Goal: Task Accomplishment & Management: Use online tool/utility

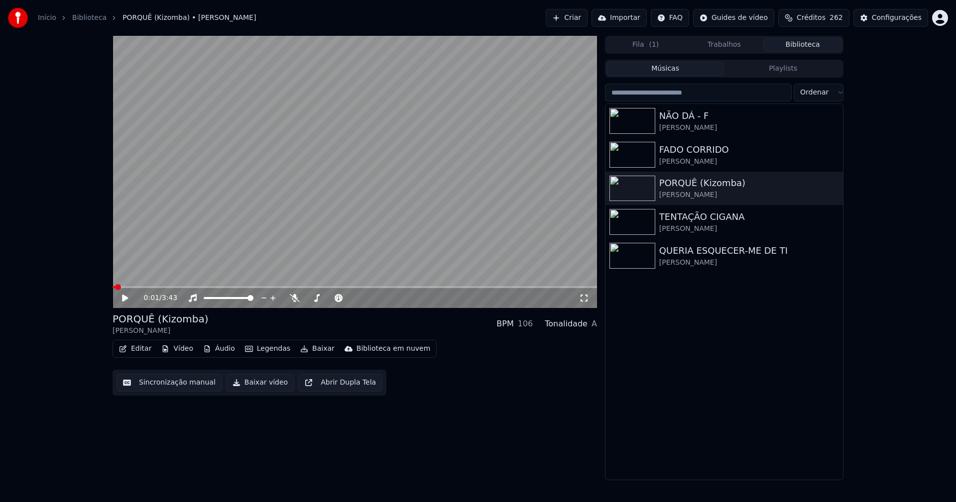
click at [41, 19] on link "Início" at bounding box center [47, 18] width 18 height 10
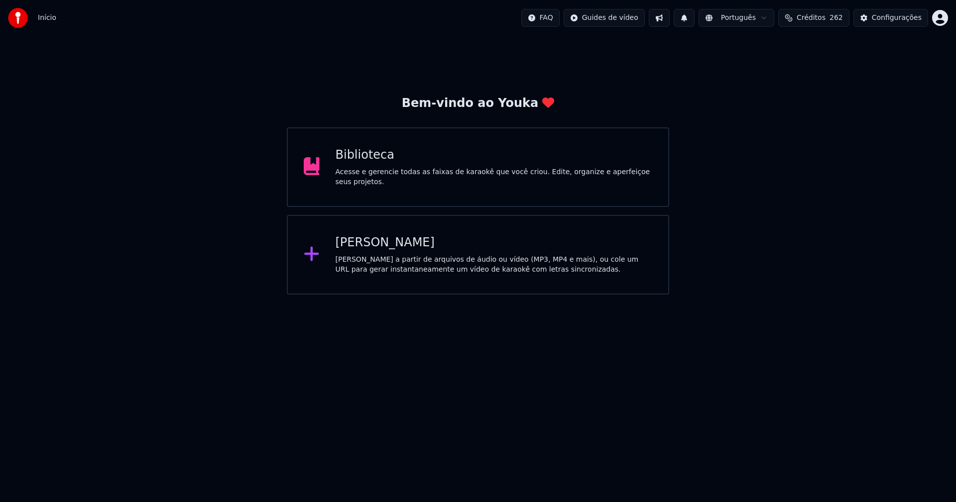
click at [374, 239] on div "[PERSON_NAME]" at bounding box center [494, 243] width 317 height 16
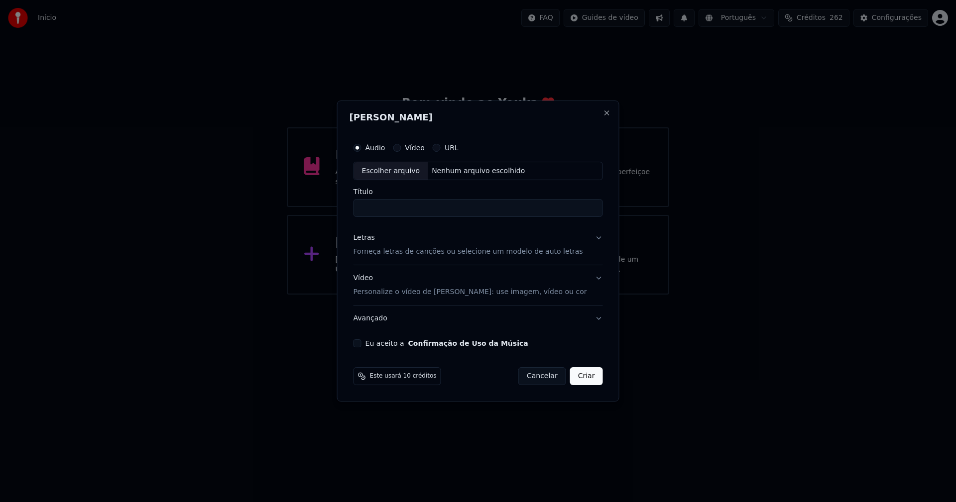
click at [401, 173] on div "Escolher arquivo" at bounding box center [391, 171] width 74 height 18
type input "**********"
click at [370, 239] on div "Letras" at bounding box center [364, 239] width 21 height 10
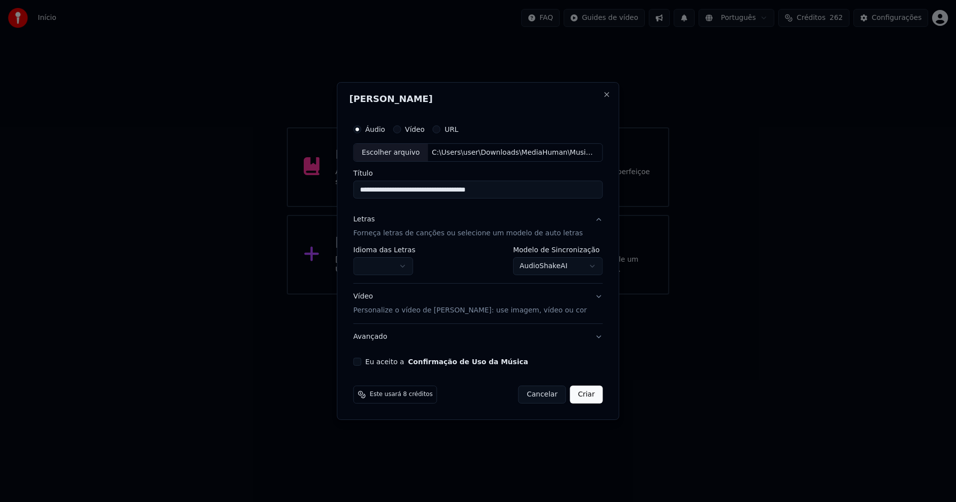
click at [390, 267] on body "**********" at bounding box center [478, 147] width 956 height 295
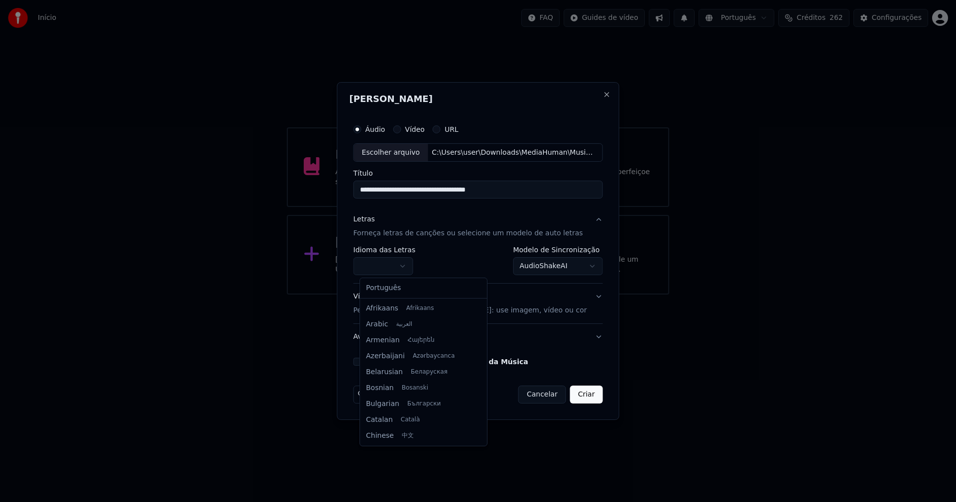
select select "**"
drag, startPoint x: 394, startPoint y: 292, endPoint x: 416, endPoint y: 288, distance: 22.7
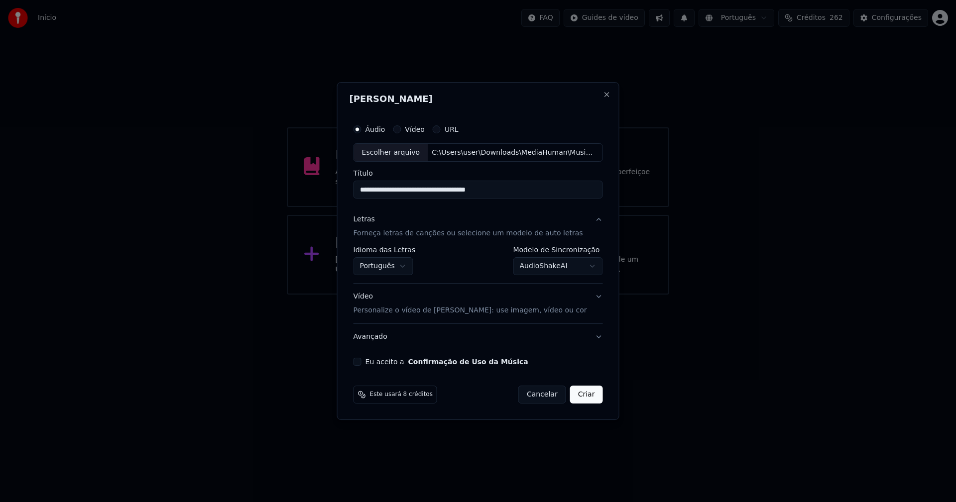
click at [556, 268] on body "**********" at bounding box center [478, 147] width 956 height 295
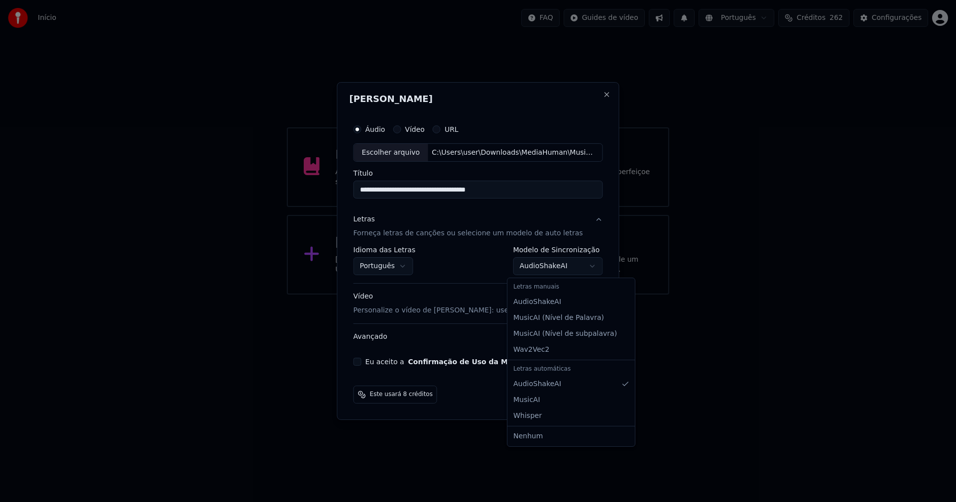
select select "**********"
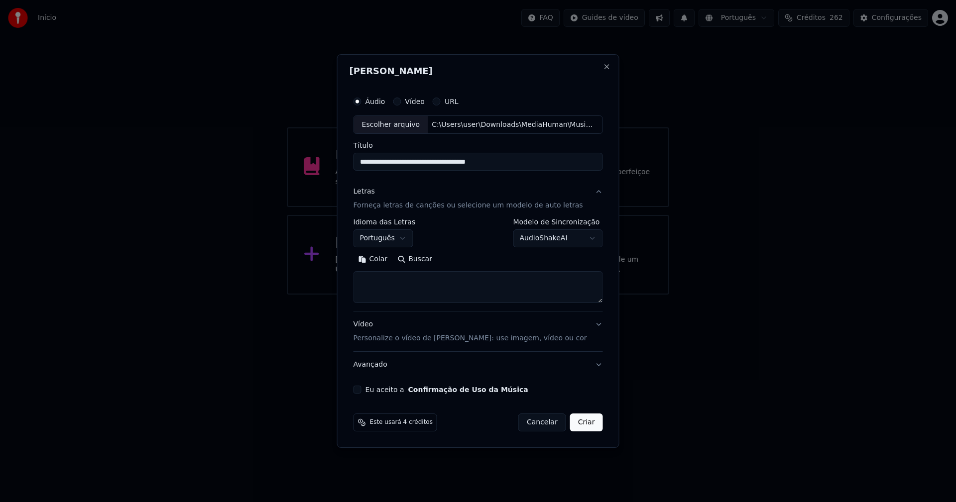
click at [380, 259] on button "Colar" at bounding box center [373, 260] width 39 height 16
click at [361, 392] on button "Eu aceito a Confirmação de Uso da Música" at bounding box center [358, 390] width 8 height 8
click at [574, 426] on button "Criar" at bounding box center [586, 423] width 33 height 18
type textarea "**********"
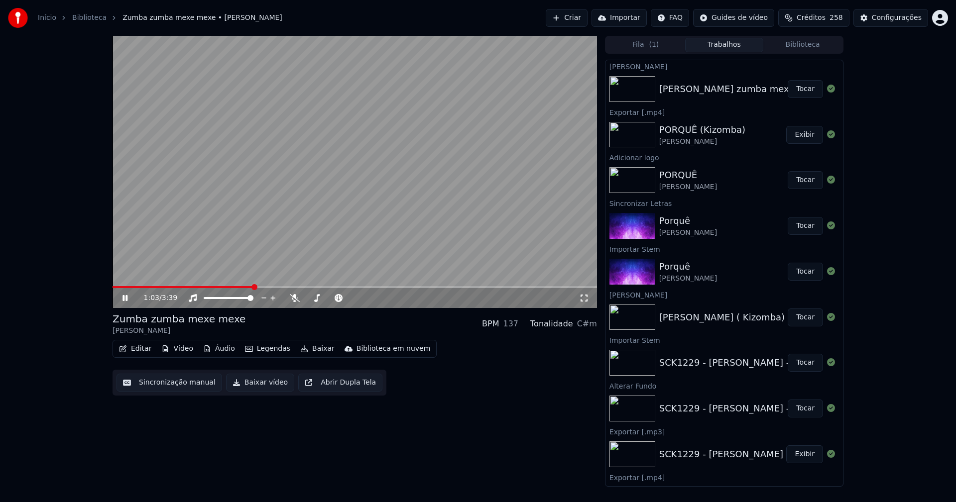
click at [220, 352] on button "Áudio" at bounding box center [219, 349] width 40 height 14
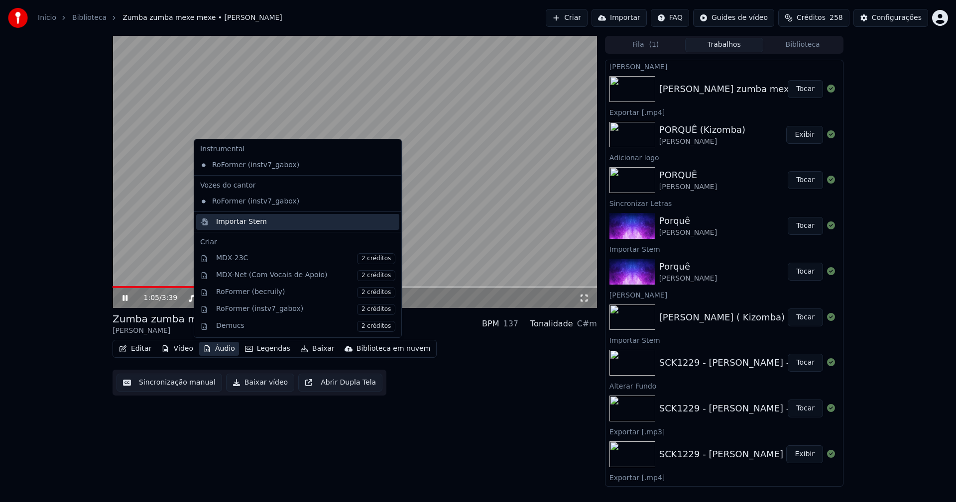
click at [228, 223] on div "Importar Stem" at bounding box center [241, 222] width 51 height 10
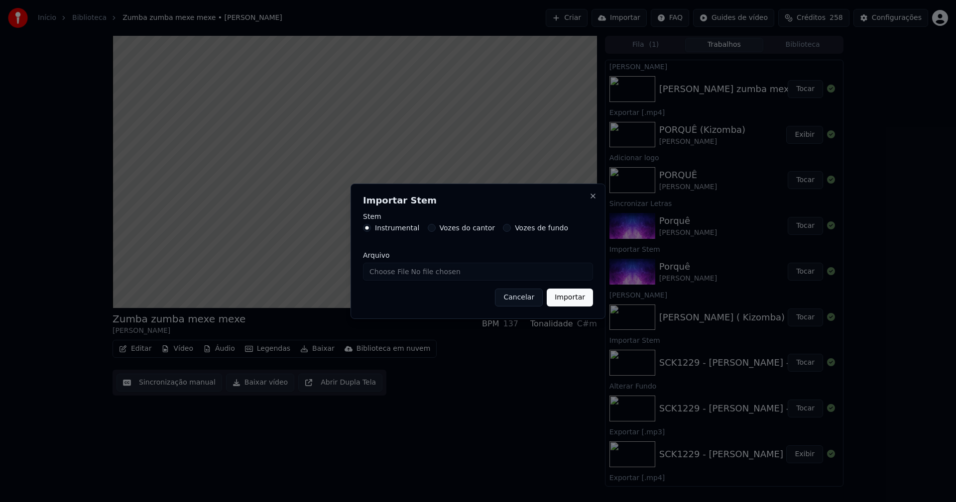
click at [394, 272] on input "Arquivo" at bounding box center [478, 272] width 230 height 18
type input "**********"
click at [572, 299] on button "Importar" at bounding box center [570, 298] width 46 height 18
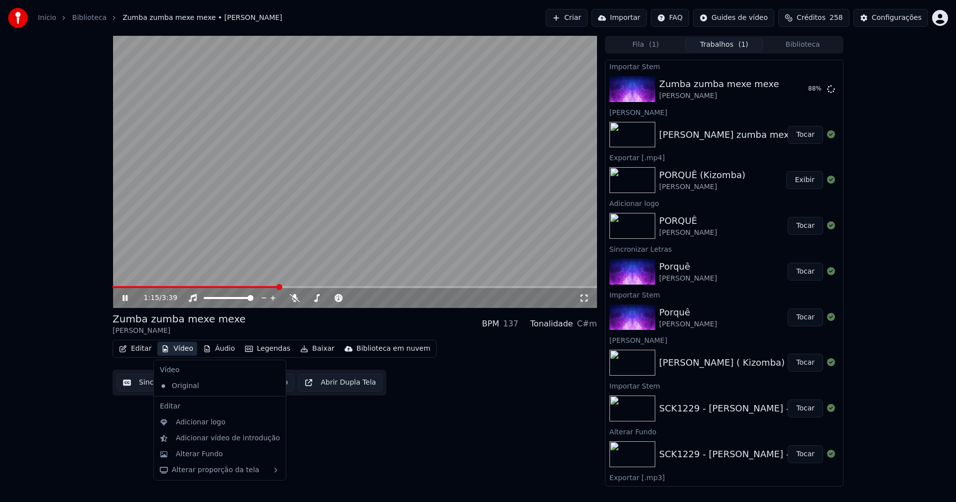
click at [187, 353] on button "Vídeo" at bounding box center [177, 349] width 40 height 14
click at [202, 423] on div "Adicionar logo" at bounding box center [201, 423] width 50 height 10
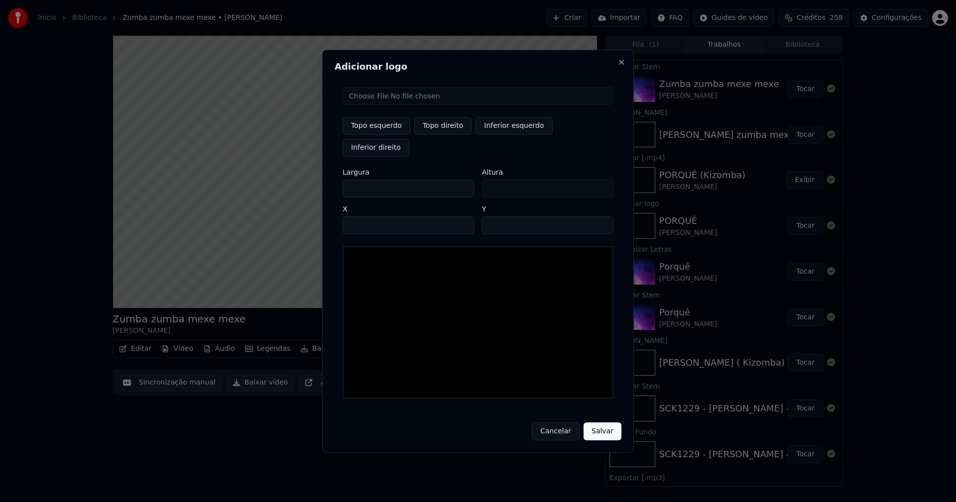
click at [383, 105] on input "file" at bounding box center [478, 96] width 271 height 18
type input "**********"
click at [441, 135] on button "Topo direito" at bounding box center [442, 126] width 57 height 18
type input "****"
drag, startPoint x: 359, startPoint y: 178, endPoint x: 307, endPoint y: 184, distance: 52.6
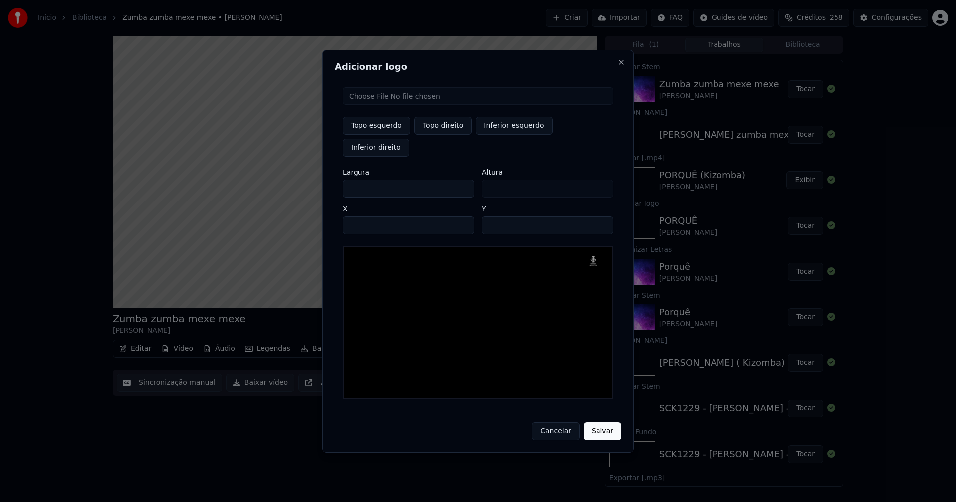
click at [308, 184] on body "Início Biblioteca Zumba zumba mexe mexe • [PERSON_NAME] Importar FAQ Guides de …" at bounding box center [478, 251] width 956 height 502
type input "**"
type input "***"
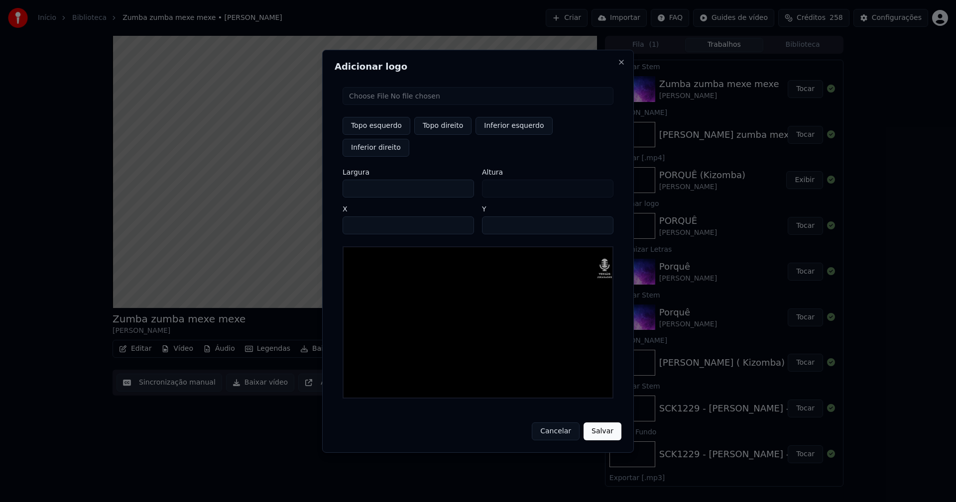
type input "***"
click at [363, 217] on input "****" at bounding box center [408, 226] width 131 height 18
type input "****"
click at [492, 217] on input "**" at bounding box center [547, 226] width 131 height 18
type input "**"
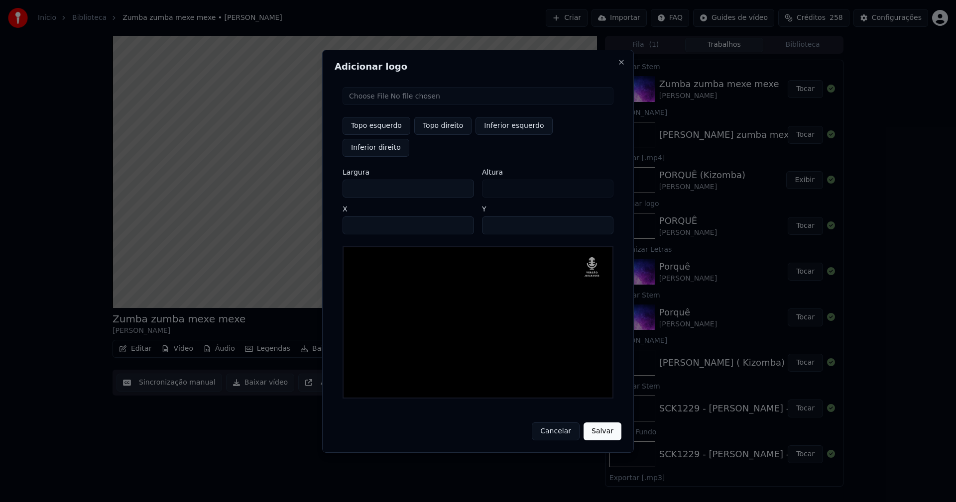
click at [595, 423] on button "Salvar" at bounding box center [603, 432] width 38 height 18
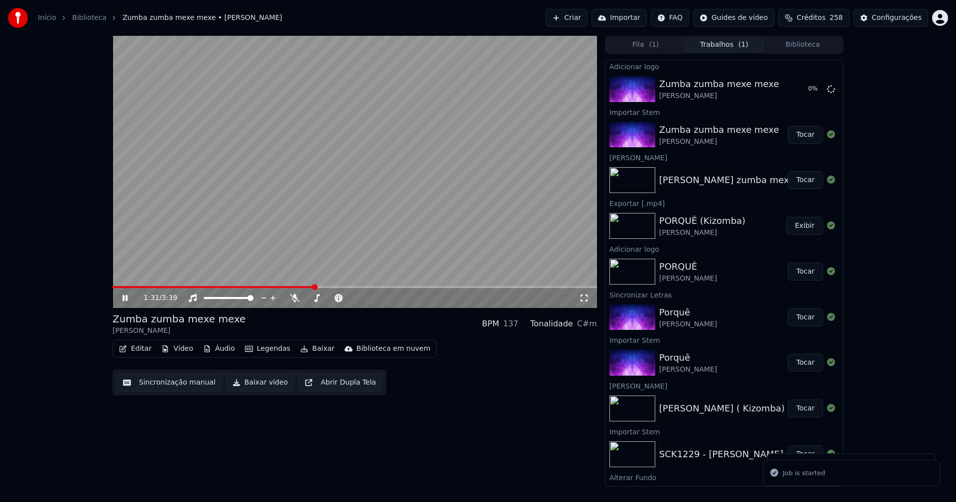
click at [221, 347] on button "Áudio" at bounding box center [219, 349] width 40 height 14
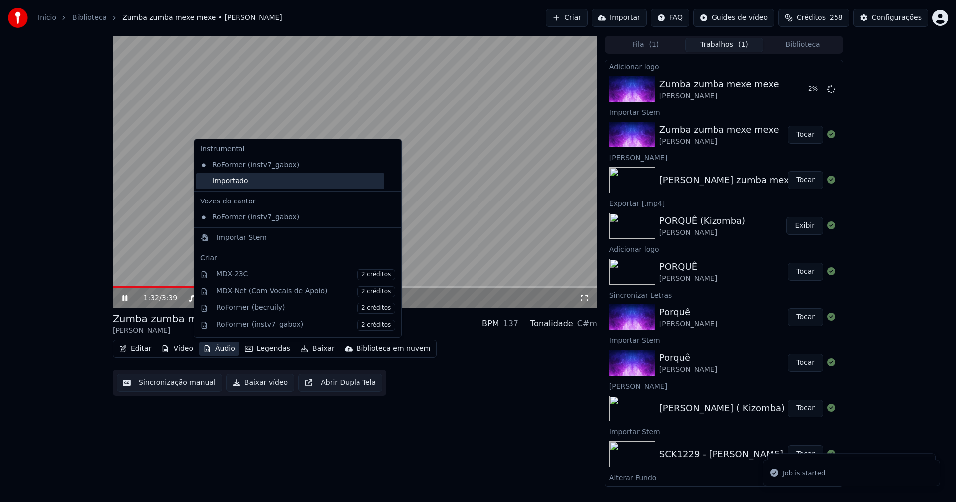
click at [207, 184] on div "Importado" at bounding box center [290, 181] width 188 height 16
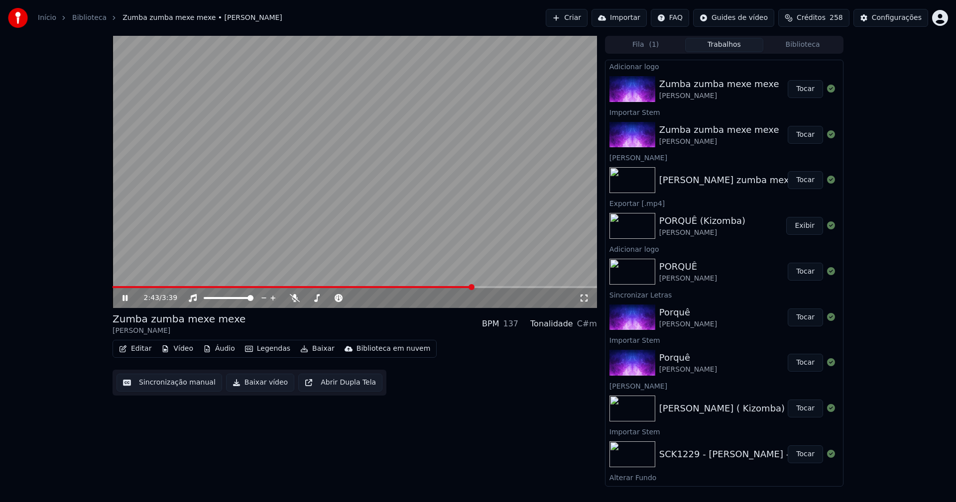
click at [795, 90] on button "Tocar" at bounding box center [805, 89] width 35 height 18
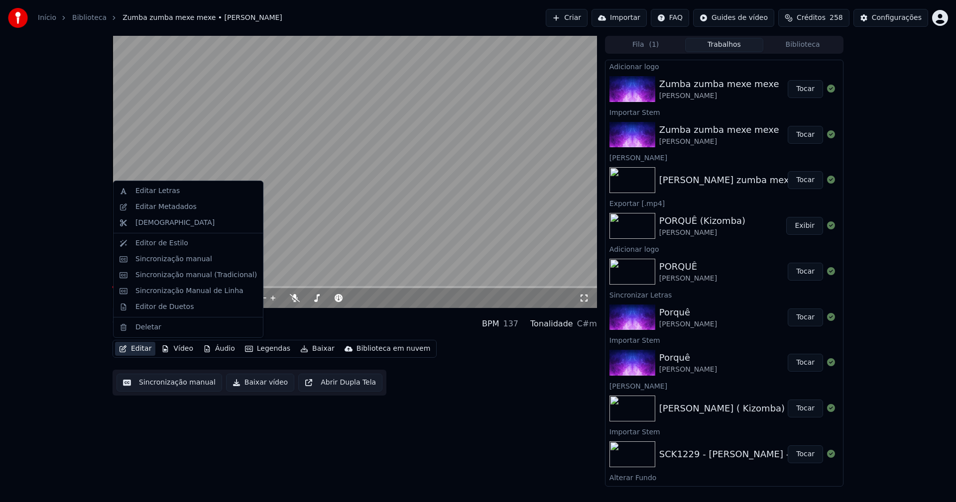
click at [136, 351] on button "Editar" at bounding box center [135, 349] width 40 height 14
click at [173, 277] on div "Sincronização manual (Tradicional)" at bounding box center [195, 275] width 121 height 10
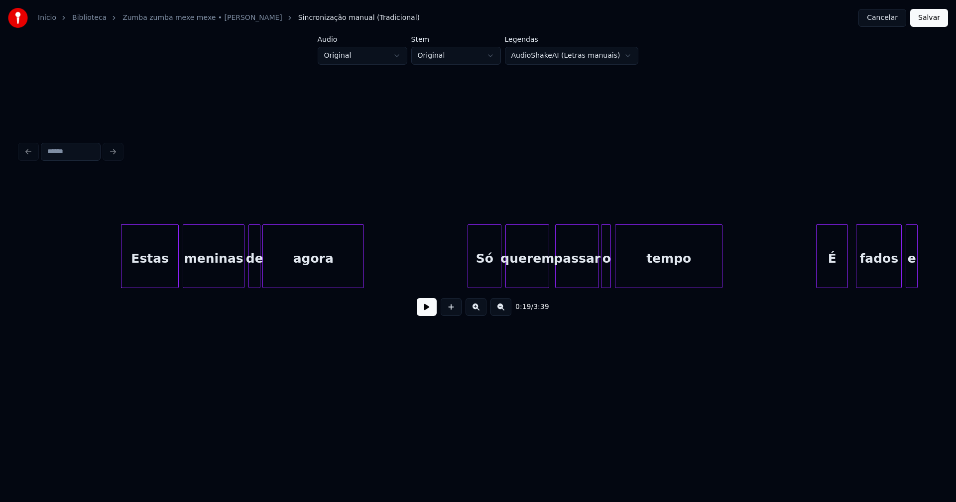
scroll to position [0, 1781]
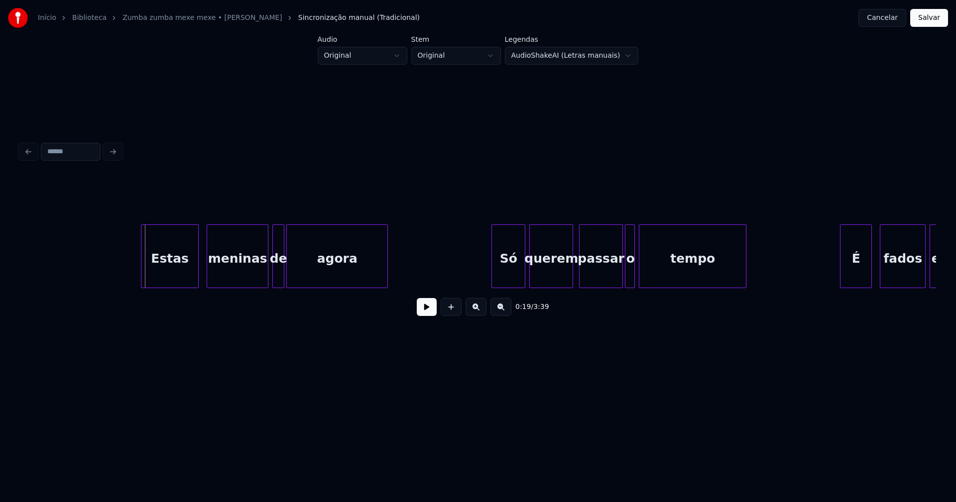
click at [170, 275] on div "Estas" at bounding box center [169, 259] width 57 height 68
click at [501, 278] on div "Só" at bounding box center [501, 259] width 33 height 68
click at [605, 277] on div "passar" at bounding box center [599, 259] width 43 height 68
click at [627, 274] on div "o" at bounding box center [628, 259] width 10 height 68
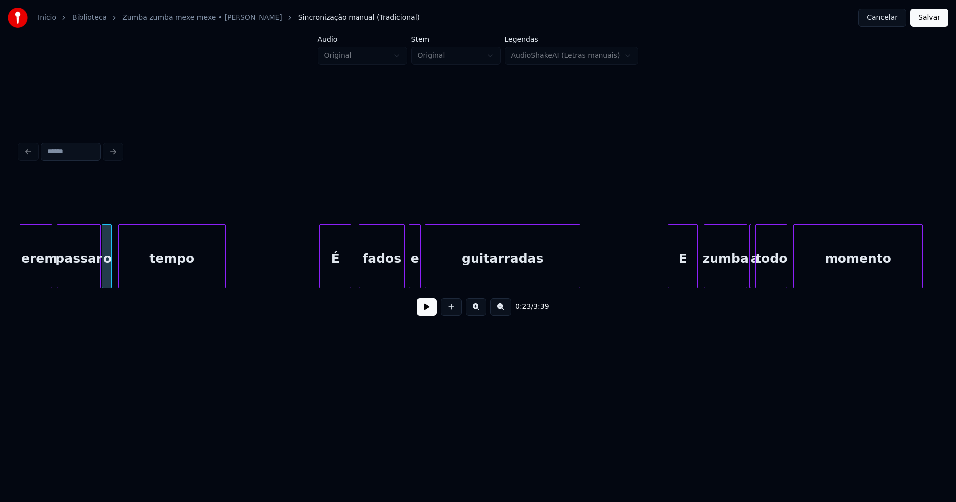
scroll to position [0, 2302]
click at [332, 271] on div "É" at bounding box center [330, 259] width 31 height 68
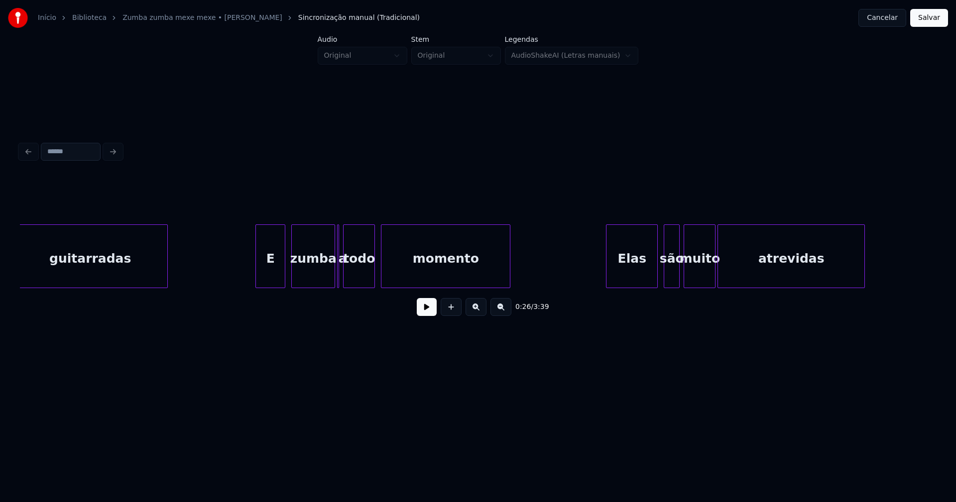
scroll to position [0, 2739]
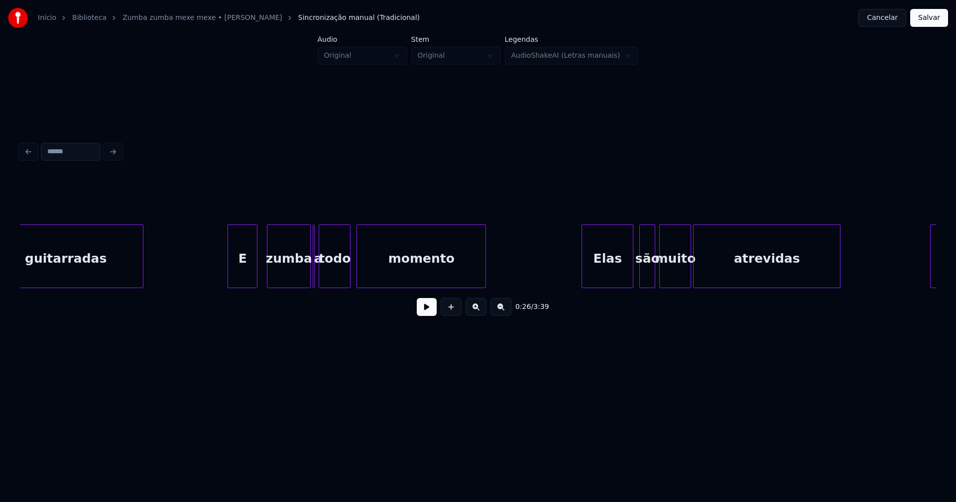
click at [242, 275] on div "E" at bounding box center [242, 259] width 29 height 68
click at [315, 284] on div "a" at bounding box center [315, 257] width 4 height 64
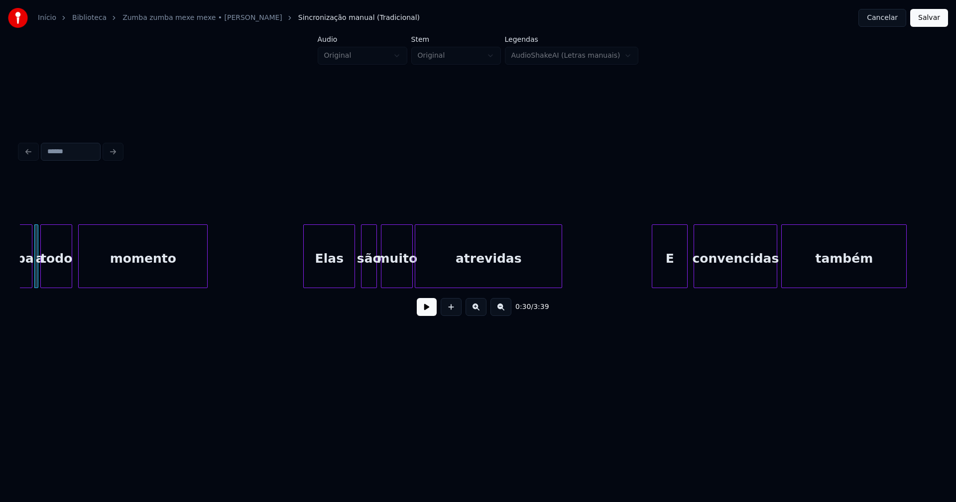
scroll to position [0, 3029]
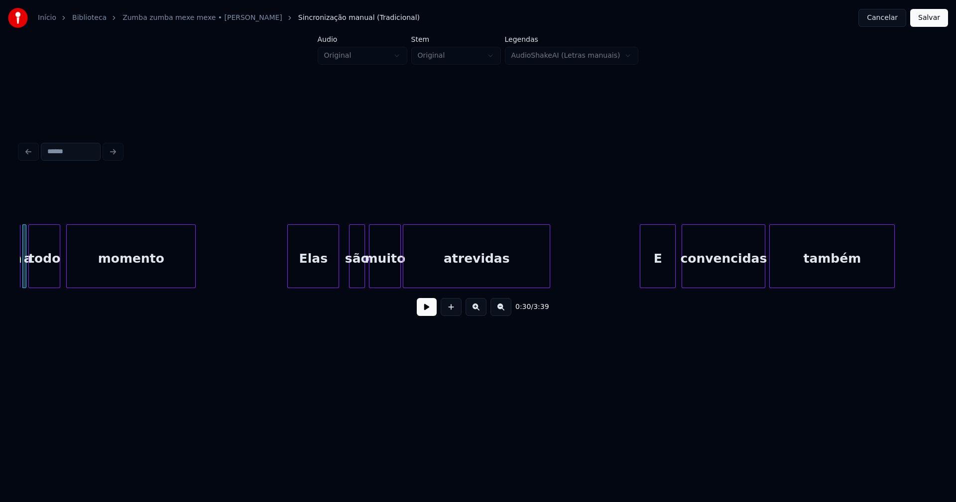
click at [311, 264] on div "Elas" at bounding box center [313, 259] width 51 height 68
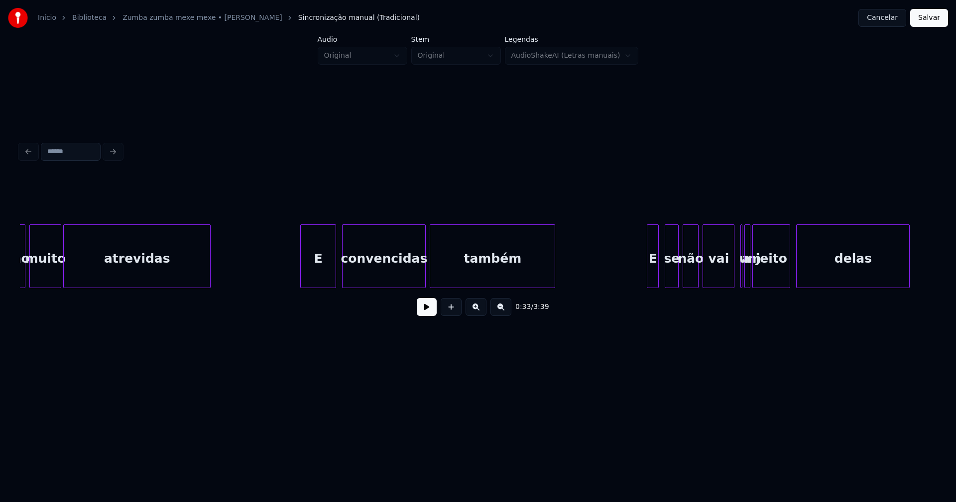
scroll to position [0, 3381]
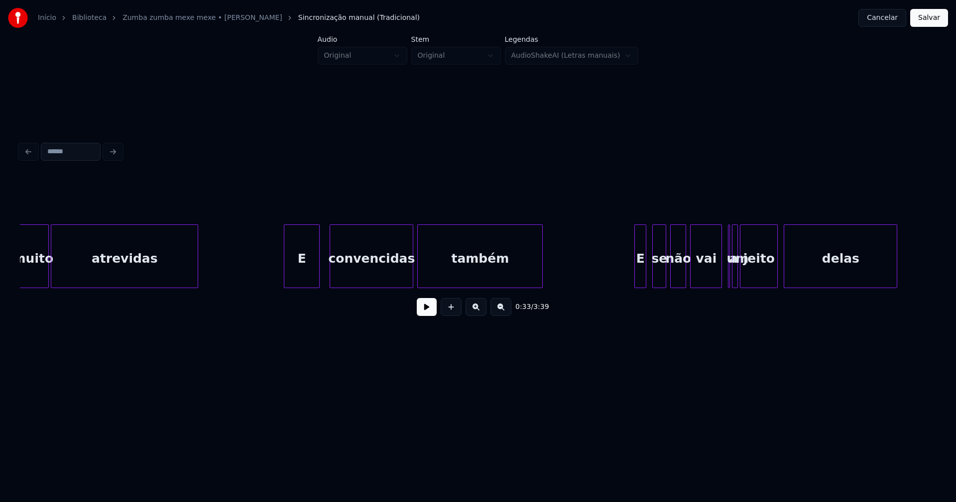
click at [306, 269] on div "E" at bounding box center [301, 259] width 35 height 68
click at [636, 281] on div "E" at bounding box center [636, 259] width 11 height 68
click at [648, 281] on div at bounding box center [647, 256] width 3 height 63
click at [729, 283] on div at bounding box center [729, 256] width 3 height 63
click at [733, 270] on div "um" at bounding box center [736, 257] width 6 height 64
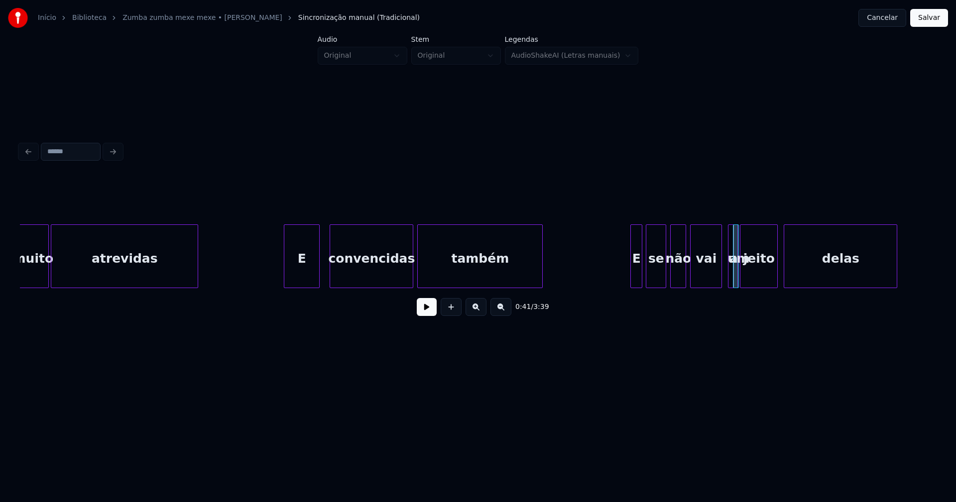
click at [722, 229] on div "a" at bounding box center [727, 257] width 10 height 64
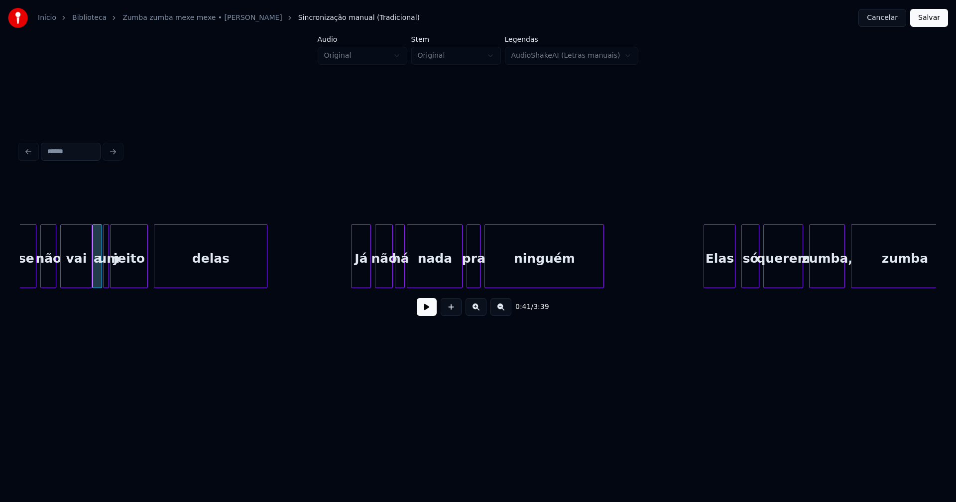
scroll to position [0, 4071]
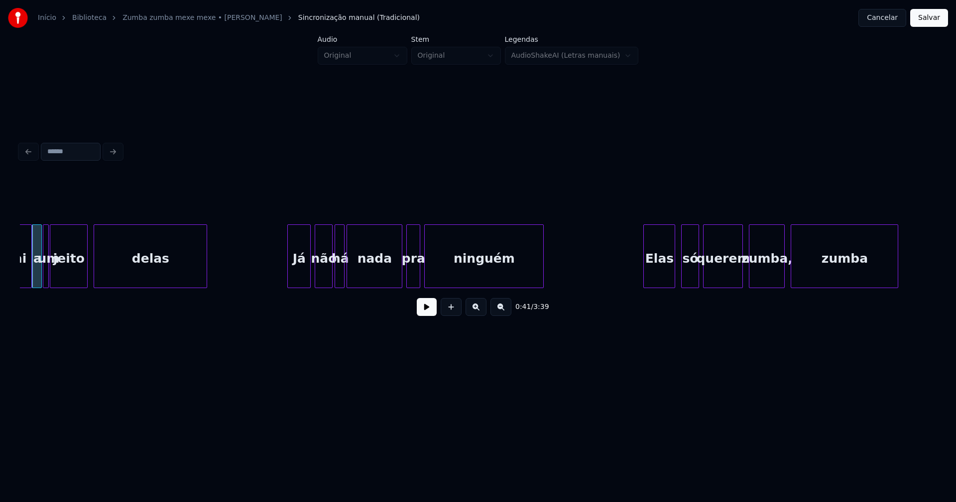
click at [290, 277] on div at bounding box center [289, 256] width 3 height 63
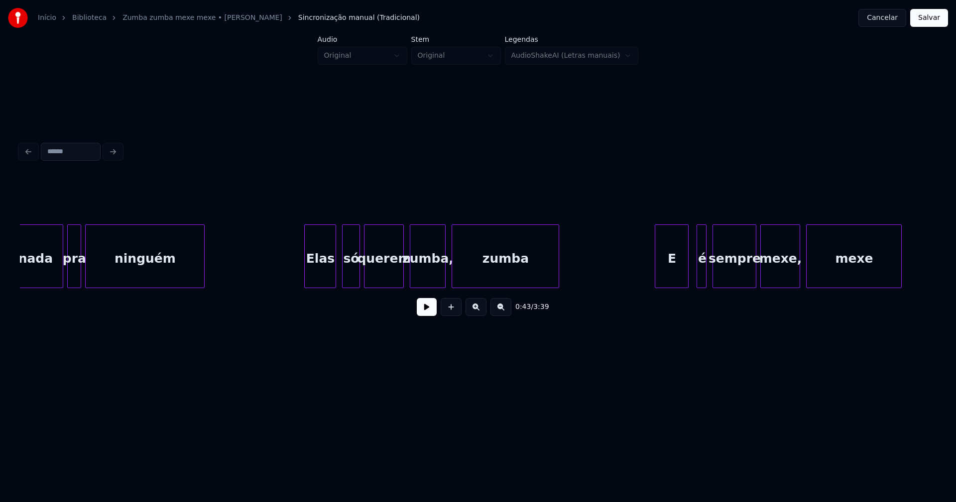
scroll to position [0, 4495]
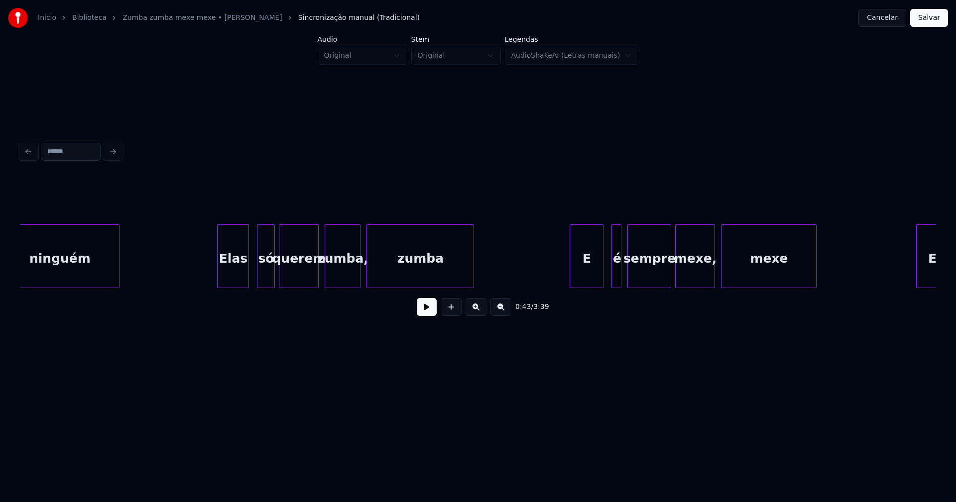
click at [222, 280] on div "Elas" at bounding box center [233, 259] width 31 height 68
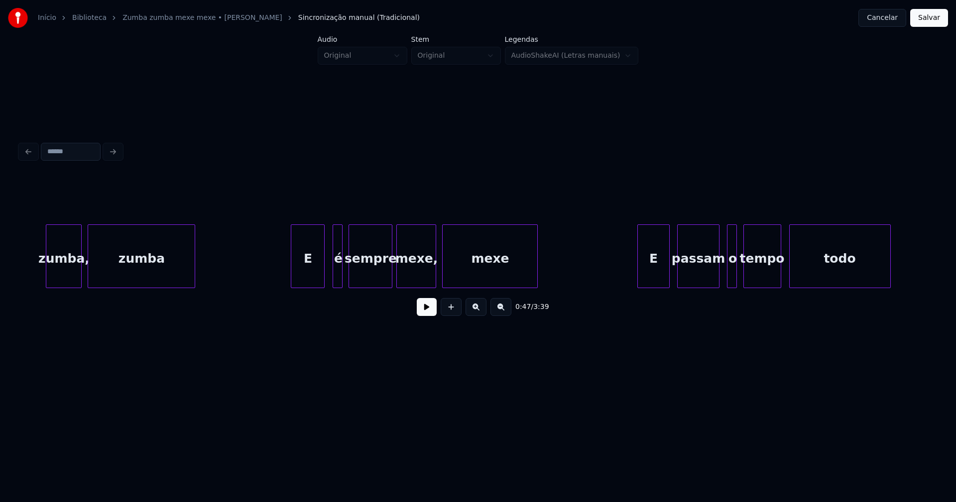
scroll to position [0, 4799]
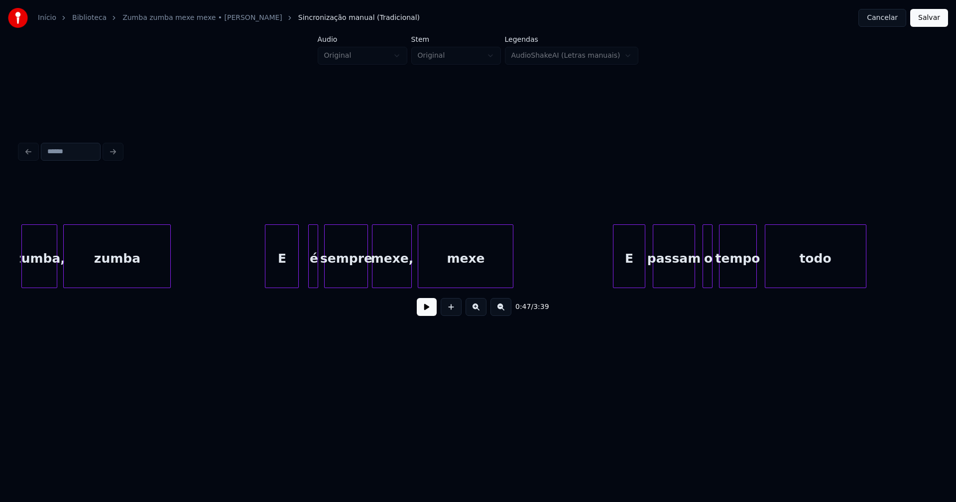
click at [275, 272] on div "E" at bounding box center [281, 259] width 33 height 68
click at [306, 283] on div "é" at bounding box center [307, 259] width 10 height 68
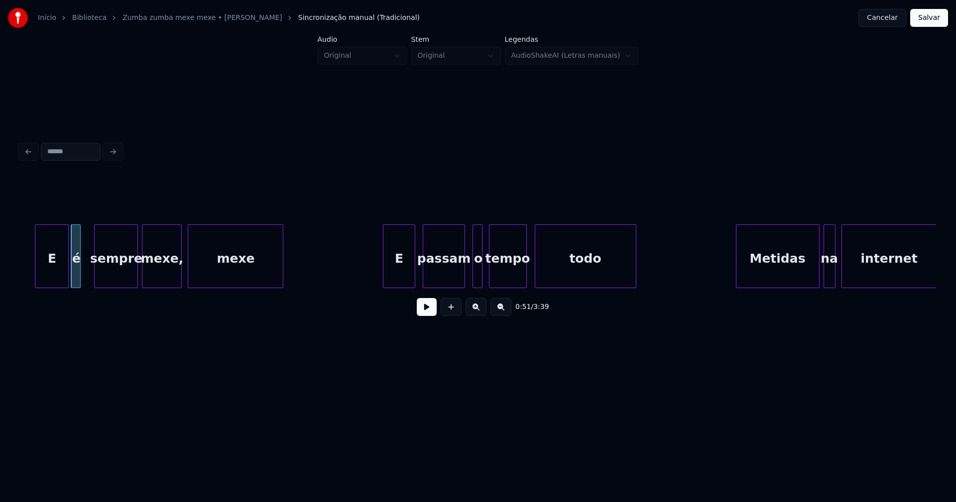
scroll to position [0, 5113]
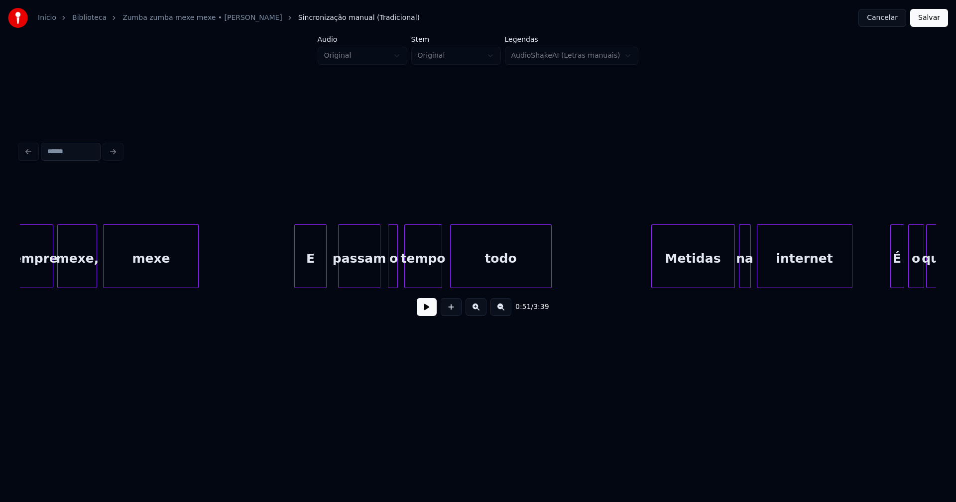
click at [313, 275] on div "E" at bounding box center [310, 259] width 31 height 68
click at [389, 276] on div "o" at bounding box center [389, 259] width 10 height 68
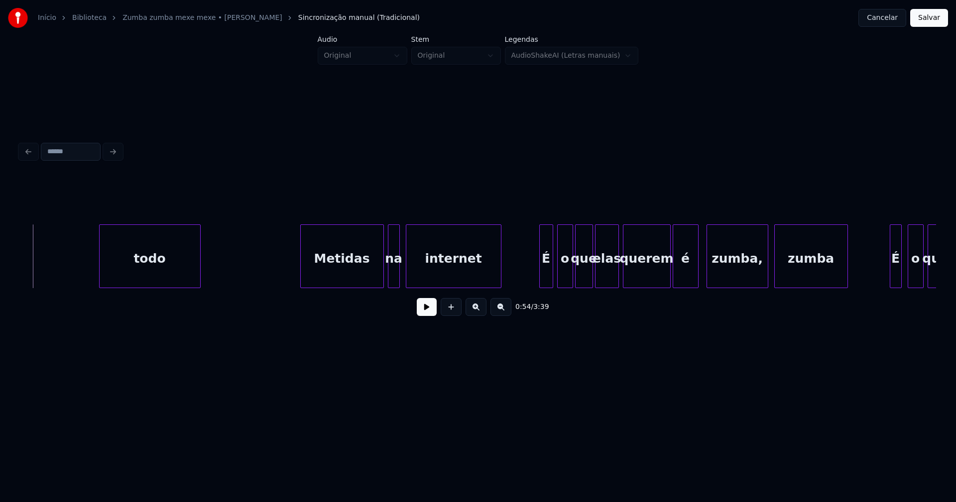
scroll to position [0, 5549]
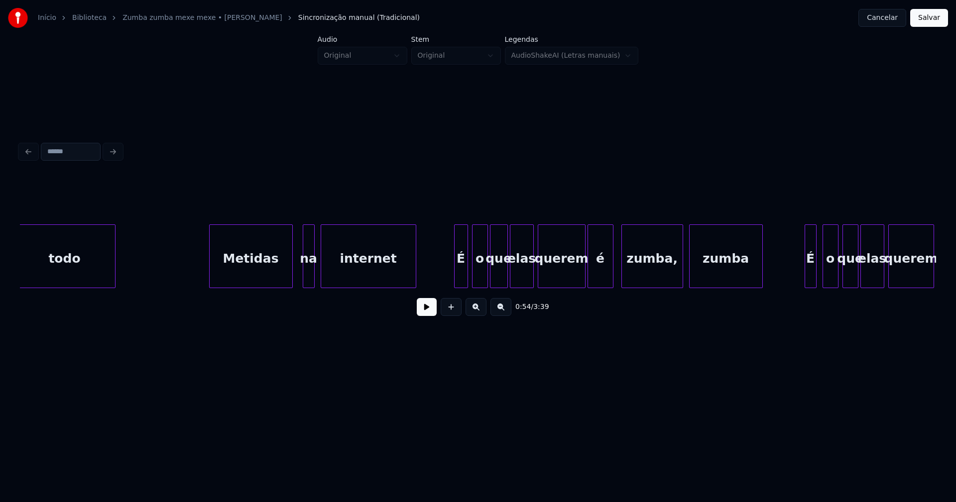
click at [239, 275] on div "Metidas" at bounding box center [251, 259] width 83 height 68
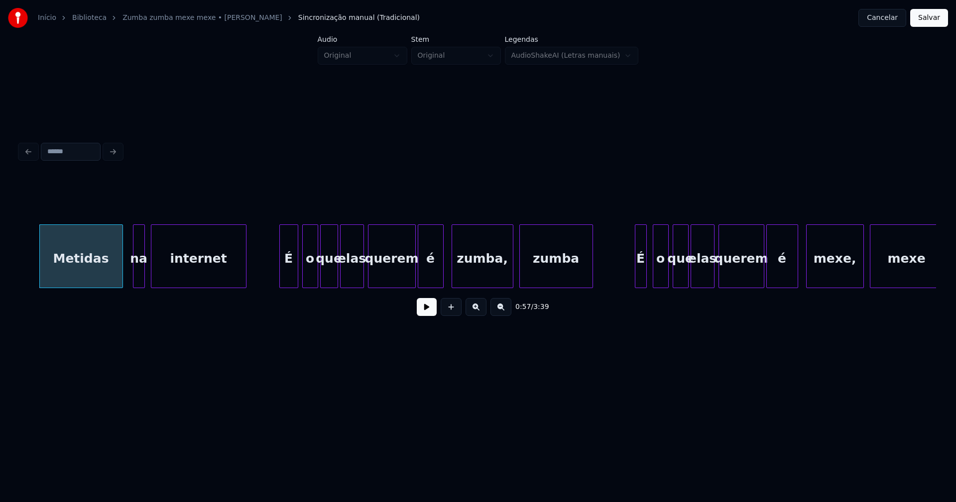
click at [281, 277] on div at bounding box center [281, 256] width 3 height 63
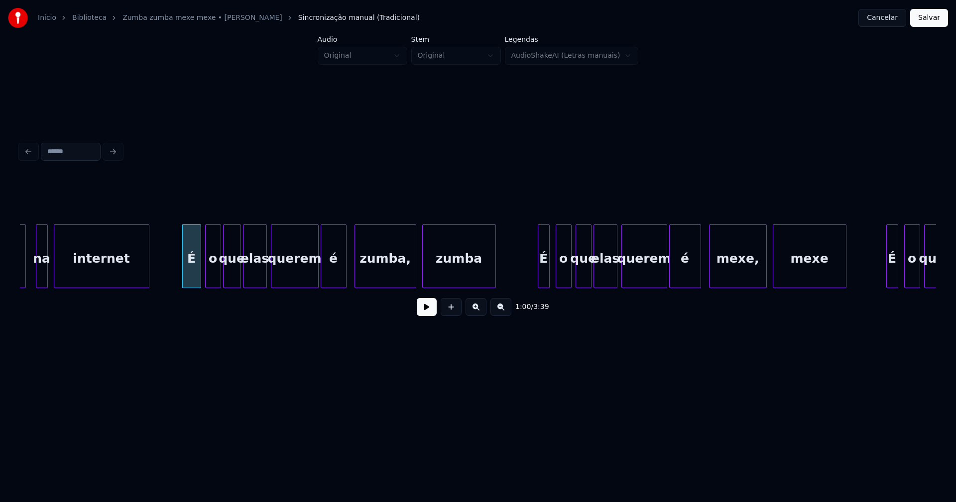
scroll to position [0, 5864]
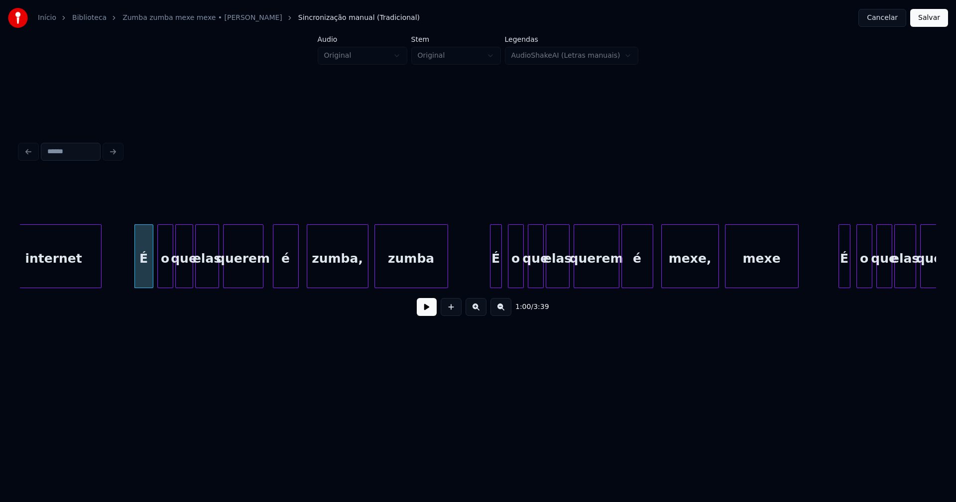
click at [262, 277] on div at bounding box center [261, 256] width 3 height 63
click at [279, 277] on div "é" at bounding box center [282, 259] width 25 height 68
click at [485, 279] on div at bounding box center [486, 256] width 3 height 63
click at [611, 280] on div at bounding box center [610, 256] width 3 height 63
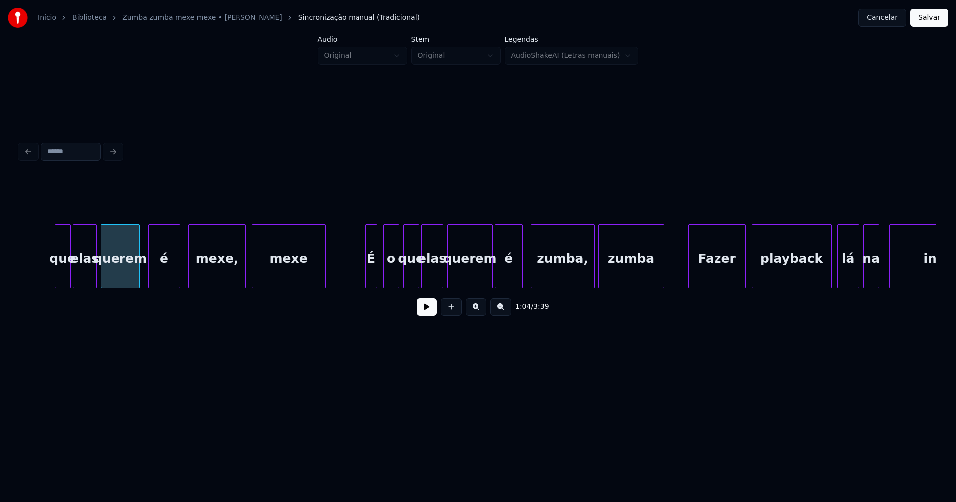
scroll to position [0, 6422]
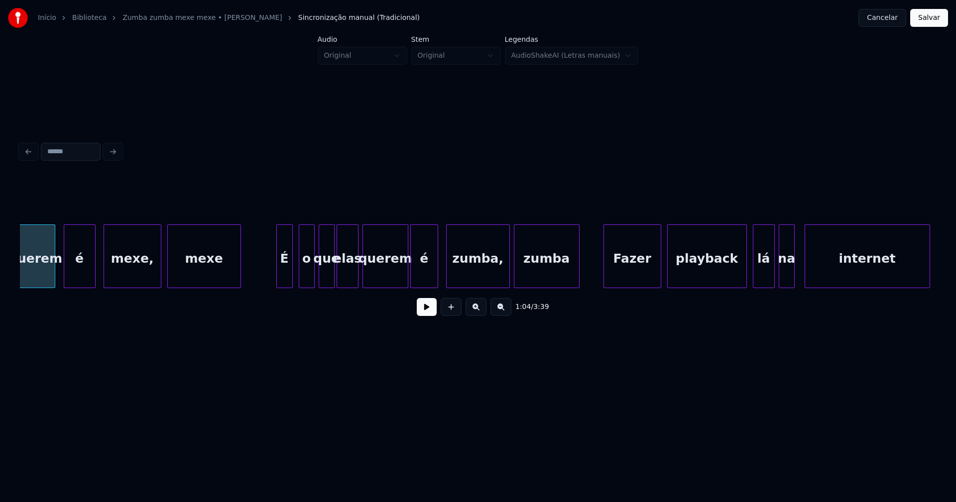
click at [277, 276] on div at bounding box center [278, 256] width 3 height 63
click at [400, 278] on div at bounding box center [400, 256] width 3 height 63
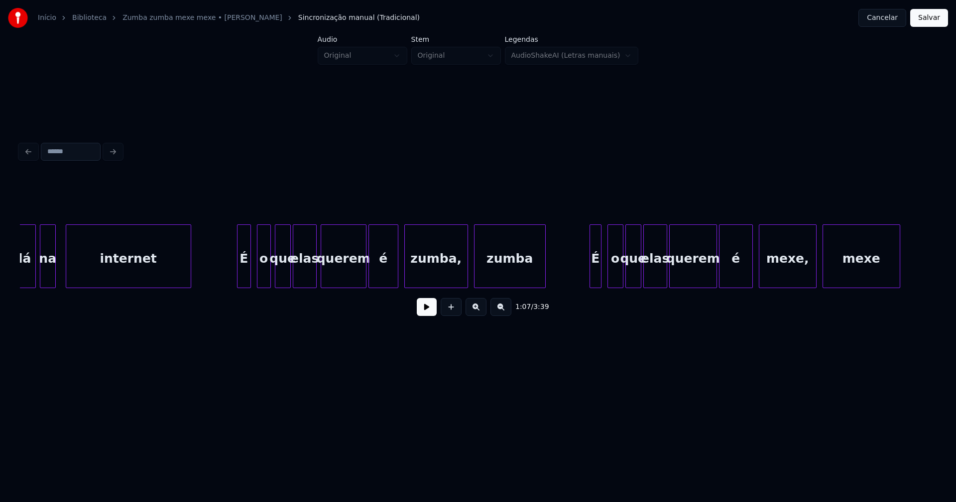
scroll to position [0, 7161]
click at [233, 274] on div at bounding box center [234, 256] width 3 height 63
click at [359, 280] on div at bounding box center [358, 256] width 3 height 63
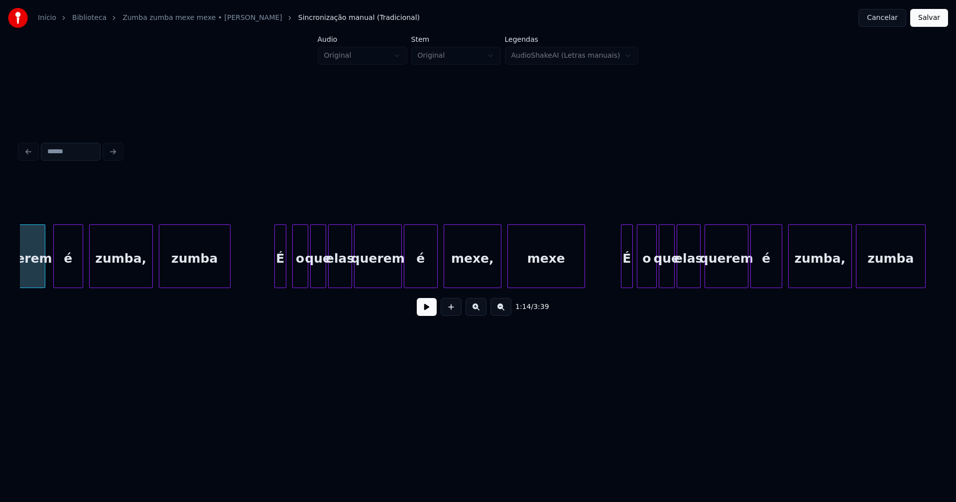
scroll to position [0, 7537]
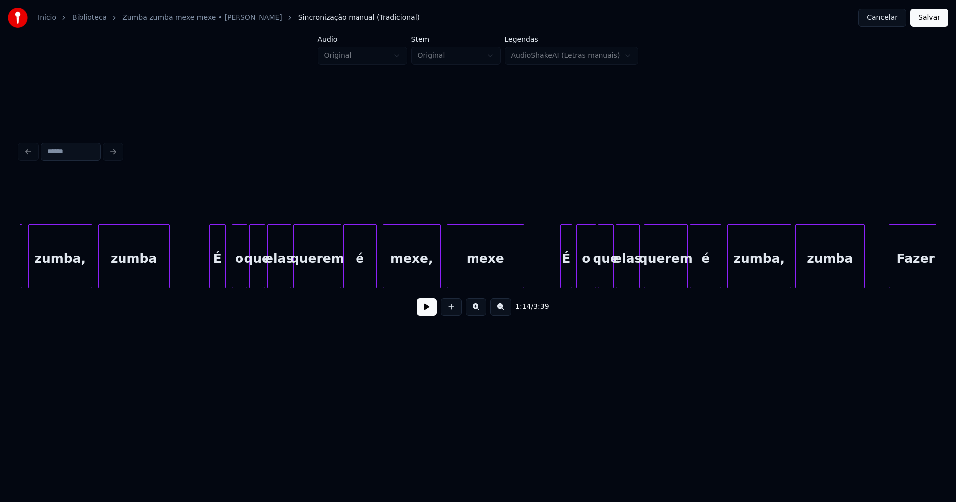
click at [212, 280] on div at bounding box center [211, 256] width 3 height 63
click at [332, 276] on div at bounding box center [333, 256] width 3 height 63
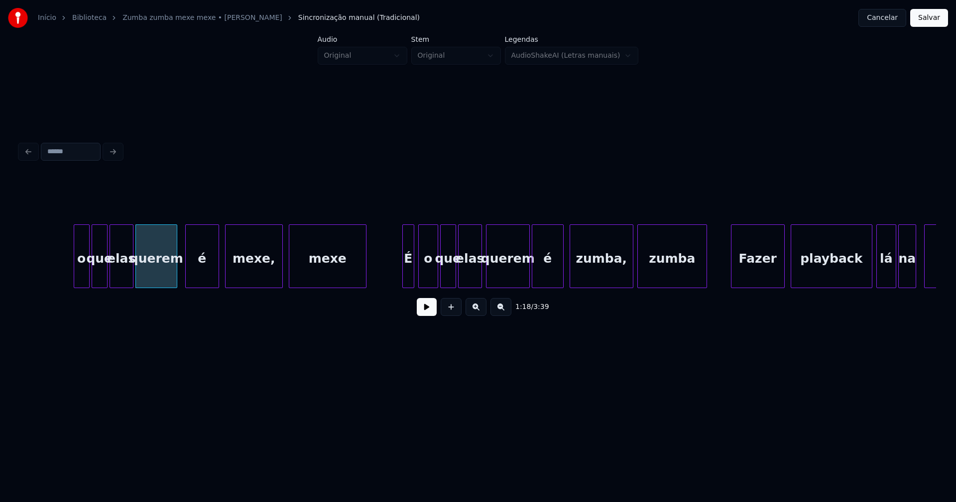
scroll to position [0, 7803]
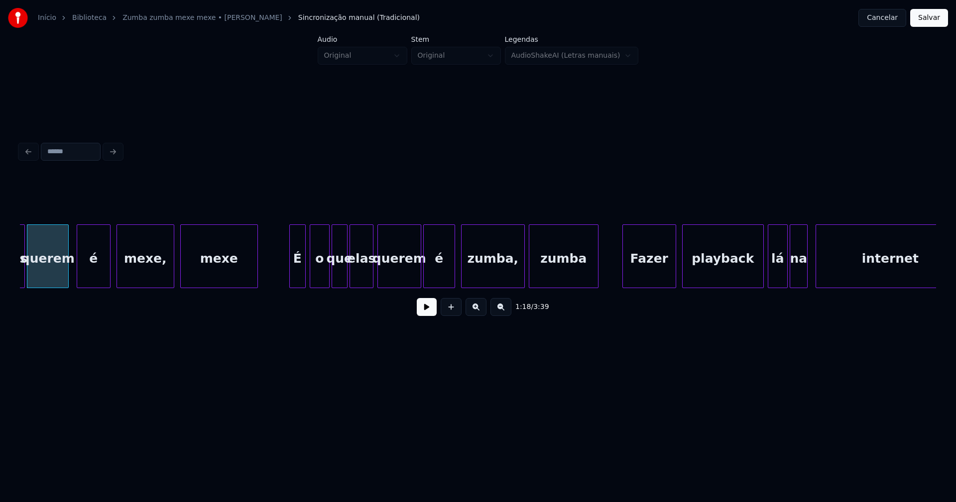
click at [292, 272] on div at bounding box center [291, 256] width 3 height 63
click at [415, 270] on div at bounding box center [414, 256] width 3 height 63
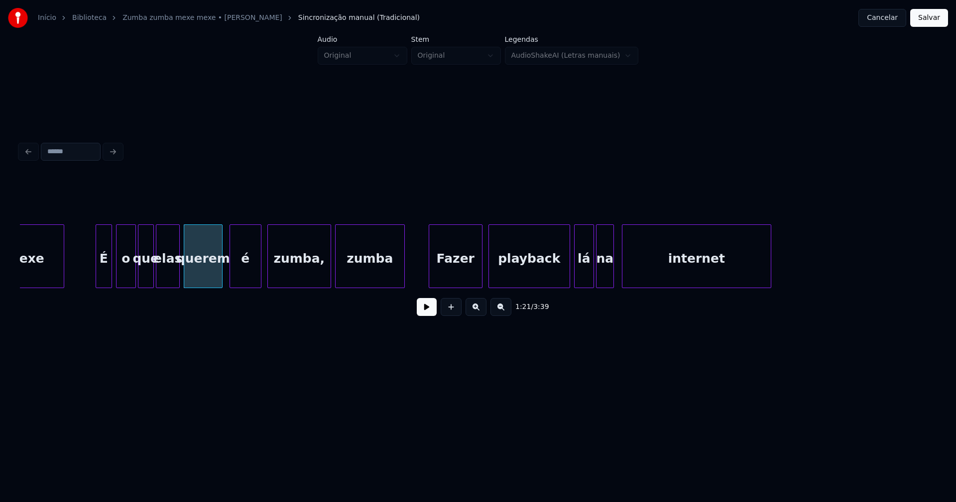
scroll to position [0, 8034]
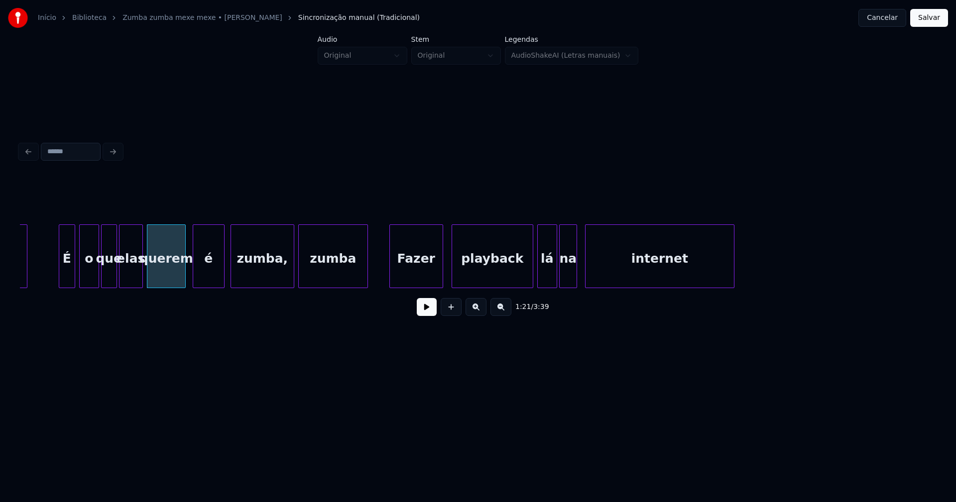
click at [423, 274] on div "Fazer" at bounding box center [416, 259] width 53 height 68
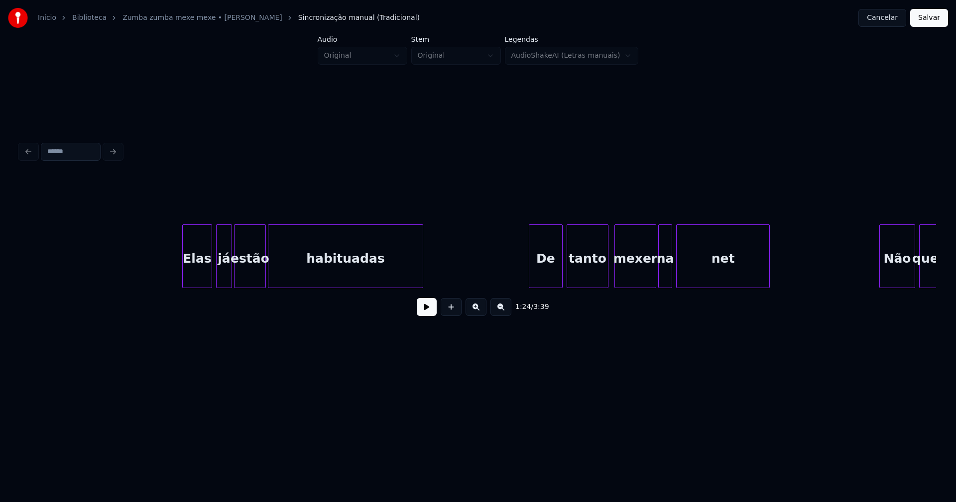
scroll to position [0, 10105]
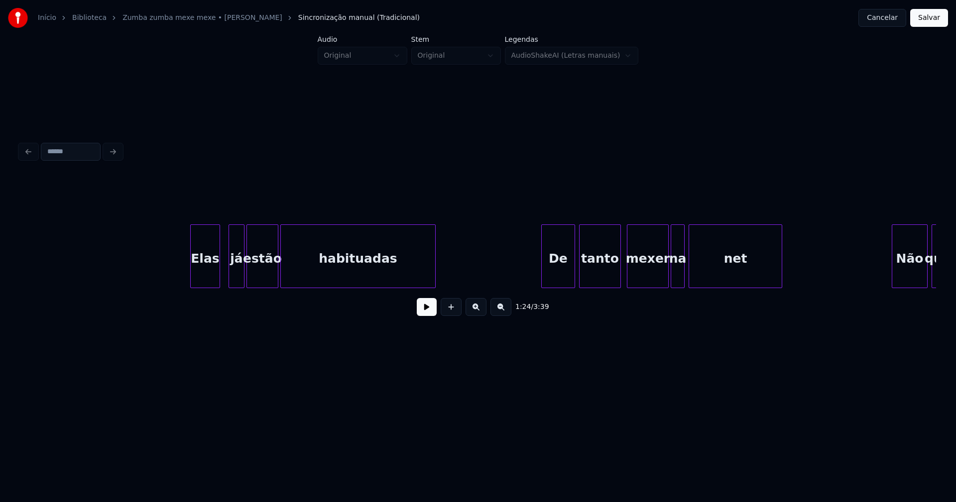
click at [206, 274] on div "Elas" at bounding box center [205, 259] width 29 height 68
click at [557, 278] on div "De" at bounding box center [555, 259] width 33 height 68
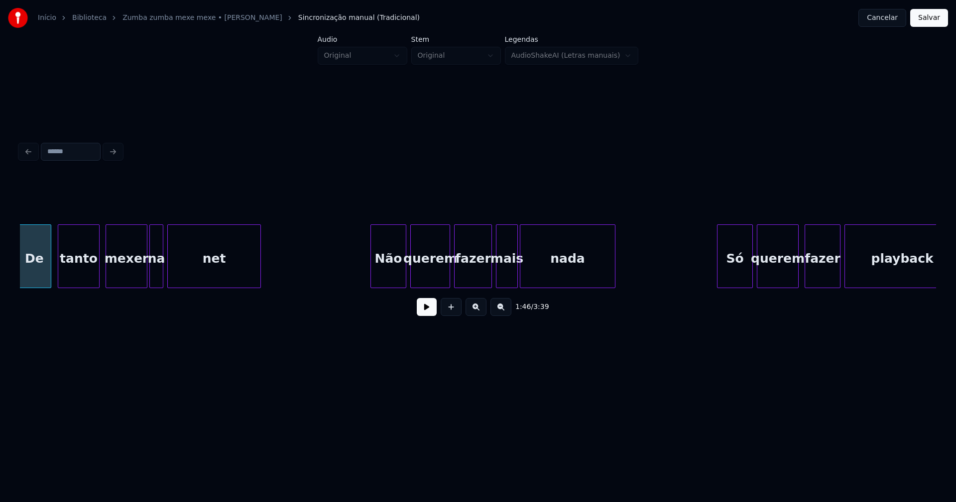
scroll to position [0, 10639]
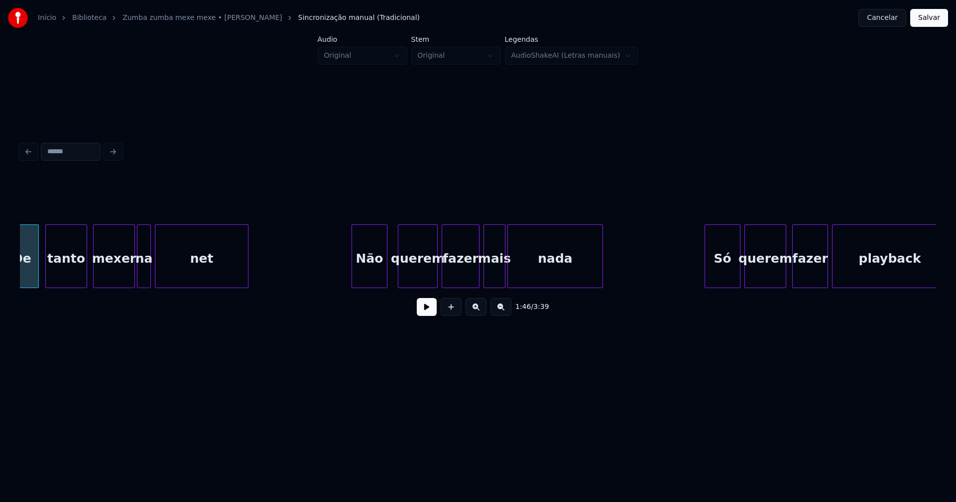
click at [365, 278] on div "Não" at bounding box center [369, 259] width 35 height 68
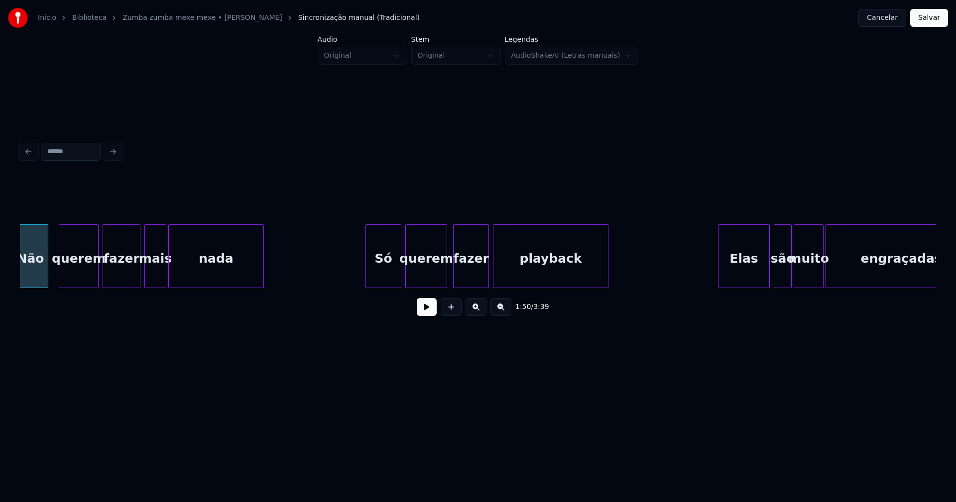
scroll to position [0, 10965]
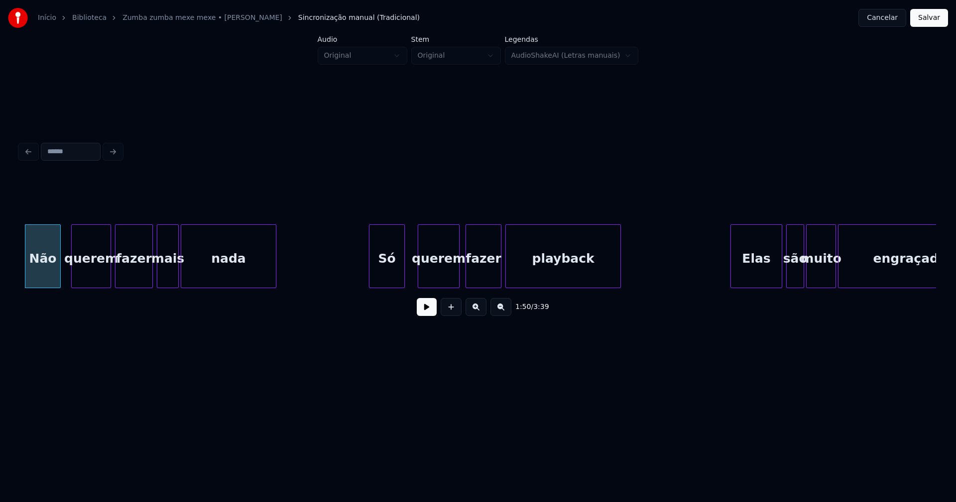
click at [389, 279] on div "Só" at bounding box center [386, 259] width 35 height 68
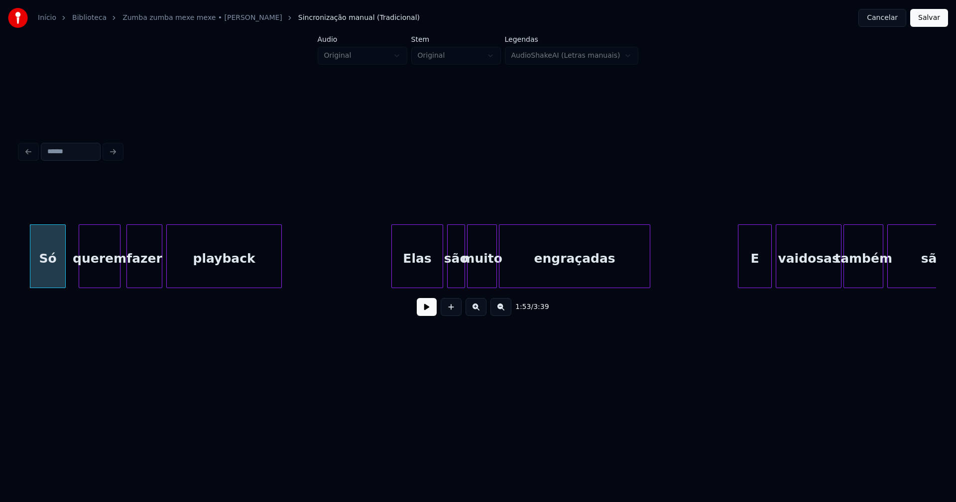
scroll to position [0, 11353]
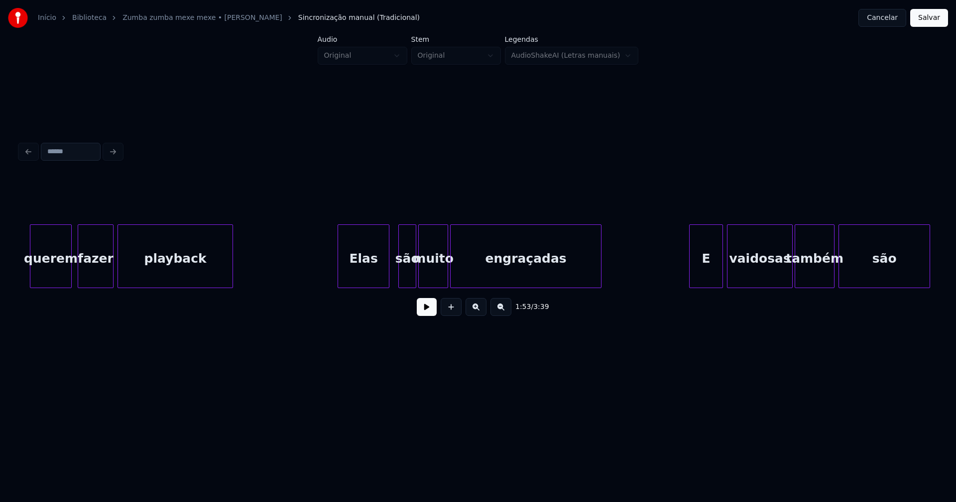
click at [375, 276] on div "Elas" at bounding box center [363, 259] width 51 height 68
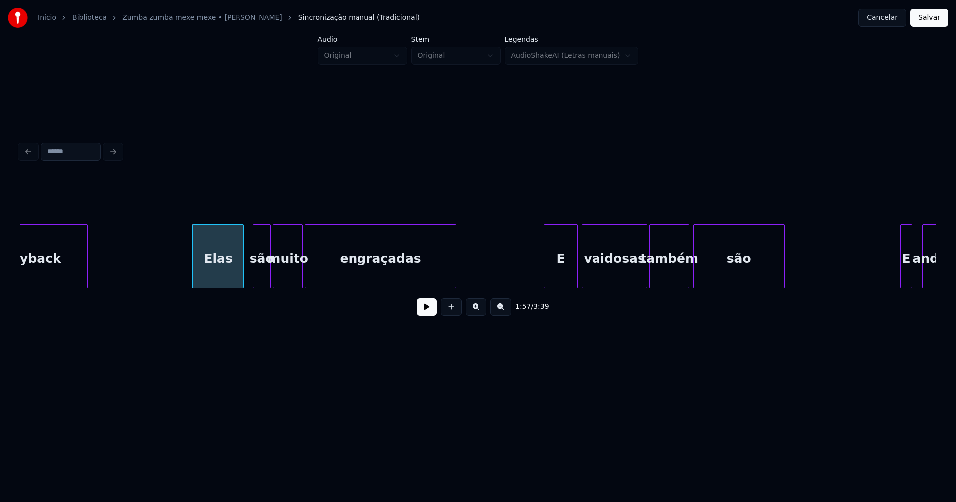
scroll to position [0, 11632]
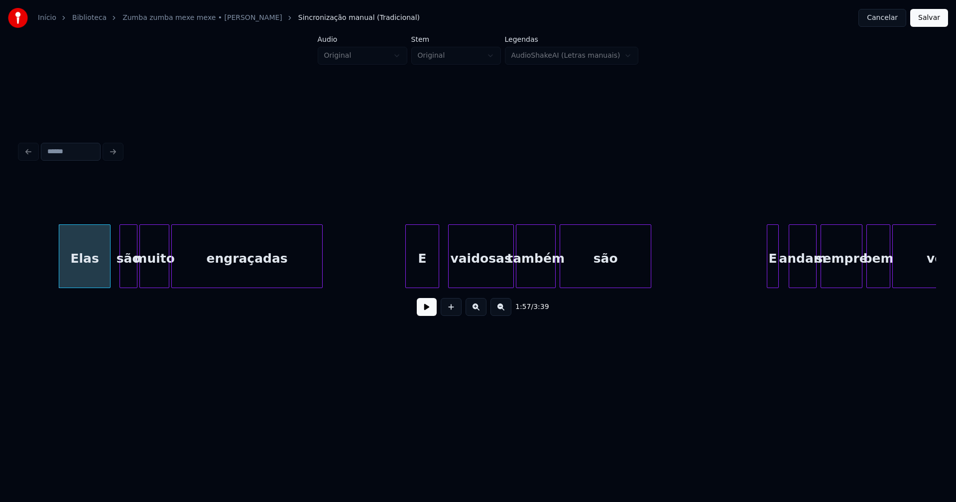
click at [421, 277] on div "E" at bounding box center [422, 259] width 33 height 68
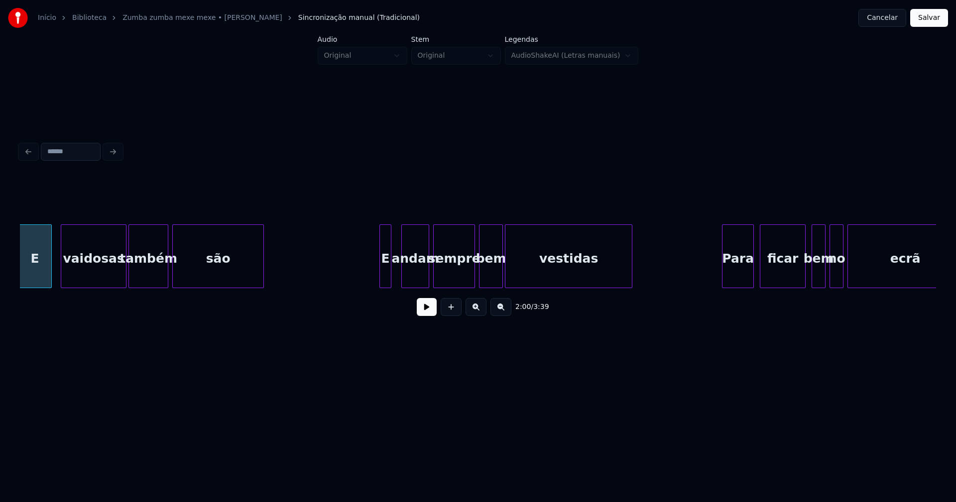
scroll to position [0, 11983]
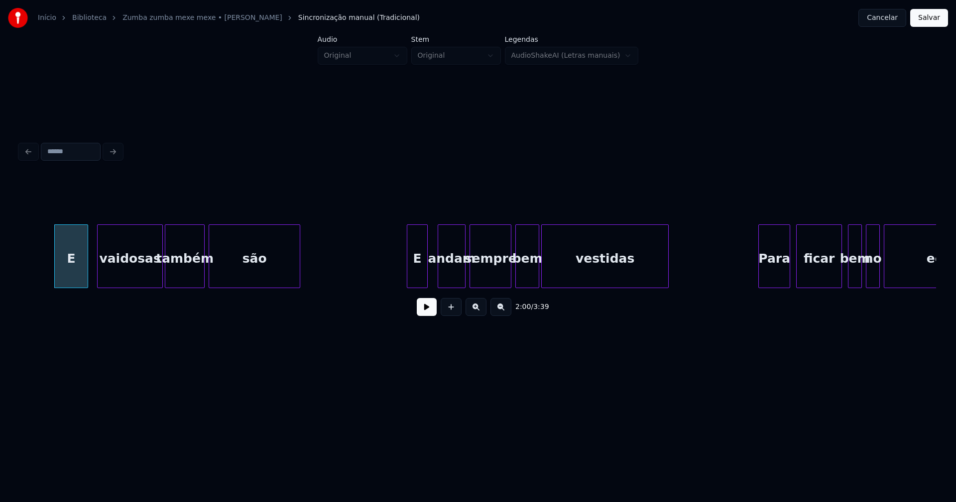
click at [408, 276] on div at bounding box center [408, 256] width 3 height 63
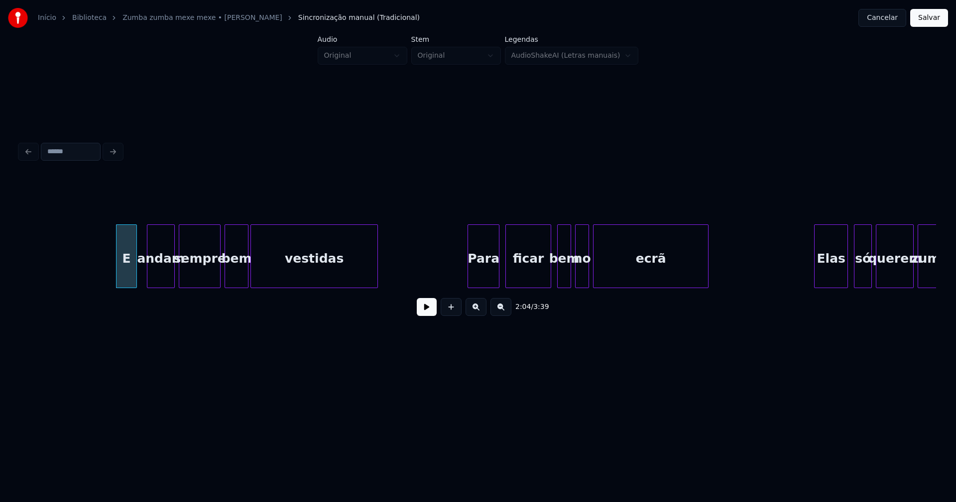
scroll to position [0, 12335]
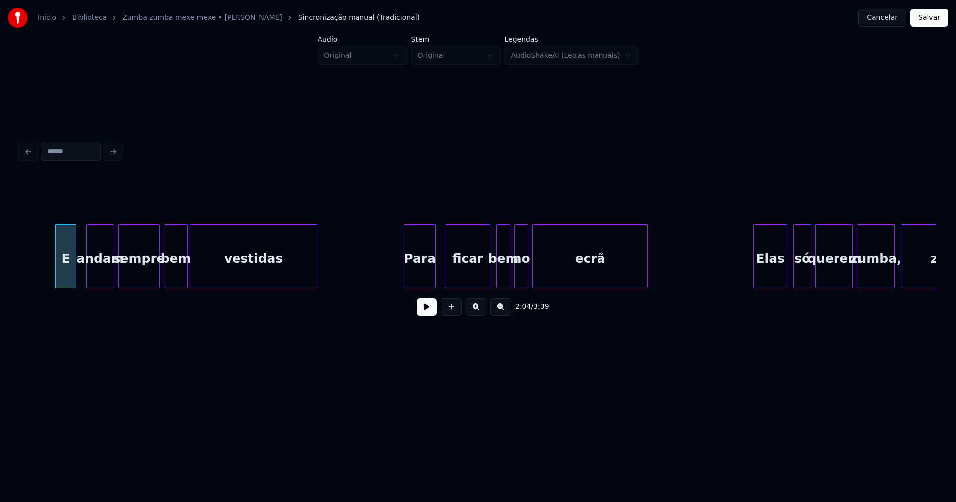
click at [425, 276] on div "Para" at bounding box center [419, 259] width 31 height 68
click at [770, 281] on div "Elas" at bounding box center [766, 259] width 33 height 68
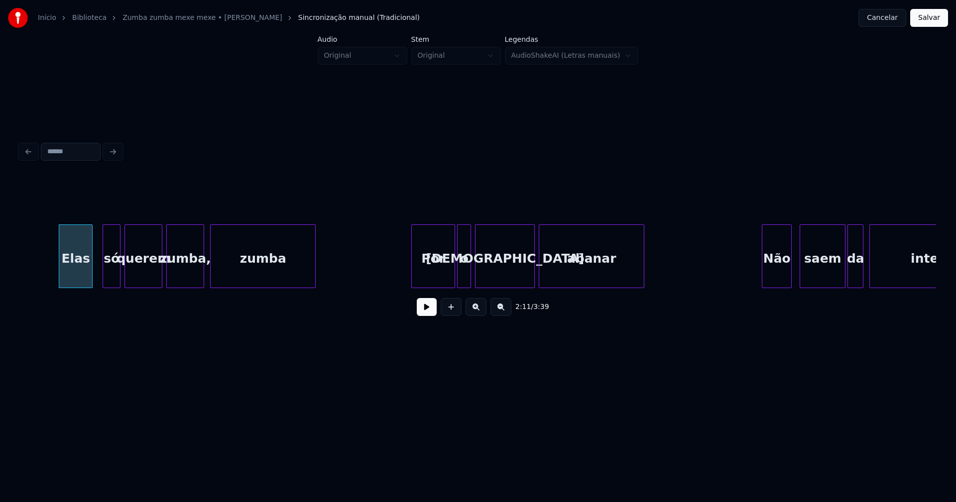
scroll to position [0, 13037]
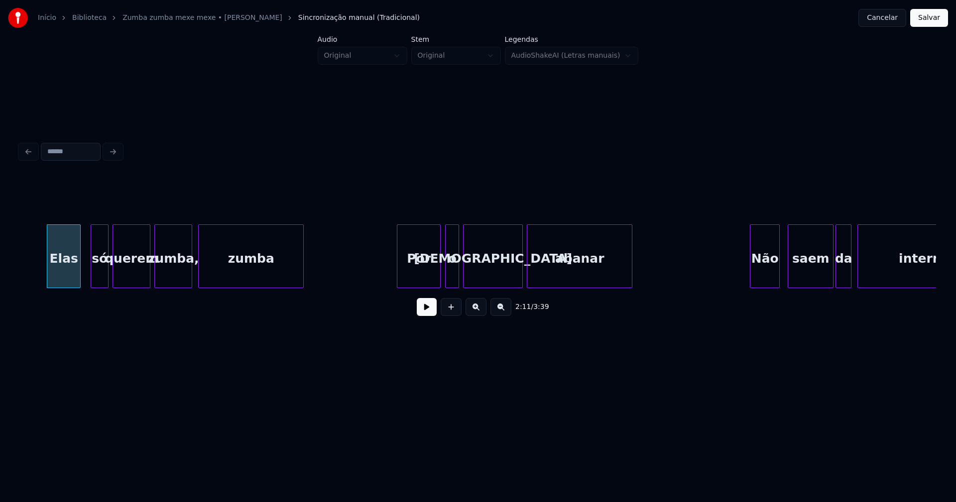
click at [425, 278] on div "Por" at bounding box center [418, 259] width 43 height 68
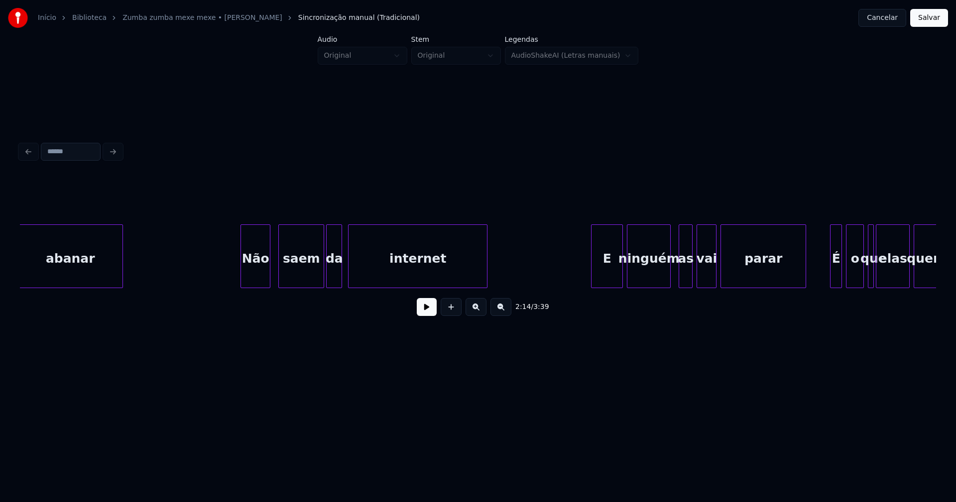
scroll to position [0, 13559]
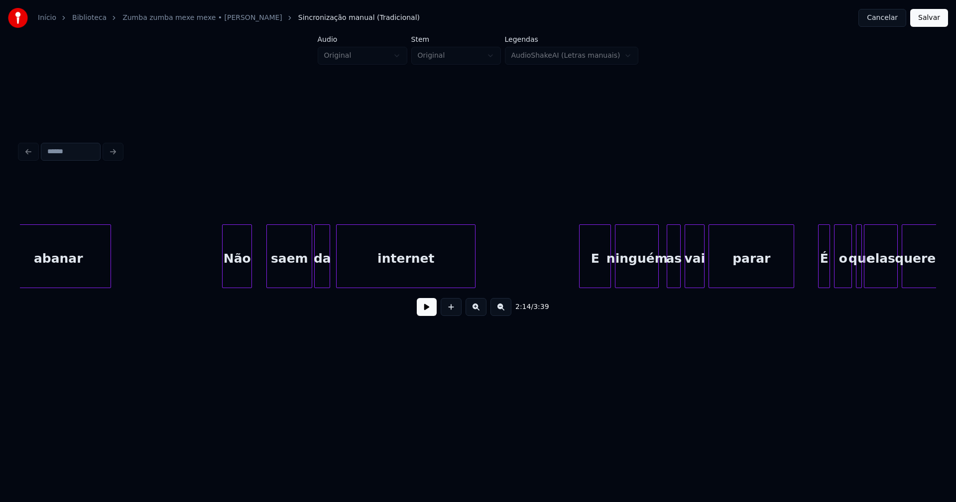
click at [236, 274] on div "Não" at bounding box center [237, 259] width 29 height 68
click at [592, 275] on div "E" at bounding box center [591, 259] width 31 height 68
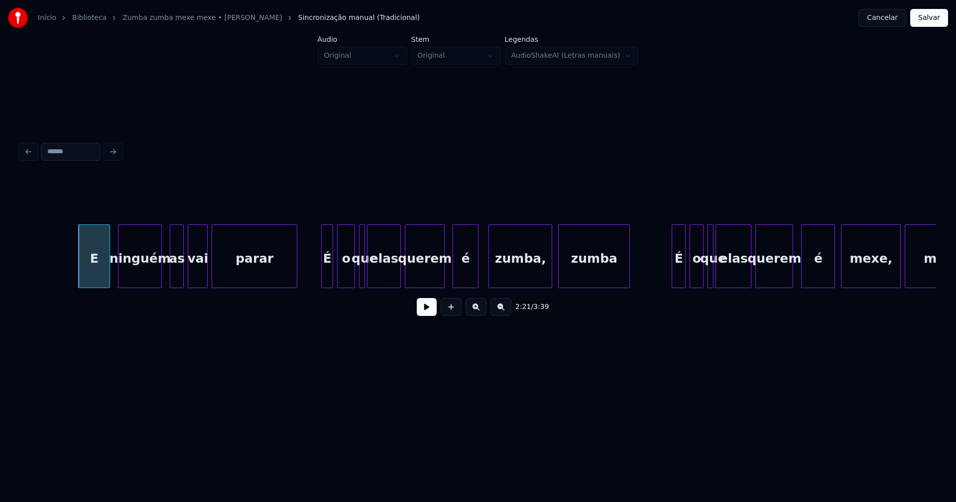
scroll to position [0, 14067]
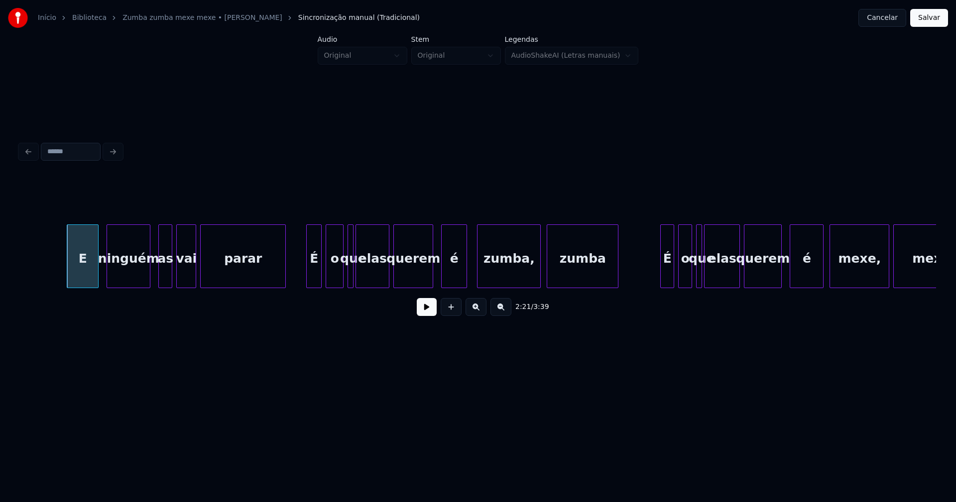
click at [309, 274] on div at bounding box center [308, 256] width 3 height 63
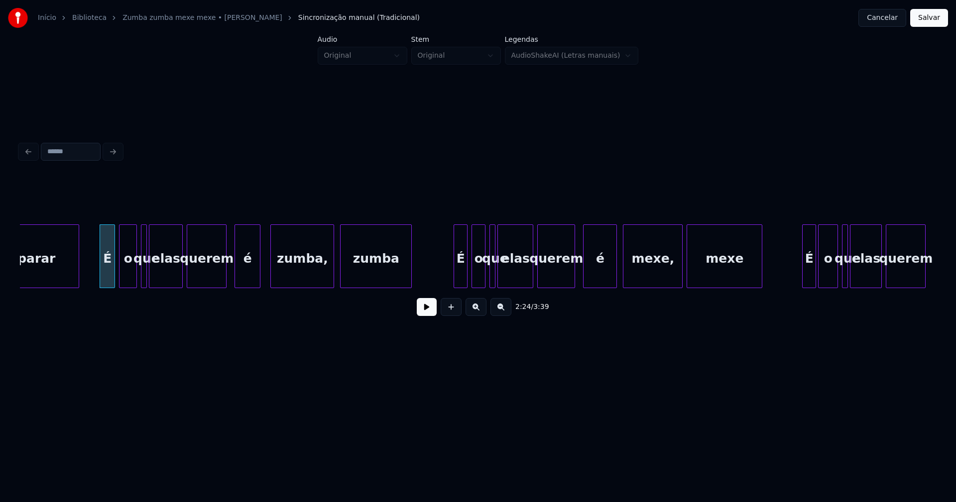
scroll to position [0, 14346]
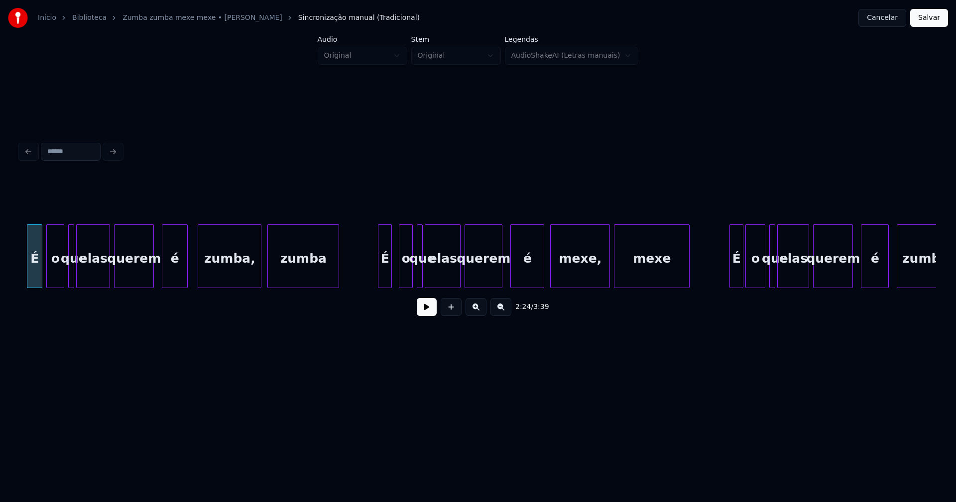
click at [385, 272] on div "É" at bounding box center [384, 259] width 13 height 68
click at [402, 276] on div "o" at bounding box center [402, 259] width 13 height 68
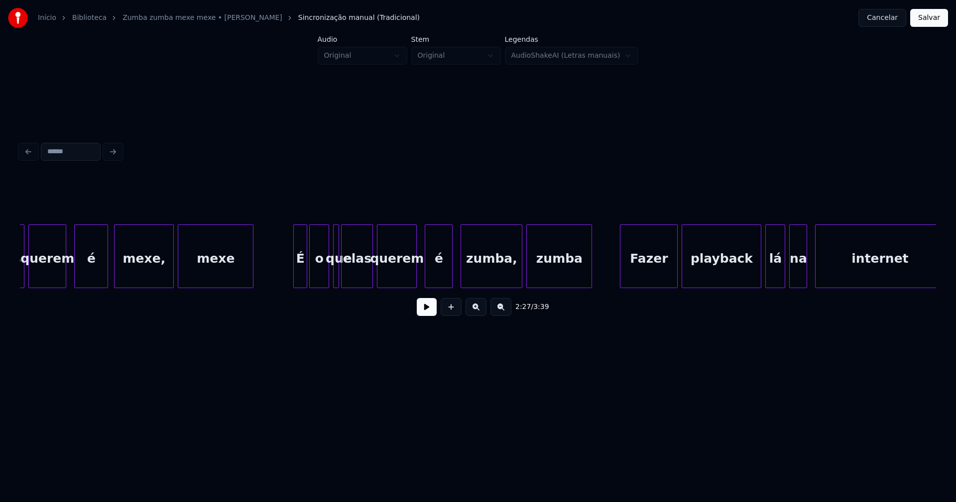
scroll to position [0, 14795]
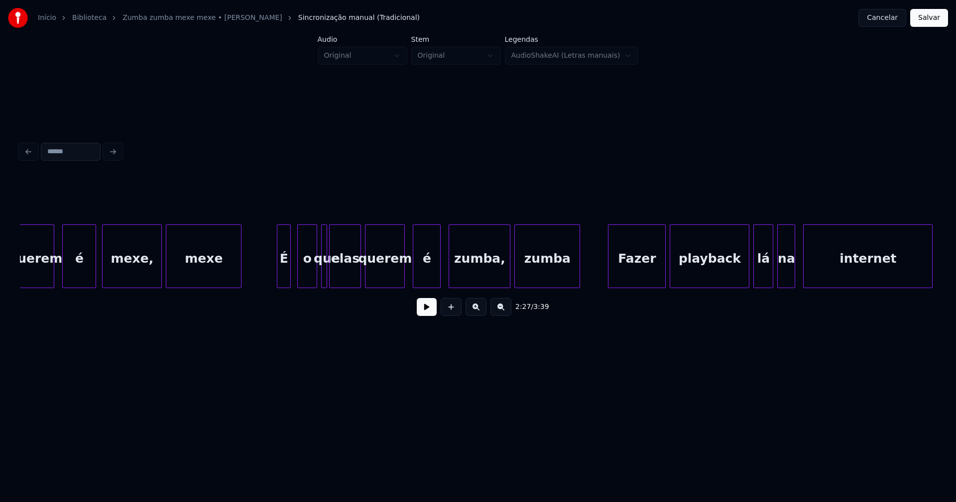
click at [283, 279] on div "É" at bounding box center [283, 259] width 13 height 68
click at [300, 279] on div "o" at bounding box center [302, 259] width 19 height 68
click at [632, 276] on div "Fazer" at bounding box center [633, 259] width 57 height 68
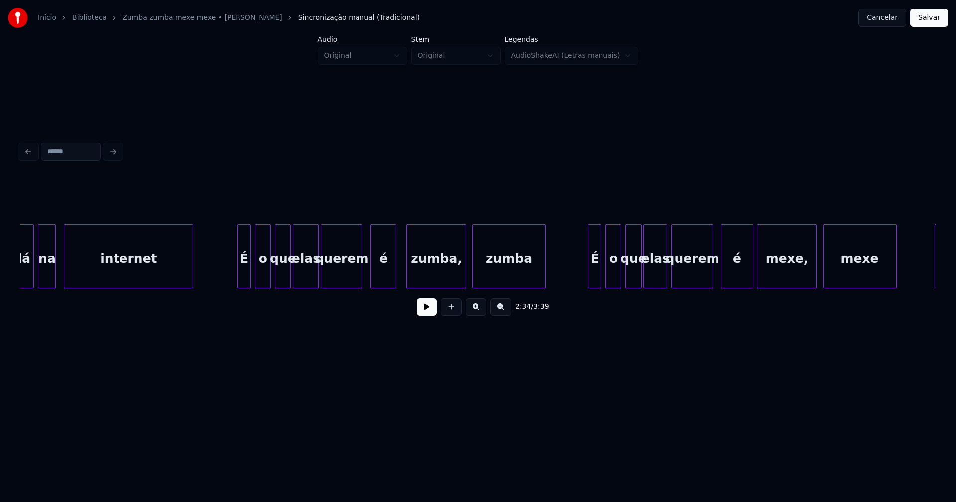
scroll to position [0, 15545]
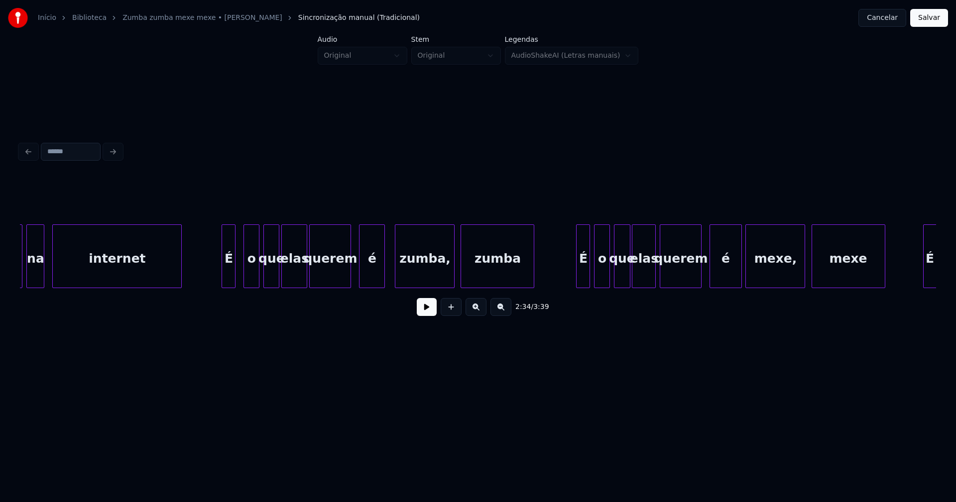
click at [229, 277] on div "É" at bounding box center [228, 259] width 13 height 68
click at [244, 278] on div "o" at bounding box center [246, 259] width 15 height 68
click at [579, 277] on div "É" at bounding box center [580, 259] width 13 height 68
click at [600, 276] on div "o" at bounding box center [597, 259] width 15 height 68
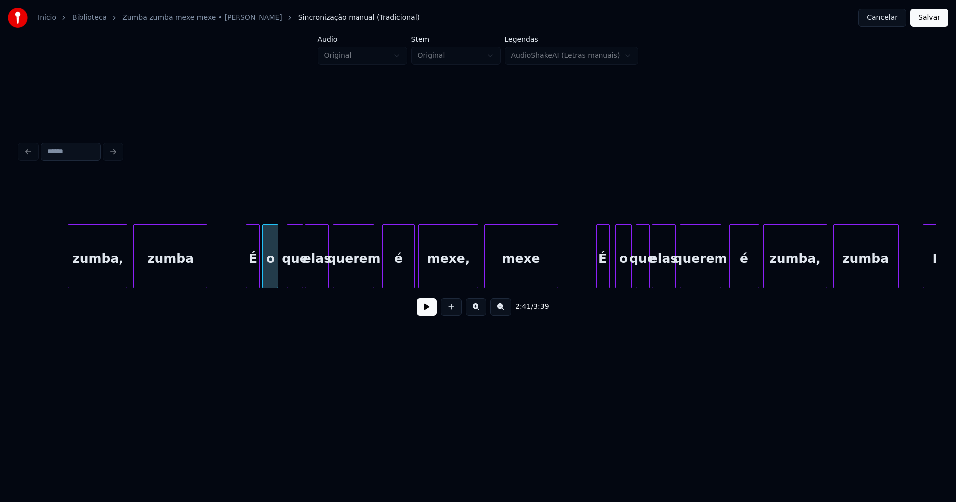
scroll to position [0, 16103]
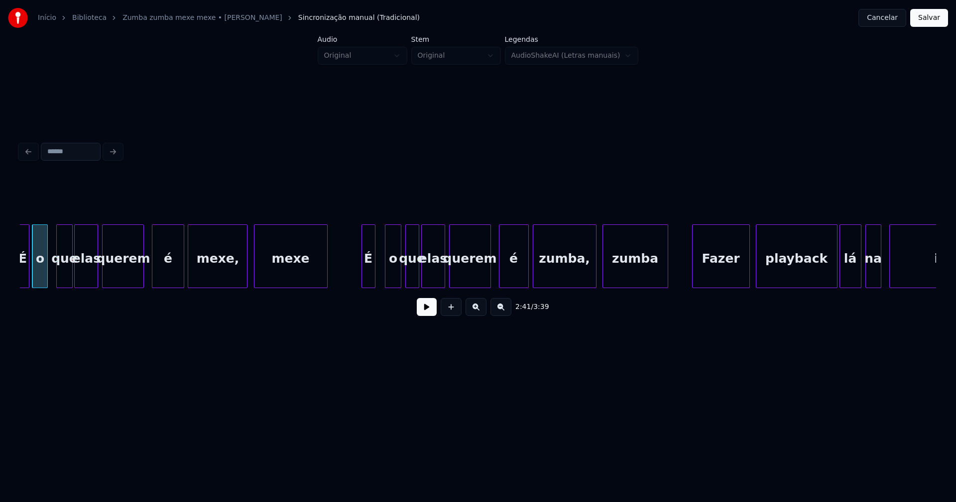
click at [370, 274] on div "É" at bounding box center [368, 259] width 13 height 68
click at [383, 275] on div "o" at bounding box center [384, 259] width 15 height 68
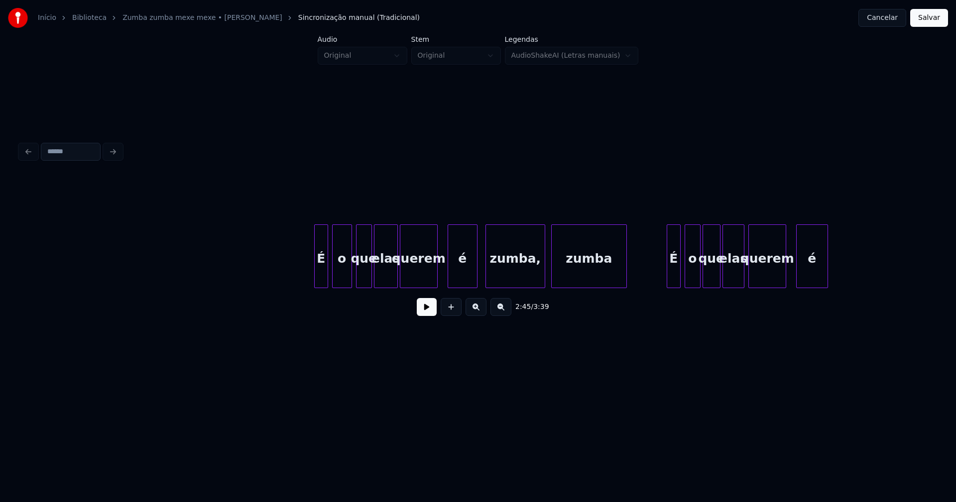
scroll to position [0, 18296]
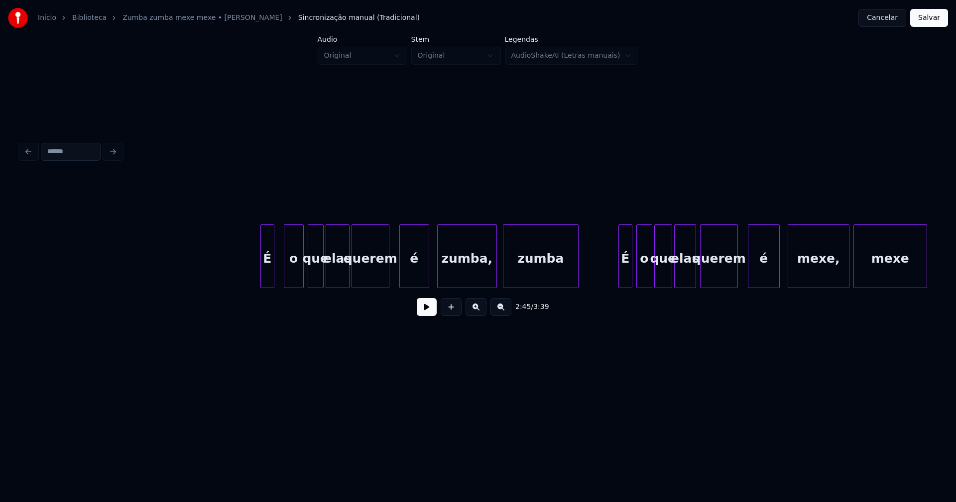
click at [267, 282] on div "É" at bounding box center [267, 259] width 13 height 68
click at [281, 281] on div "o" at bounding box center [284, 259] width 19 height 68
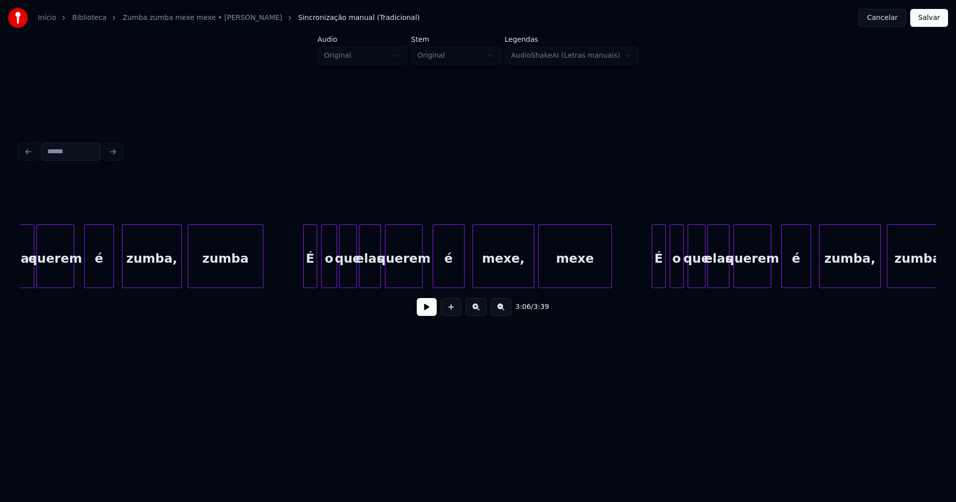
scroll to position [0, 18612]
click at [305, 282] on div "É" at bounding box center [304, 259] width 13 height 68
click at [322, 283] on div "o" at bounding box center [320, 259] width 15 height 68
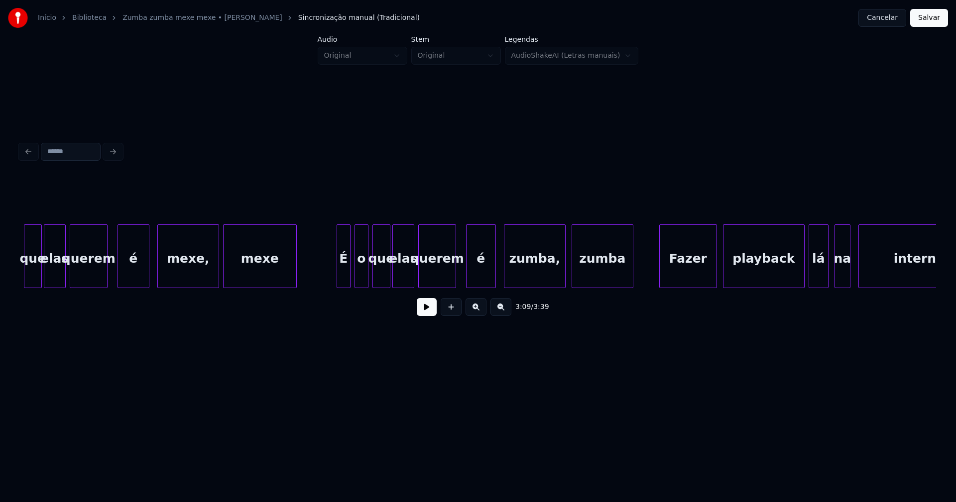
scroll to position [0, 18939]
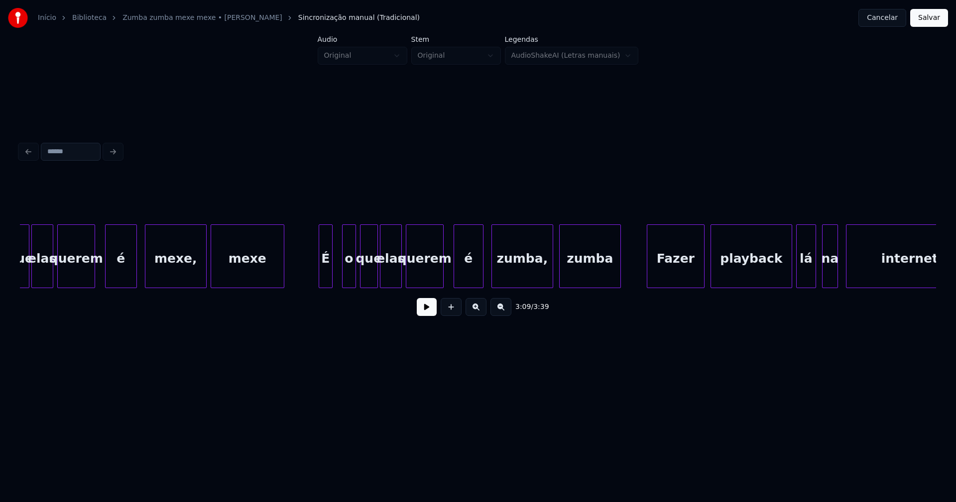
click at [326, 278] on div "É" at bounding box center [325, 259] width 13 height 68
click at [341, 279] on div "o" at bounding box center [342, 259] width 13 height 68
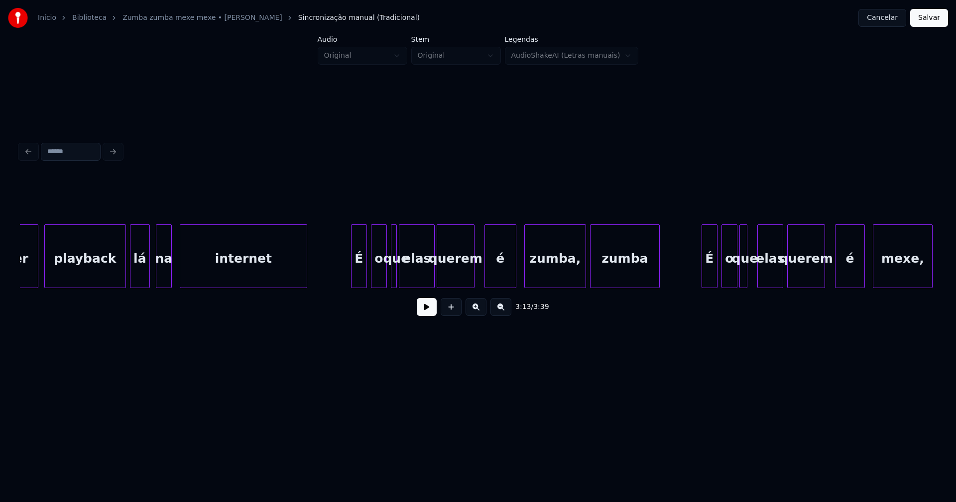
scroll to position [0, 19630]
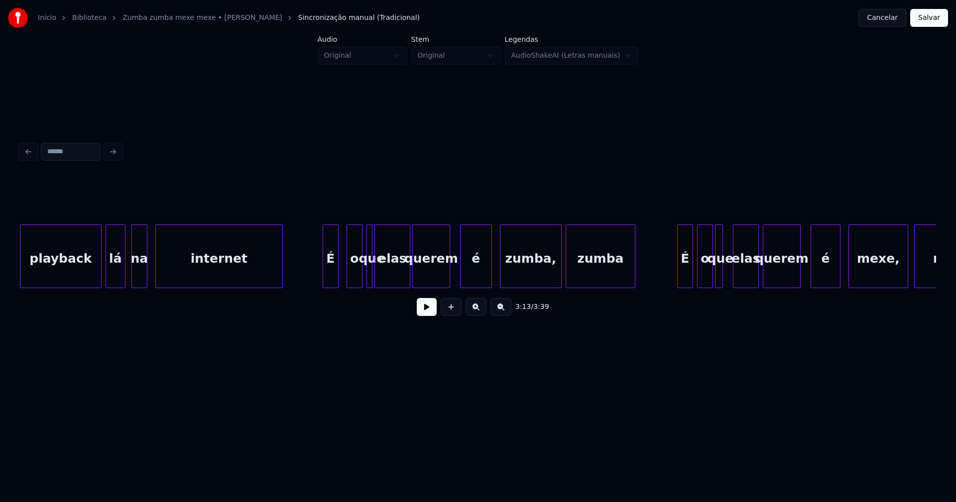
click at [332, 278] on div "É" at bounding box center [330, 259] width 15 height 68
click at [350, 284] on div "playback lá na internet É o que elas querem é zumba, zumba É o que elas querem …" at bounding box center [478, 257] width 916 height 64
click at [677, 274] on div "É" at bounding box center [679, 259] width 15 height 68
click at [696, 283] on div "o" at bounding box center [697, 259] width 15 height 68
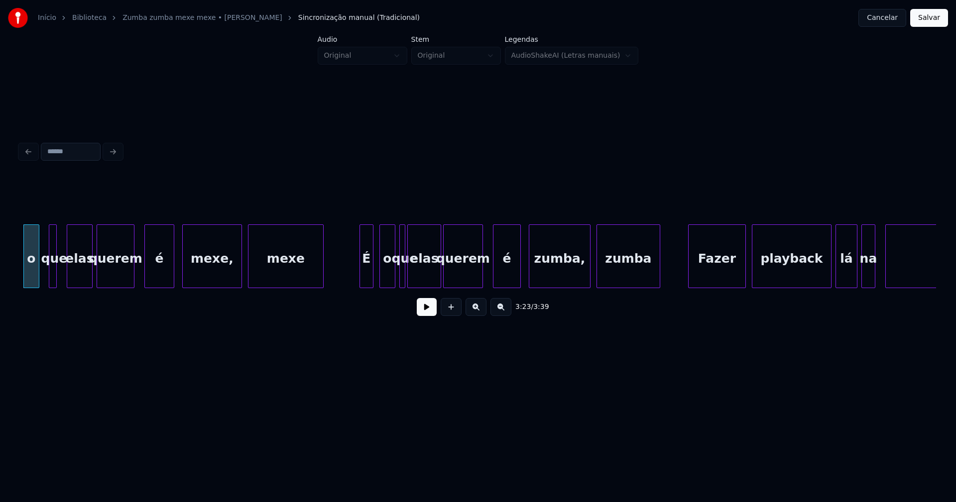
scroll to position [0, 20308]
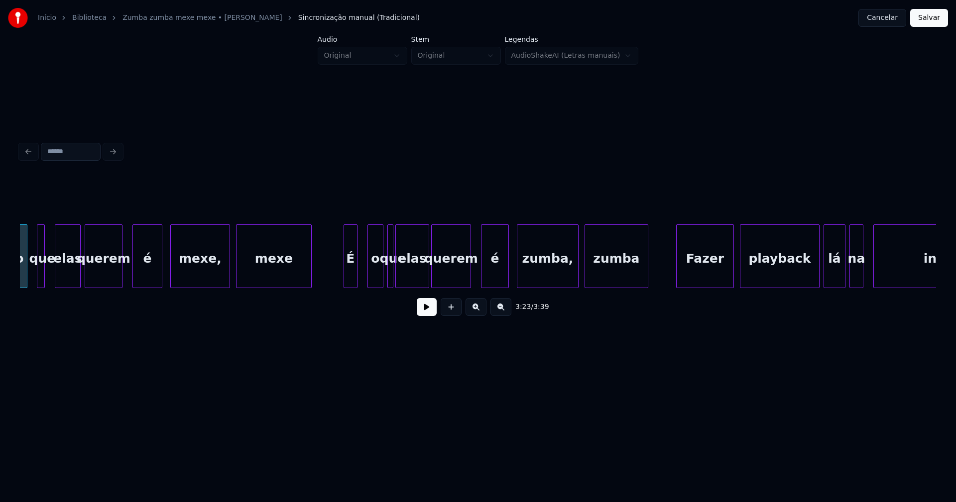
click at [350, 281] on div "É" at bounding box center [350, 259] width 13 height 68
click at [369, 287] on div "o que elas querem é mexe, mexe É o que elas querem é zumba, zumba Fazer playbac…" at bounding box center [478, 257] width 916 height 64
click at [710, 284] on div "o que elas querem é mexe, mexe É o que elas querem é zumba, zumba Fazer playbac…" at bounding box center [478, 257] width 916 height 64
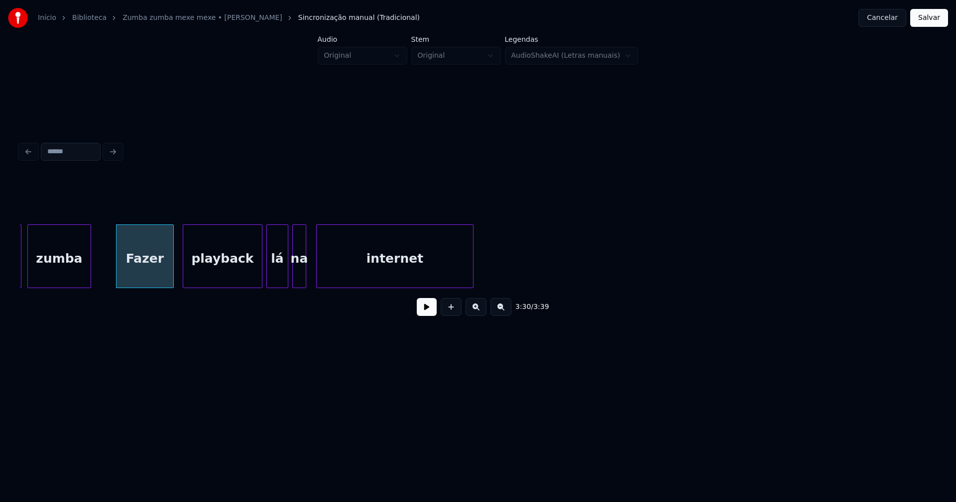
scroll to position [0, 20962]
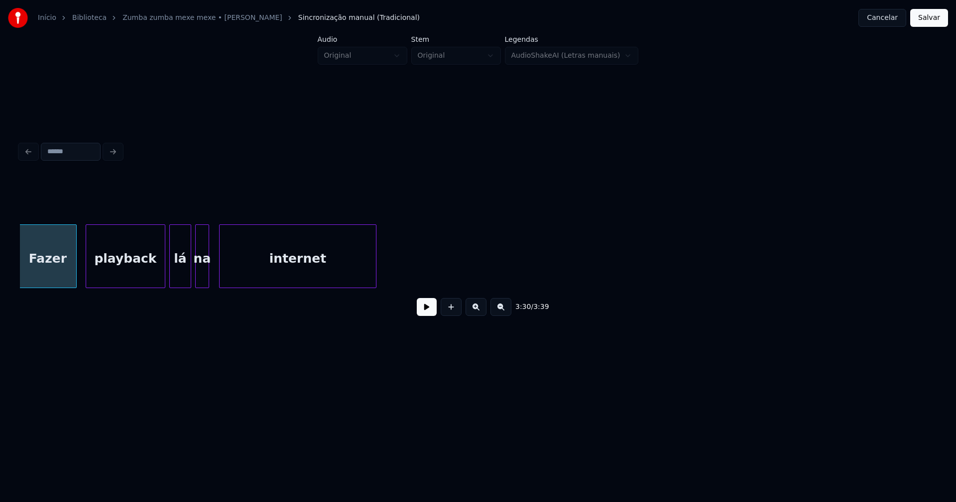
click at [931, 21] on button "Salvar" at bounding box center [929, 18] width 38 height 18
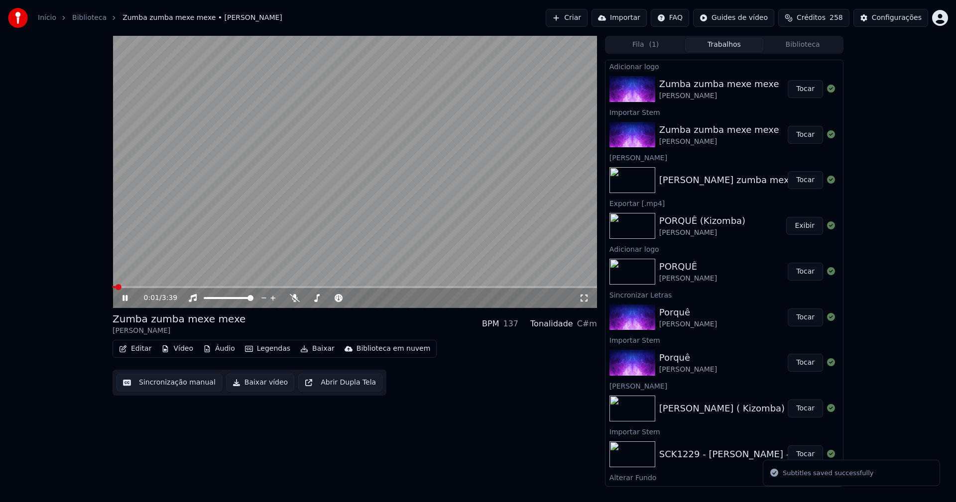
click at [126, 299] on icon at bounding box center [124, 298] width 5 height 6
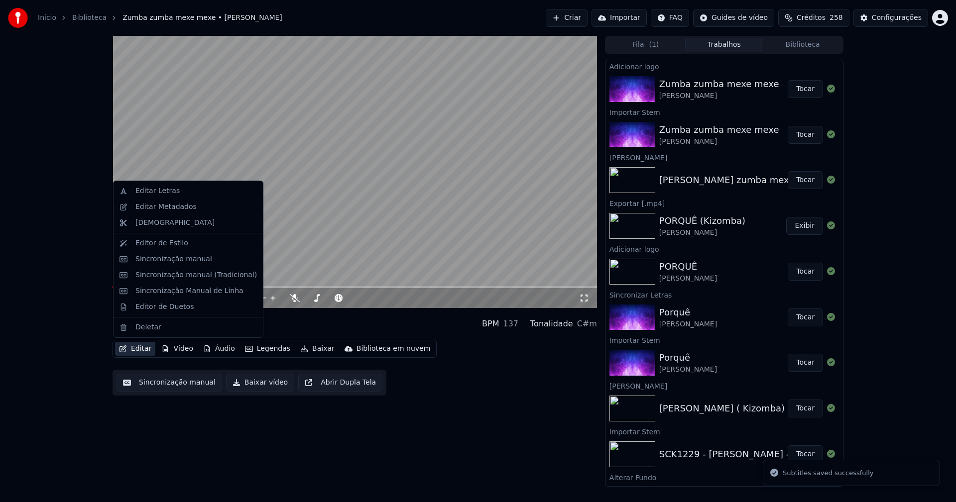
click at [144, 351] on button "Editar" at bounding box center [135, 349] width 40 height 14
click at [167, 211] on div "Editar Metadados" at bounding box center [165, 207] width 61 height 10
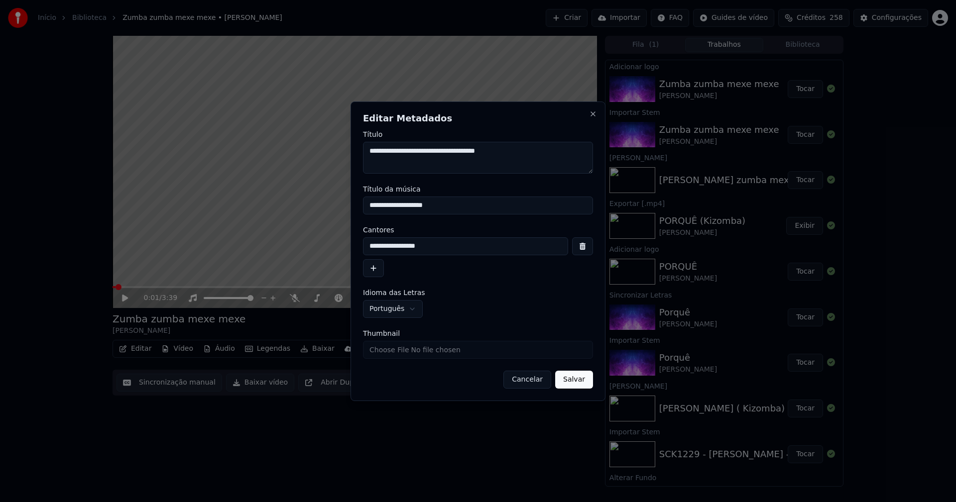
drag, startPoint x: 471, startPoint y: 209, endPoint x: 280, endPoint y: 209, distance: 190.2
click at [280, 209] on body "Início Biblioteca Zumba zumba mexe mexe • [PERSON_NAME] Importar FAQ Guides de …" at bounding box center [478, 251] width 956 height 502
type input "**********"
click at [401, 353] on input "Thumbnail" at bounding box center [478, 350] width 230 height 18
type input "**********"
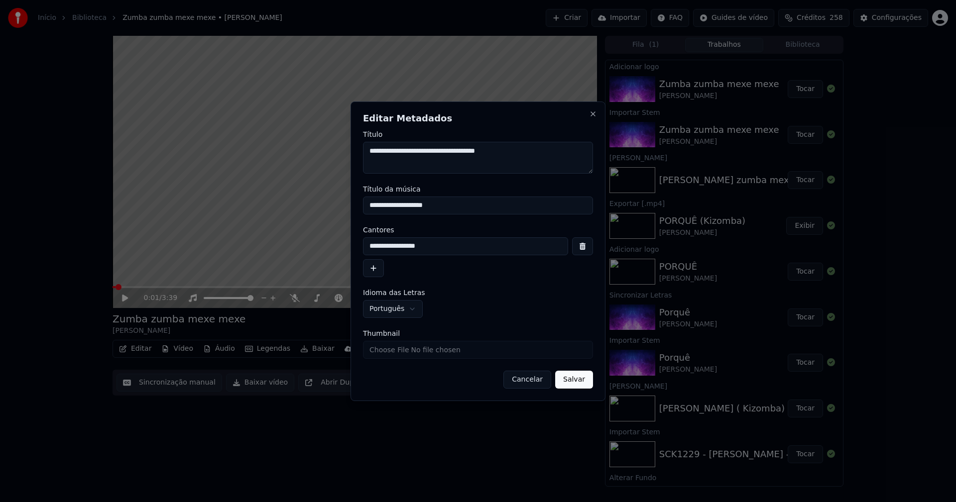
click at [576, 378] on button "Salvar" at bounding box center [574, 380] width 38 height 18
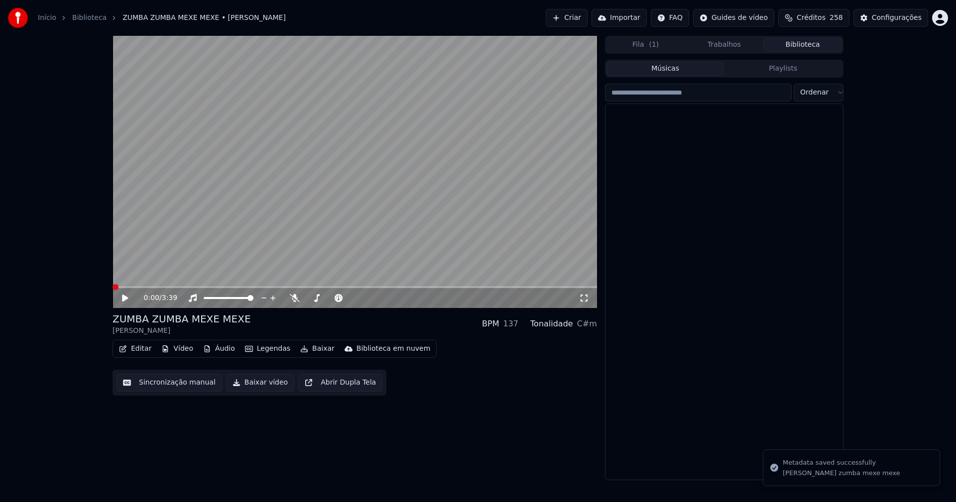
click at [808, 43] on button "Biblioteca" at bounding box center [802, 45] width 79 height 14
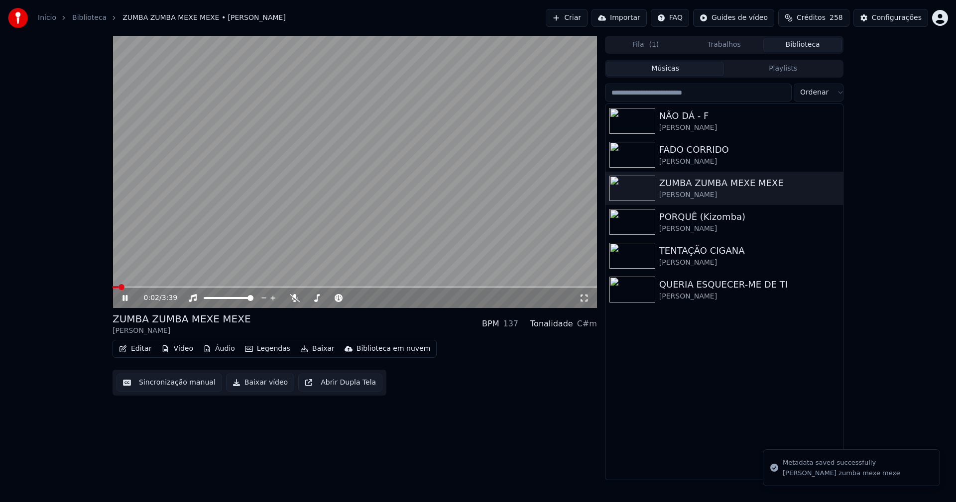
click at [586, 296] on icon at bounding box center [584, 298] width 10 height 8
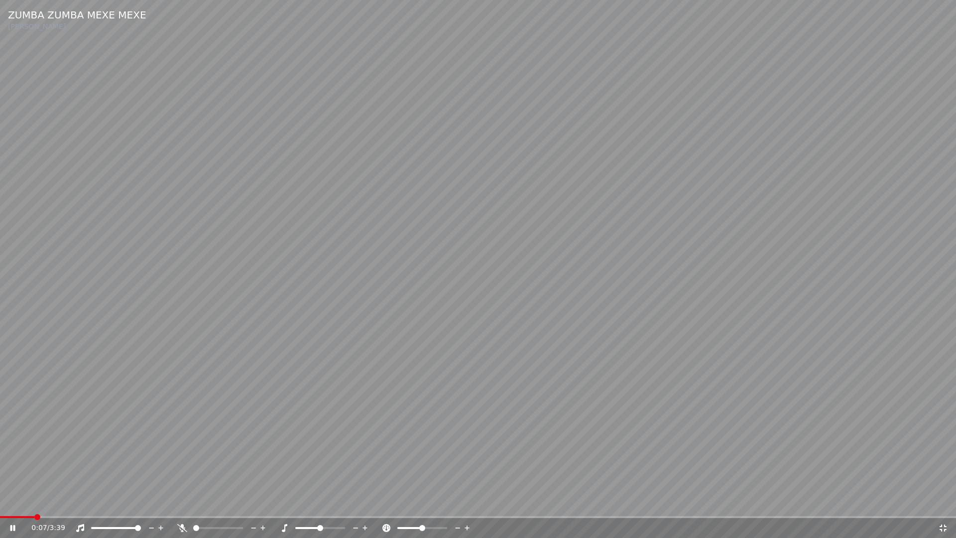
click at [0, 502] on div "0:07 / 3:39" at bounding box center [478, 528] width 956 height 20
click at [0, 502] on span at bounding box center [0, 517] width 0 height 2
drag, startPoint x: 946, startPoint y: 527, endPoint x: 749, endPoint y: 474, distance: 204.3
click at [946, 502] on icon at bounding box center [943, 528] width 10 height 8
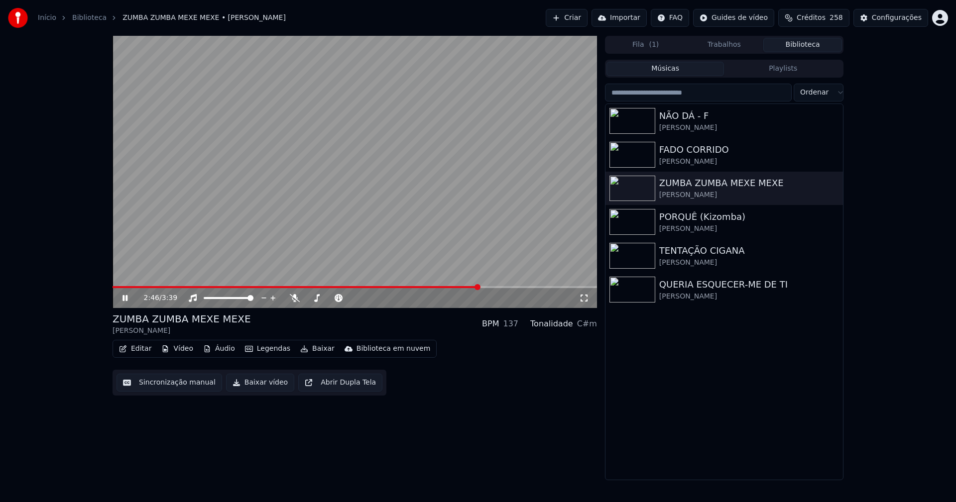
click at [124, 295] on icon at bounding box center [131, 298] width 23 height 8
click at [252, 386] on button "Baixar vídeo" at bounding box center [260, 383] width 68 height 18
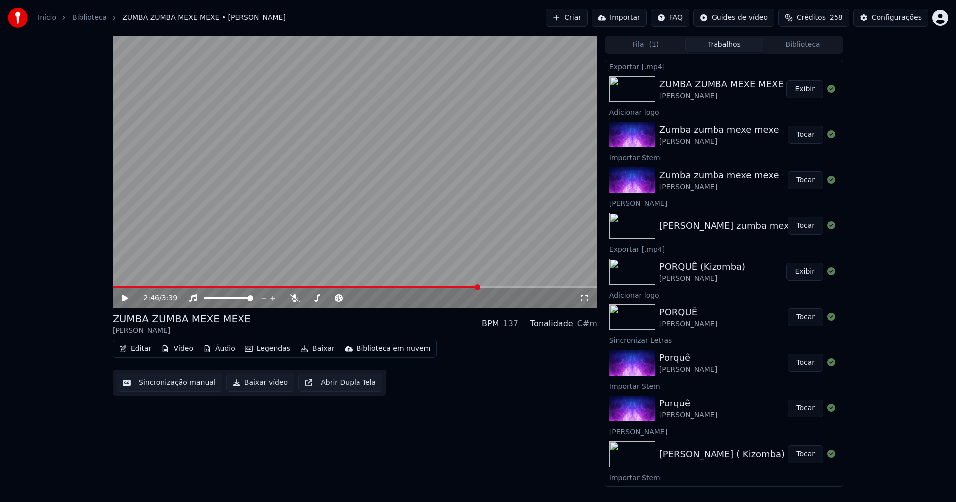
click at [40, 21] on link "Início" at bounding box center [47, 18] width 18 height 10
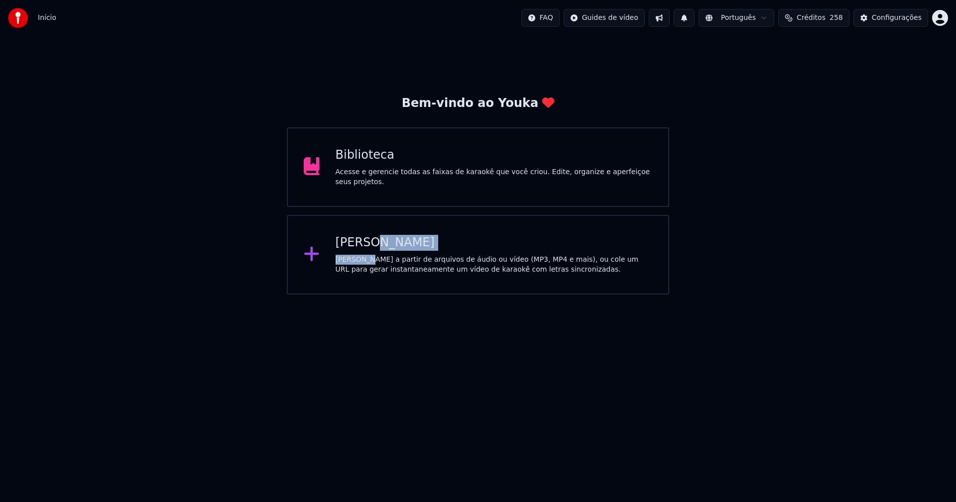
click at [364, 253] on div "Criar Karaokê Crie karaokê a partir de arquivos de áudio ou vídeo (MP3, MP4 e m…" at bounding box center [494, 255] width 317 height 40
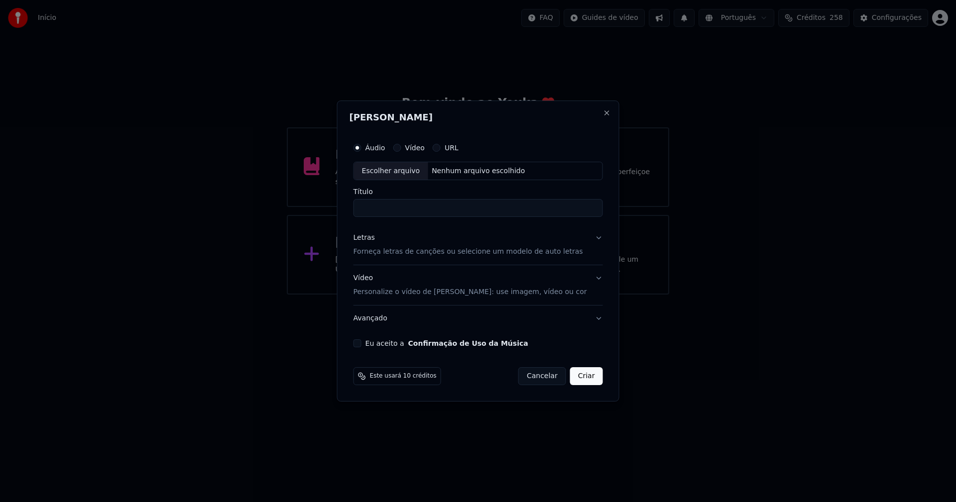
click at [393, 174] on div "Escolher arquivo" at bounding box center [391, 171] width 74 height 18
type input "**********"
click at [367, 275] on div "Vídeo Personalize o vídeo de karaokê: use imagem, vídeo ou cor" at bounding box center [471, 286] width 234 height 24
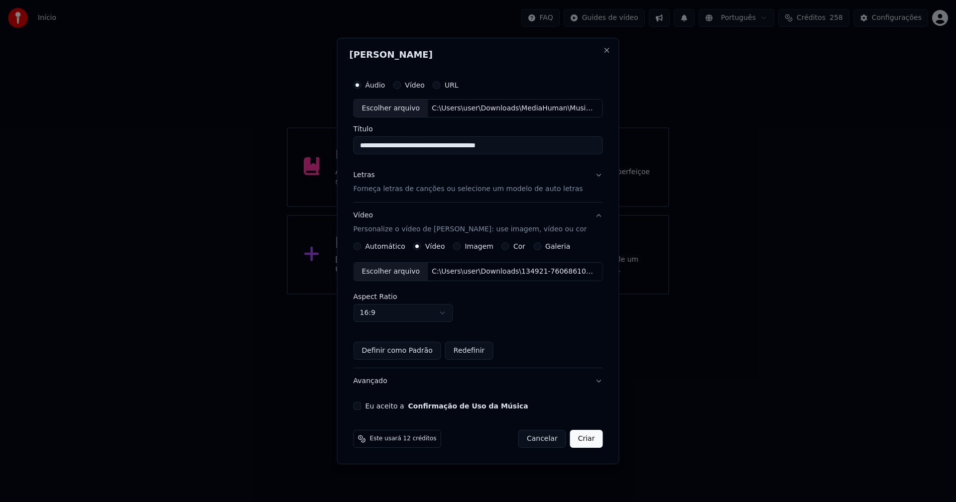
click at [368, 178] on div "Letras" at bounding box center [364, 176] width 21 height 10
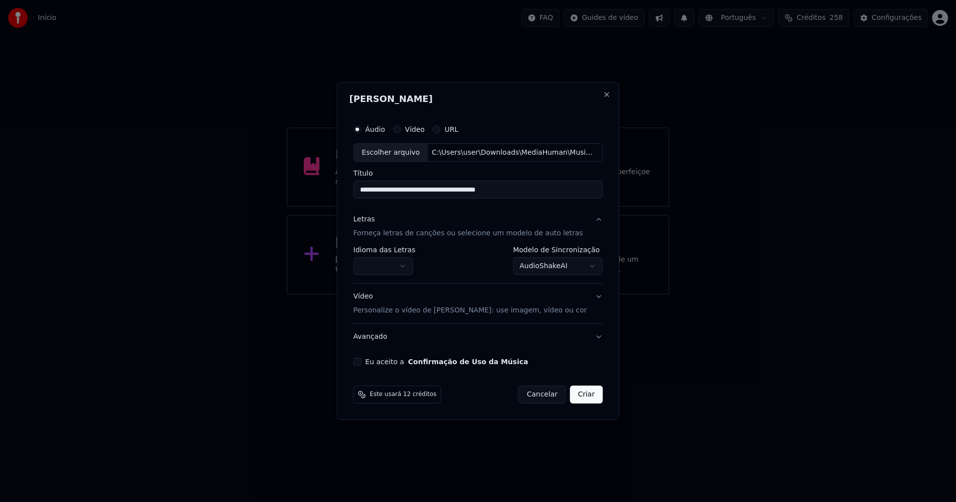
click at [394, 266] on body "**********" at bounding box center [478, 147] width 956 height 295
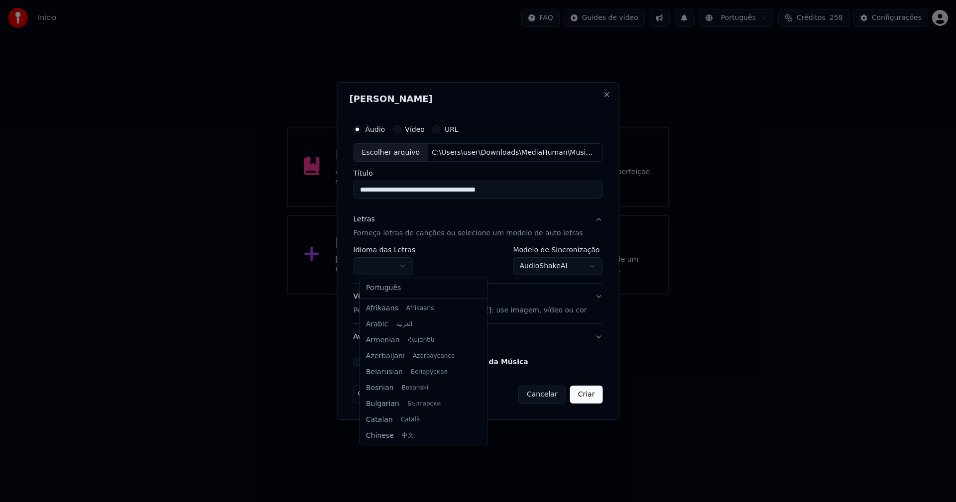
select select "**"
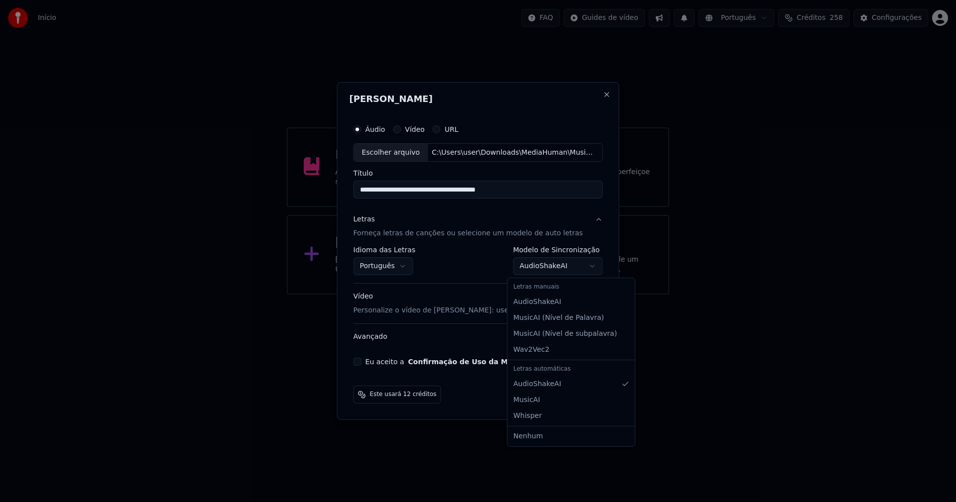
click at [539, 267] on body "**********" at bounding box center [478, 147] width 956 height 295
select select "**********"
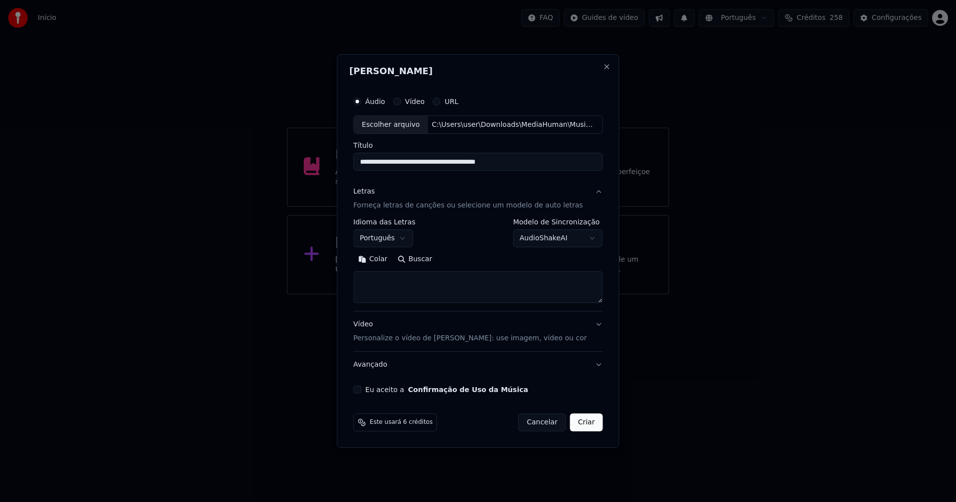
click at [383, 261] on button "Colar" at bounding box center [373, 260] width 39 height 16
click at [361, 392] on button "Eu aceito a Confirmação de Uso da Música" at bounding box center [358, 390] width 8 height 8
drag, startPoint x: 578, startPoint y: 425, endPoint x: 562, endPoint y: 432, distance: 17.4
click at [579, 425] on button "Criar" at bounding box center [586, 423] width 33 height 18
type textarea "**********"
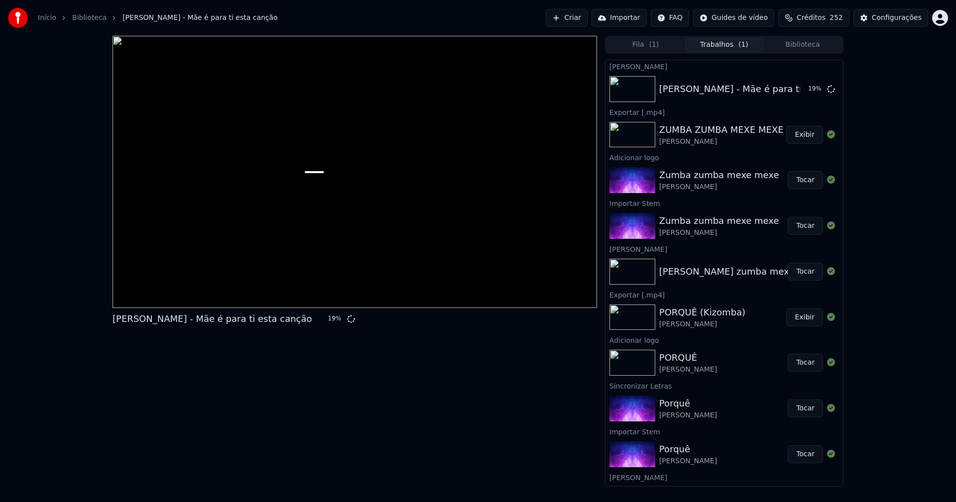
click at [820, 19] on span "Créditos" at bounding box center [811, 18] width 29 height 10
click at [889, 215] on div "[PERSON_NAME] é para ti esta canção 21 % Fila ( 1 ) Trabalhos ( 1 ) Biblioteca …" at bounding box center [478, 261] width 956 height 451
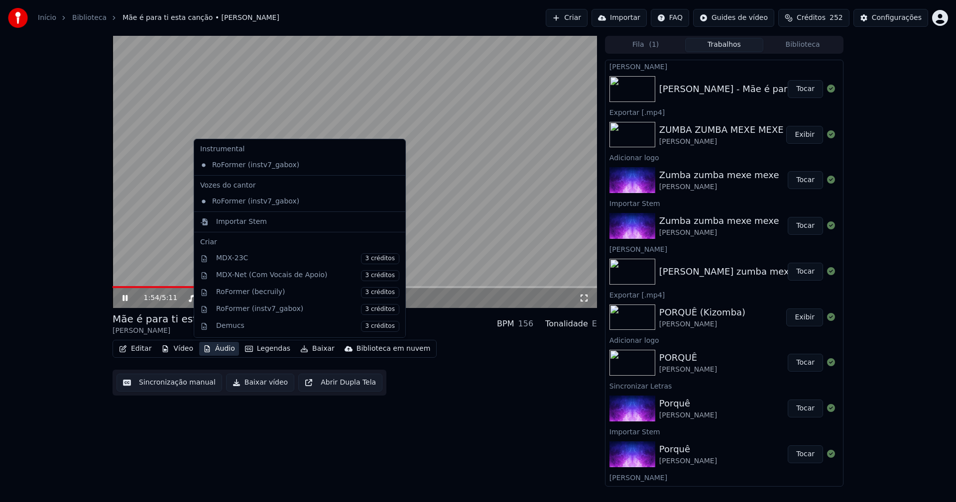
click at [222, 350] on button "Áudio" at bounding box center [219, 349] width 40 height 14
click at [223, 223] on div "Importar Stem" at bounding box center [241, 222] width 51 height 10
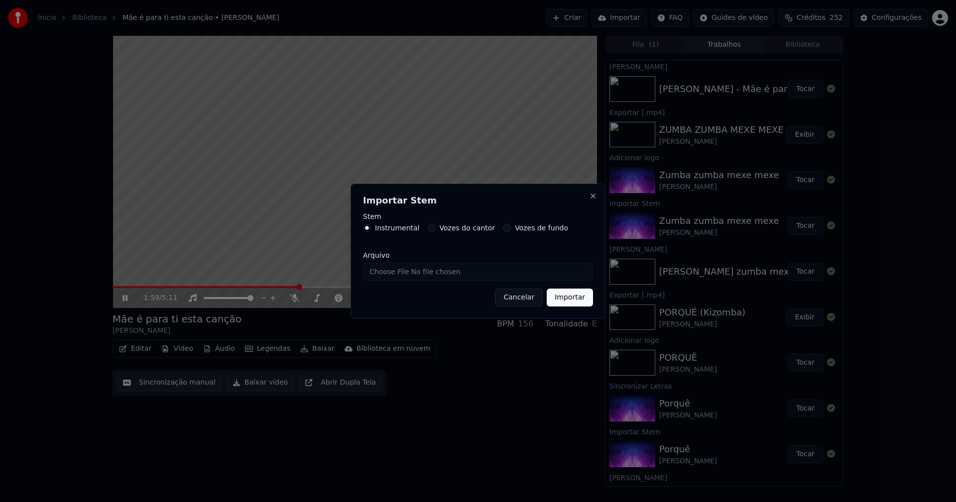
click at [397, 275] on input "Arquivo" at bounding box center [478, 272] width 230 height 18
type input "**********"
drag, startPoint x: 567, startPoint y: 298, endPoint x: 561, endPoint y: 310, distance: 13.6
click at [567, 298] on button "Importar" at bounding box center [570, 298] width 46 height 18
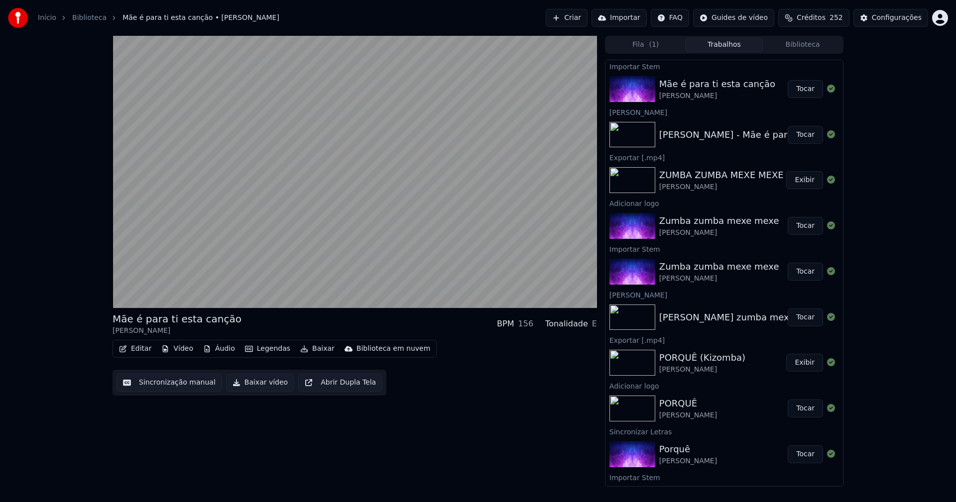
click at [219, 344] on button "Áudio" at bounding box center [219, 349] width 40 height 14
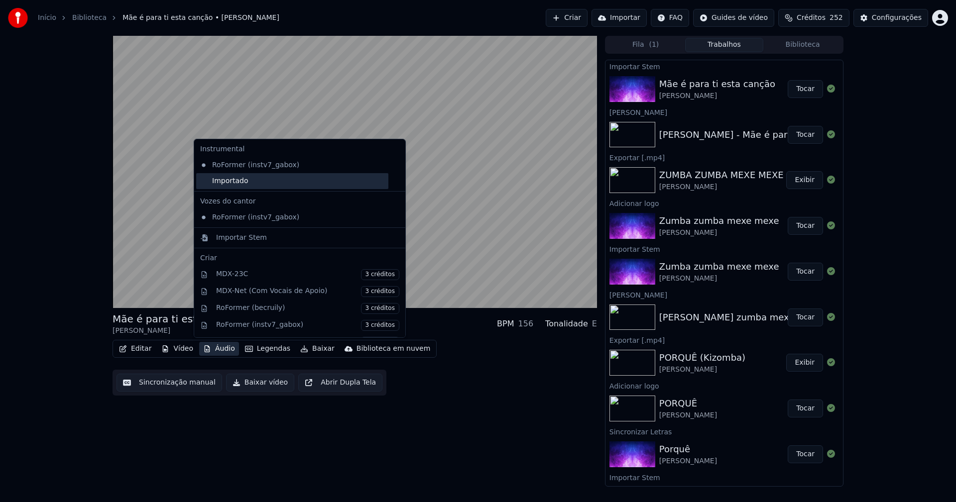
click at [206, 185] on div "Importado" at bounding box center [292, 181] width 192 height 16
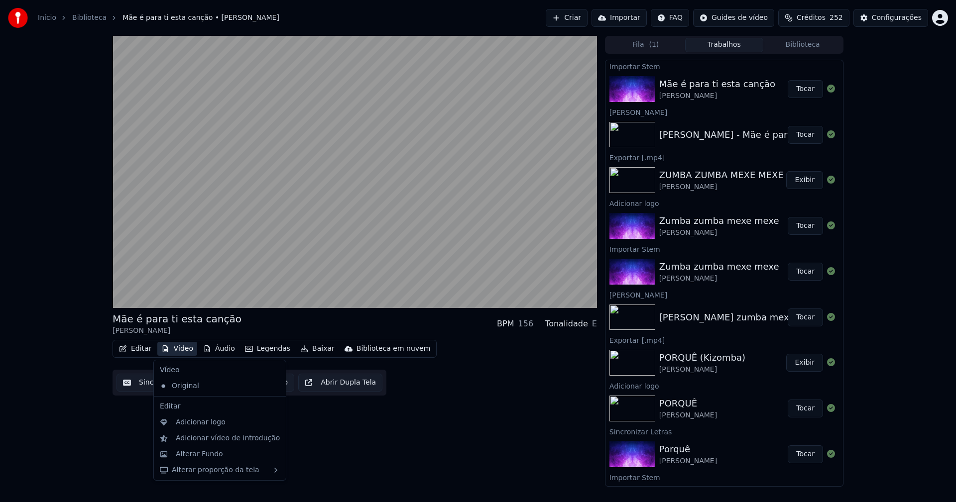
click at [179, 347] on button "Vídeo" at bounding box center [177, 349] width 40 height 14
click at [194, 424] on div "Adicionar logo" at bounding box center [201, 423] width 50 height 10
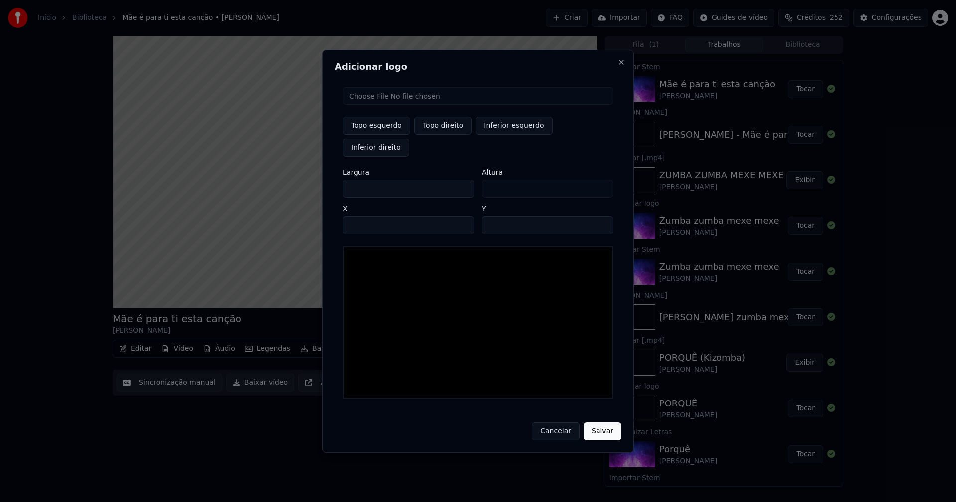
click at [381, 105] on input "file" at bounding box center [478, 96] width 271 height 18
type input "**********"
click at [448, 135] on button "Topo direito" at bounding box center [442, 126] width 57 height 18
type input "****"
drag, startPoint x: 359, startPoint y: 180, endPoint x: 316, endPoint y: 180, distance: 42.3
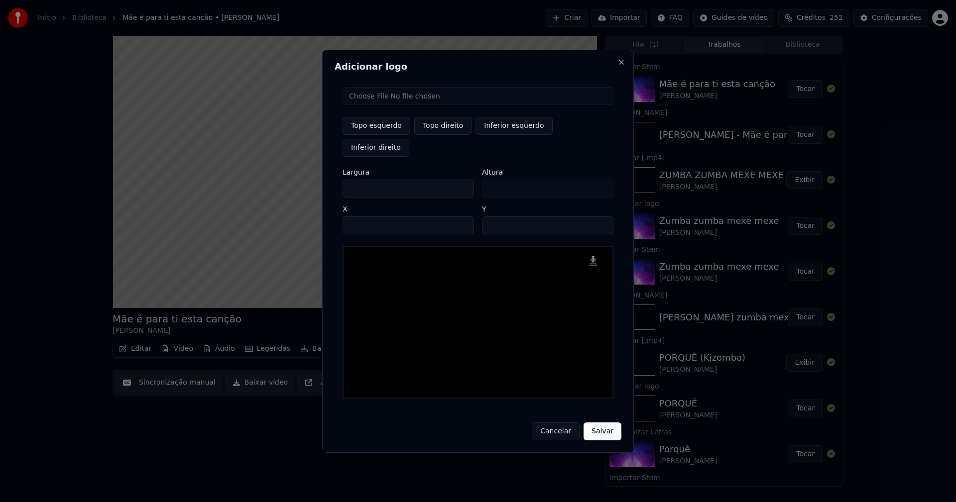
click at [316, 180] on body "Início Biblioteca Mãe é para ti esta canção • [PERSON_NAME] Importar FAQ Guides…" at bounding box center [478, 251] width 956 height 502
type input "**"
type input "***"
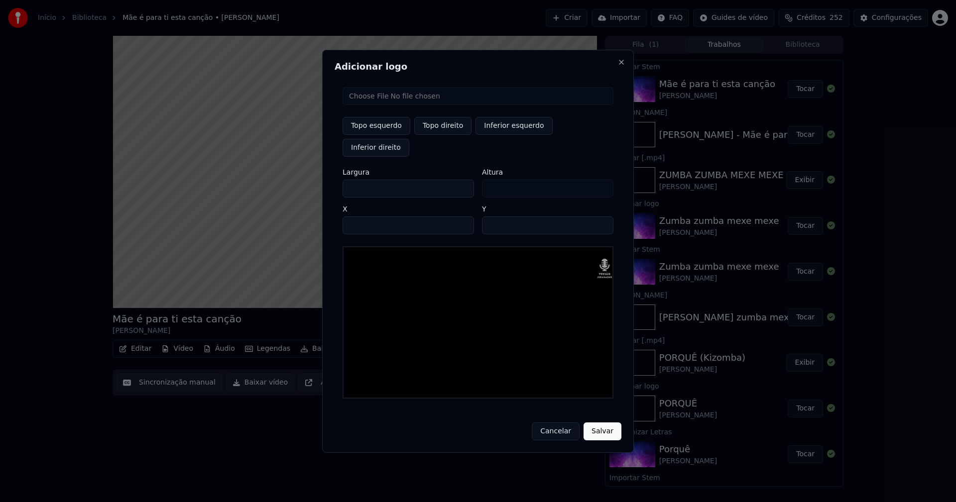
type input "***"
click at [492, 217] on input "**" at bounding box center [547, 226] width 131 height 18
type input "**"
click at [362, 217] on input "****" at bounding box center [408, 226] width 131 height 18
type input "****"
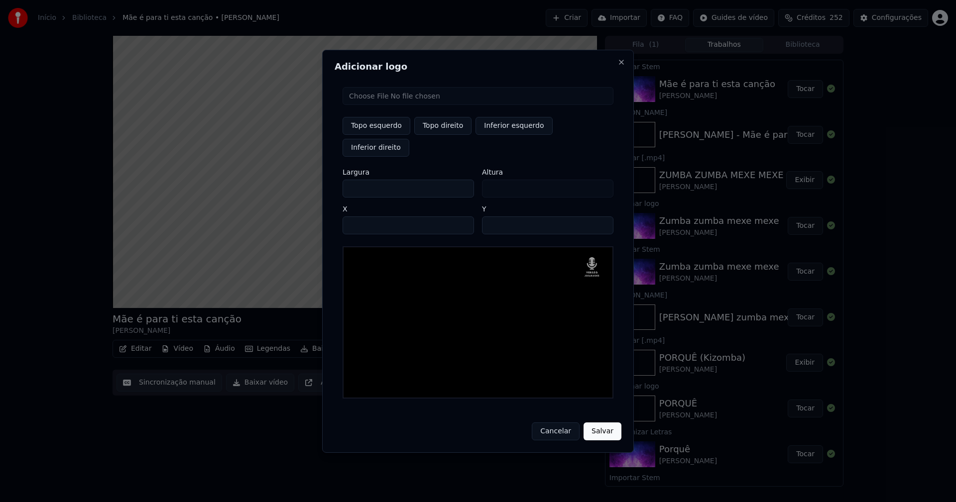
click at [589, 423] on button "Salvar" at bounding box center [603, 432] width 38 height 18
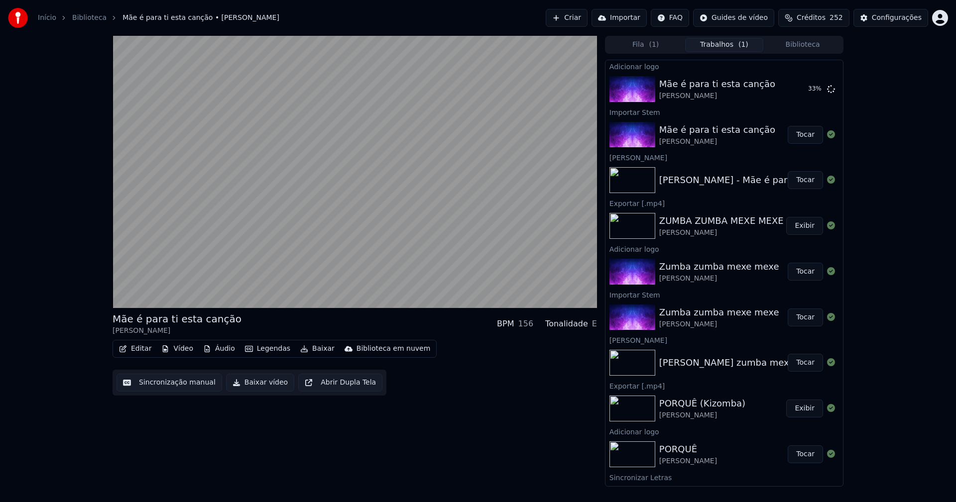
click at [130, 349] on button "Editar" at bounding box center [135, 349] width 40 height 14
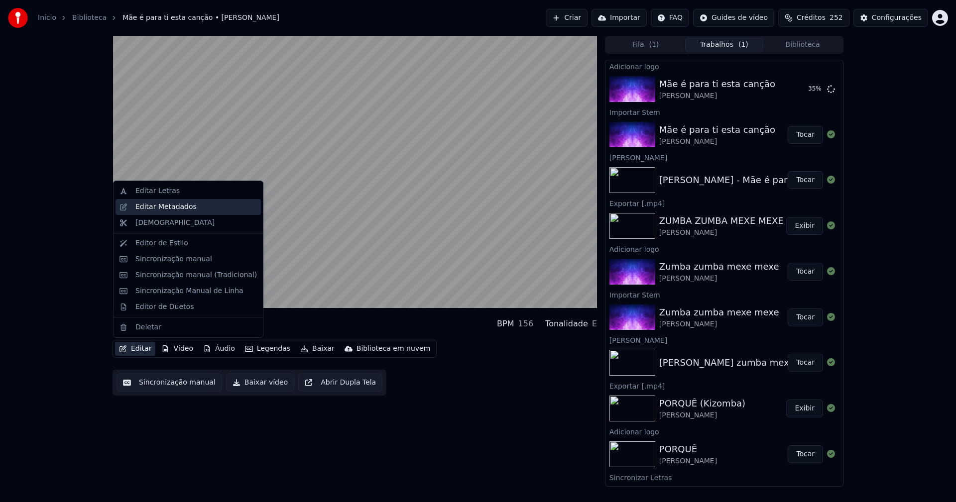
click at [176, 208] on div "Editar Metadados" at bounding box center [165, 207] width 61 height 10
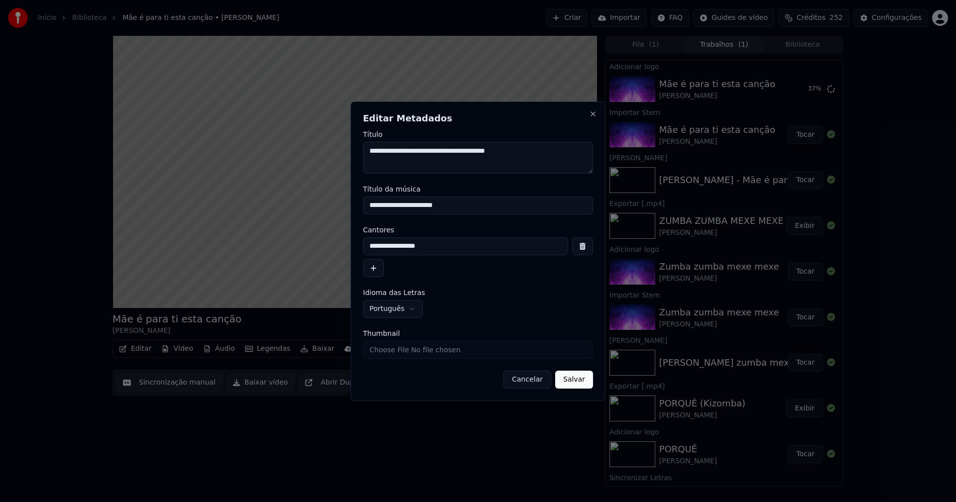
drag, startPoint x: 429, startPoint y: 205, endPoint x: 320, endPoint y: 204, distance: 108.6
click at [320, 204] on body "Início Biblioteca Mãe é para ti esta canção • [PERSON_NAME] Importar FAQ Guides…" at bounding box center [478, 251] width 956 height 502
type input "**********"
click at [406, 351] on input "Thumbnail" at bounding box center [478, 350] width 230 height 18
type input "**********"
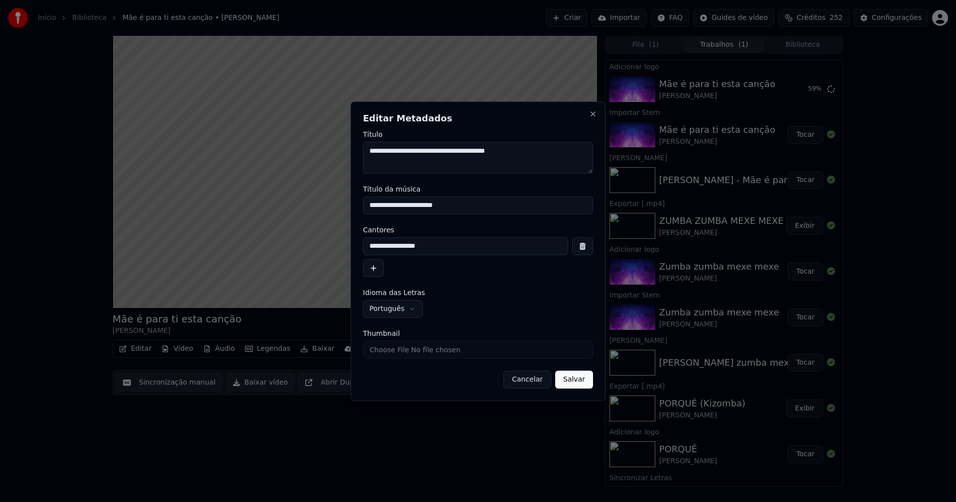
click at [578, 380] on button "Salvar" at bounding box center [574, 380] width 38 height 18
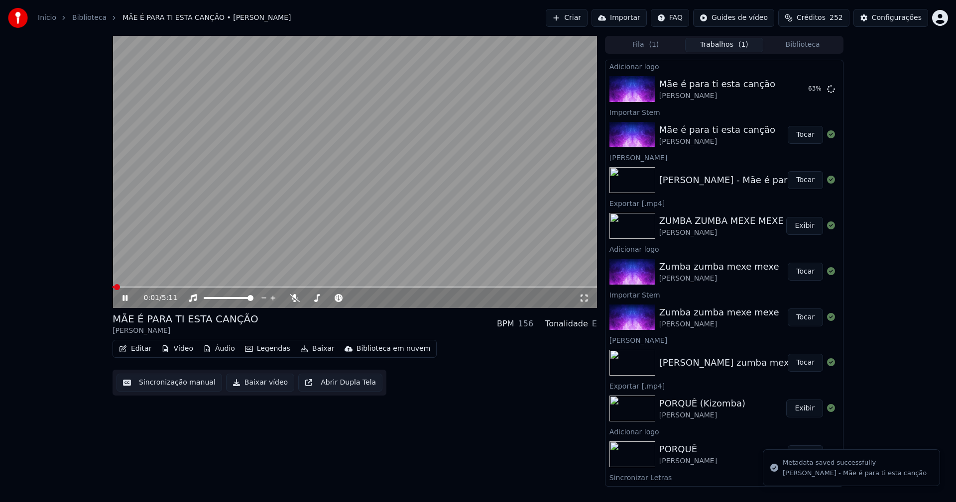
click at [114, 288] on span at bounding box center [113, 287] width 1 height 2
click at [587, 298] on icon at bounding box center [584, 298] width 10 height 8
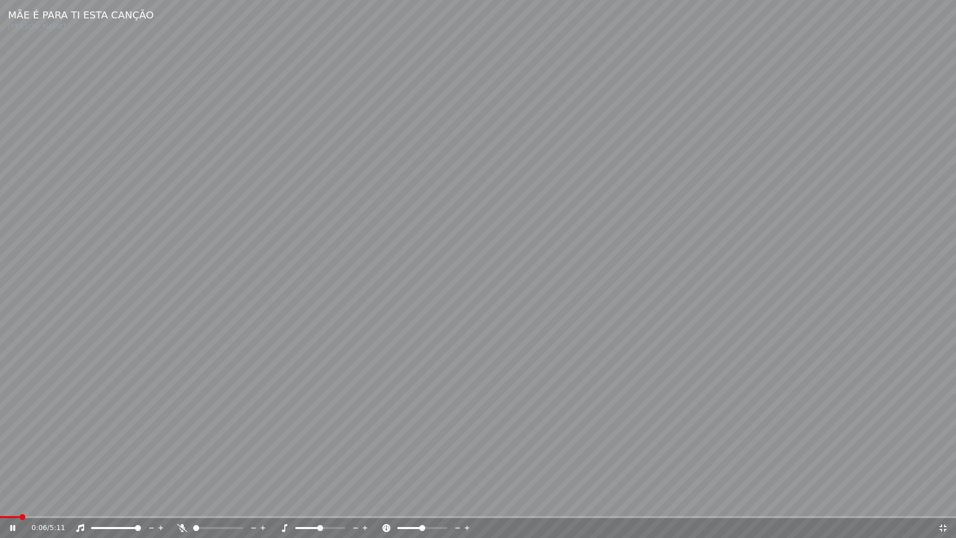
click at [0, 502] on span at bounding box center [9, 517] width 19 height 2
click at [11, 502] on icon at bounding box center [12, 528] width 5 height 6
click at [946, 502] on icon at bounding box center [943, 527] width 7 height 7
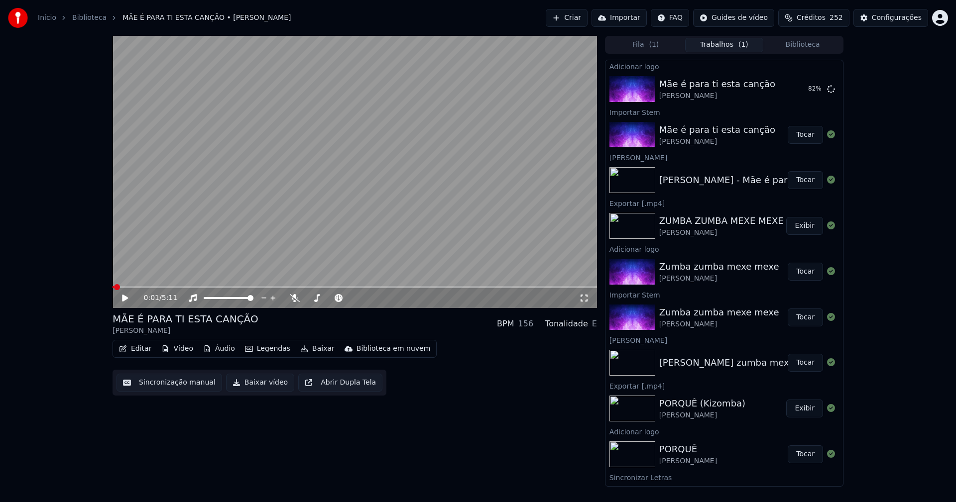
click at [125, 298] on icon at bounding box center [125, 298] width 6 height 7
click at [803, 91] on button "Tocar" at bounding box center [805, 89] width 35 height 18
click at [143, 352] on button "Editar" at bounding box center [135, 349] width 40 height 14
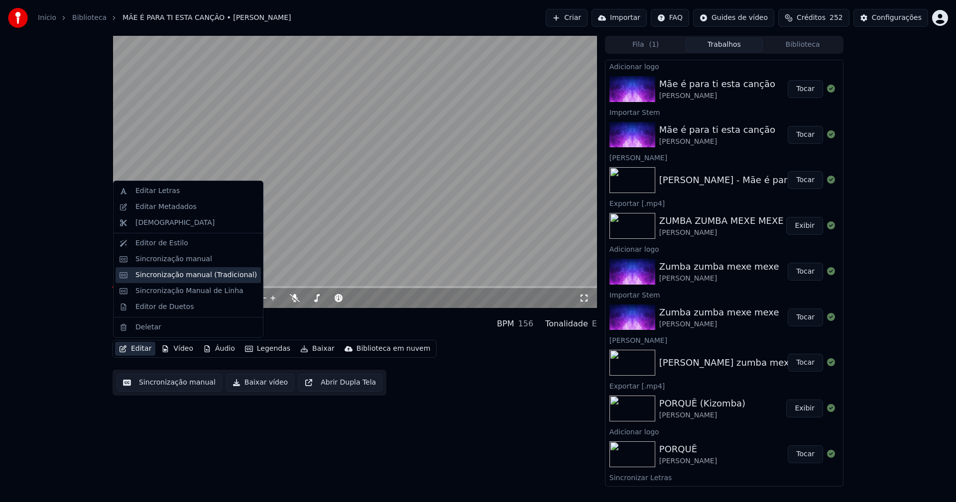
click at [182, 279] on div "Sincronização manual (Tradicional)" at bounding box center [195, 275] width 121 height 10
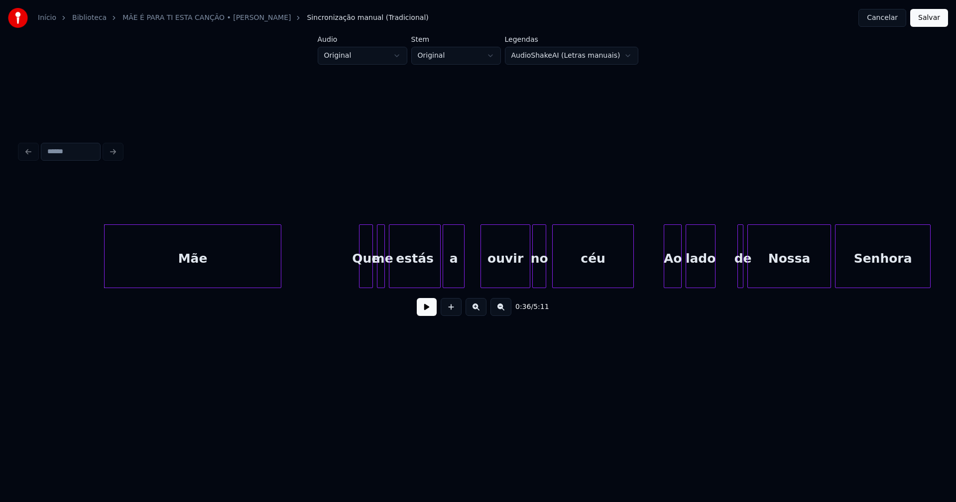
scroll to position [0, 3491]
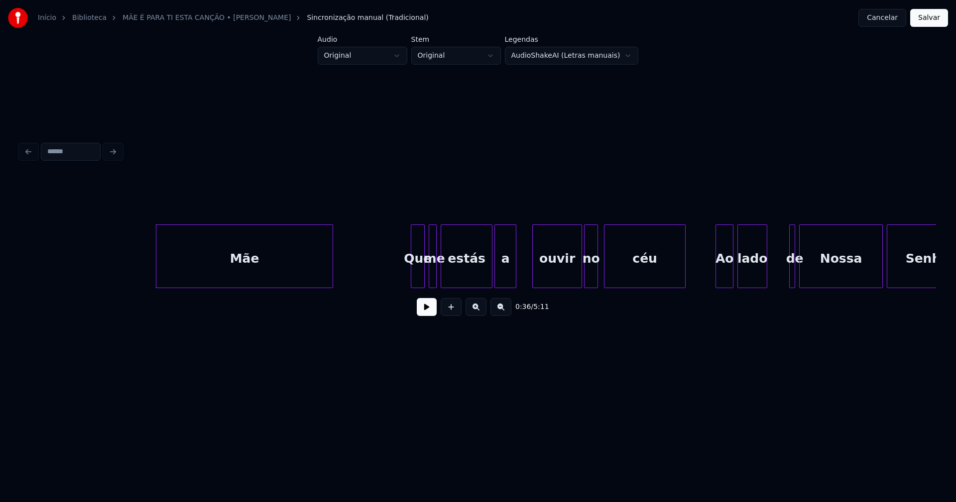
click at [424, 316] on button at bounding box center [427, 307] width 20 height 18
click at [177, 277] on div "Mãe" at bounding box center [232, 259] width 176 height 68
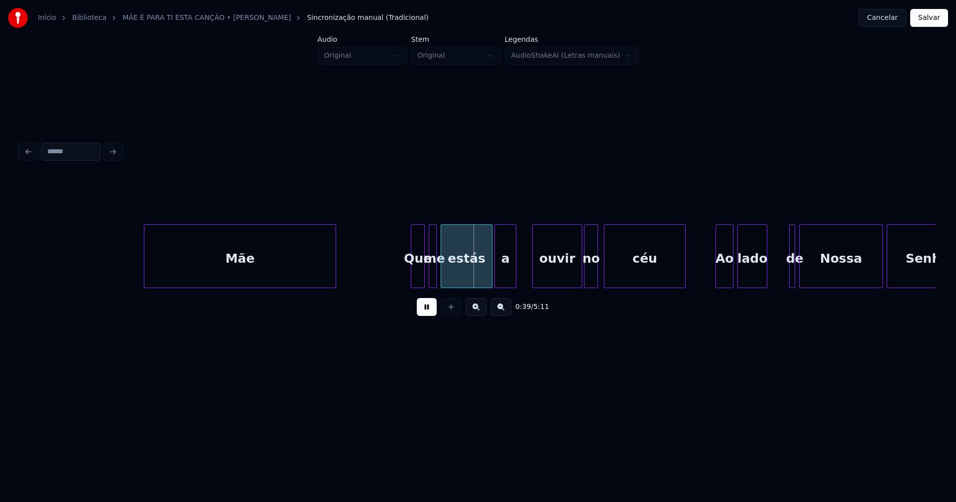
click at [335, 278] on div at bounding box center [334, 256] width 3 height 63
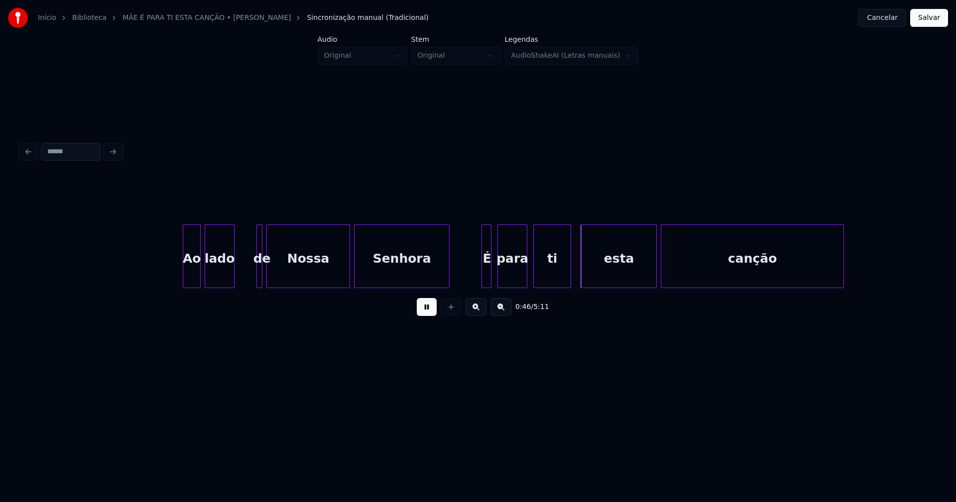
scroll to position [0, 3921]
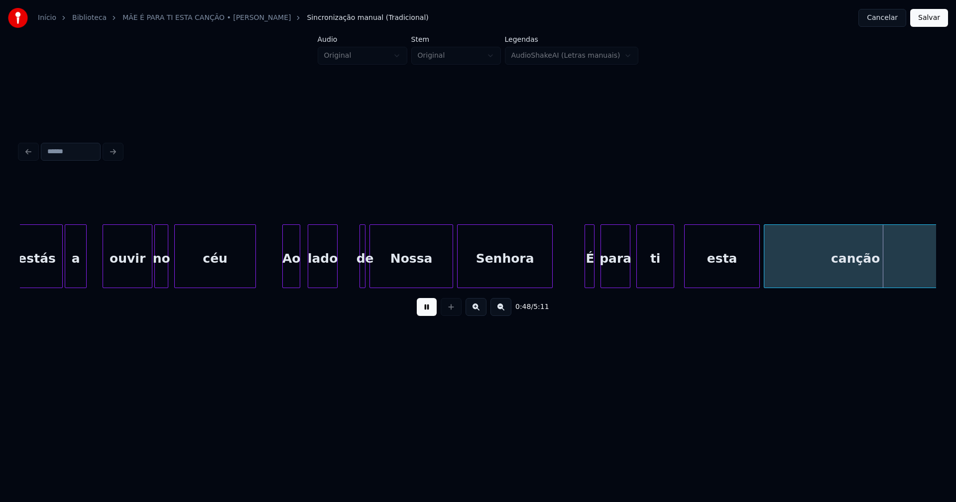
click at [292, 279] on div "Ao" at bounding box center [291, 259] width 17 height 68
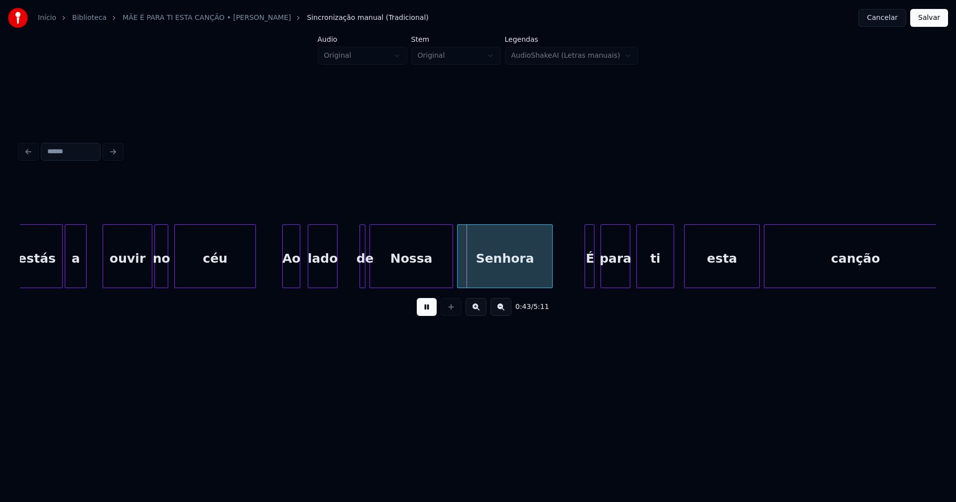
click at [360, 270] on div at bounding box center [361, 256] width 3 height 63
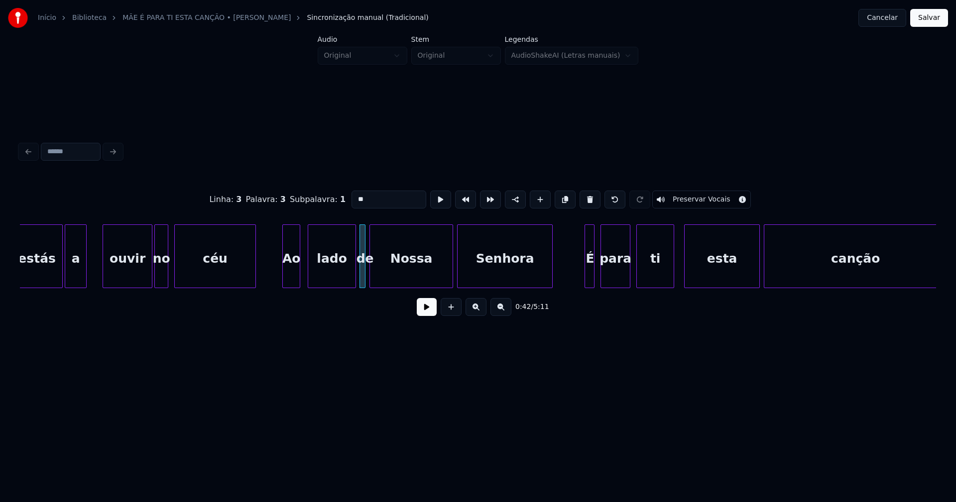
click at [356, 276] on div at bounding box center [354, 256] width 3 height 63
click at [421, 313] on button at bounding box center [427, 307] width 20 height 18
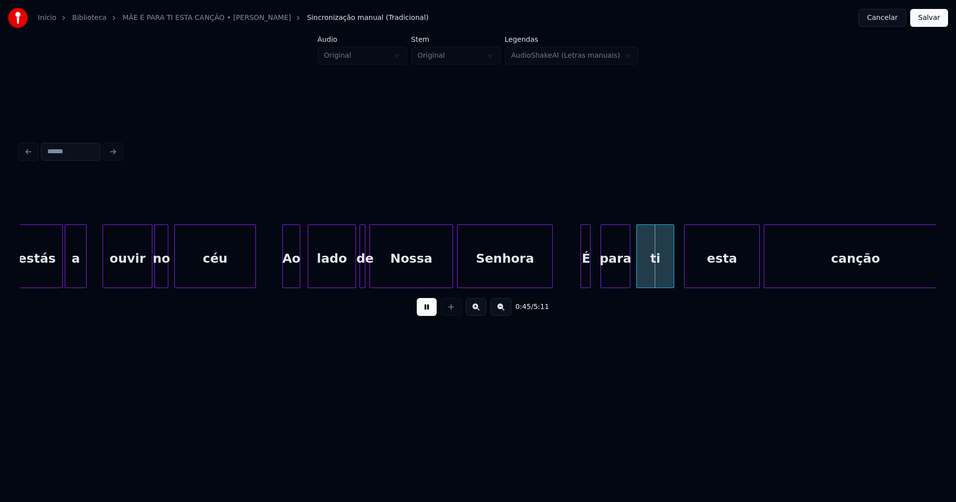
click at [586, 284] on div "É" at bounding box center [586, 259] width 10 height 68
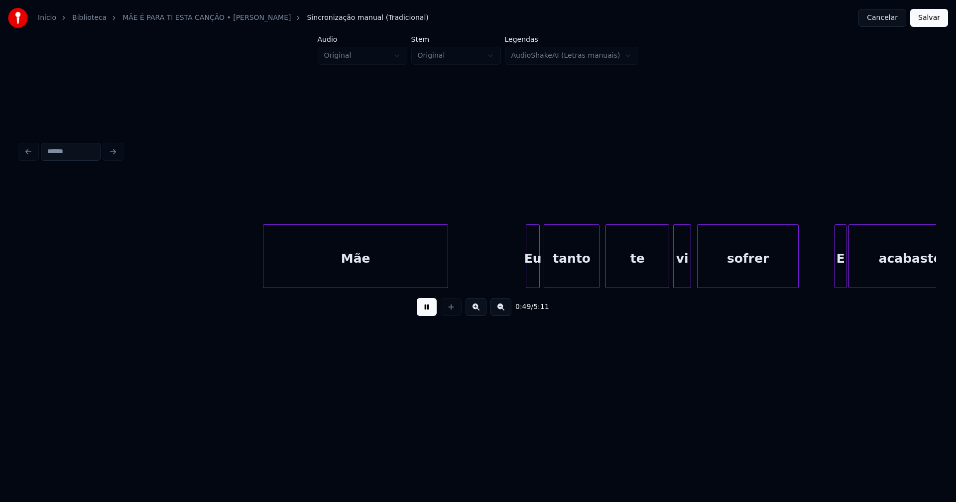
scroll to position [0, 4921]
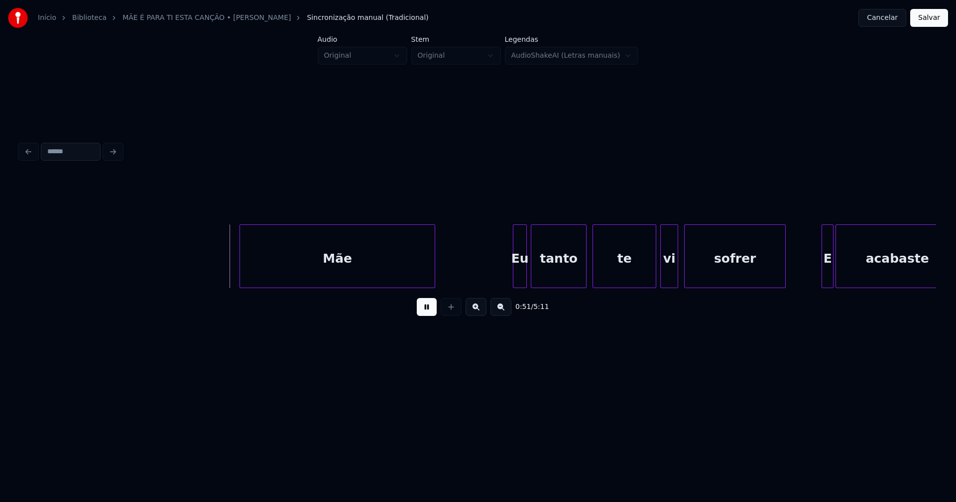
click at [241, 283] on div at bounding box center [241, 256] width 3 height 63
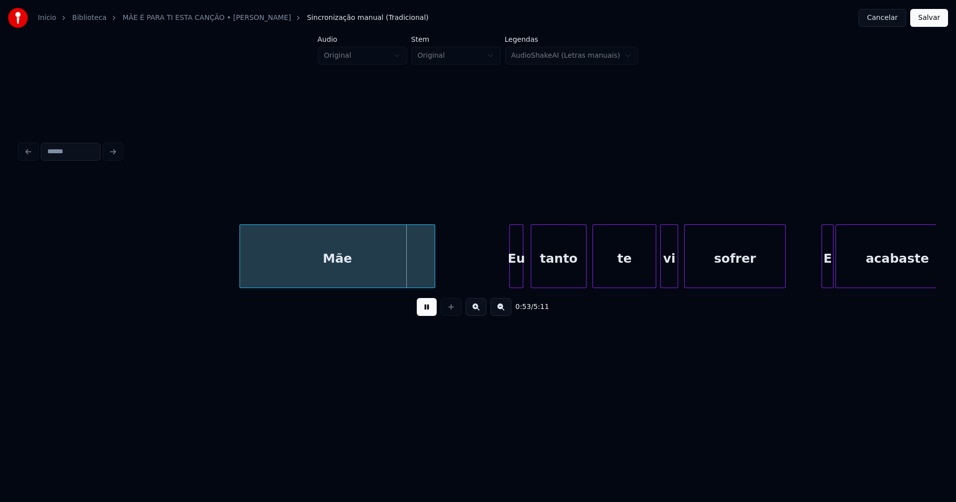
click at [517, 280] on div "Eu" at bounding box center [516, 259] width 13 height 68
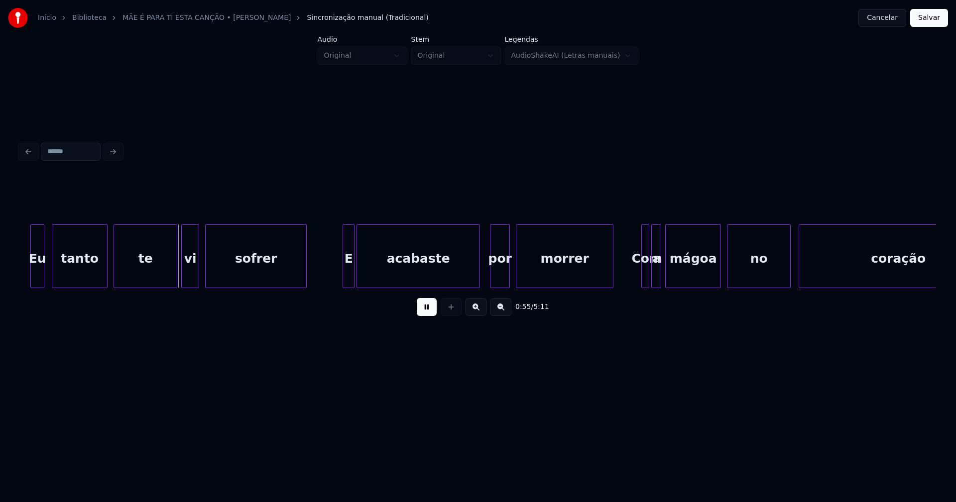
scroll to position [0, 5451]
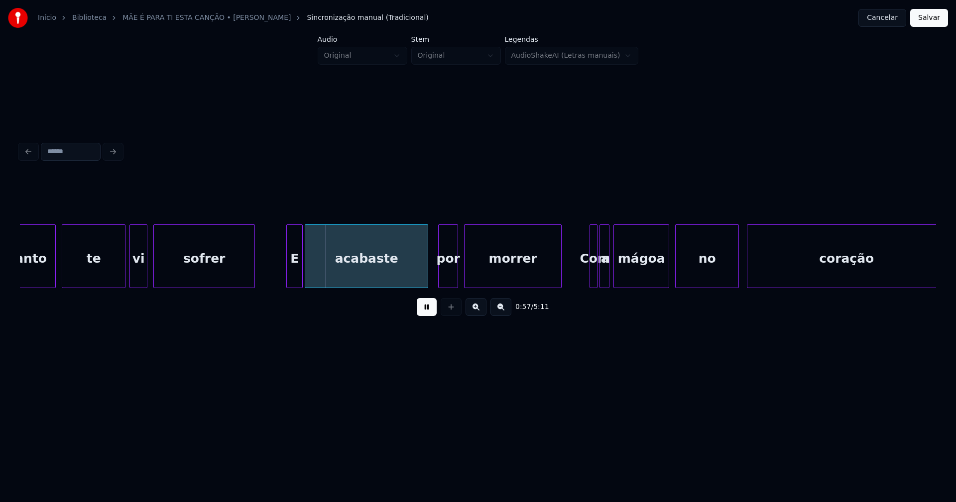
click at [289, 279] on div at bounding box center [288, 256] width 3 height 63
click at [290, 281] on div "E" at bounding box center [288, 259] width 15 height 68
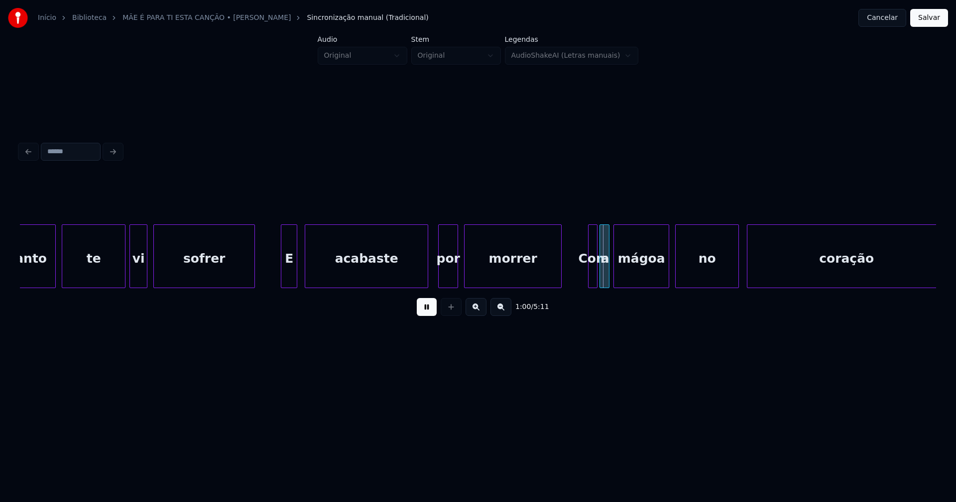
click at [590, 280] on div at bounding box center [590, 256] width 3 height 63
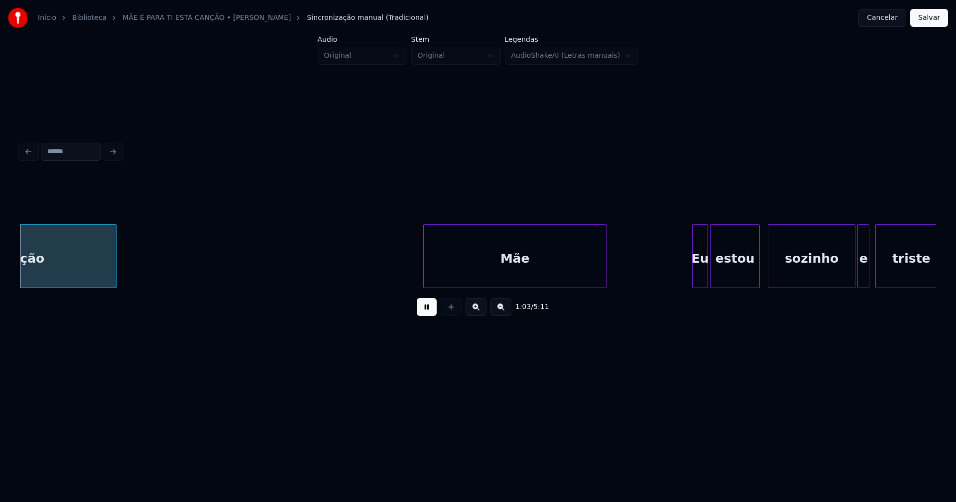
scroll to position [0, 6289]
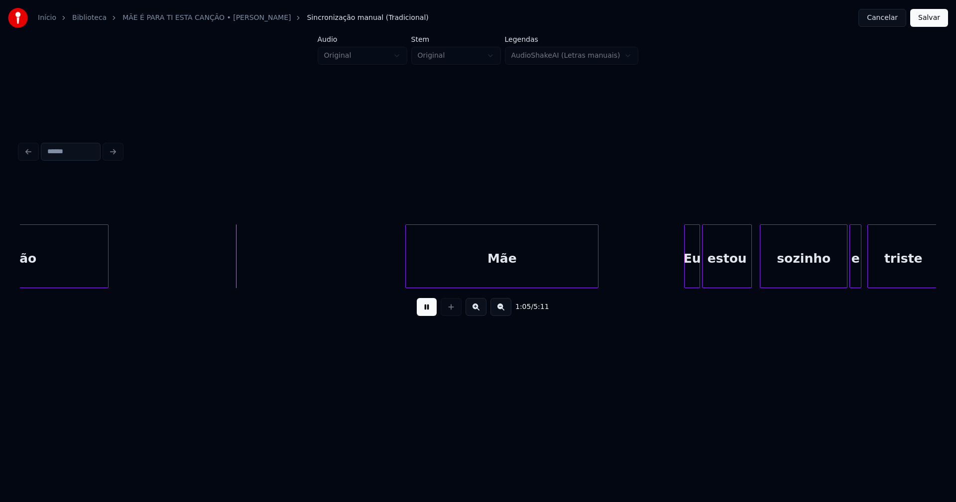
click at [406, 281] on div at bounding box center [407, 256] width 3 height 63
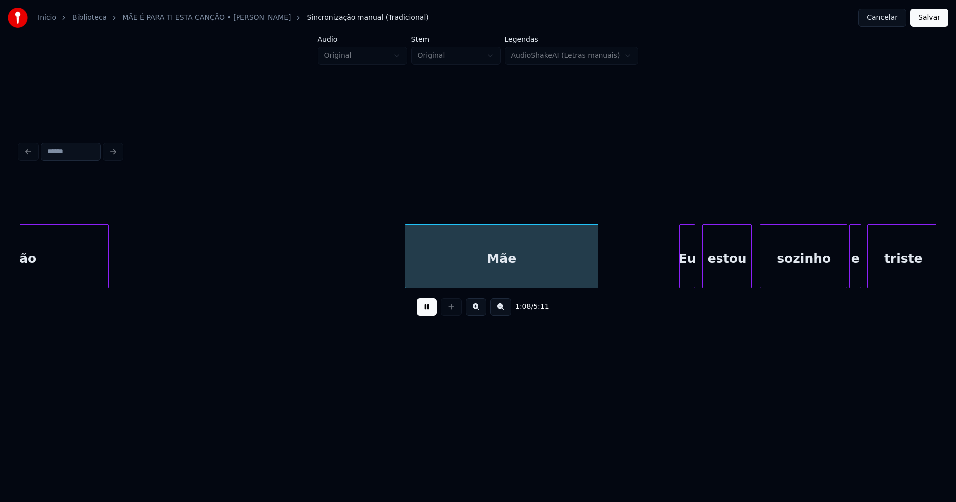
click at [687, 273] on div "Eu" at bounding box center [687, 259] width 15 height 68
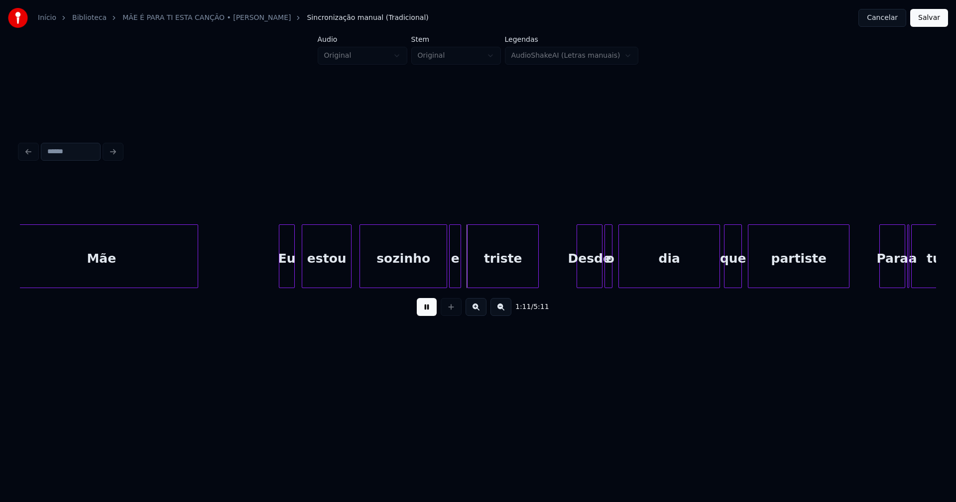
scroll to position [0, 6930]
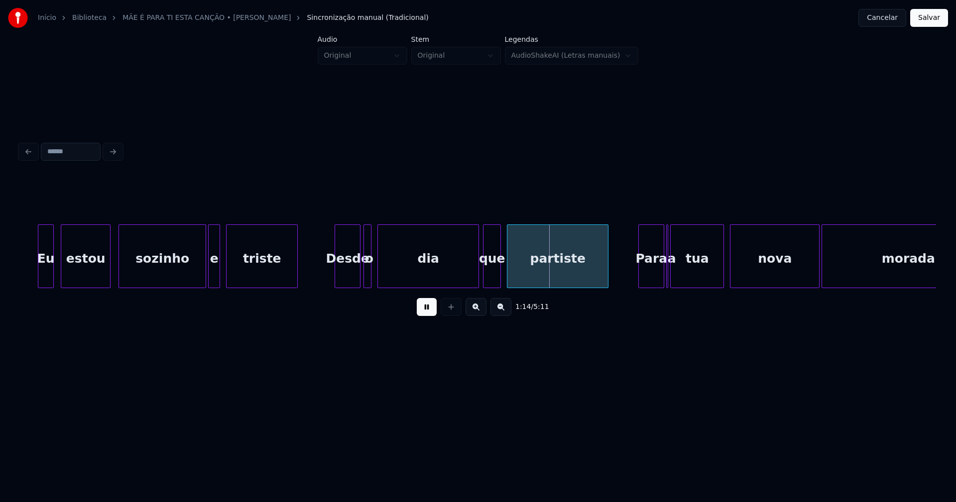
click at [346, 276] on div "Desde" at bounding box center [347, 259] width 25 height 68
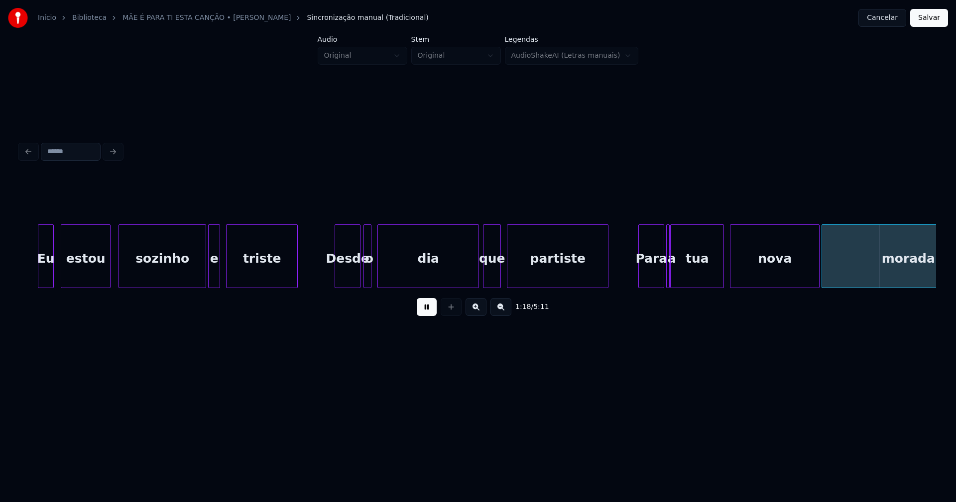
click at [668, 284] on div "Eu estou sozinho e triste Desde o dia que partiste Para a tua [GEOGRAPHIC_DATA]" at bounding box center [478, 257] width 916 height 64
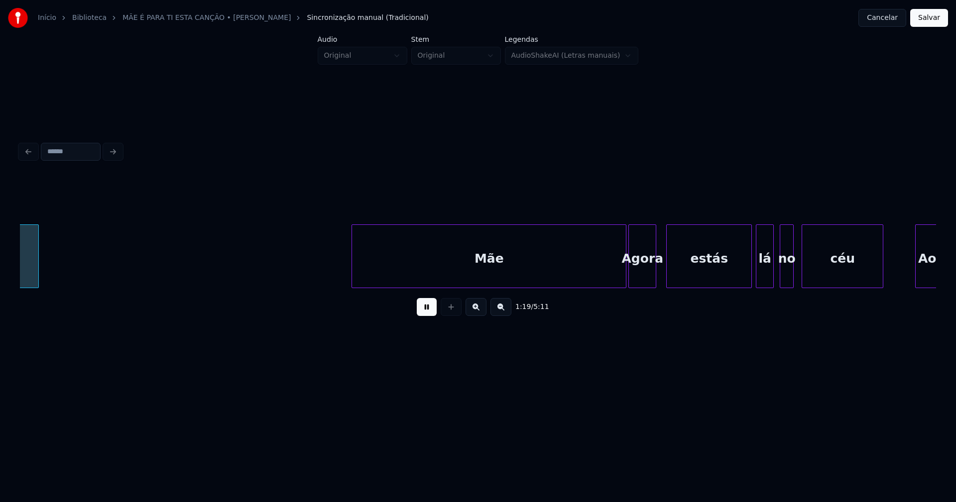
scroll to position [0, 7893]
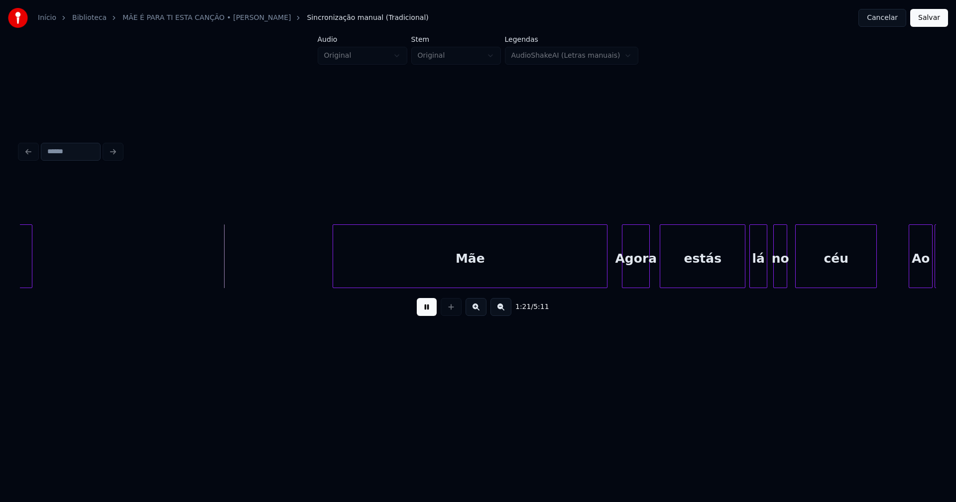
click at [519, 282] on div "Mãe" at bounding box center [470, 259] width 274 height 68
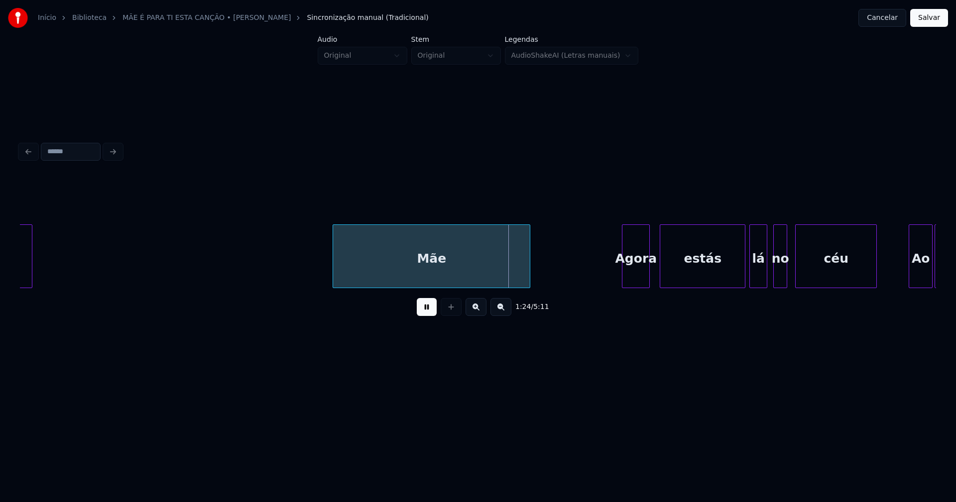
click at [530, 284] on div "Mãe Agora estás lá no céu Ao morada lado" at bounding box center [478, 257] width 916 height 64
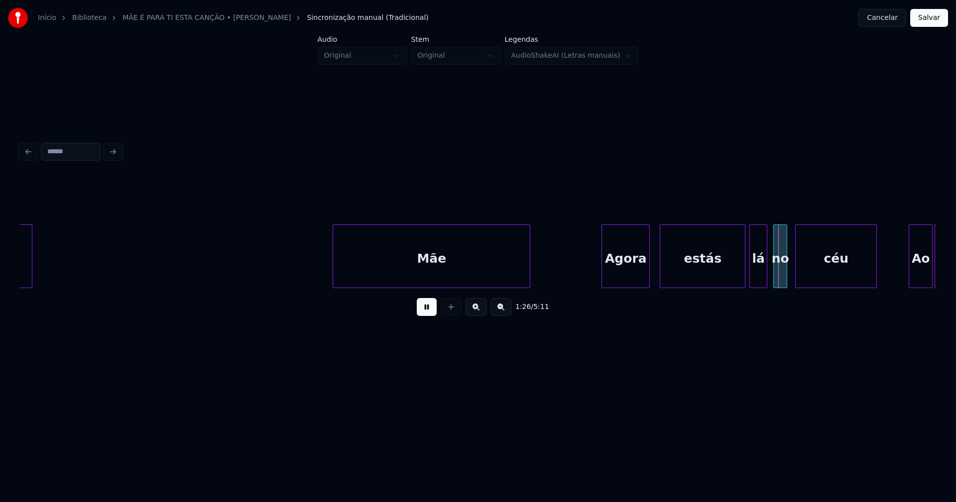
click at [604, 283] on div at bounding box center [603, 256] width 3 height 63
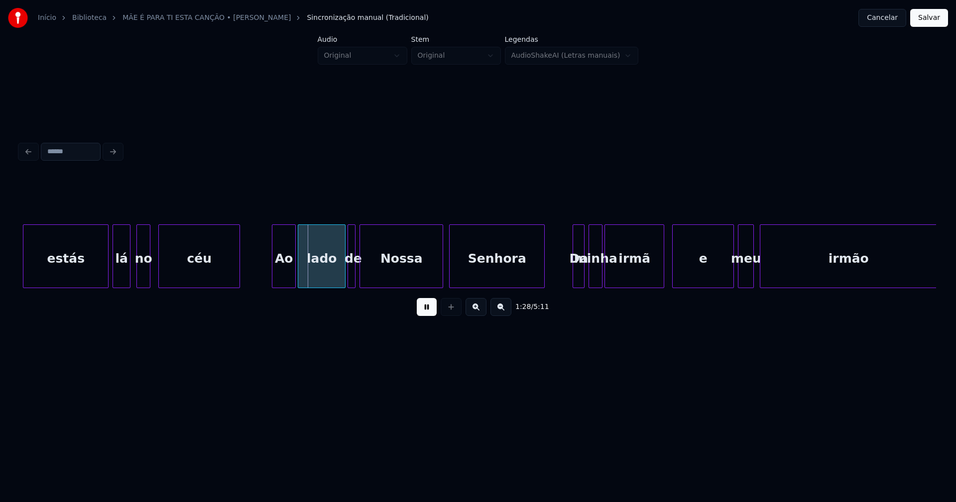
scroll to position [0, 8547]
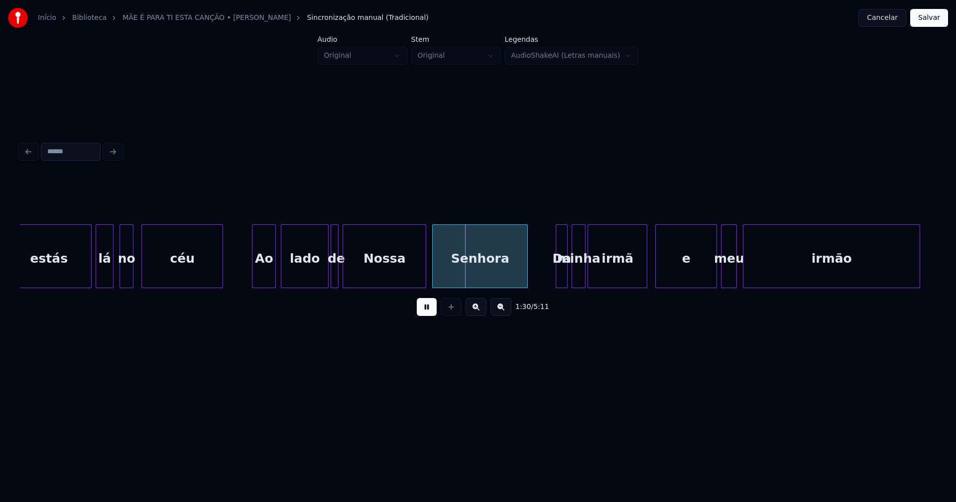
click at [262, 278] on div "Ao" at bounding box center [263, 259] width 23 height 68
click at [556, 277] on div at bounding box center [555, 256] width 3 height 63
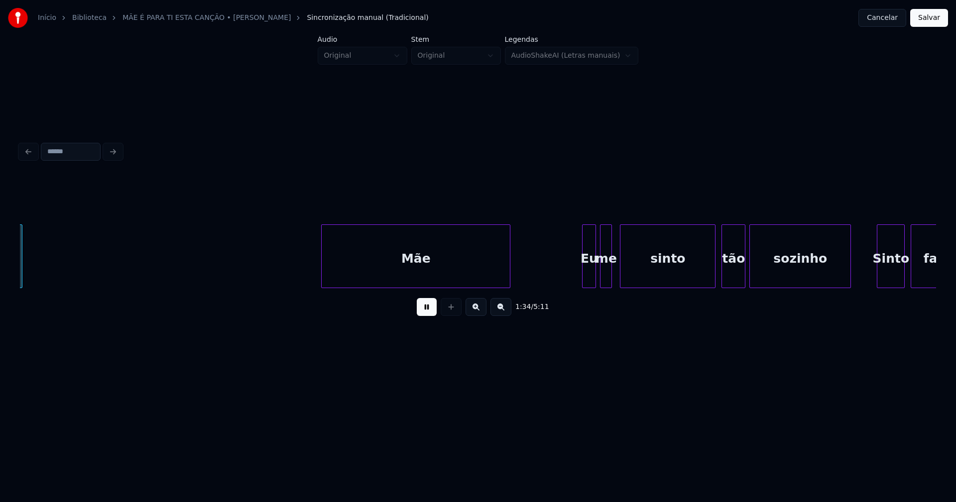
scroll to position [0, 9459]
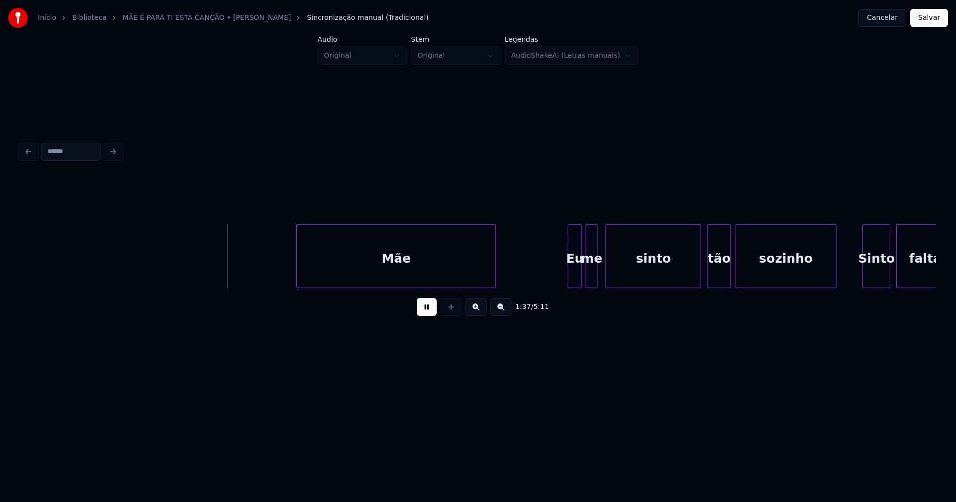
click at [298, 282] on div at bounding box center [298, 256] width 3 height 63
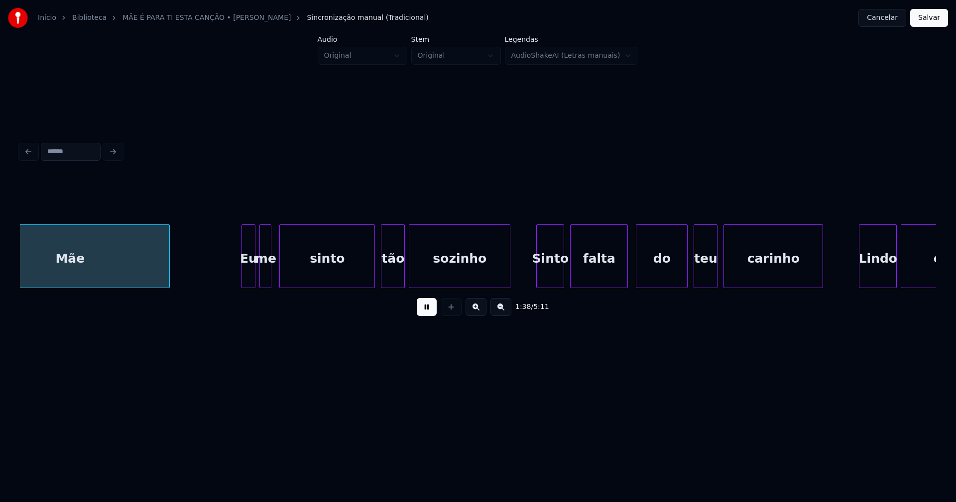
scroll to position [0, 9836]
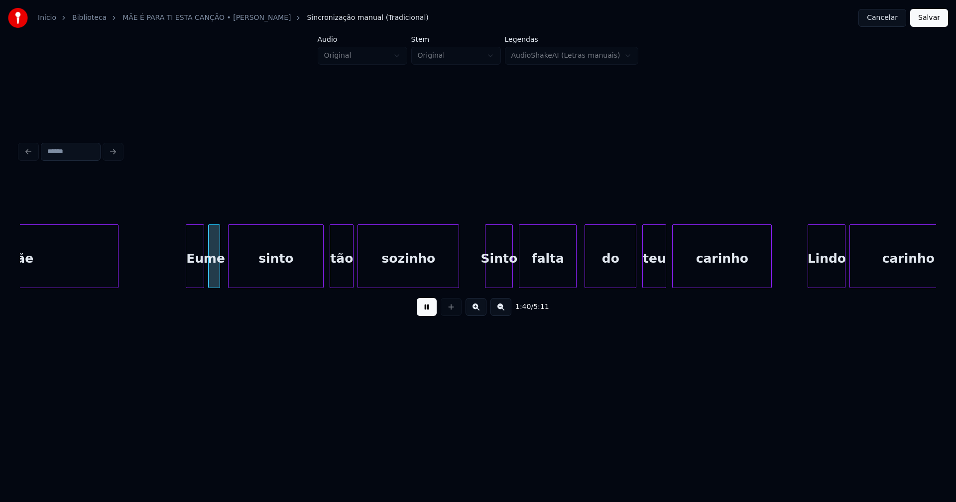
click at [189, 278] on div at bounding box center [187, 256] width 3 height 63
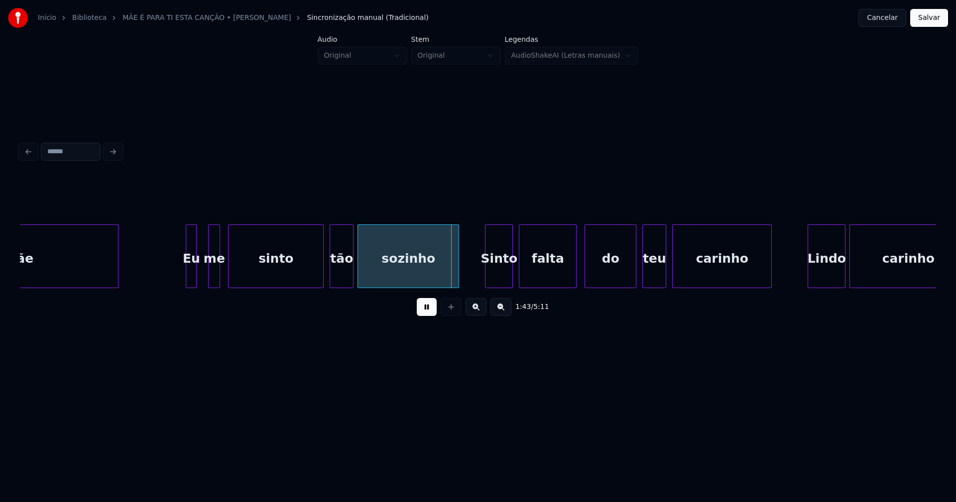
click at [196, 279] on div at bounding box center [194, 256] width 3 height 63
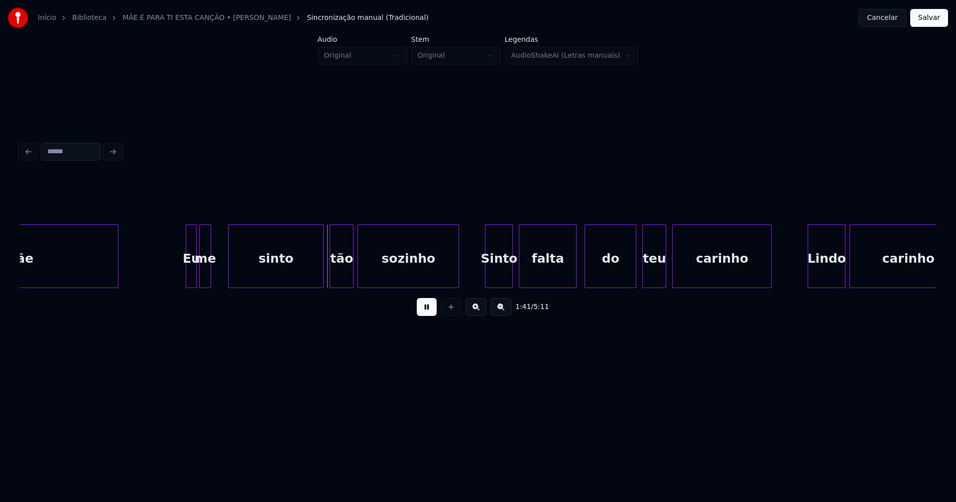
click at [206, 280] on div "me" at bounding box center [205, 259] width 11 height 68
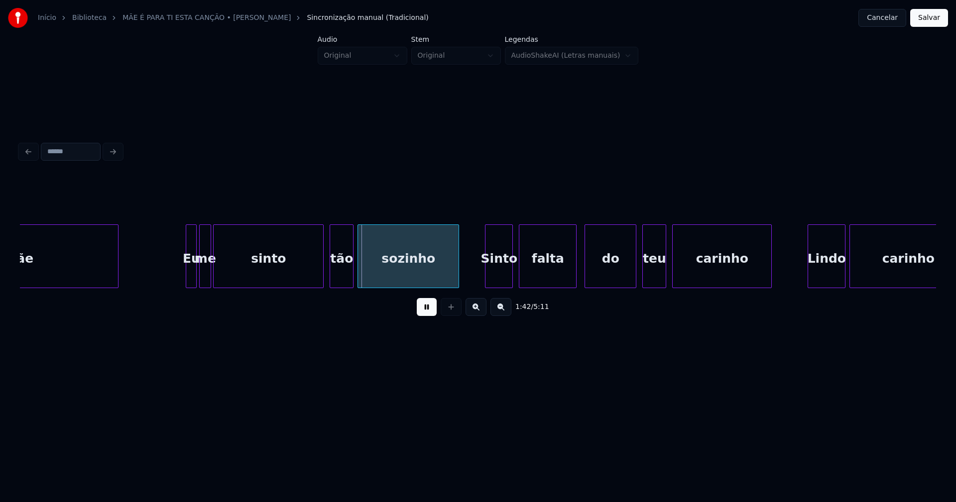
click at [214, 278] on div at bounding box center [215, 256] width 3 height 63
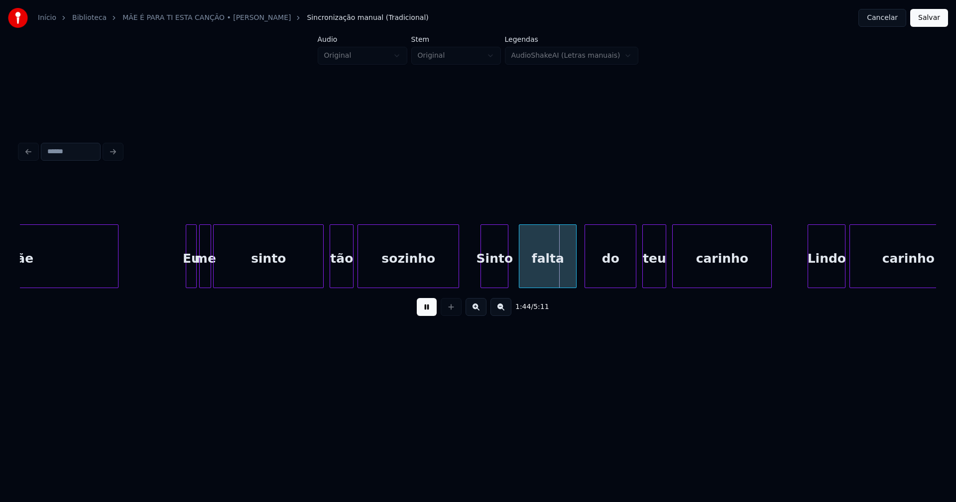
click at [492, 271] on div "Sinto" at bounding box center [494, 259] width 27 height 68
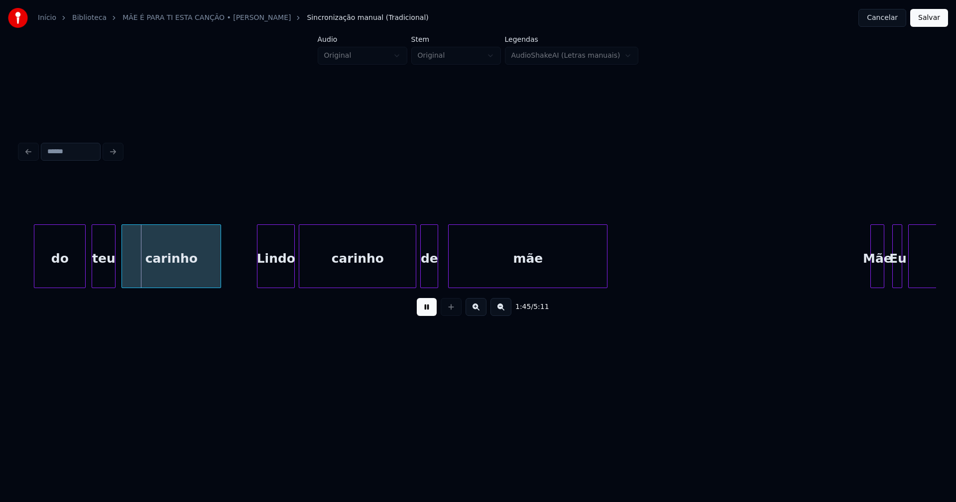
scroll to position [0, 10404]
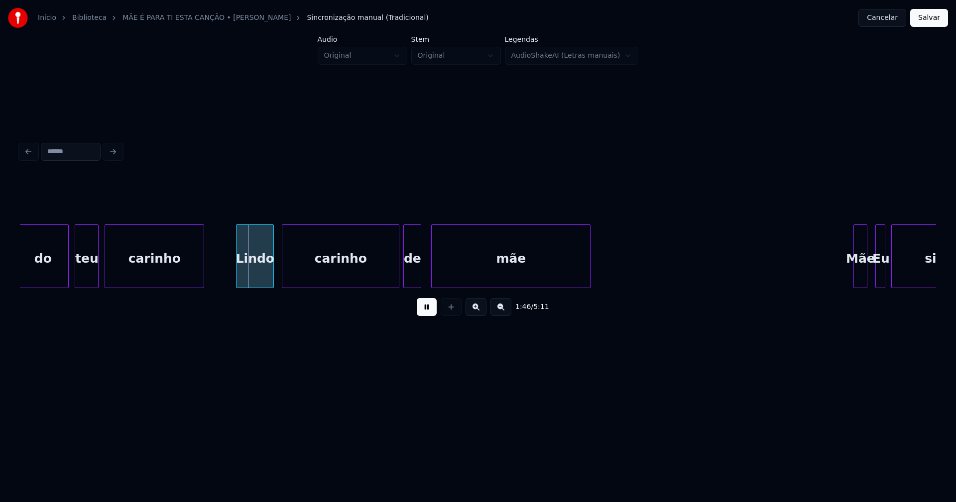
click at [254, 281] on div "Lindo" at bounding box center [255, 259] width 37 height 68
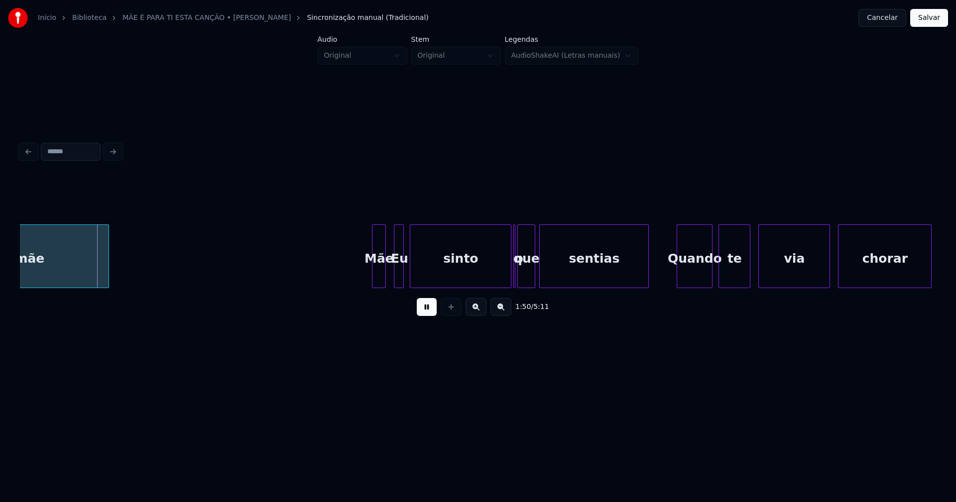
scroll to position [0, 10955]
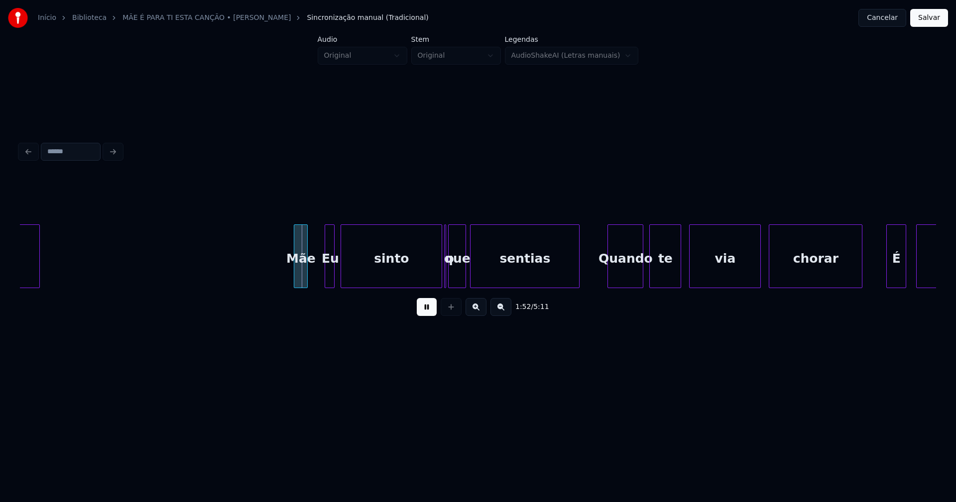
click at [302, 279] on div "Mãe" at bounding box center [300, 259] width 13 height 68
click at [317, 280] on div "Eu" at bounding box center [317, 259] width 10 height 68
click at [328, 277] on div at bounding box center [329, 256] width 3 height 63
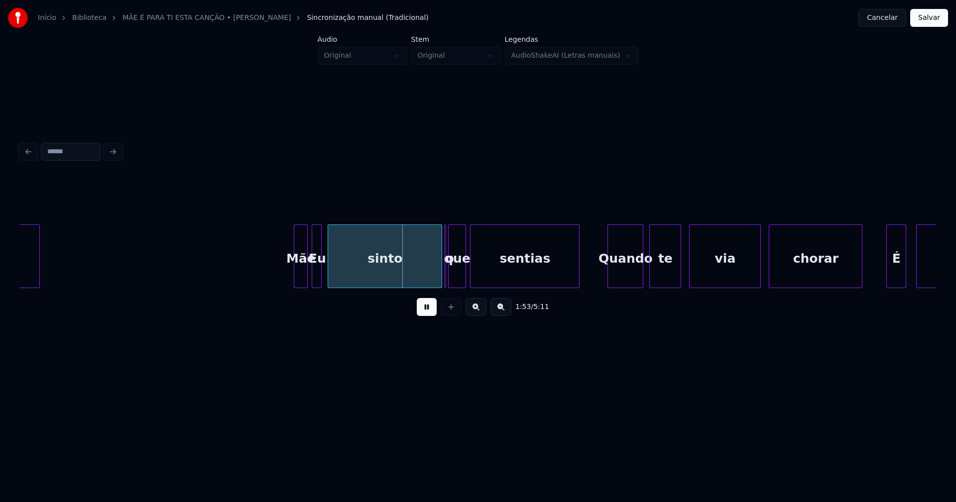
click at [429, 316] on button at bounding box center [427, 307] width 20 height 18
click at [320, 272] on div at bounding box center [319, 256] width 3 height 63
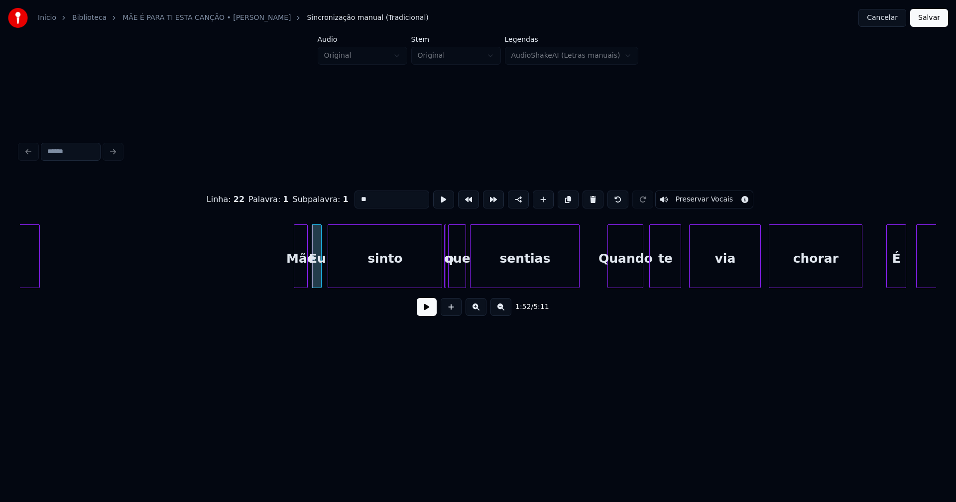
click at [356, 198] on input "**" at bounding box center [392, 200] width 75 height 18
click at [324, 274] on div at bounding box center [324, 256] width 3 height 63
click at [312, 276] on div at bounding box center [311, 256] width 3 height 63
click at [444, 282] on div at bounding box center [445, 256] width 3 height 63
type input "**"
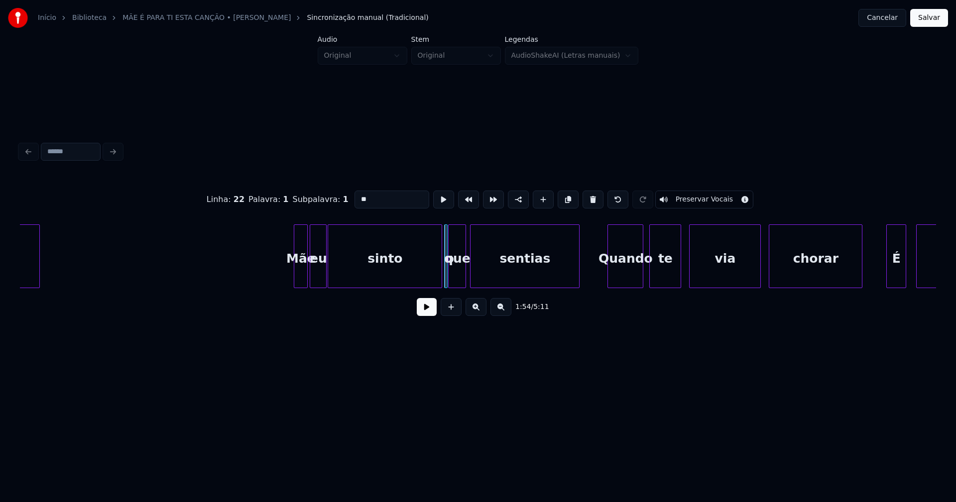
click at [426, 316] on button at bounding box center [427, 307] width 20 height 18
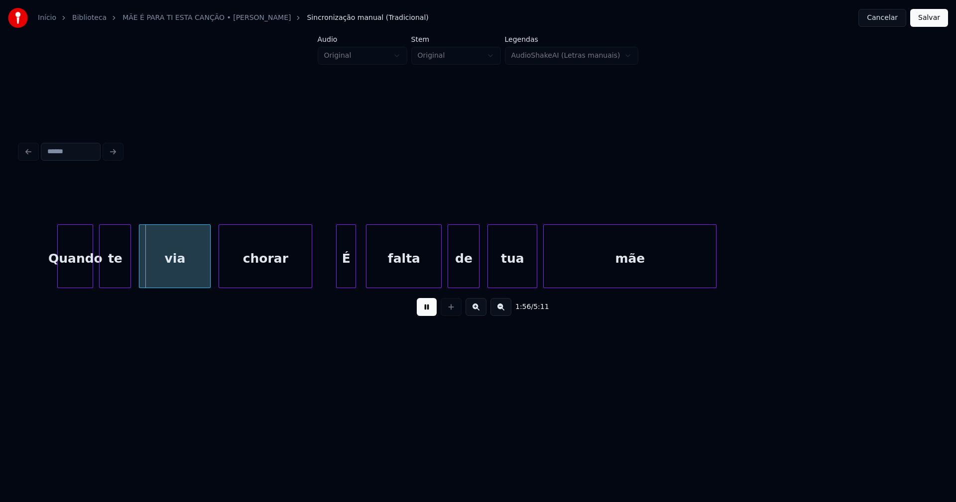
scroll to position [0, 11522]
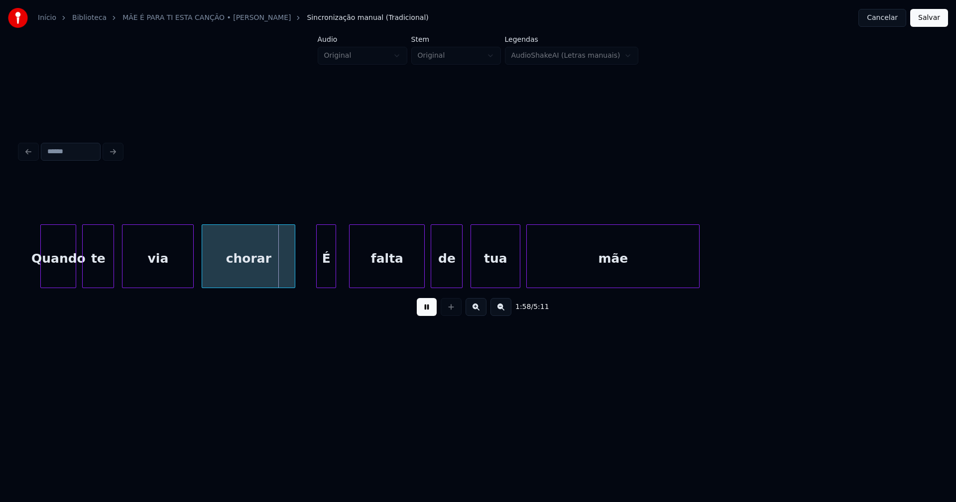
click at [325, 277] on div "É" at bounding box center [326, 259] width 19 height 68
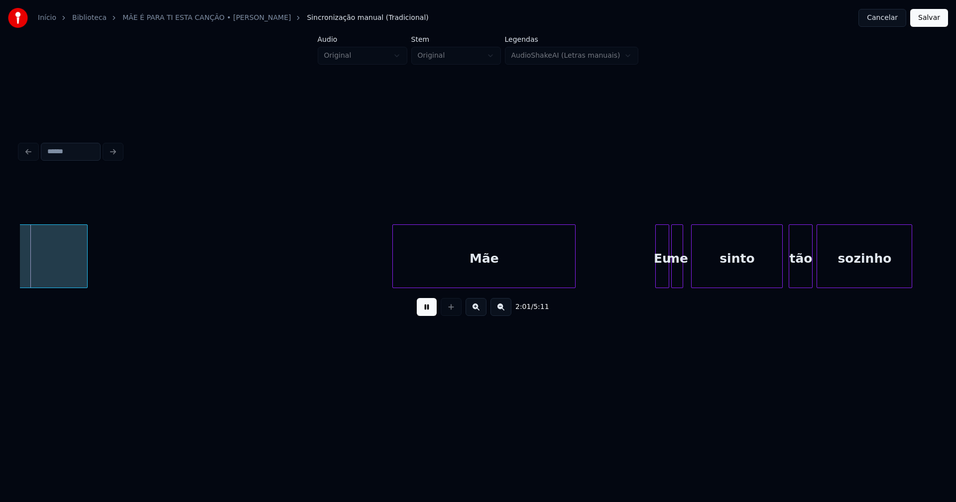
scroll to position [0, 12149]
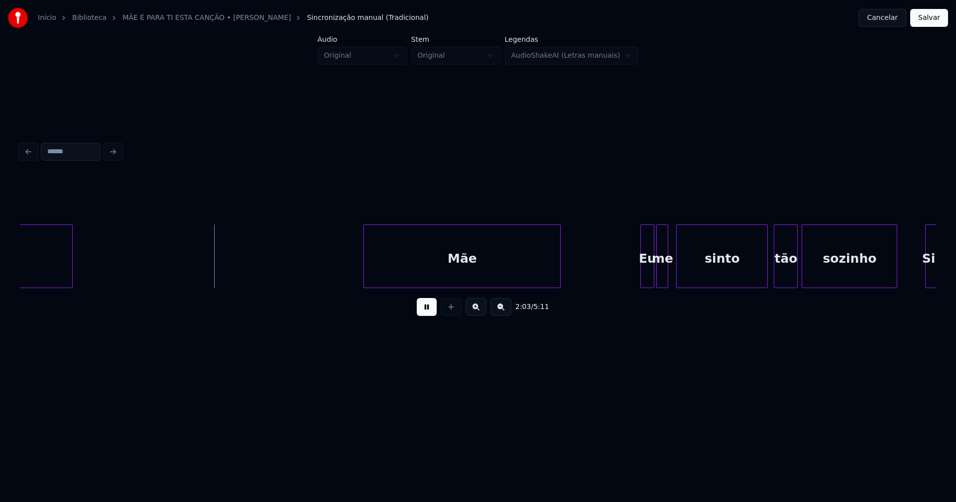
click at [364, 279] on div at bounding box center [365, 256] width 3 height 63
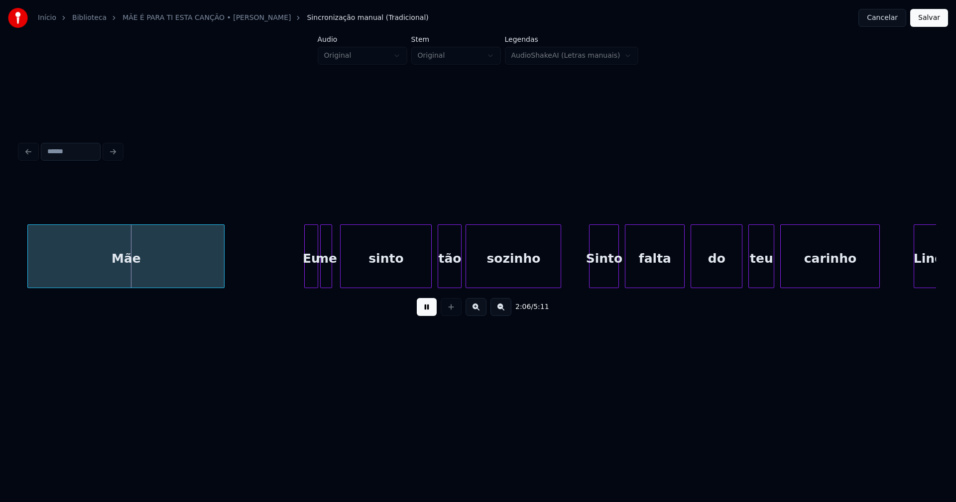
scroll to position [0, 12519]
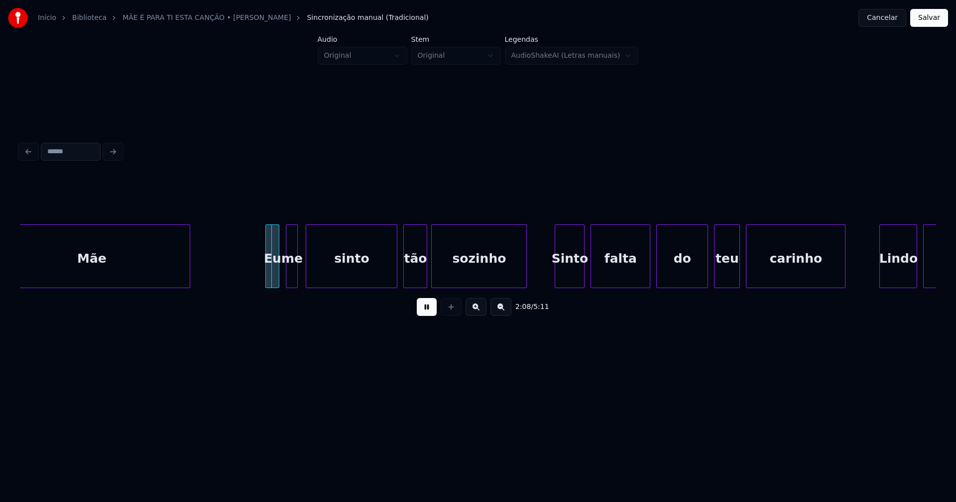
click at [271, 278] on div "Eu" at bounding box center [272, 259] width 13 height 68
click at [567, 273] on div "Sinto" at bounding box center [566, 259] width 29 height 68
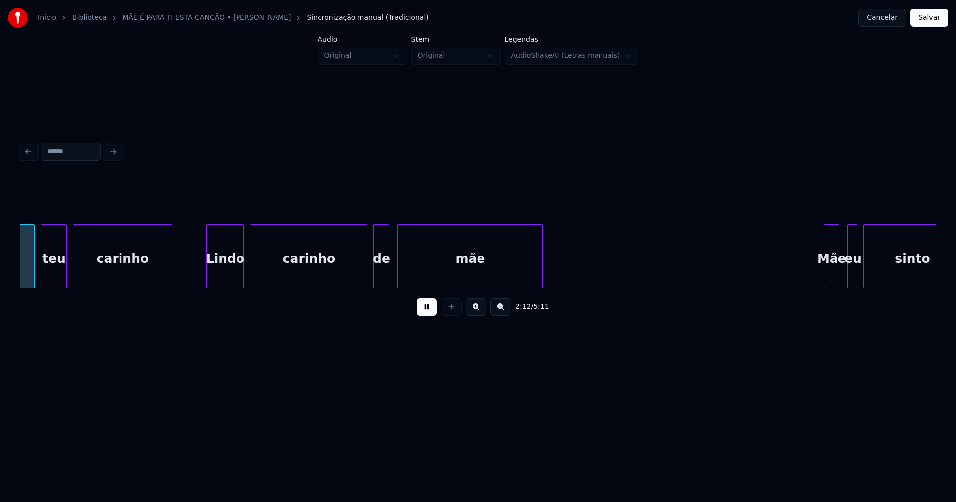
scroll to position [0, 13201]
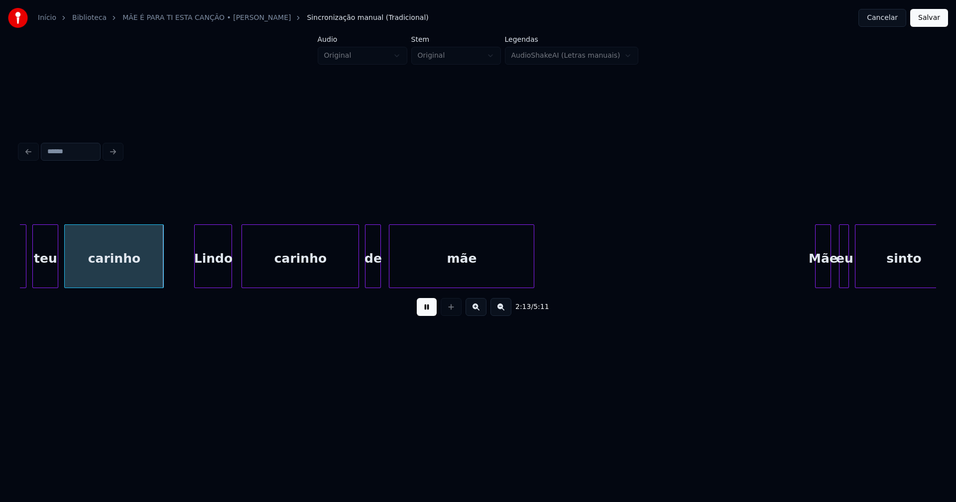
click at [212, 279] on div "Lindo" at bounding box center [213, 259] width 37 height 68
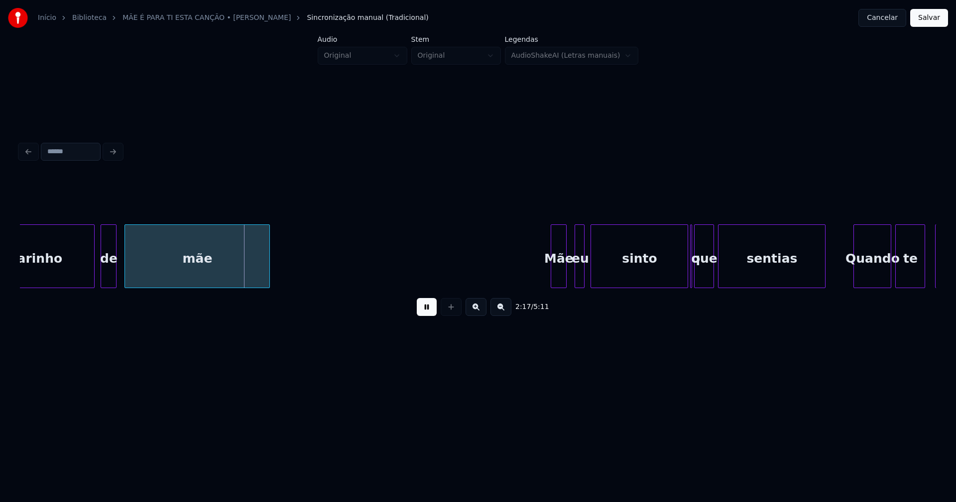
scroll to position [0, 13637]
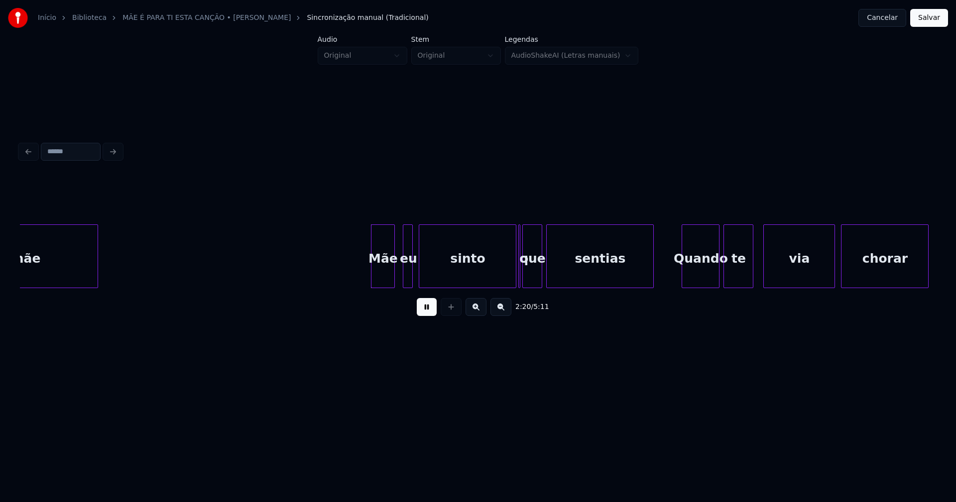
click at [373, 281] on div at bounding box center [372, 256] width 3 height 63
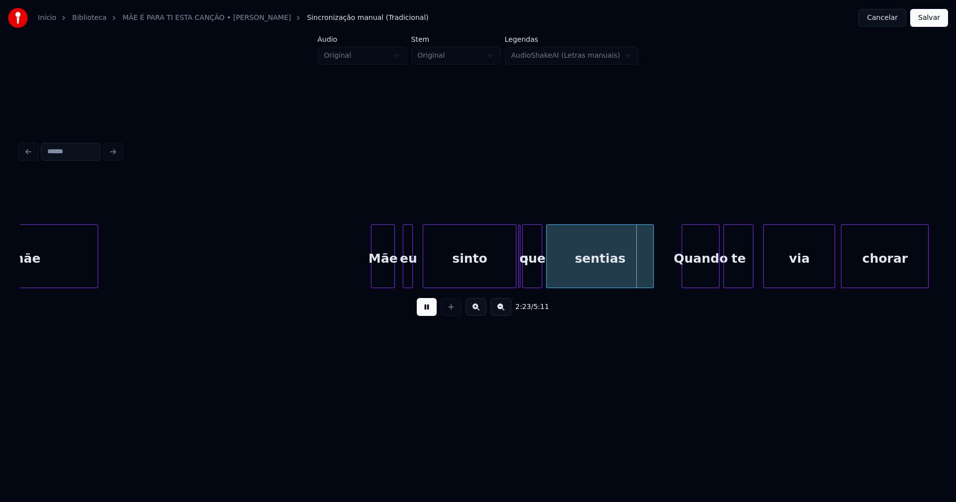
click at [424, 273] on div at bounding box center [424, 256] width 3 height 63
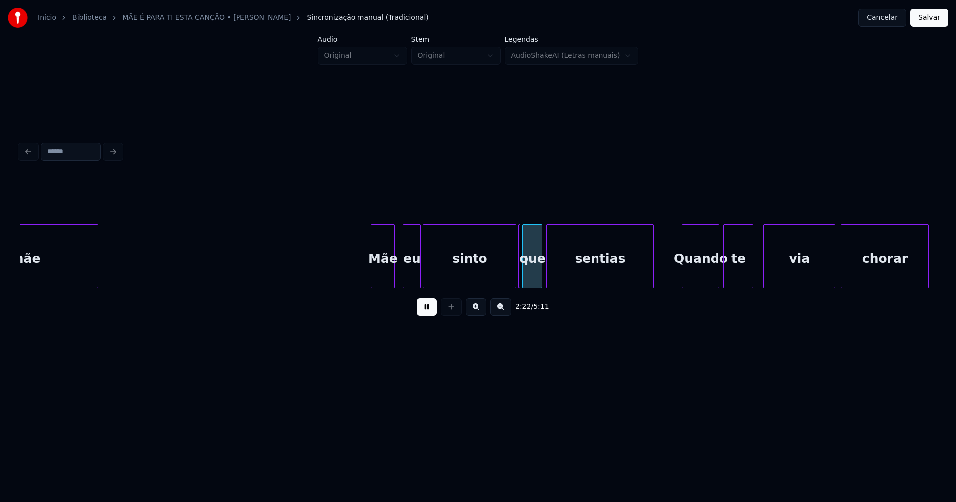
click at [418, 275] on div at bounding box center [418, 256] width 3 height 63
click at [520, 285] on div "mãe Mãe eu sinto o que sentias Quando te via chorar" at bounding box center [478, 257] width 916 height 64
click at [526, 279] on div at bounding box center [526, 256] width 3 height 63
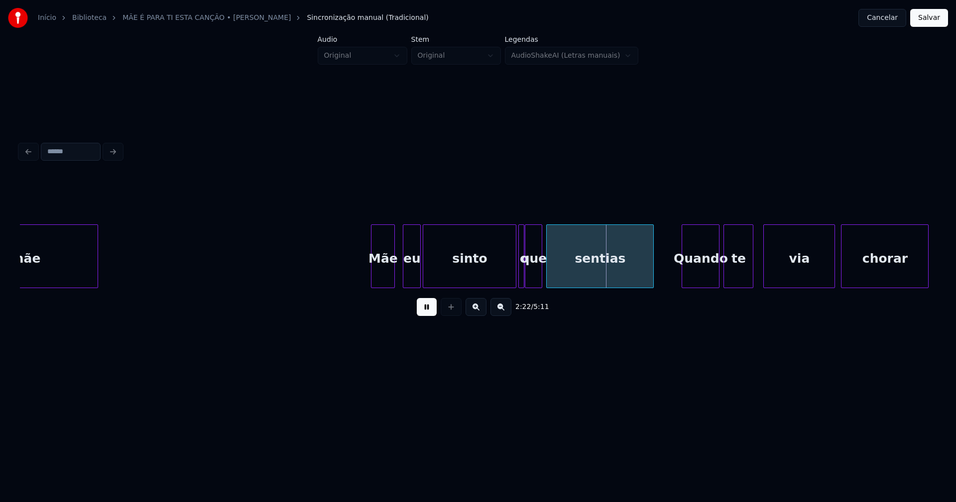
click at [522, 281] on div at bounding box center [522, 256] width 3 height 63
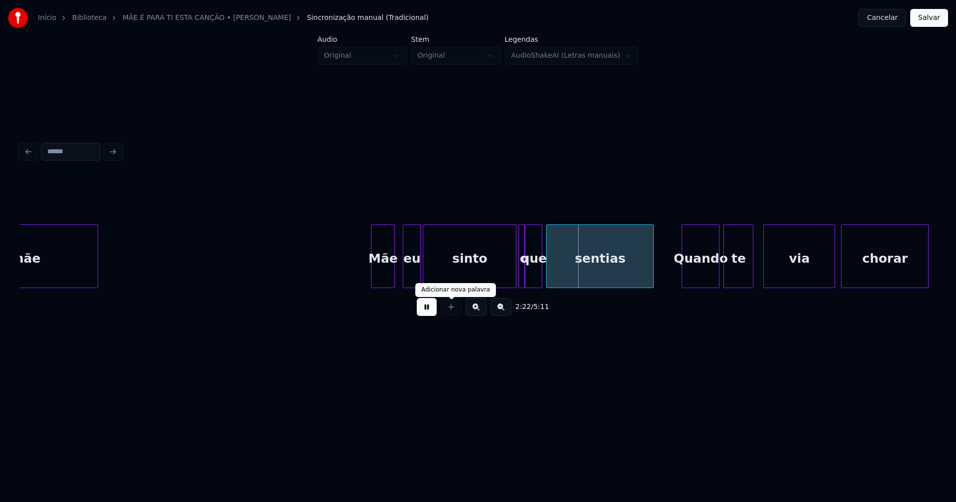
click at [430, 315] on button at bounding box center [427, 307] width 20 height 18
click at [522, 268] on div at bounding box center [522, 256] width 3 height 63
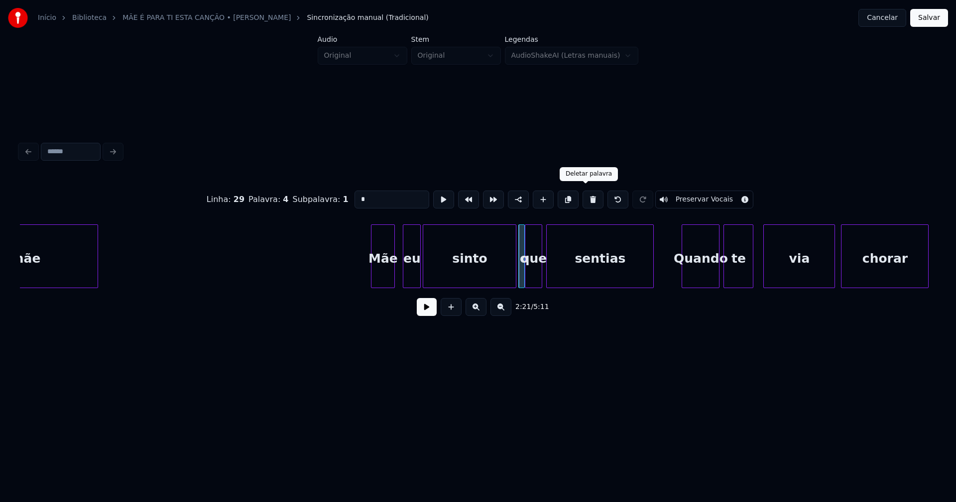
click at [583, 198] on button at bounding box center [593, 200] width 21 height 18
type input "*****"
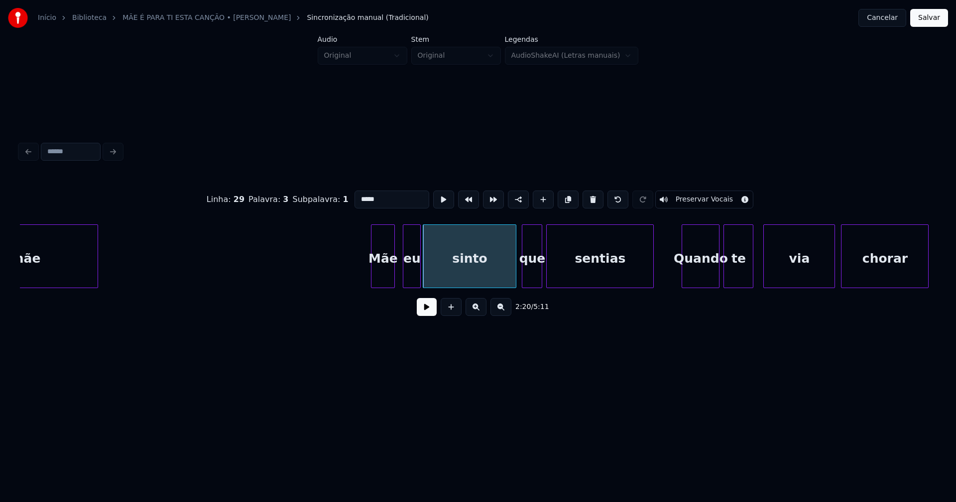
click at [523, 276] on div at bounding box center [523, 256] width 3 height 63
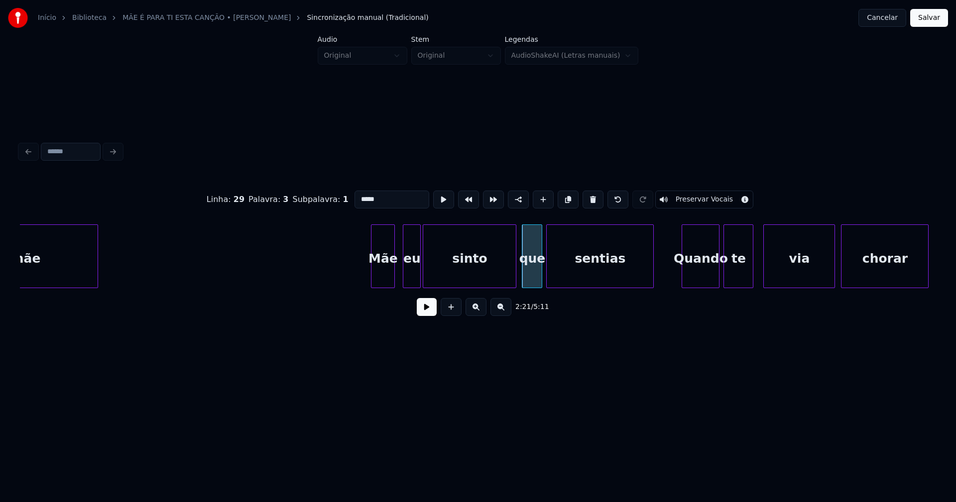
click at [423, 314] on button at bounding box center [427, 307] width 20 height 18
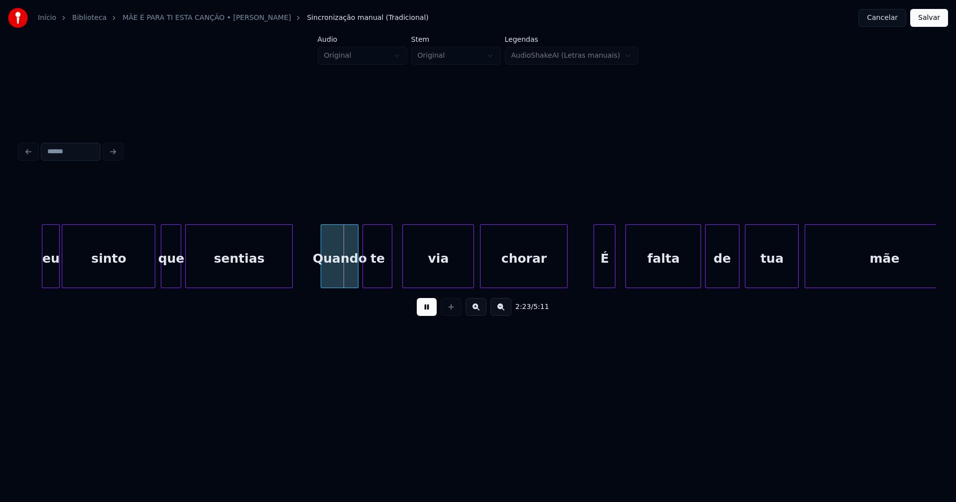
scroll to position [0, 14015]
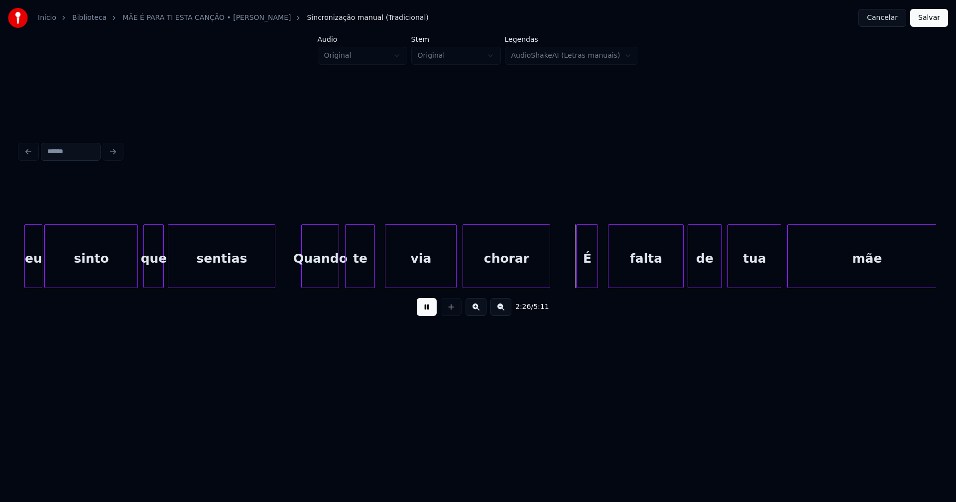
click at [321, 283] on div "Quando" at bounding box center [320, 259] width 37 height 68
click at [586, 277] on div "É" at bounding box center [582, 259] width 21 height 68
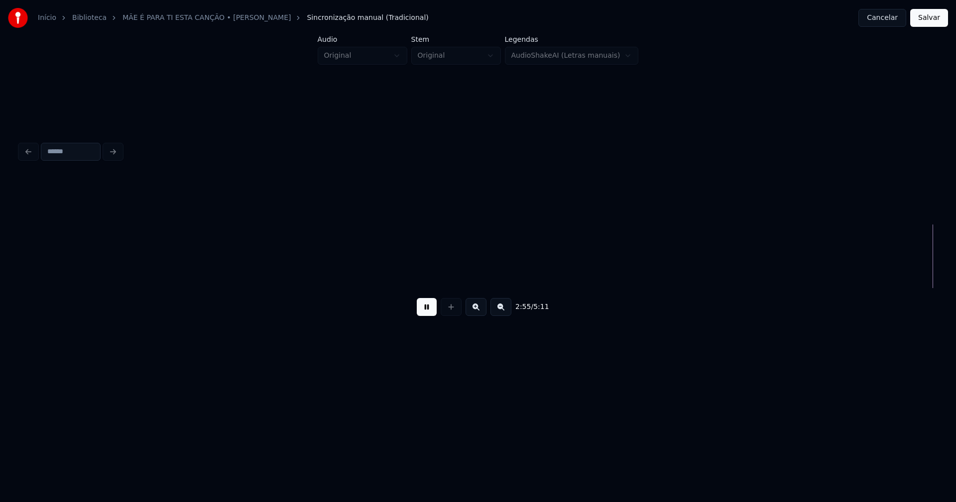
scroll to position [0, 17527]
click at [811, 276] on div at bounding box center [810, 256] width 3 height 63
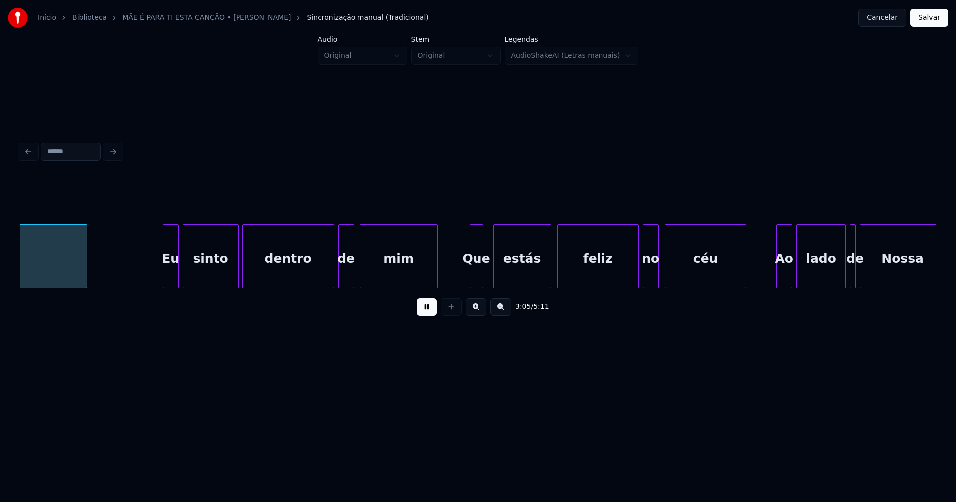
scroll to position [0, 18447]
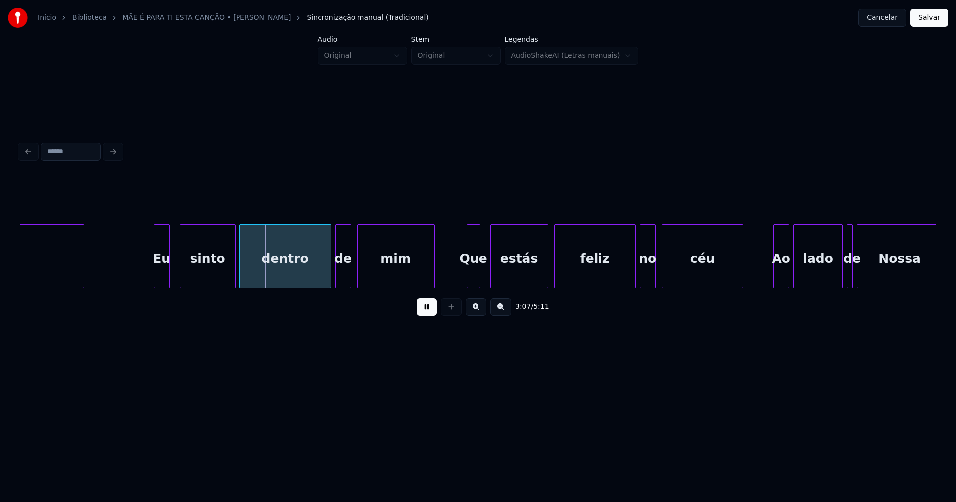
click at [161, 276] on div "Eu" at bounding box center [161, 259] width 15 height 68
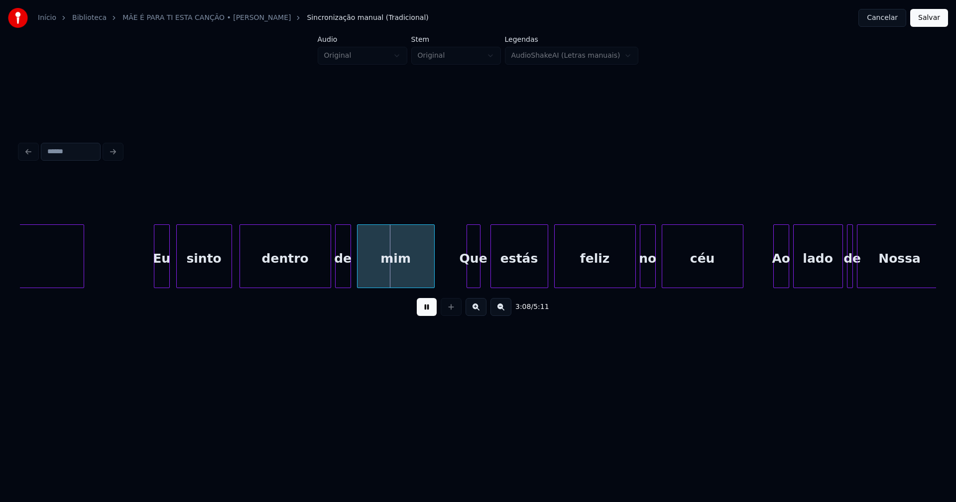
click at [197, 275] on div "sinto" at bounding box center [204, 259] width 55 height 68
click at [483, 282] on div at bounding box center [484, 256] width 3 height 63
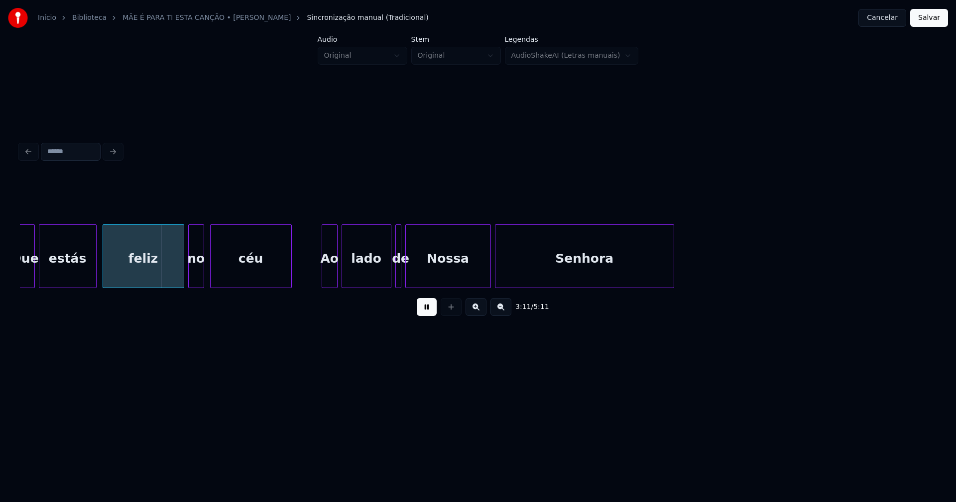
scroll to position [0, 19020]
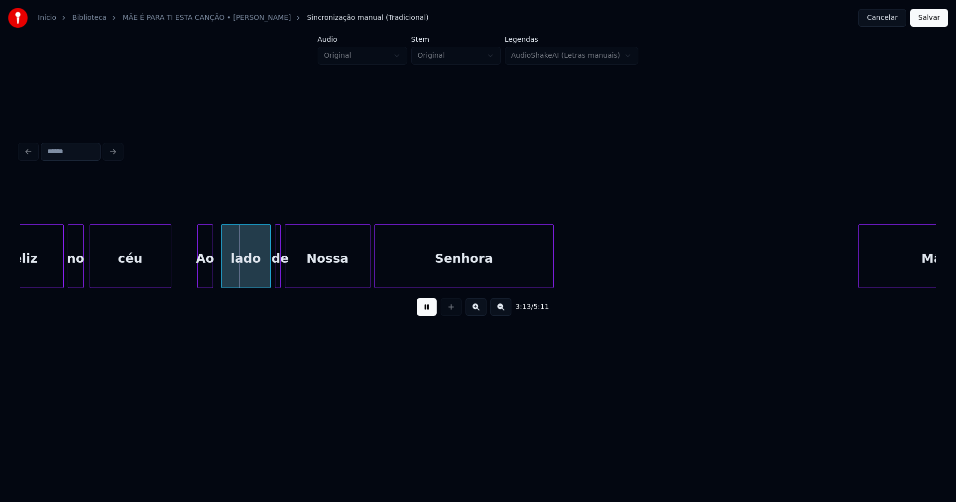
click at [203, 274] on div "Ao" at bounding box center [205, 259] width 15 height 68
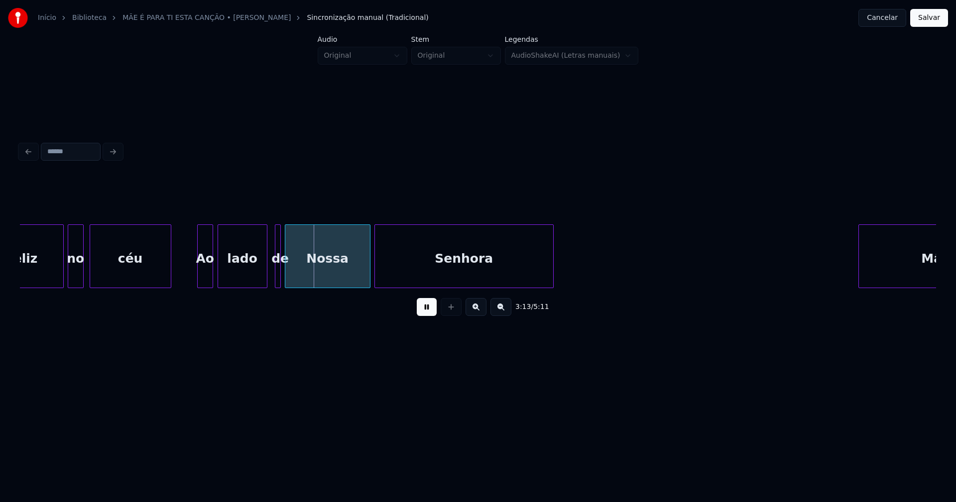
click at [241, 277] on div "lado" at bounding box center [242, 259] width 49 height 68
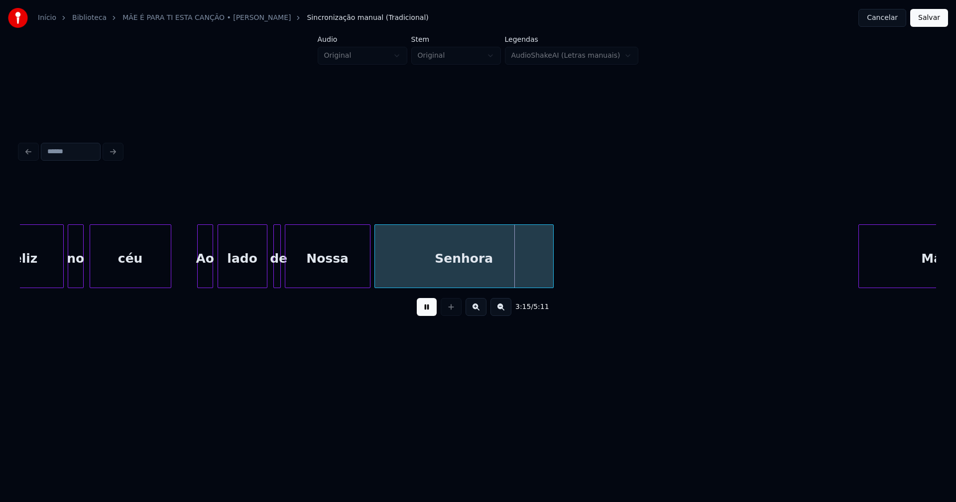
click at [275, 282] on div at bounding box center [275, 256] width 3 height 63
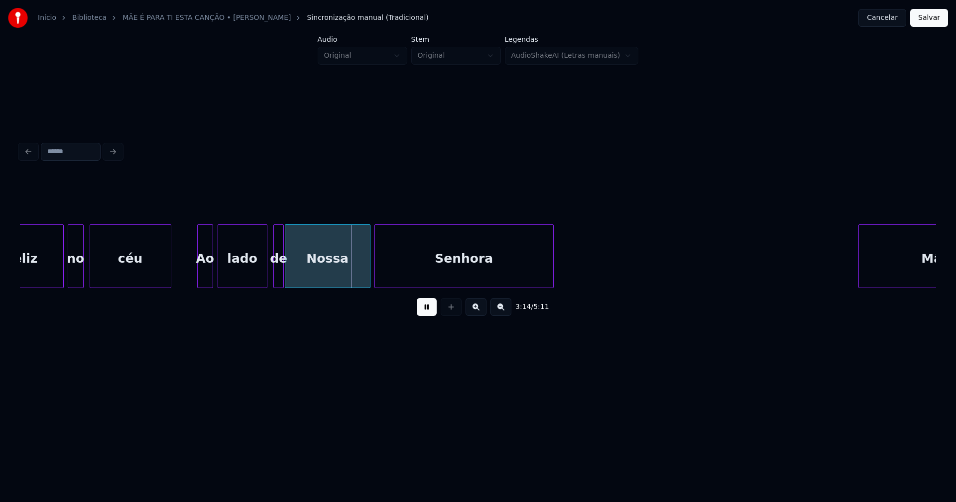
click at [282, 281] on div at bounding box center [281, 256] width 3 height 63
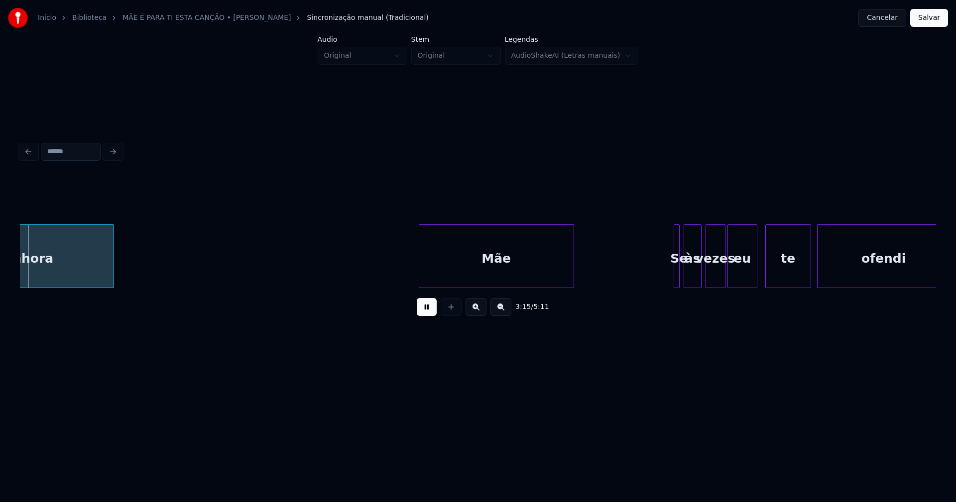
scroll to position [0, 19461]
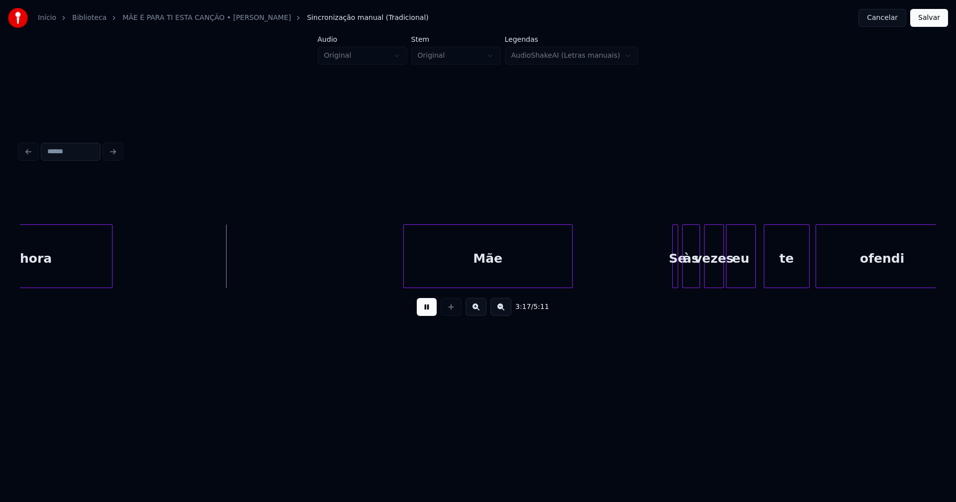
click at [404, 279] on div at bounding box center [405, 256] width 3 height 63
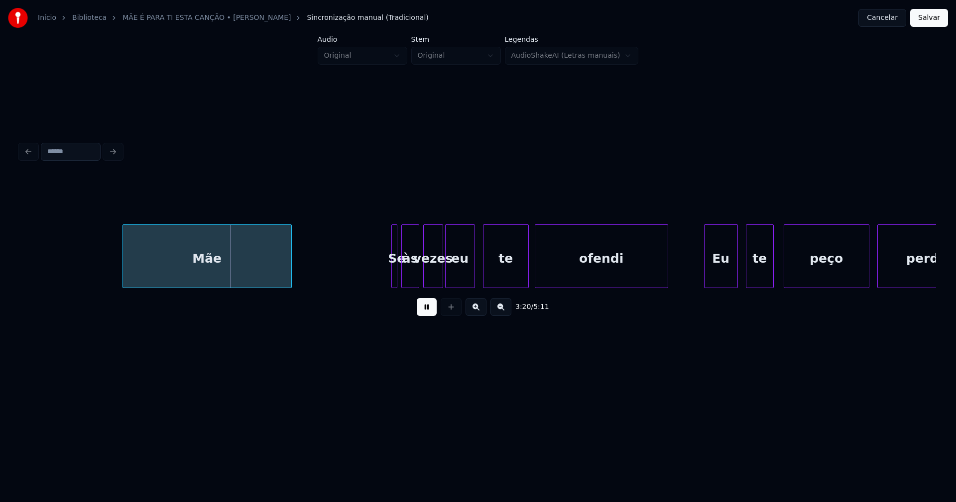
scroll to position [0, 19759]
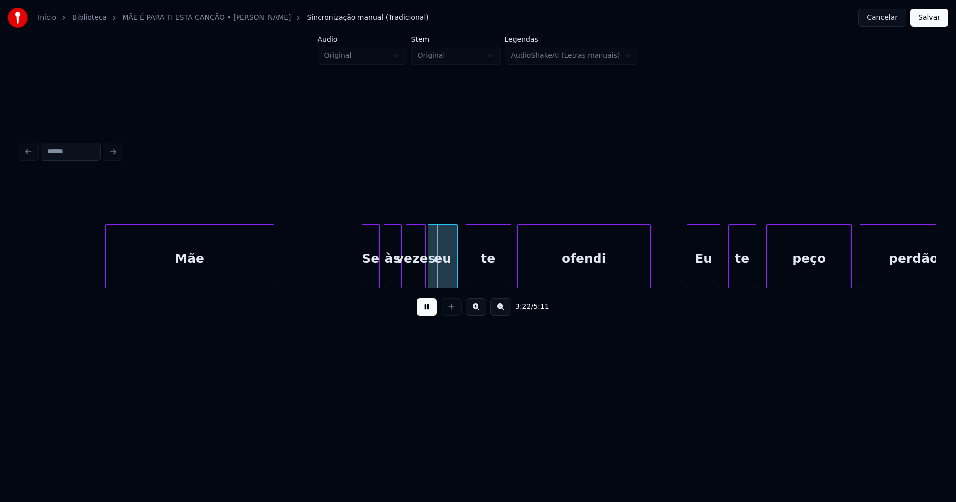
click at [362, 279] on div at bounding box center [363, 256] width 3 height 63
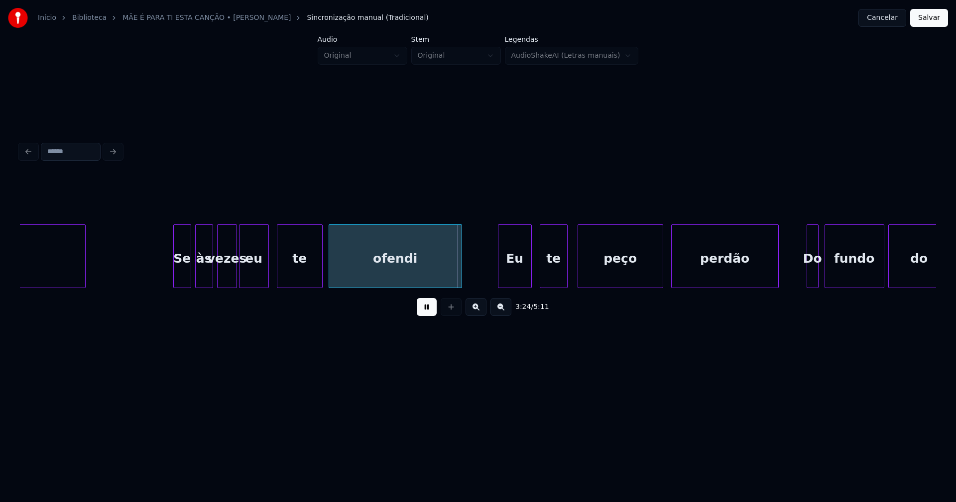
scroll to position [0, 19965]
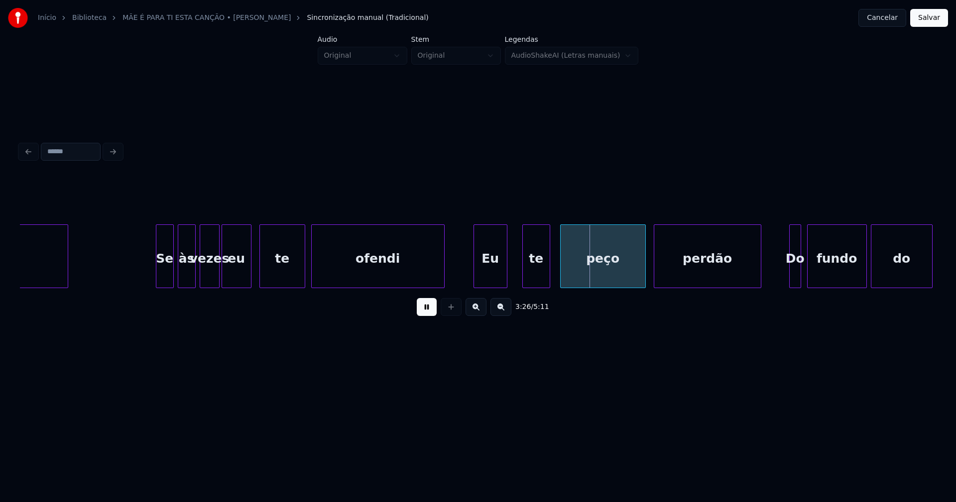
click at [490, 284] on div "Eu" at bounding box center [490, 259] width 33 height 68
click at [532, 284] on div "Mãe Se às vezes eu te ofendi Eu te peço perdão Do fundo do" at bounding box center [478, 257] width 916 height 64
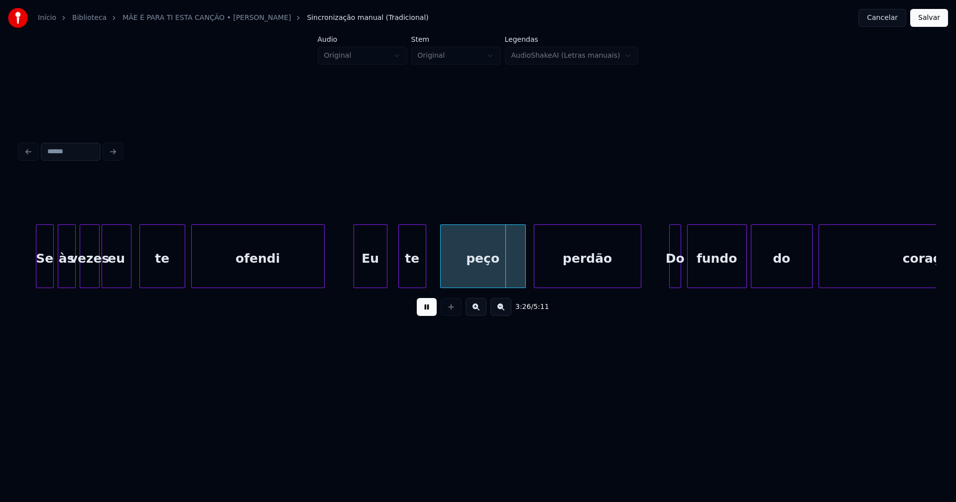
scroll to position [0, 20103]
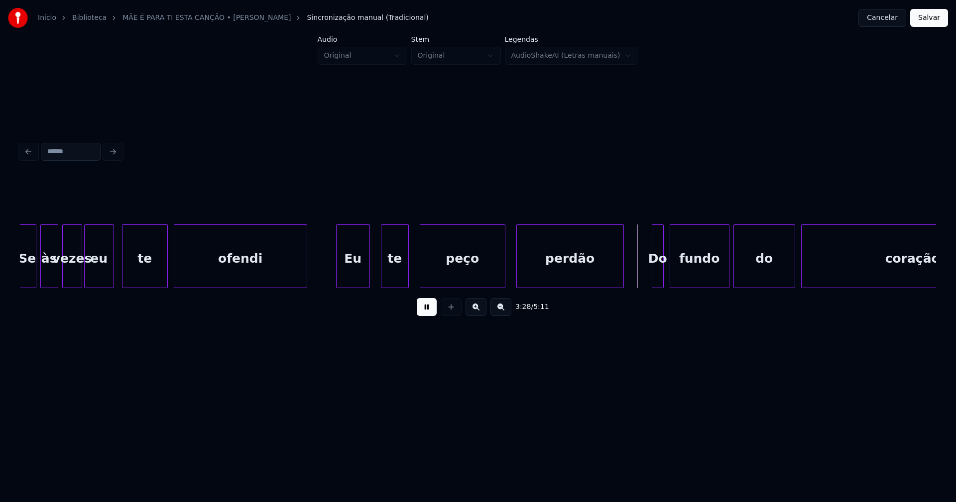
click at [475, 275] on div "peço" at bounding box center [462, 259] width 85 height 68
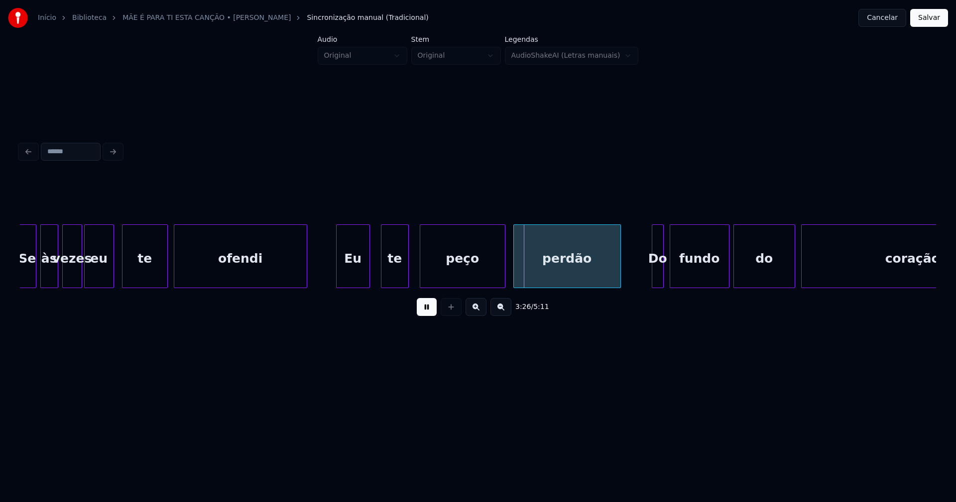
click at [577, 275] on div "perdão" at bounding box center [567, 259] width 107 height 68
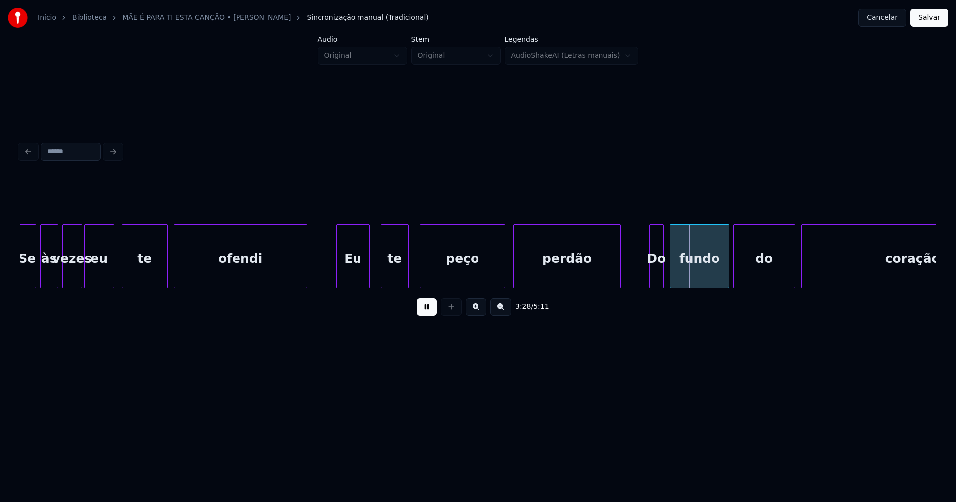
click at [650, 278] on div at bounding box center [651, 256] width 3 height 63
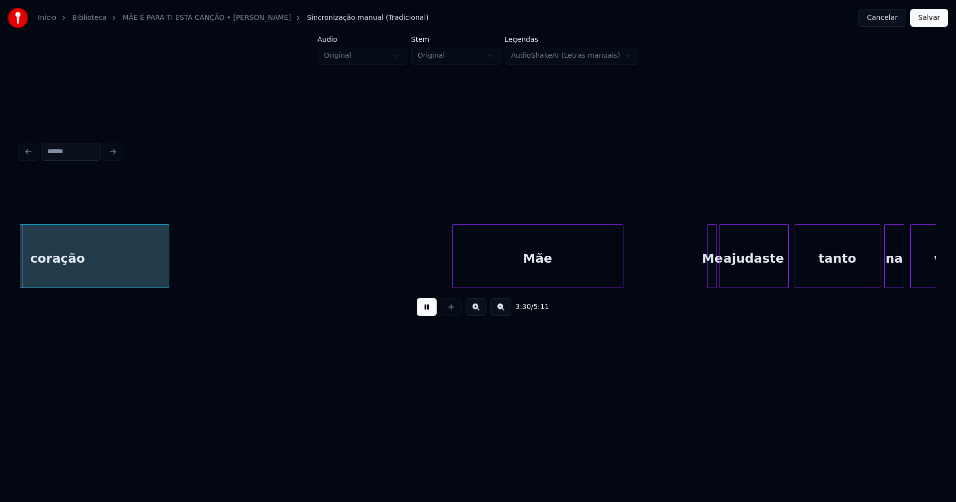
scroll to position [0, 20963]
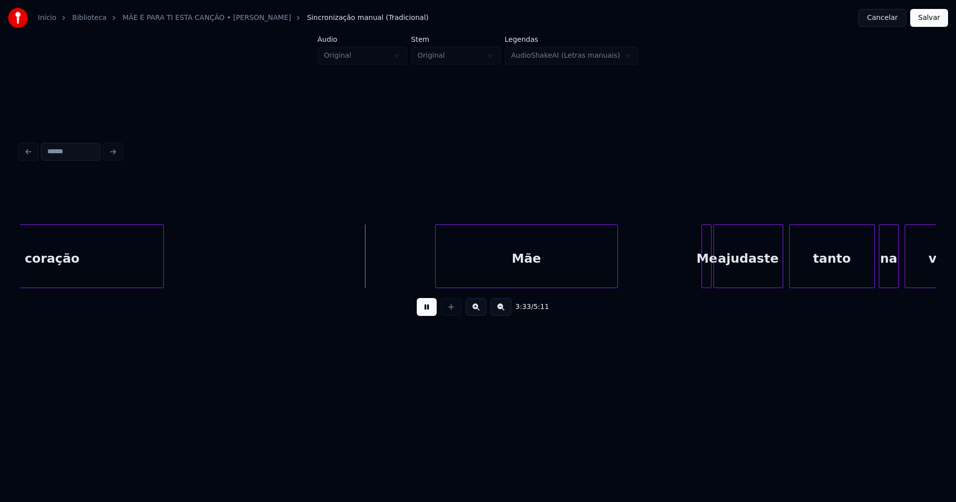
click at [438, 284] on div "Mãe" at bounding box center [526, 257] width 183 height 64
click at [698, 275] on div at bounding box center [699, 256] width 3 height 63
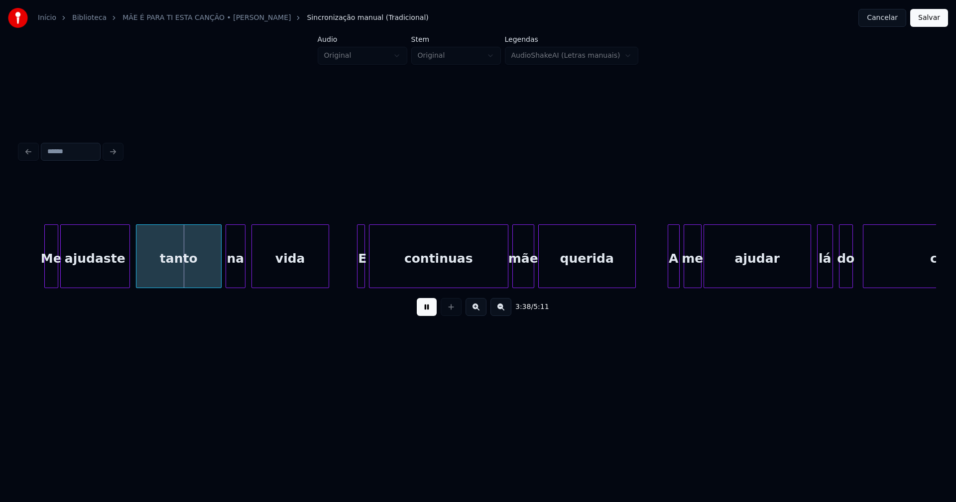
scroll to position [0, 21650]
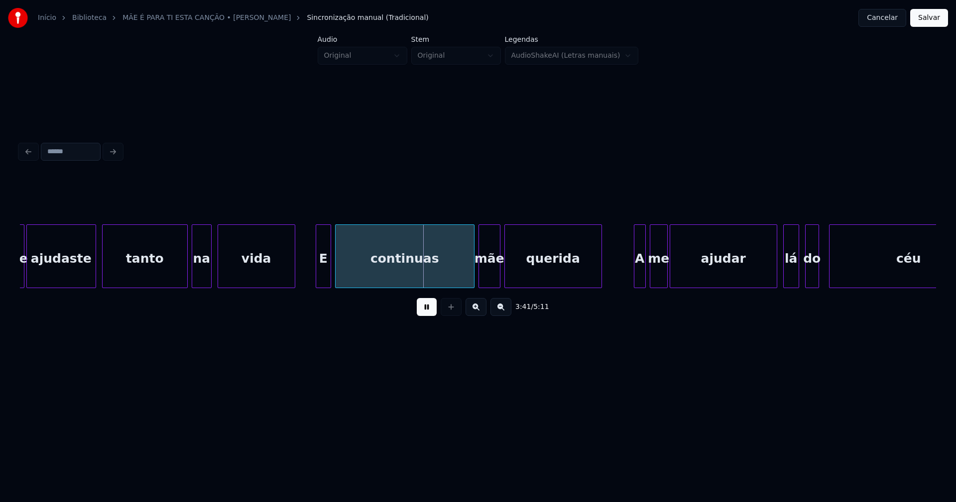
click at [316, 283] on div "E" at bounding box center [323, 257] width 15 height 64
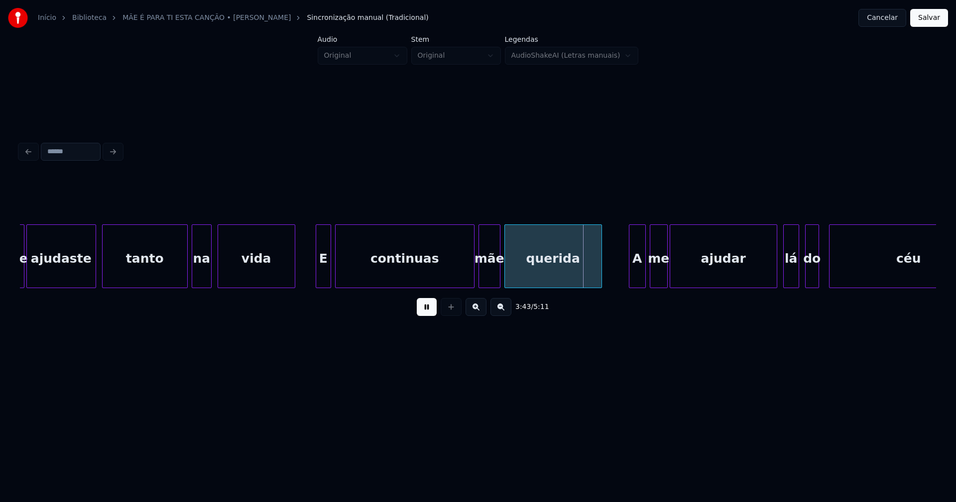
click at [630, 275] on div at bounding box center [630, 256] width 3 height 63
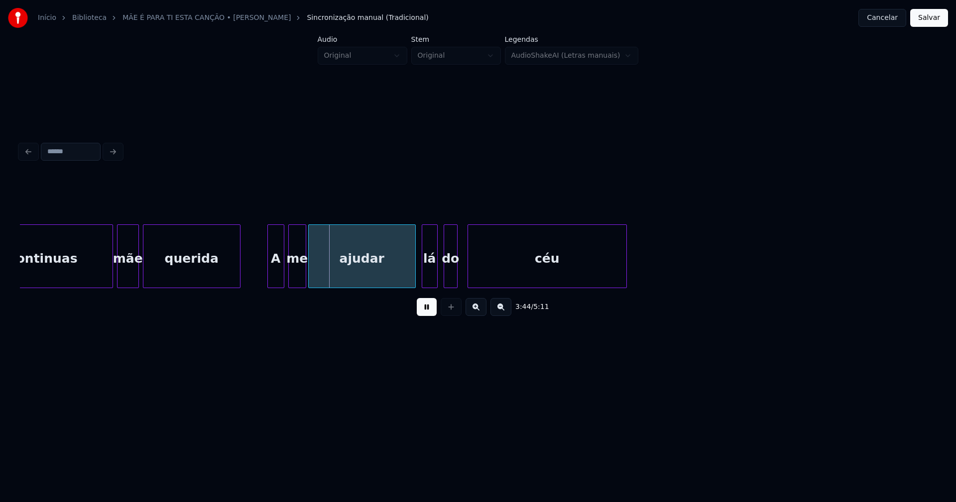
scroll to position [0, 22183]
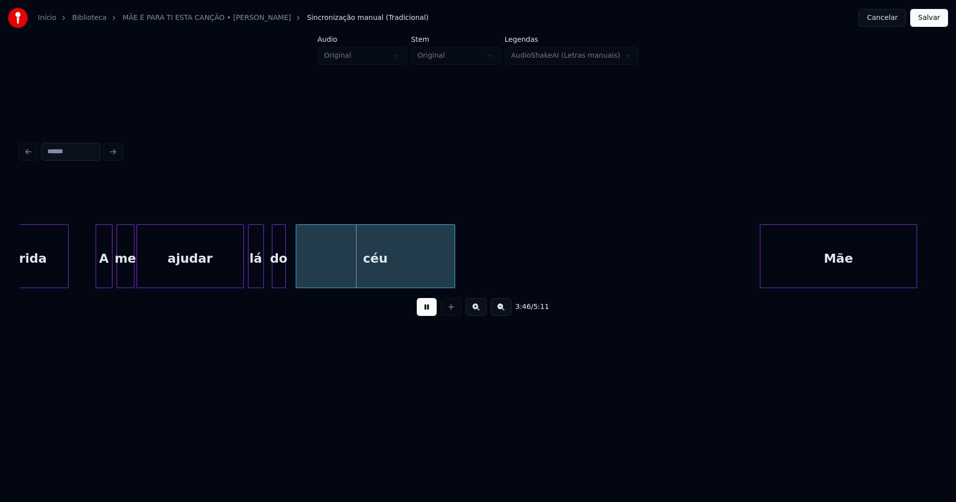
click at [255, 281] on div "lá" at bounding box center [255, 259] width 15 height 68
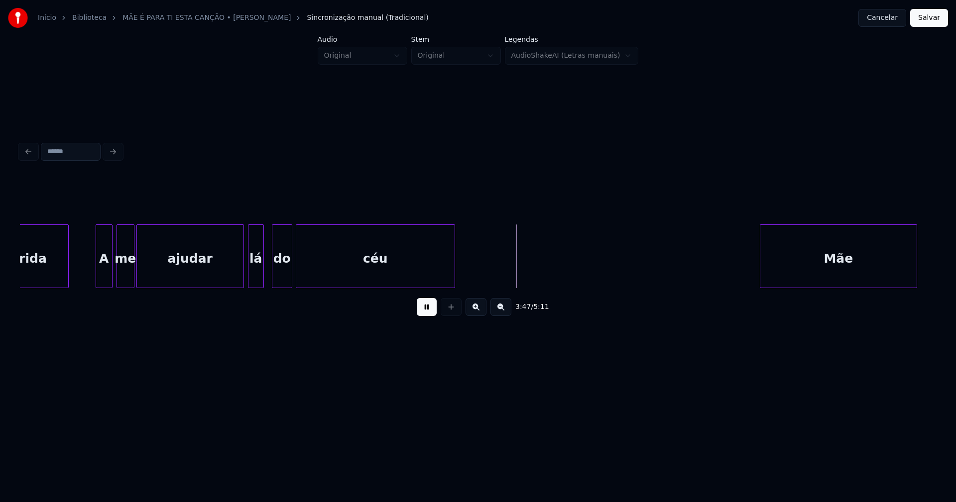
click at [289, 280] on div at bounding box center [290, 256] width 3 height 63
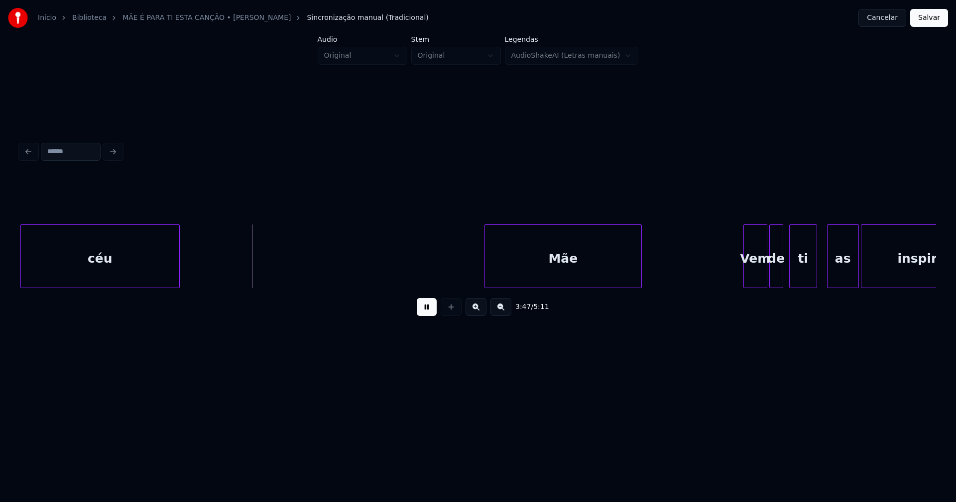
scroll to position [0, 22476]
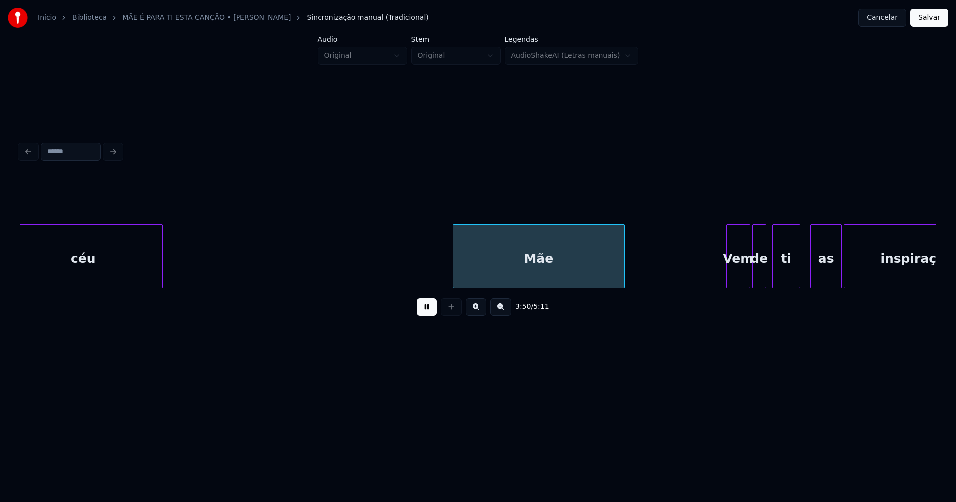
click at [454, 272] on div at bounding box center [454, 256] width 3 height 63
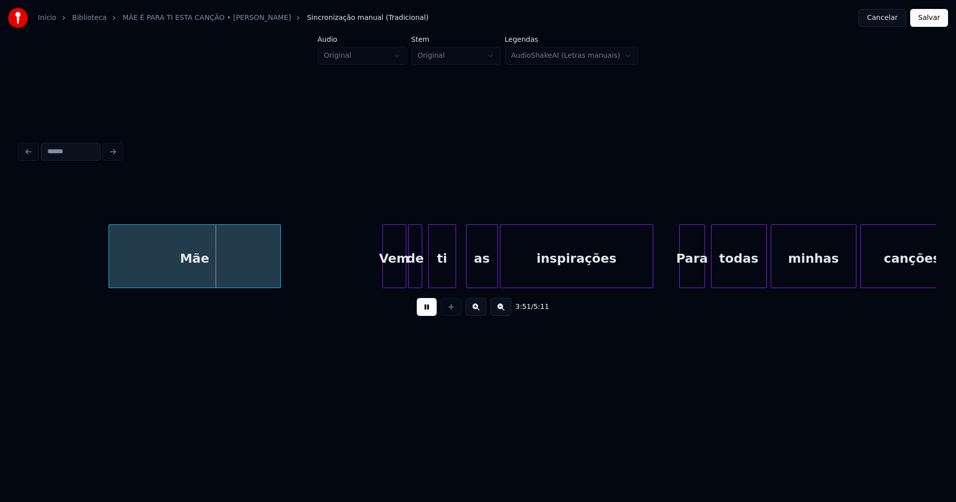
scroll to position [0, 22837]
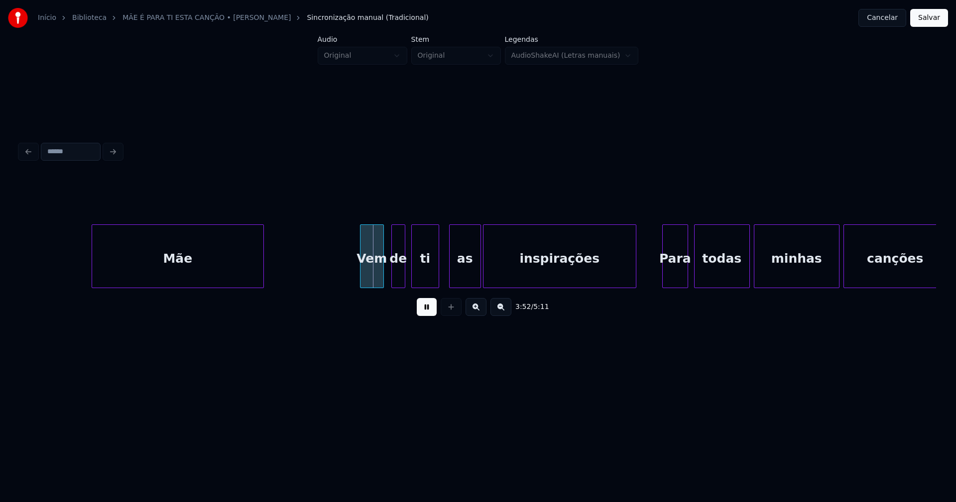
click at [373, 276] on div "Vem" at bounding box center [372, 259] width 23 height 68
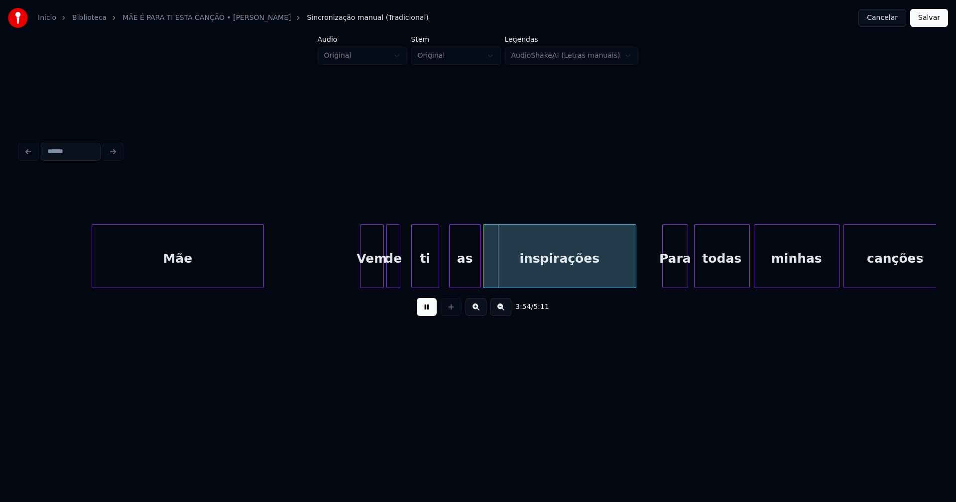
click at [394, 280] on div "de" at bounding box center [393, 259] width 13 height 68
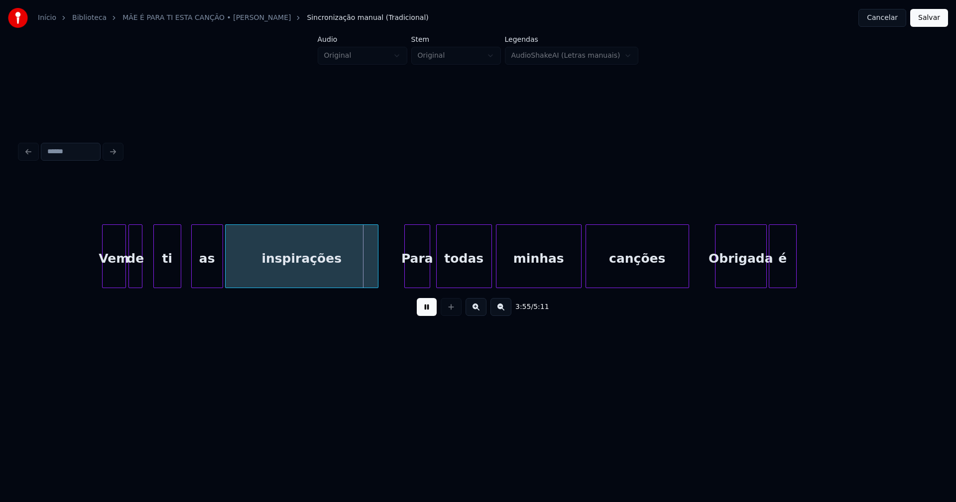
scroll to position [0, 23129]
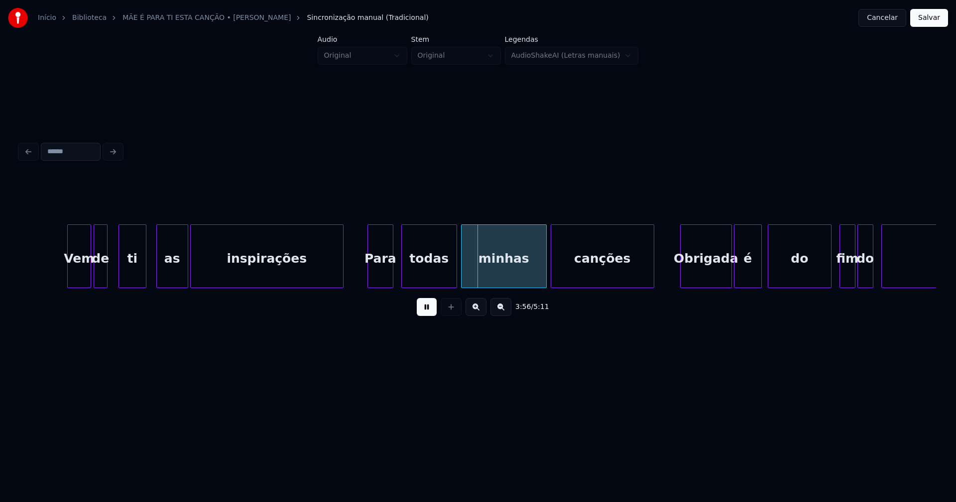
click at [379, 275] on div "Para" at bounding box center [380, 259] width 25 height 68
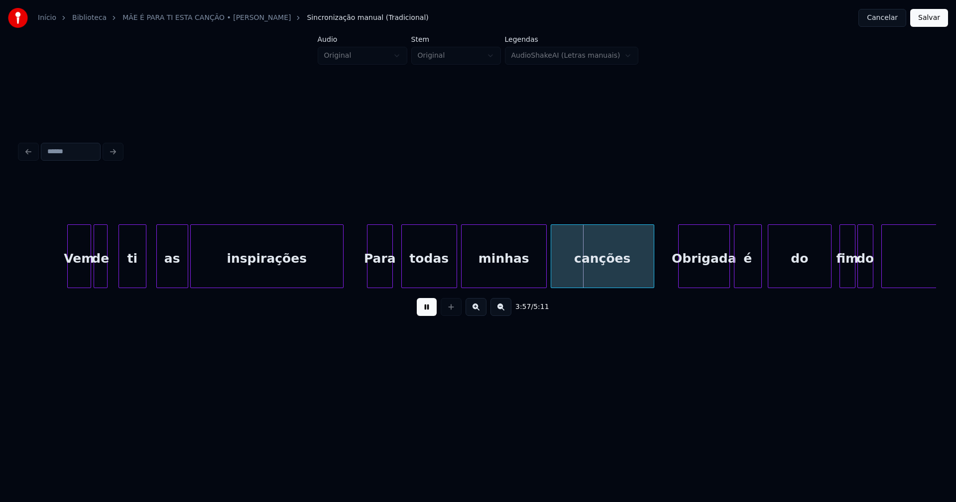
click at [697, 279] on div "Obrigada" at bounding box center [704, 259] width 51 height 68
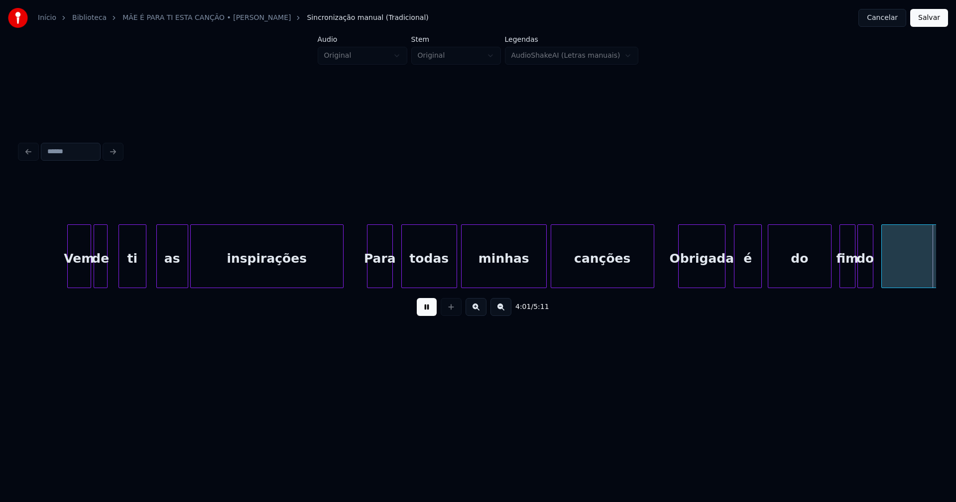
scroll to position [0, 23787]
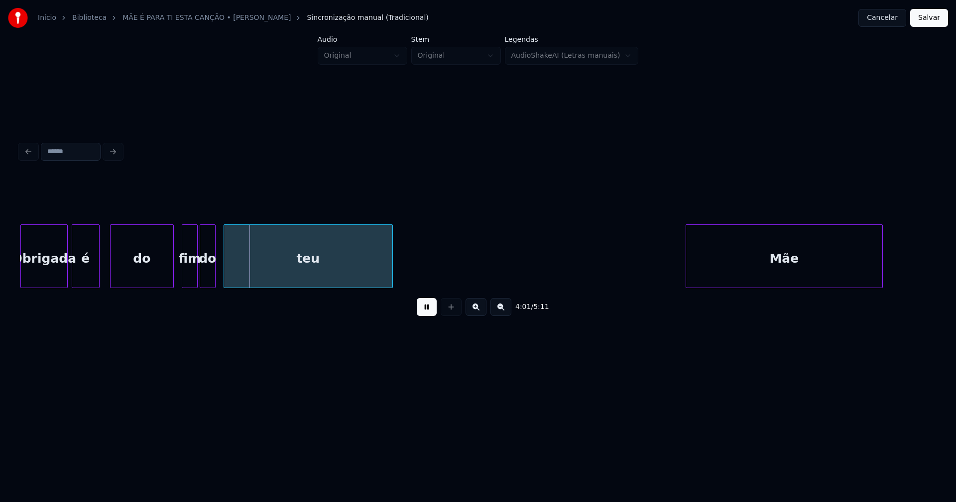
click at [86, 273] on div "é" at bounding box center [85, 259] width 27 height 68
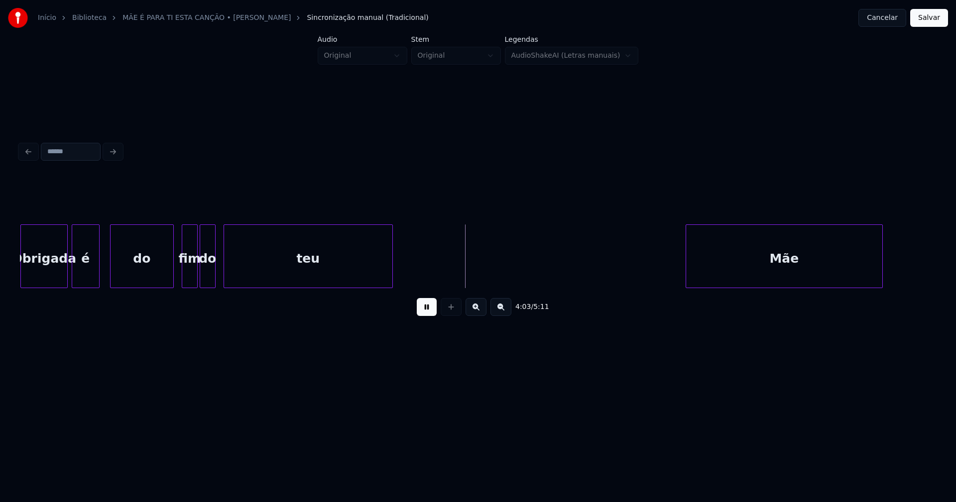
click at [427, 308] on button at bounding box center [427, 307] width 20 height 18
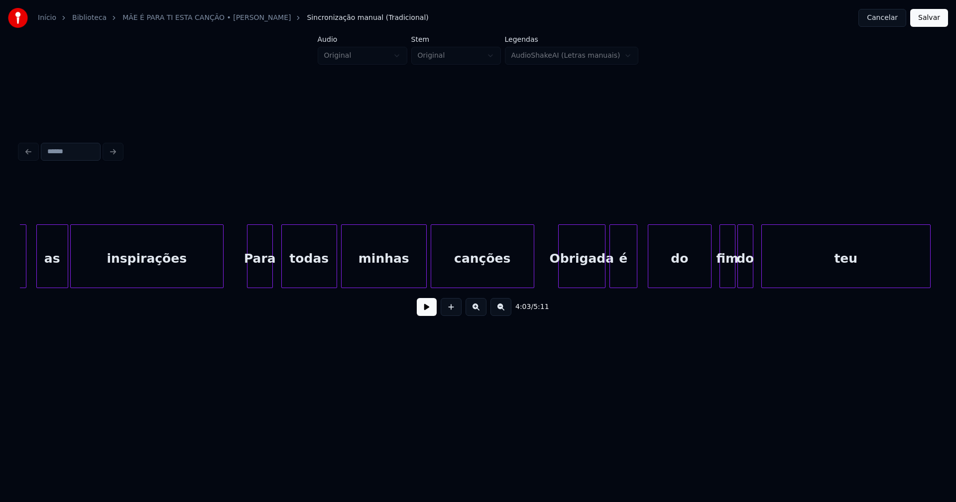
click at [427, 315] on button at bounding box center [427, 307] width 20 height 18
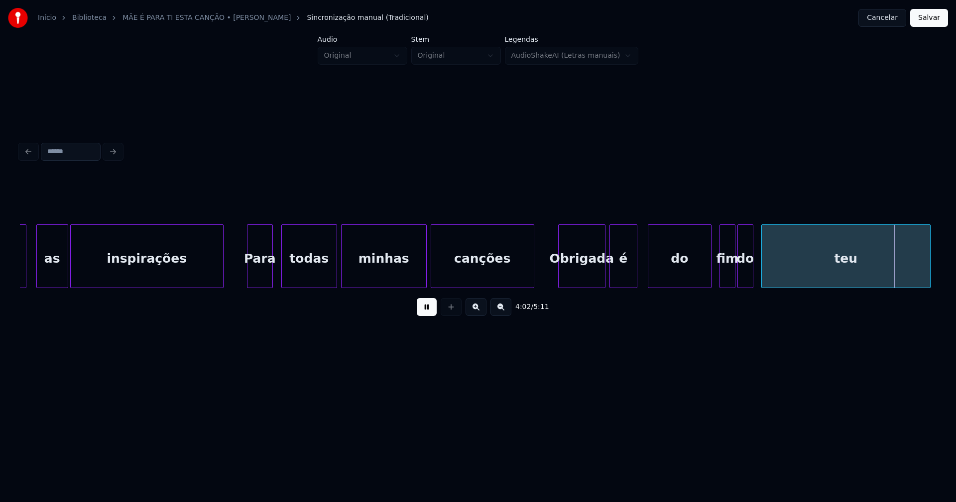
click at [625, 268] on div "é" at bounding box center [623, 259] width 27 height 68
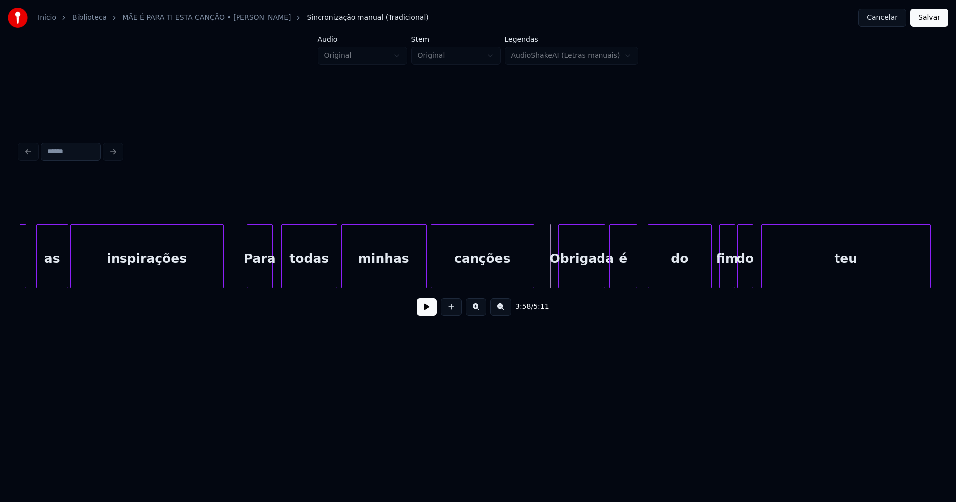
click at [426, 313] on button at bounding box center [427, 307] width 20 height 18
click at [428, 313] on button at bounding box center [427, 307] width 20 height 18
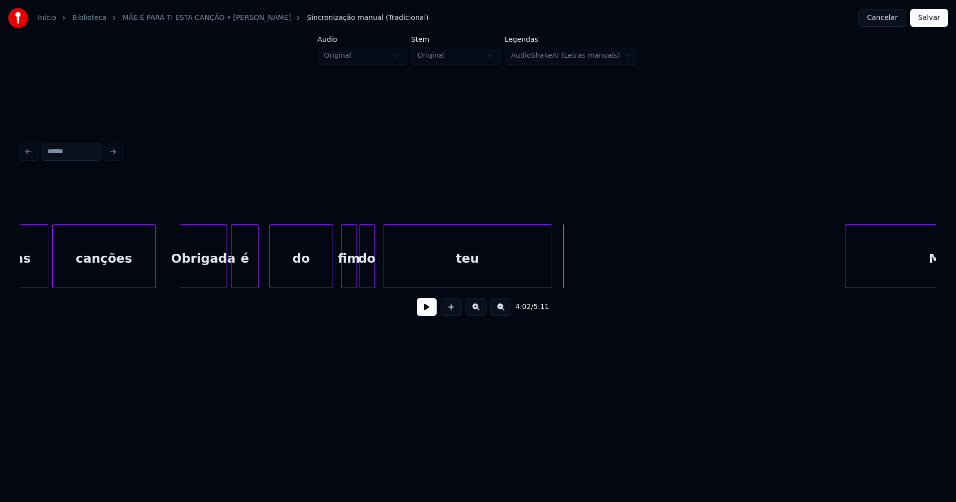
scroll to position [0, 23576]
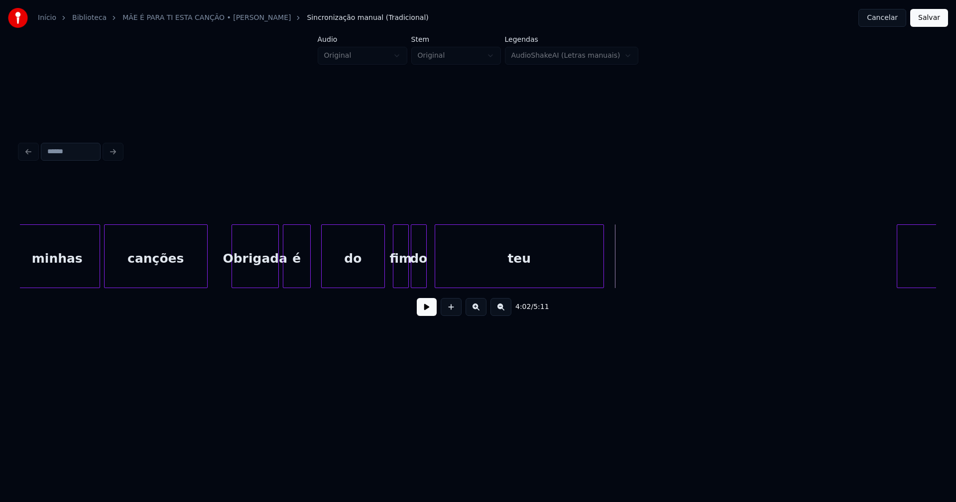
click at [299, 270] on div "é" at bounding box center [296, 259] width 27 height 68
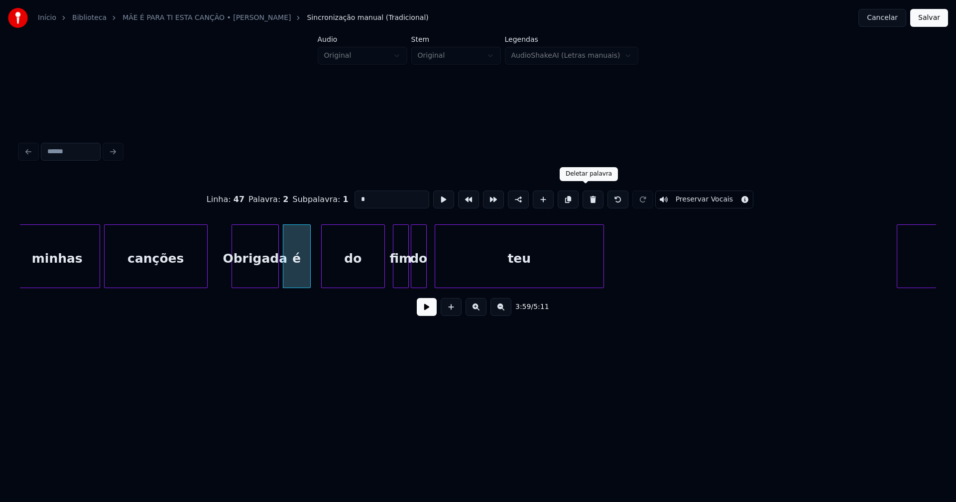
click at [584, 197] on button at bounding box center [593, 200] width 21 height 18
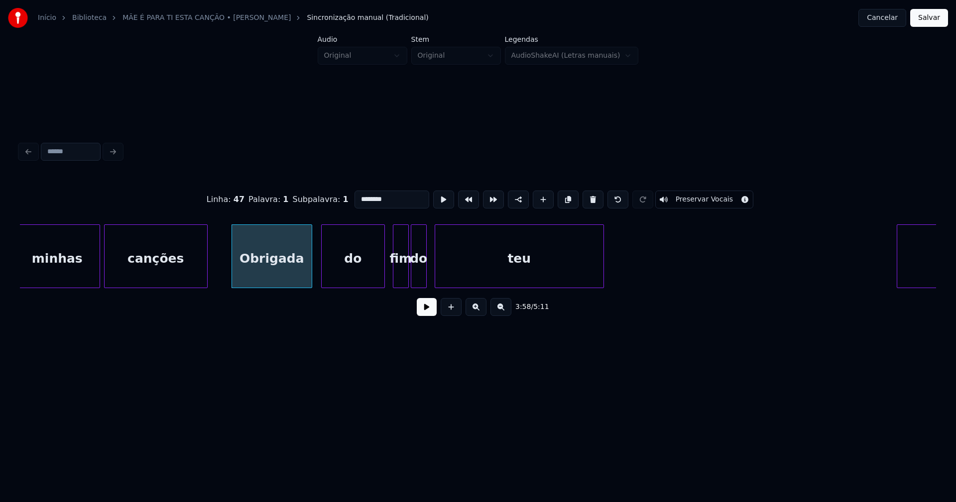
click at [311, 278] on div at bounding box center [310, 256] width 3 height 63
click at [422, 273] on div "do" at bounding box center [418, 259] width 15 height 68
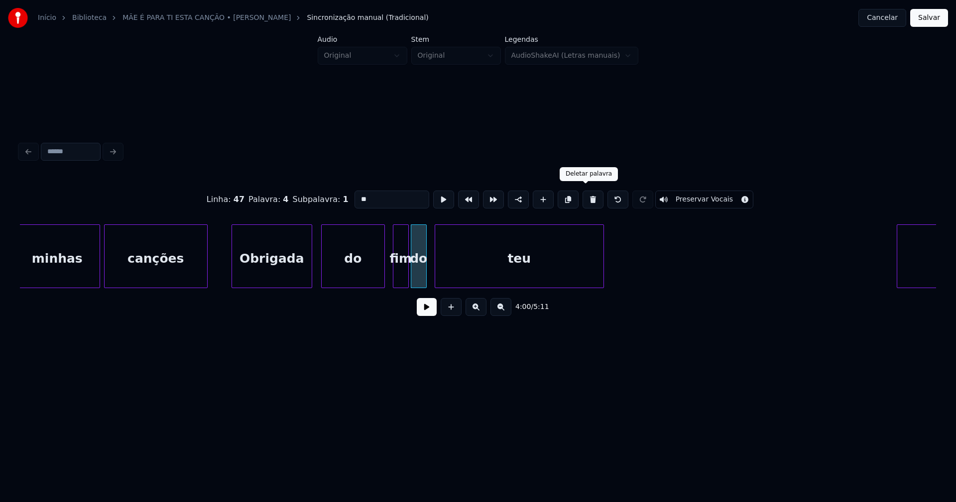
click at [588, 199] on button at bounding box center [593, 200] width 21 height 18
click at [427, 285] on div "Mãe teu do fim Obrigada canções minhas" at bounding box center [478, 257] width 916 height 64
click at [410, 280] on div "fim" at bounding box center [410, 259] width 34 height 68
drag, startPoint x: 364, startPoint y: 199, endPoint x: 322, endPoint y: 200, distance: 41.8
click at [322, 200] on div "Linha : 47 Palavra : 3 Subpalavra : 1 *** Preservar Vocais" at bounding box center [478, 200] width 916 height 50
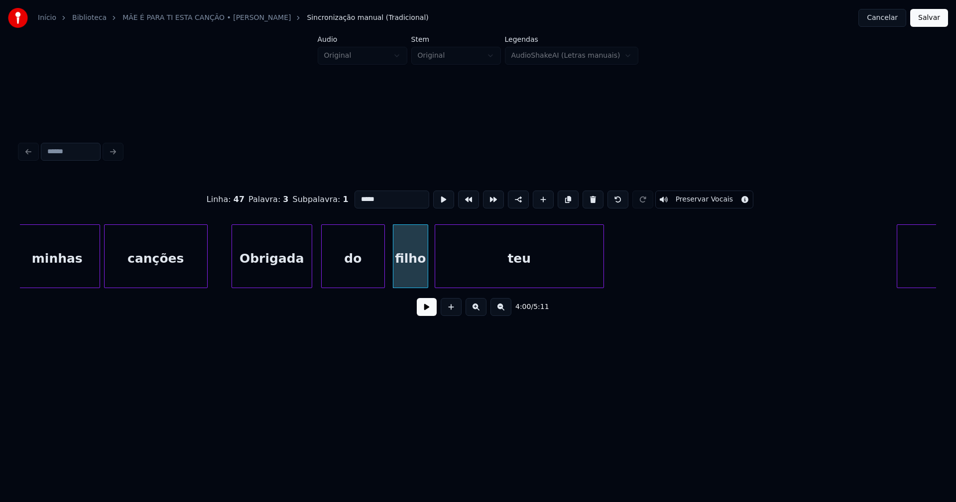
type input "*****"
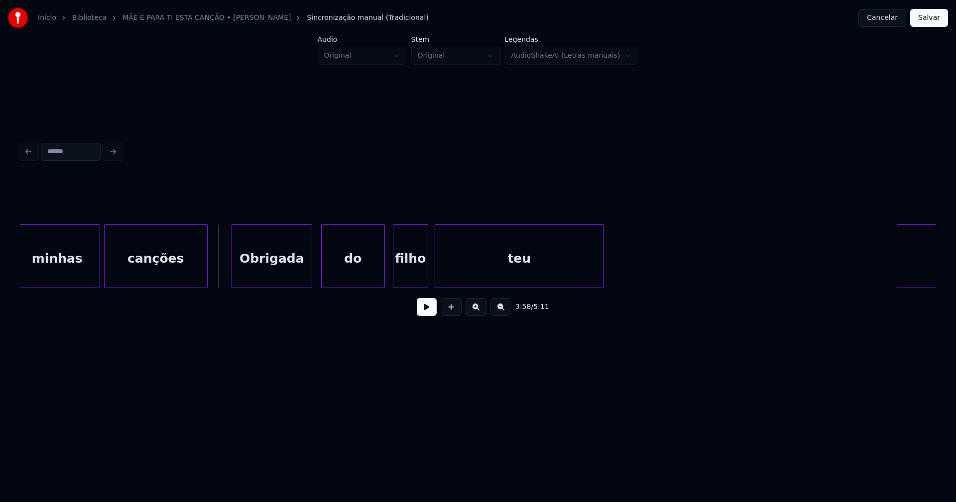
click at [423, 316] on button at bounding box center [427, 307] width 20 height 18
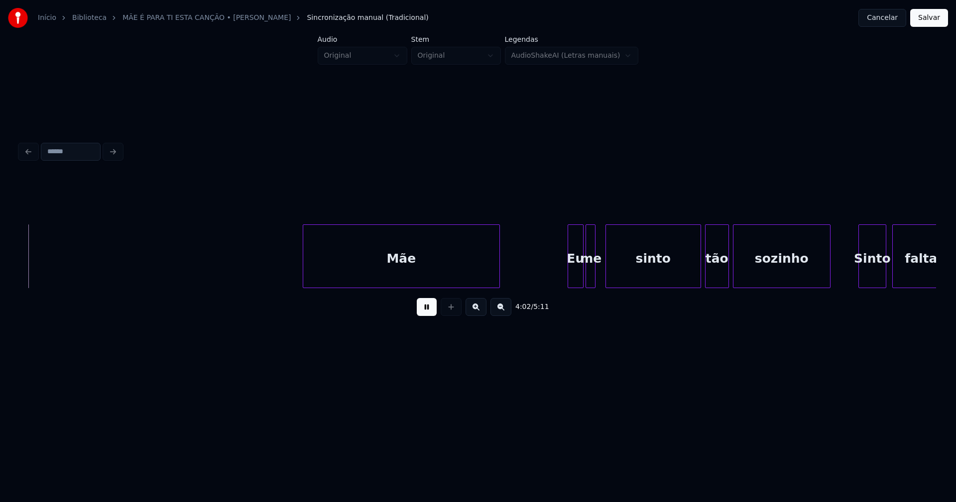
scroll to position [0, 24178]
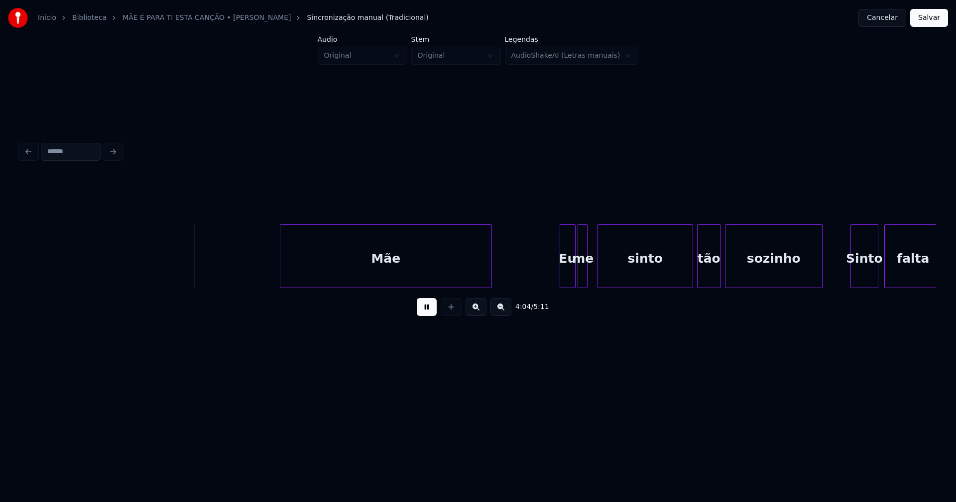
click at [283, 273] on div at bounding box center [281, 256] width 3 height 63
click at [564, 279] on div "Eu" at bounding box center [563, 259] width 15 height 68
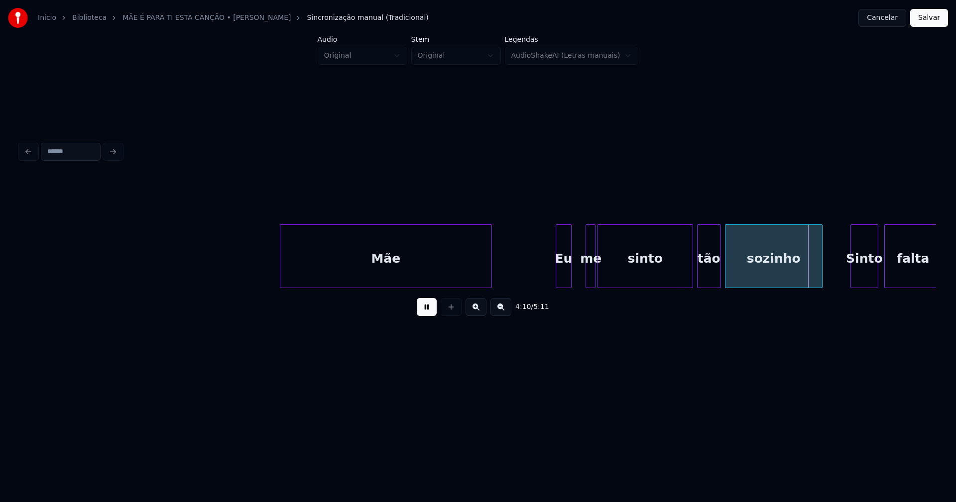
click at [590, 281] on div "me" at bounding box center [591, 259] width 10 height 68
click at [579, 281] on div at bounding box center [577, 256] width 3 height 63
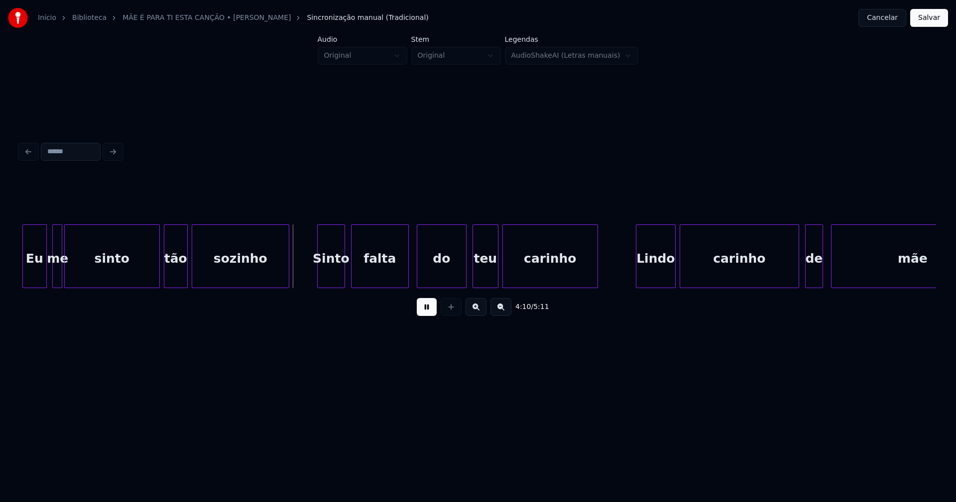
scroll to position [0, 24729]
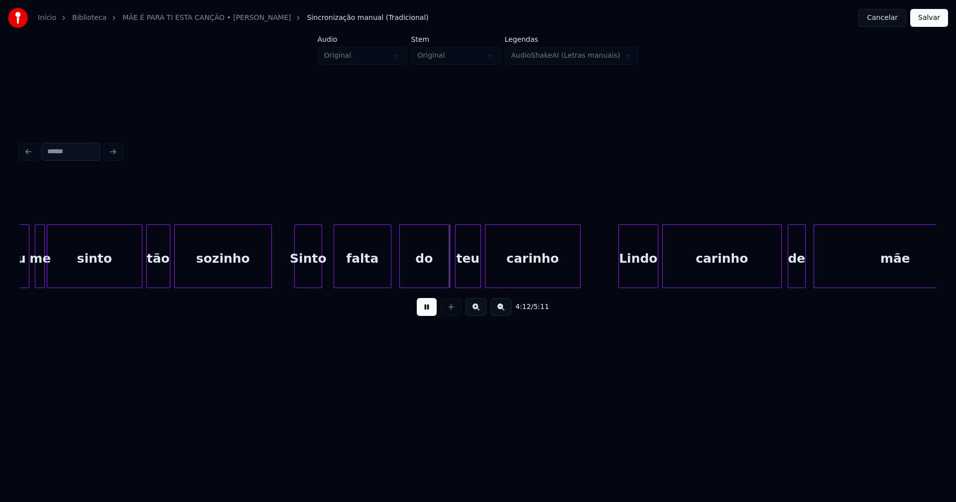
click at [310, 274] on div "Sinto" at bounding box center [308, 259] width 27 height 68
click at [636, 271] on div "Lindo" at bounding box center [632, 259] width 39 height 68
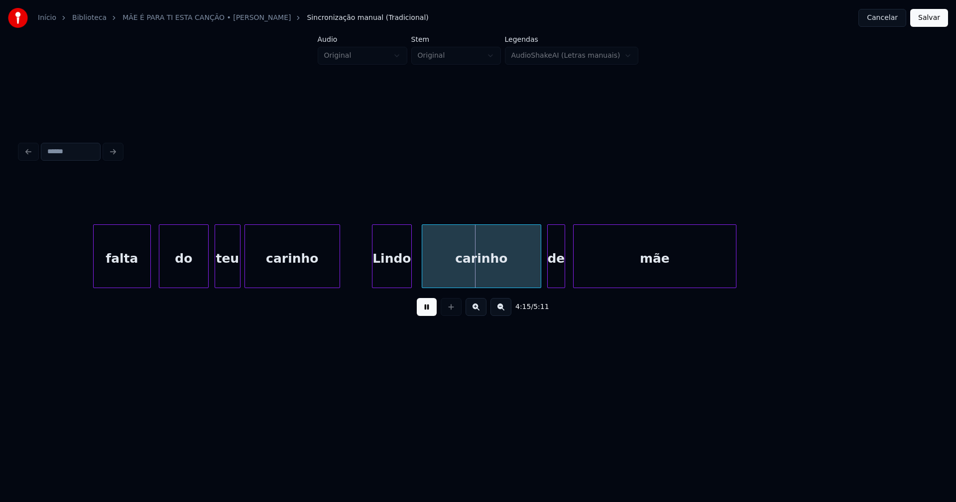
scroll to position [0, 25279]
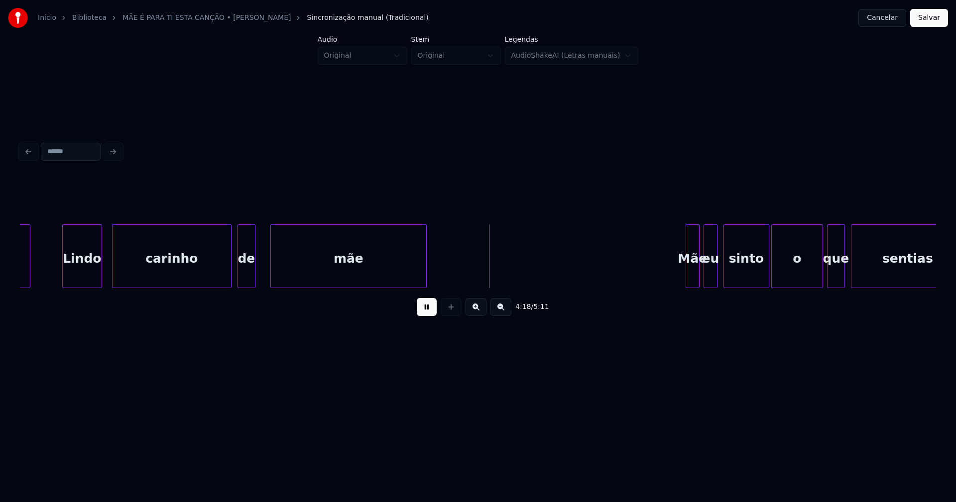
click at [271, 271] on div at bounding box center [272, 256] width 3 height 63
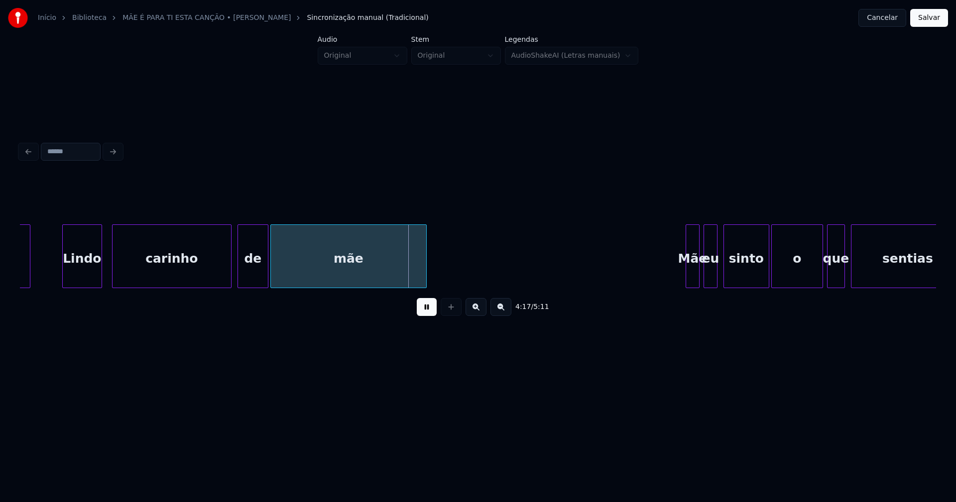
click at [266, 273] on div at bounding box center [266, 256] width 3 height 63
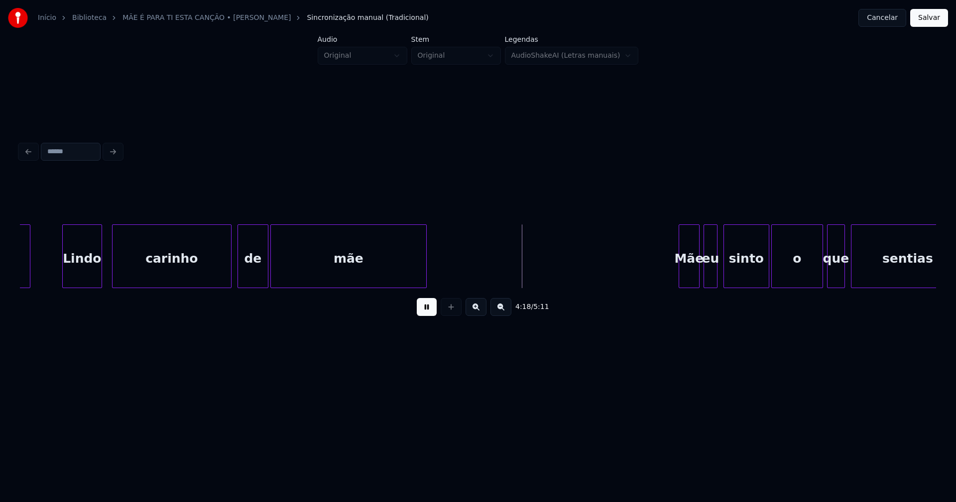
click at [681, 278] on div at bounding box center [680, 256] width 3 height 63
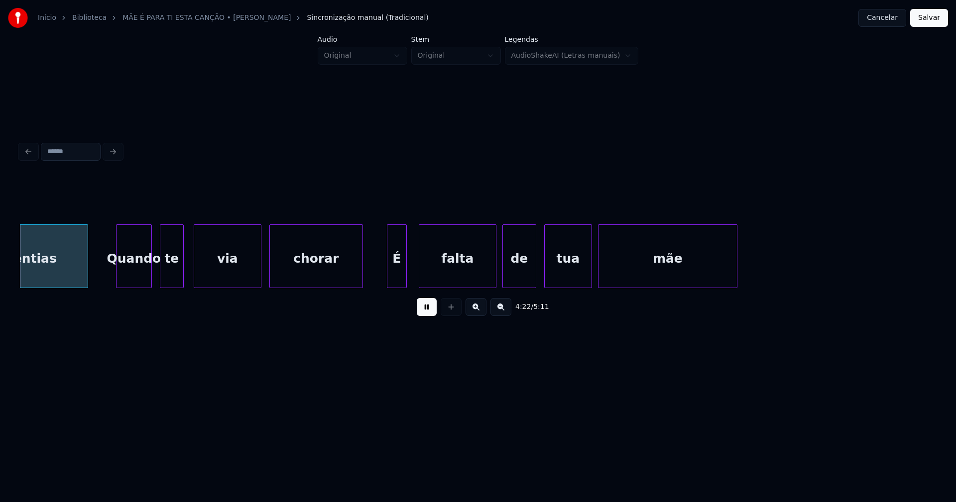
scroll to position [0, 26177]
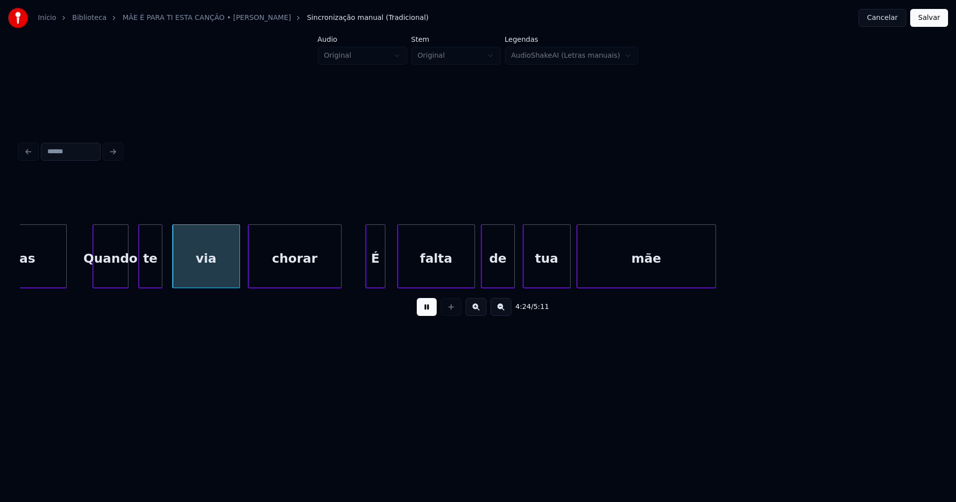
click at [108, 276] on div "Quando" at bounding box center [110, 259] width 35 height 68
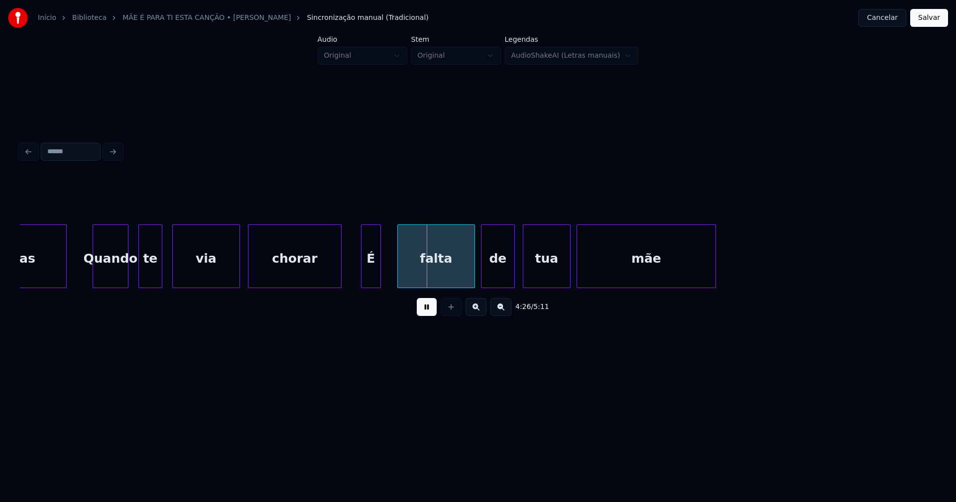
click at [367, 279] on div "É" at bounding box center [370, 259] width 19 height 68
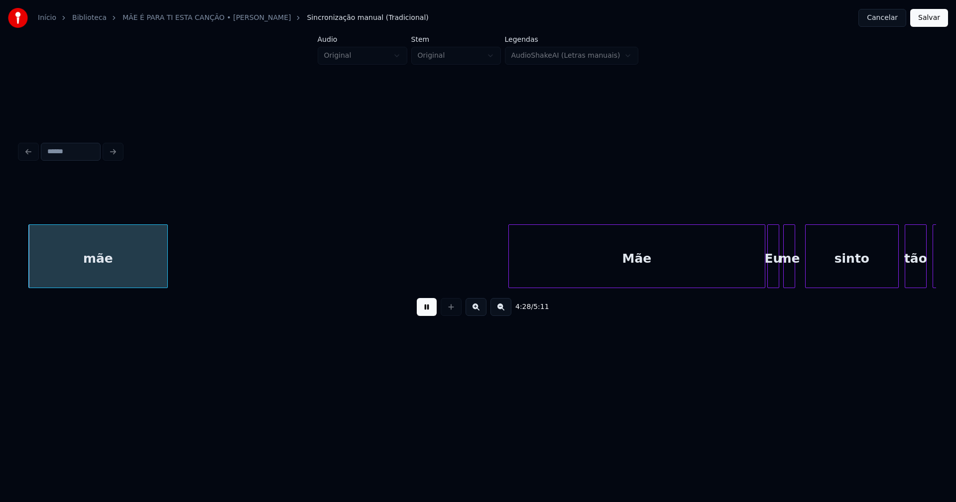
scroll to position [0, 26734]
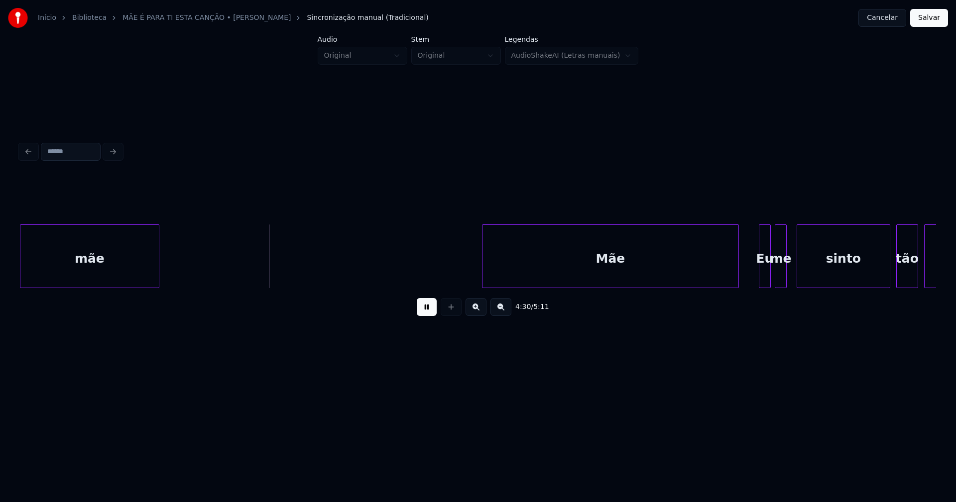
click at [658, 283] on div "Mãe" at bounding box center [610, 259] width 256 height 68
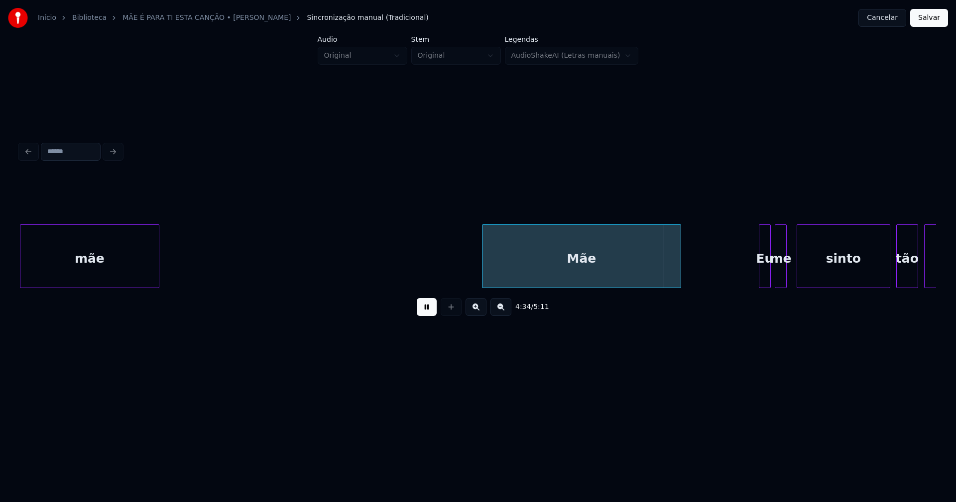
click at [680, 288] on div "Mãe Eu me sinto tão sozinho mãe" at bounding box center [478, 257] width 916 height 64
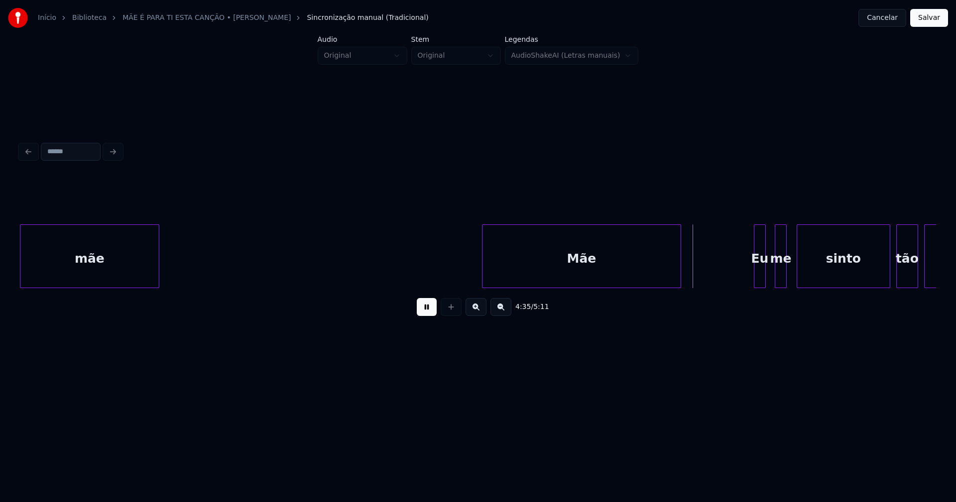
click at [761, 278] on div "Eu" at bounding box center [759, 259] width 11 height 68
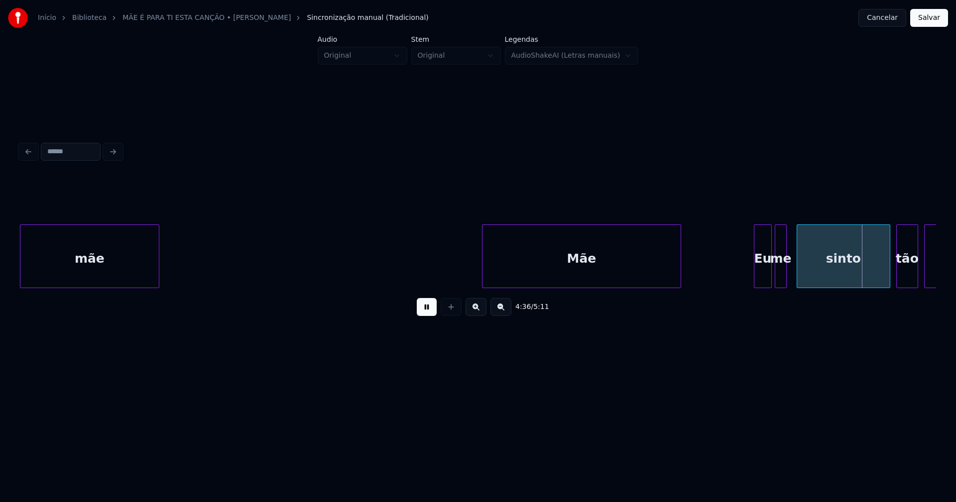
click at [771, 277] on div at bounding box center [769, 256] width 3 height 63
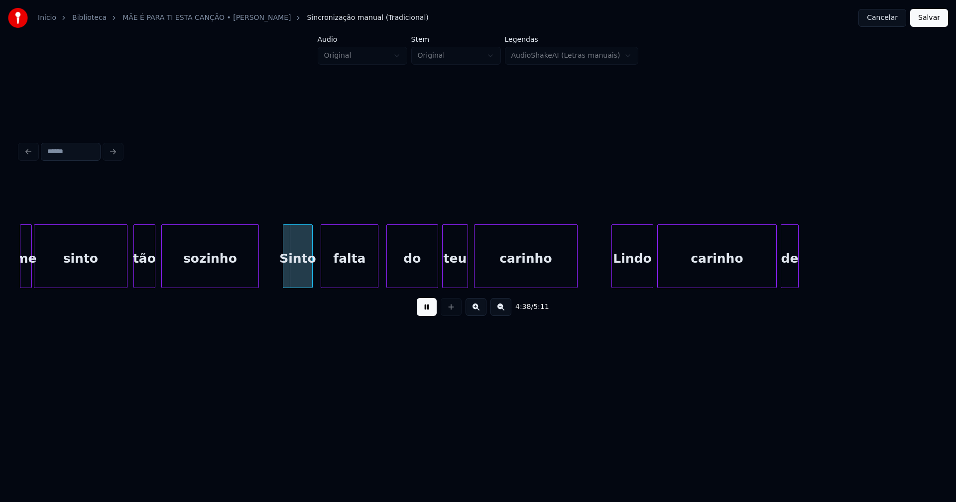
scroll to position [0, 27256]
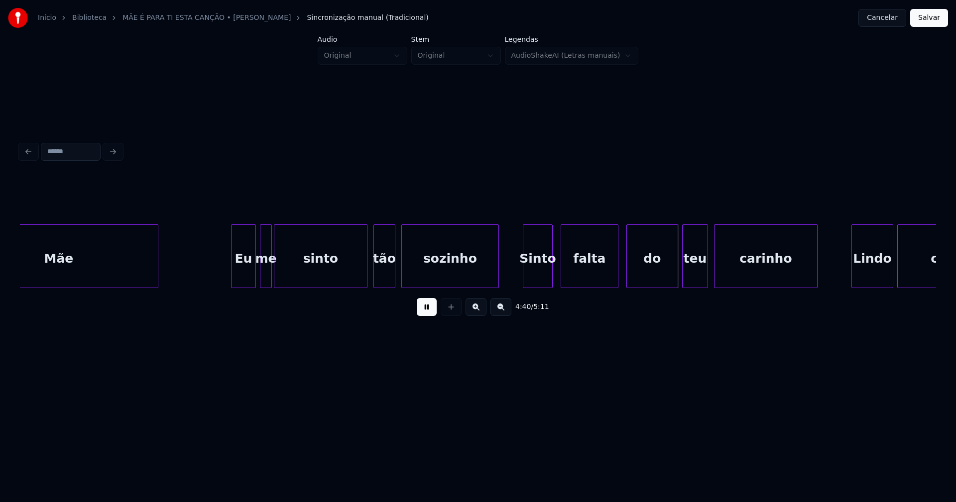
click at [255, 275] on div at bounding box center [253, 256] width 3 height 63
click at [535, 277] on div "Sinto" at bounding box center [534, 259] width 29 height 68
click at [856, 281] on div "Lindo" at bounding box center [867, 259] width 41 height 68
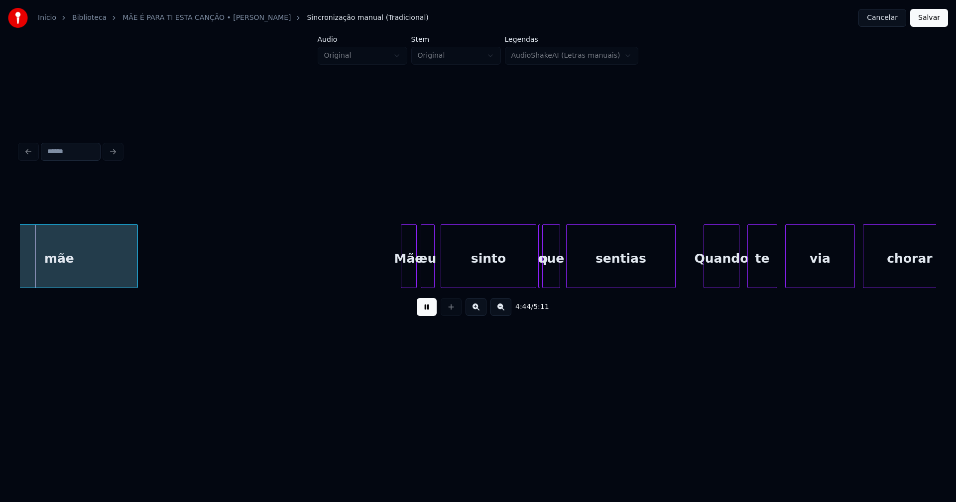
scroll to position [0, 28271]
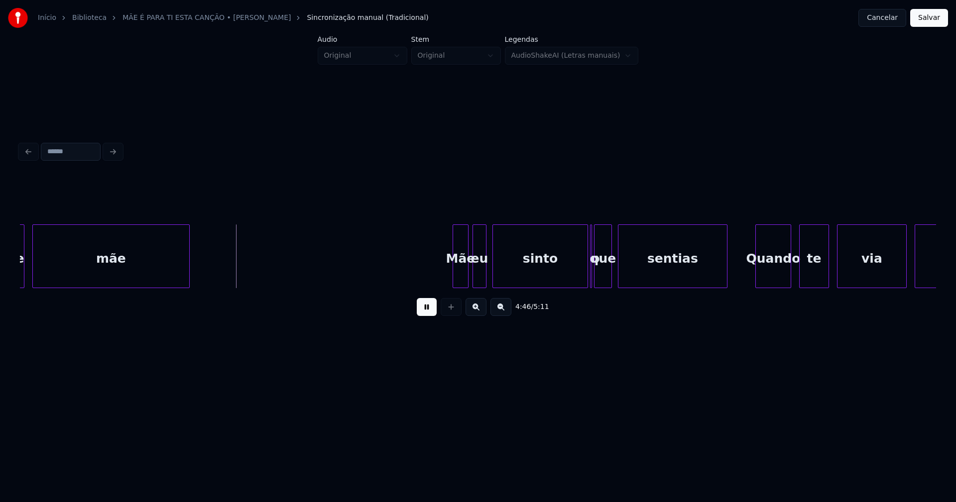
click at [460, 270] on div "Mãe" at bounding box center [460, 259] width 15 height 68
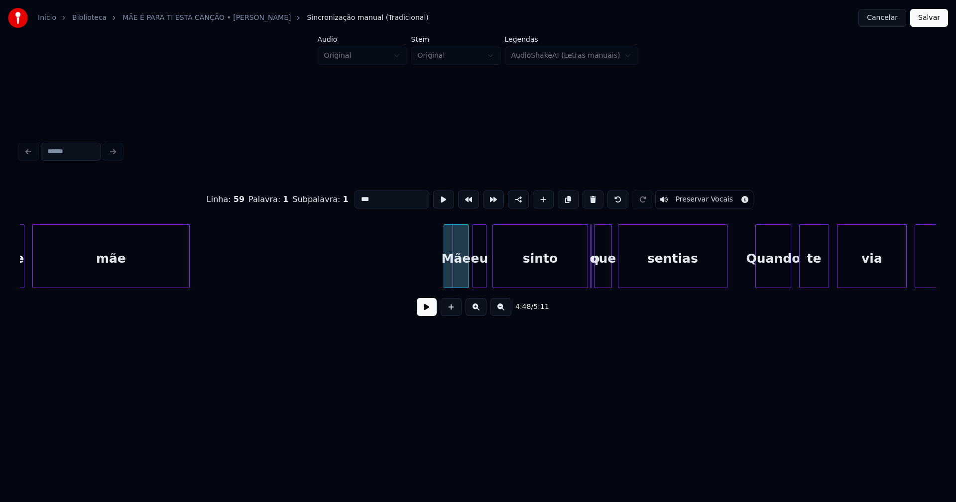
click at [445, 279] on div at bounding box center [445, 256] width 3 height 63
click at [425, 312] on button at bounding box center [427, 307] width 20 height 18
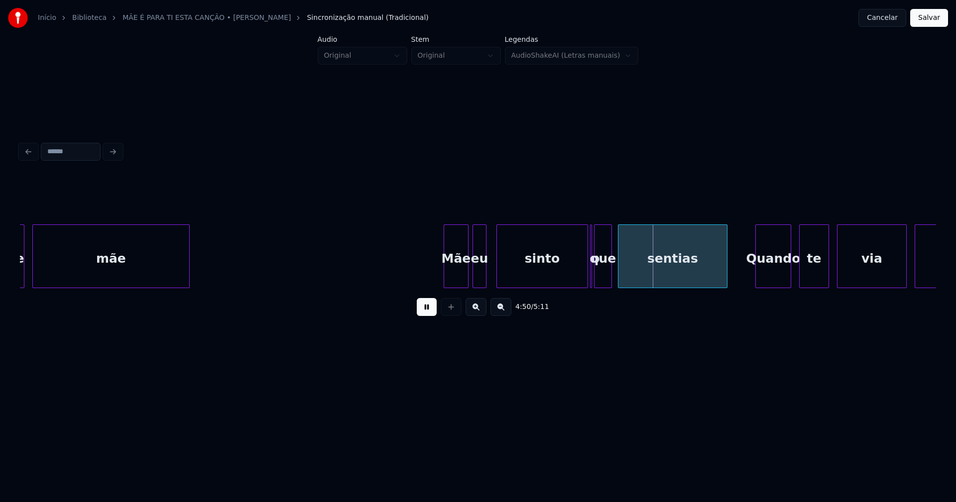
click at [497, 271] on div at bounding box center [498, 256] width 3 height 63
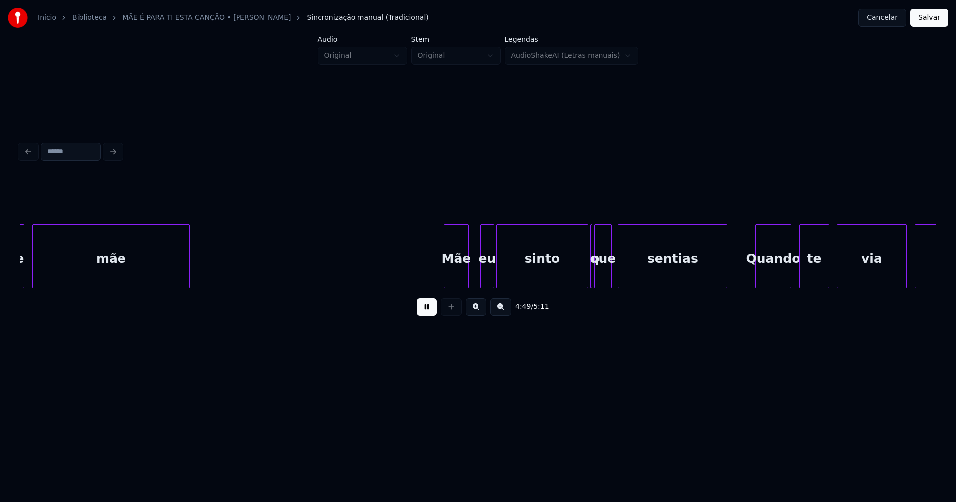
click at [486, 275] on div "eu" at bounding box center [487, 259] width 13 height 68
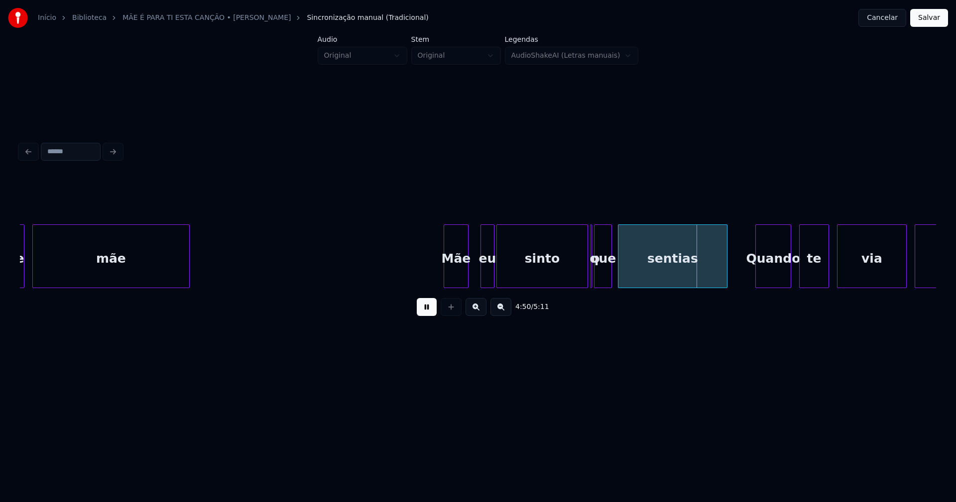
click at [428, 313] on button at bounding box center [427, 307] width 20 height 18
click at [593, 278] on div at bounding box center [592, 256] width 3 height 63
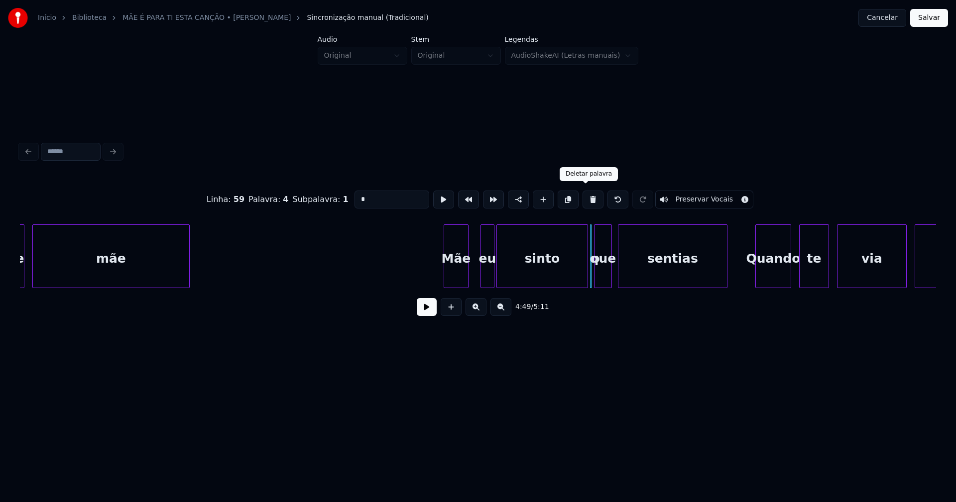
click at [590, 201] on button at bounding box center [593, 200] width 21 height 18
type input "*****"
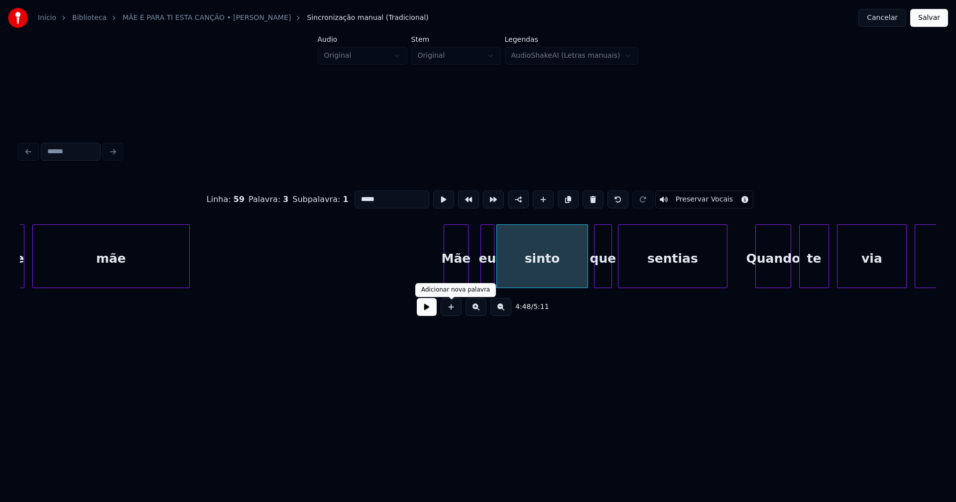
click at [422, 311] on button at bounding box center [427, 307] width 20 height 18
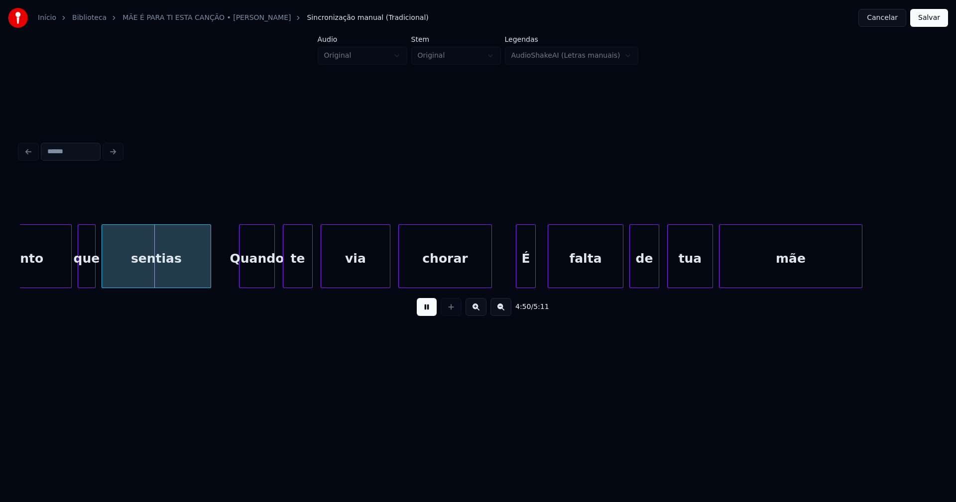
scroll to position [0, 28821]
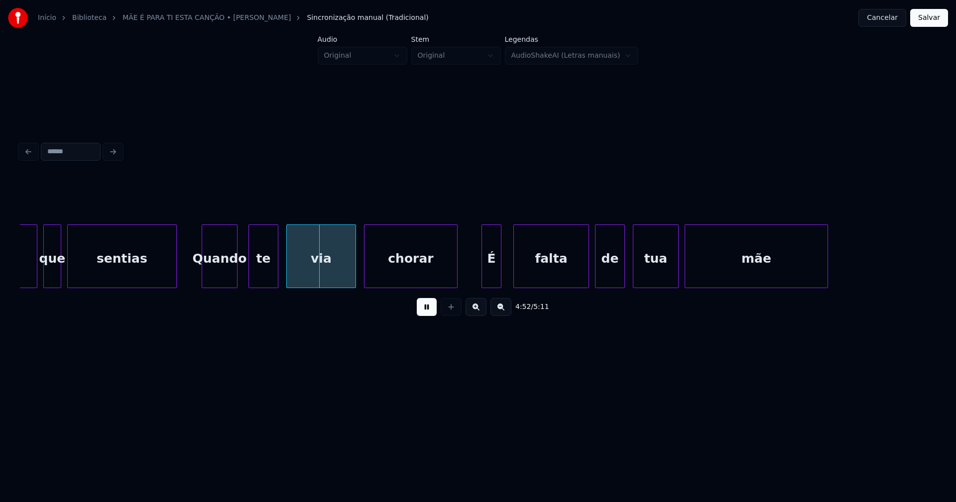
click at [223, 279] on div "Quando" at bounding box center [219, 259] width 35 height 68
click at [263, 279] on div "te" at bounding box center [259, 259] width 29 height 68
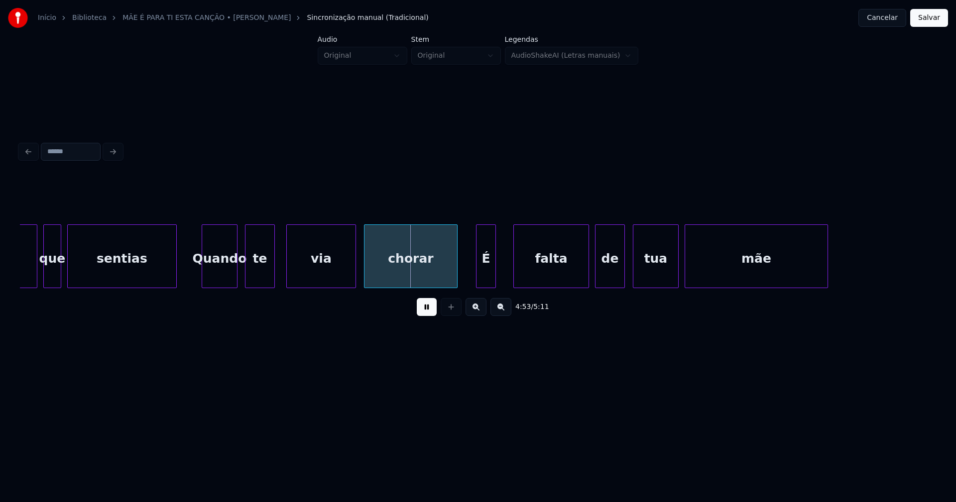
click at [486, 278] on div "É" at bounding box center [486, 259] width 19 height 68
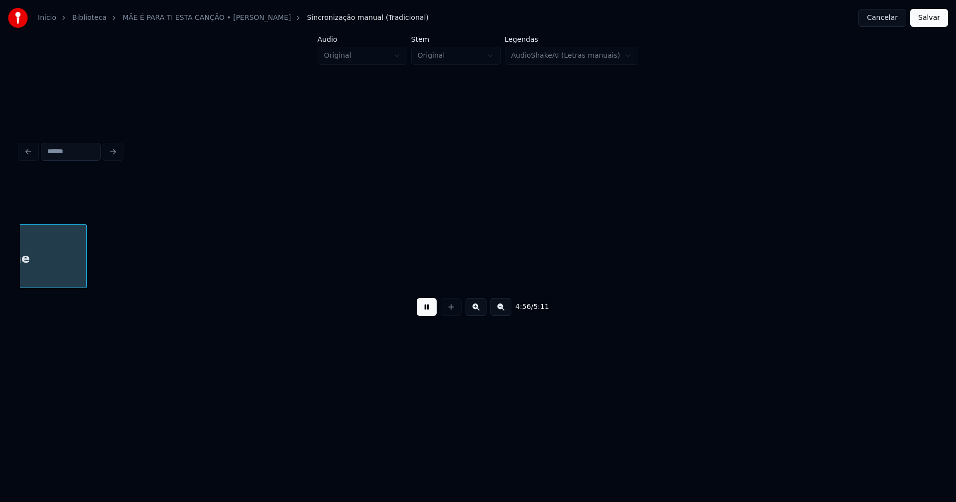
scroll to position [0, 29571]
click at [429, 311] on button at bounding box center [427, 307] width 20 height 18
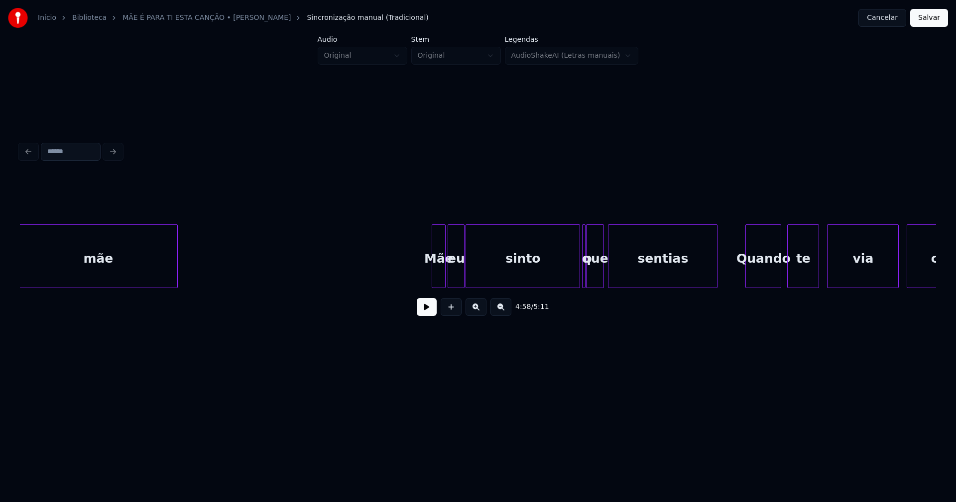
scroll to position [0, 10868]
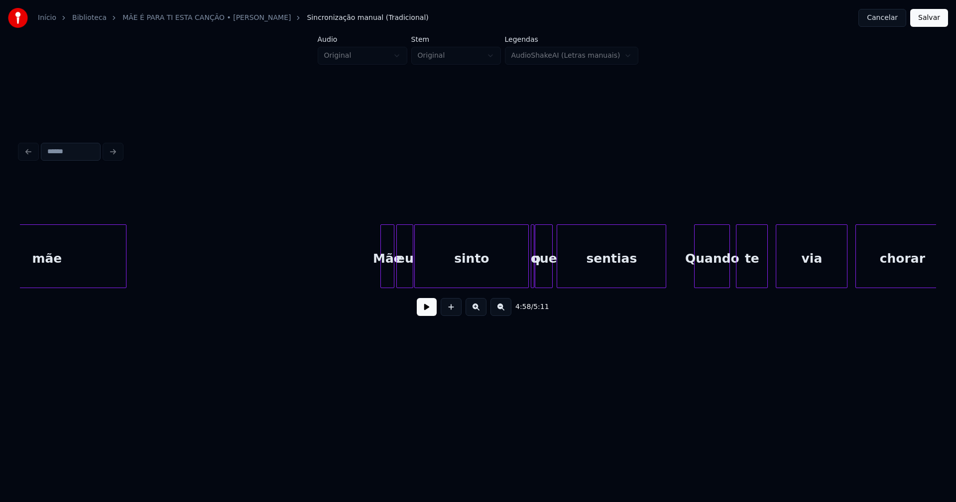
click at [534, 268] on div at bounding box center [532, 256] width 3 height 63
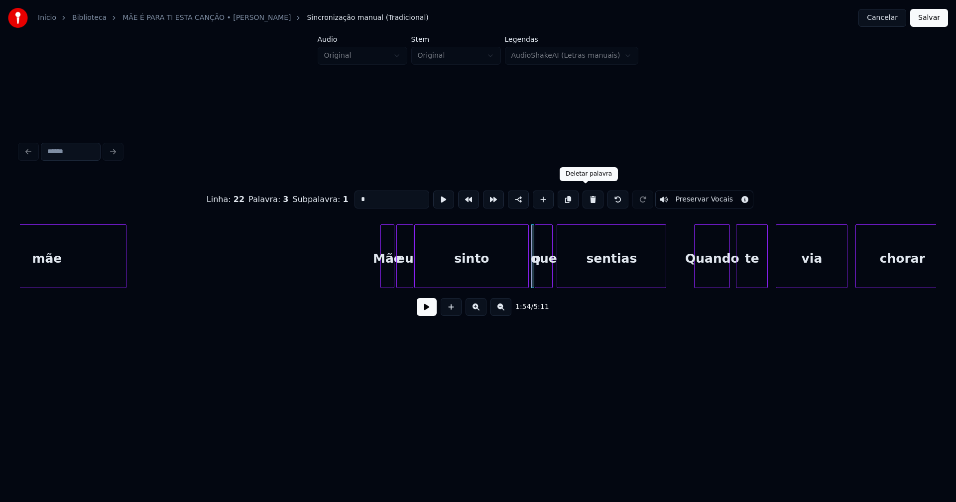
click at [585, 200] on button at bounding box center [593, 200] width 21 height 18
type input "*****"
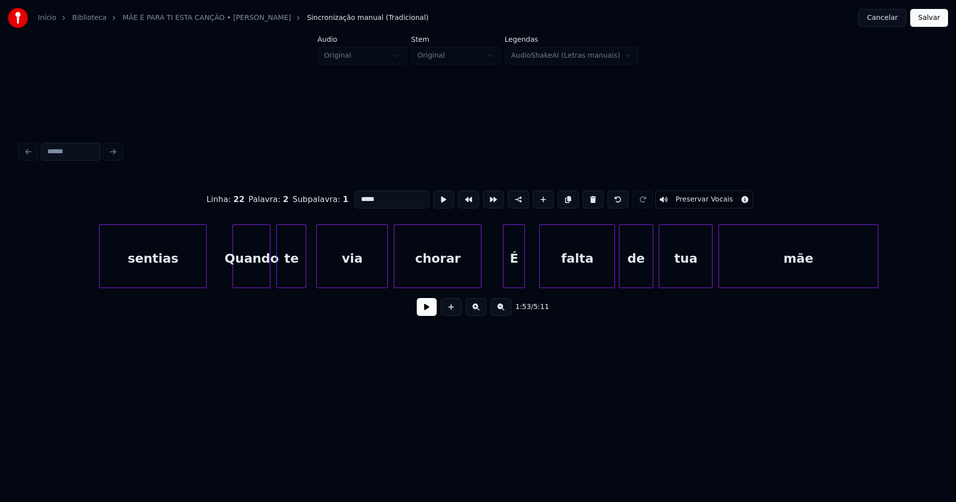
scroll to position [0, 14238]
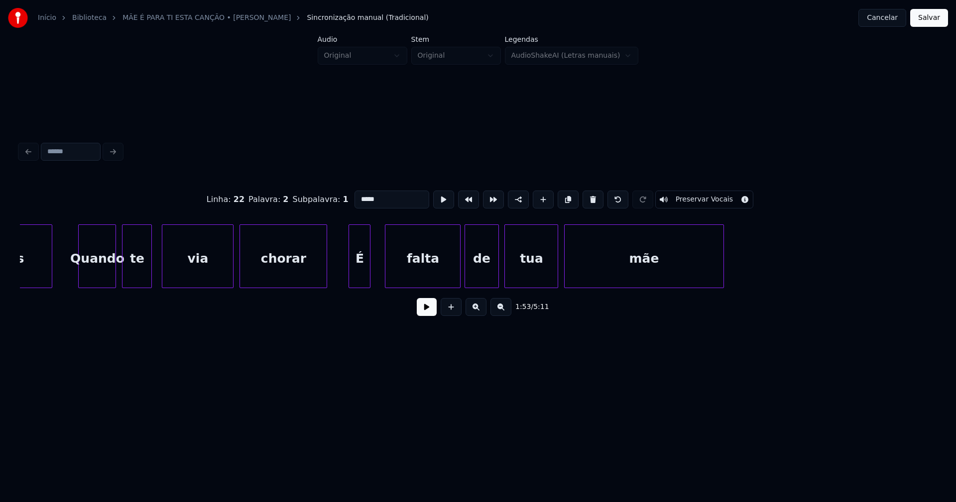
click at [928, 9] on button "Salvar" at bounding box center [929, 18] width 38 height 18
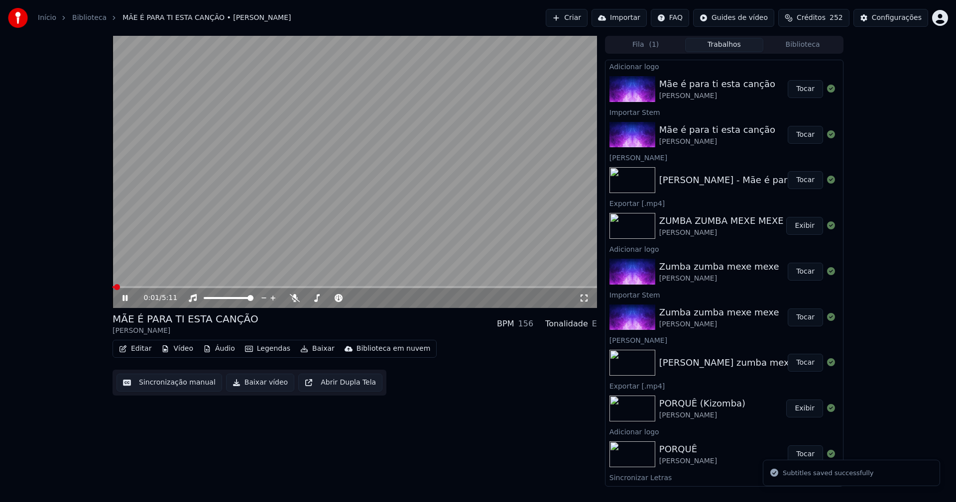
click at [806, 46] on button "Biblioteca" at bounding box center [802, 45] width 79 height 14
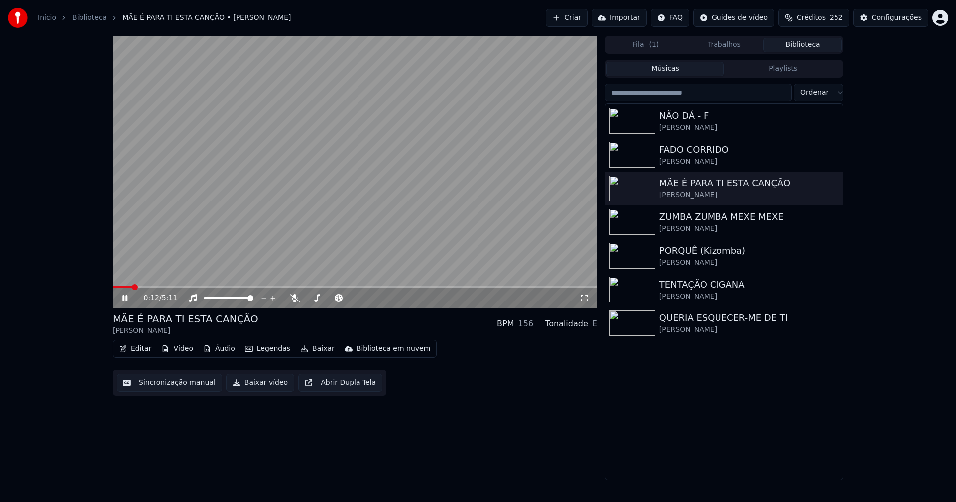
click at [586, 300] on icon at bounding box center [584, 298] width 10 height 8
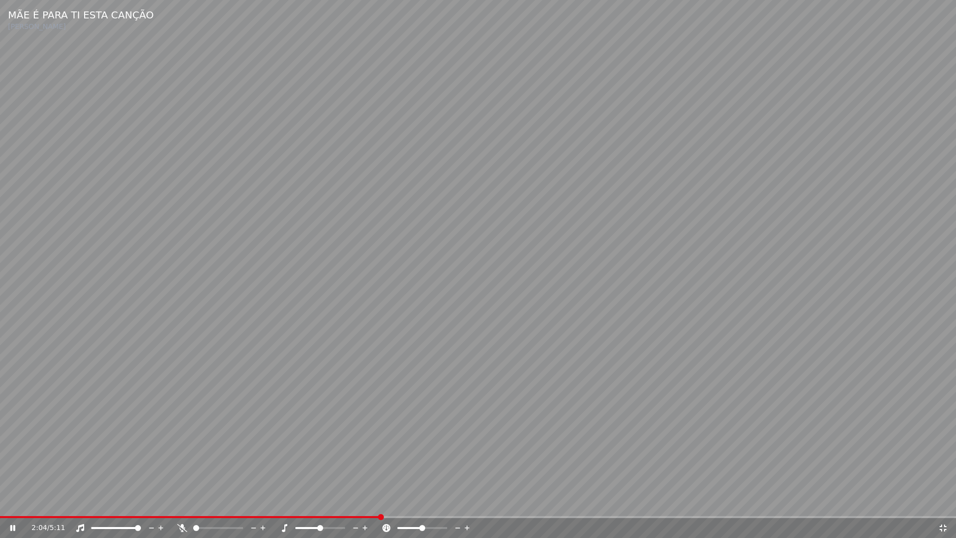
click at [945, 502] on icon at bounding box center [943, 527] width 7 height 7
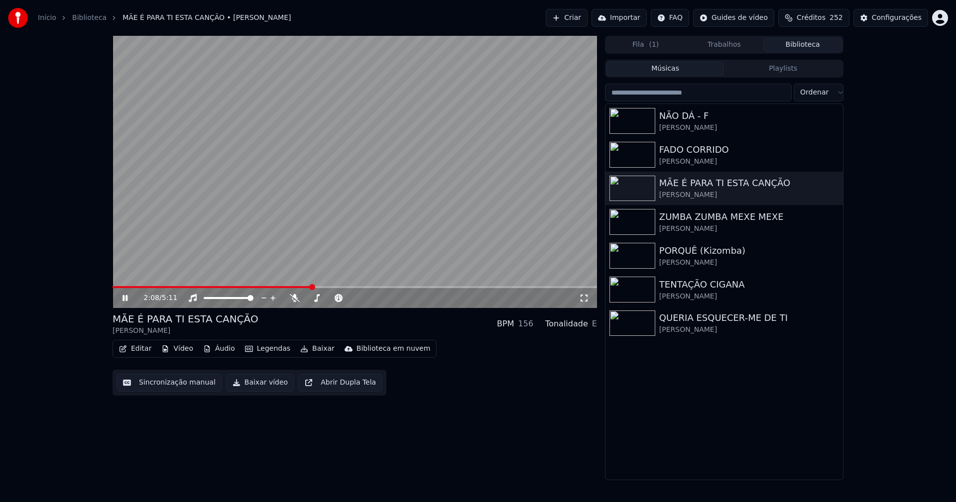
click at [126, 297] on icon at bounding box center [124, 298] width 5 height 6
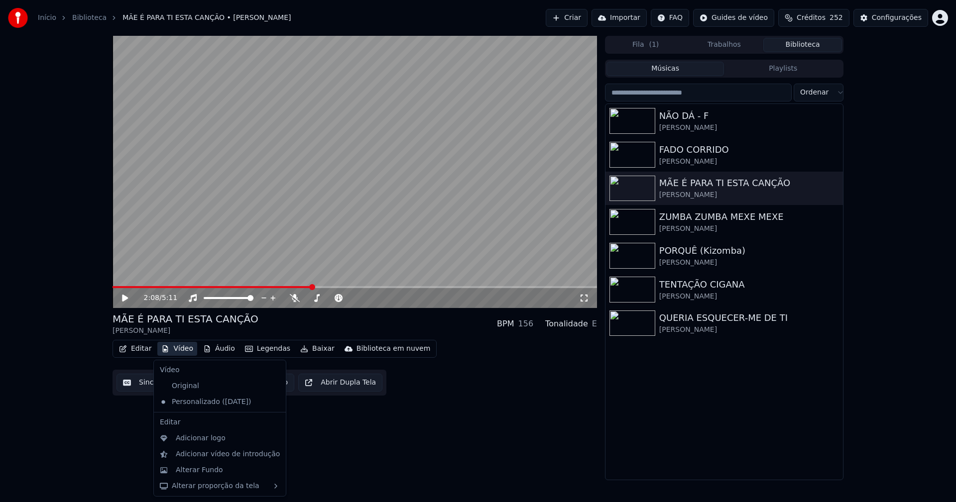
click at [177, 352] on button "Vídeo" at bounding box center [177, 349] width 40 height 14
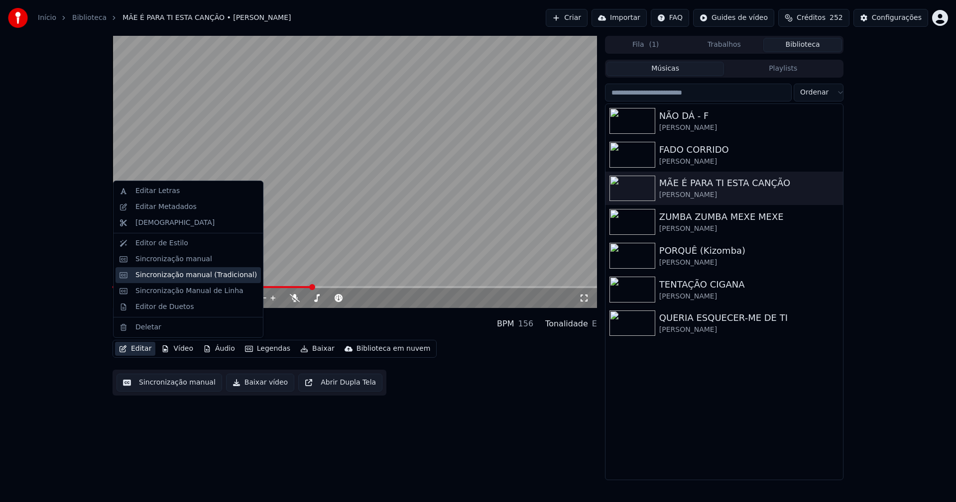
click at [163, 277] on div "Sincronização manual (Tradicional)" at bounding box center [195, 275] width 121 height 10
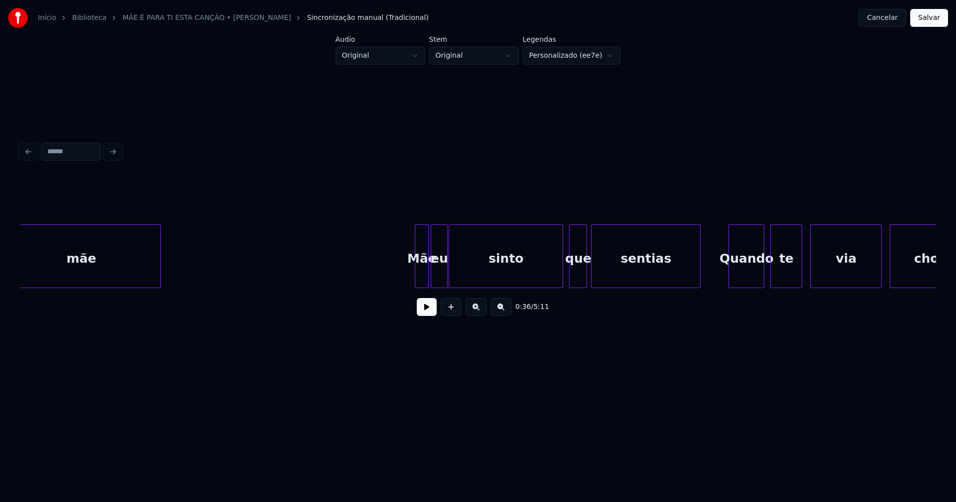
scroll to position [0, 10851]
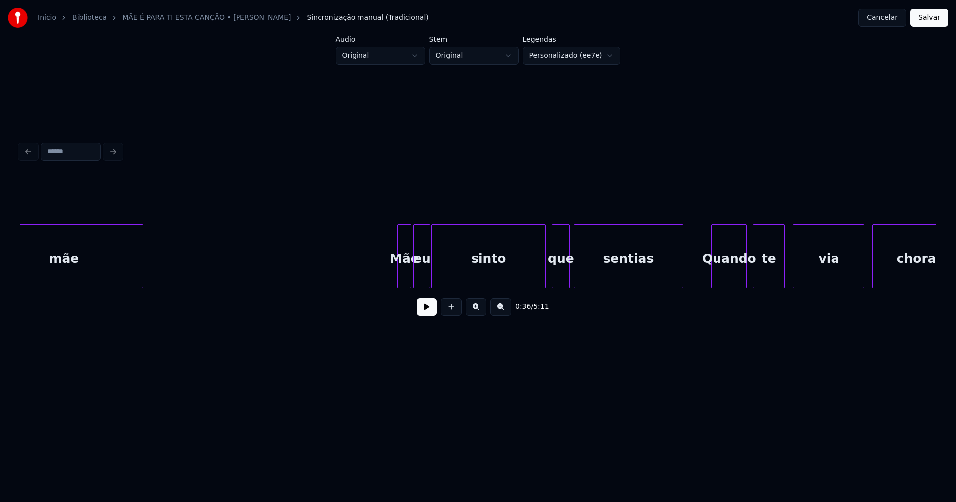
click at [405, 274] on div "Mãe" at bounding box center [404, 259] width 13 height 68
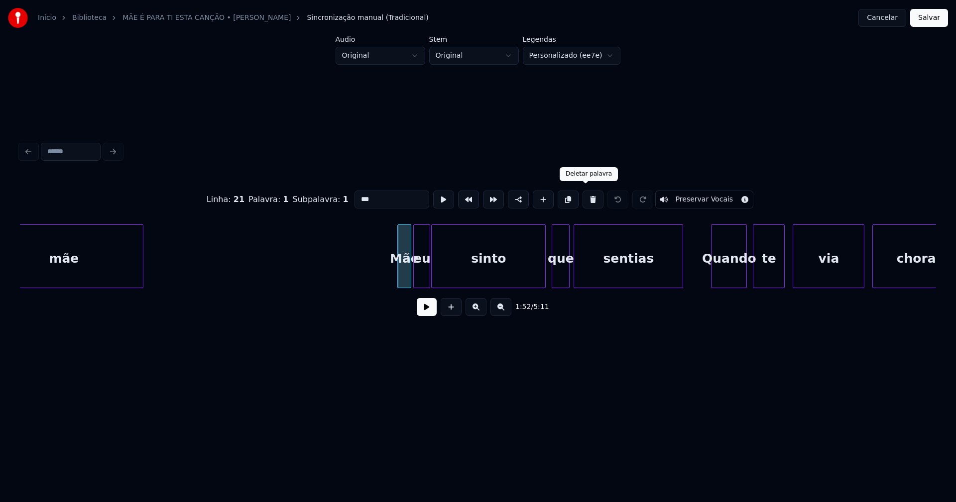
click at [587, 200] on button at bounding box center [593, 200] width 21 height 18
click at [395, 282] on div at bounding box center [395, 256] width 3 height 63
click at [355, 196] on input "**" at bounding box center [392, 200] width 75 height 18
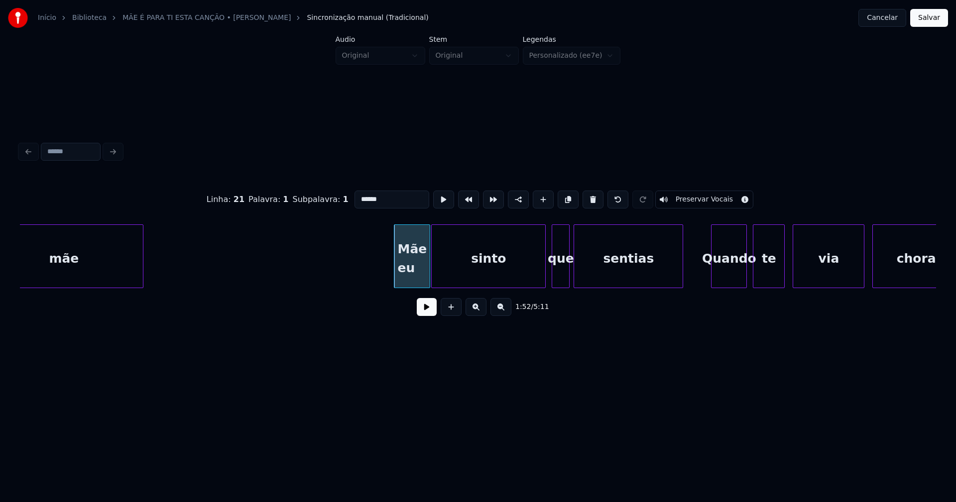
type input "******"
click at [426, 313] on button at bounding box center [427, 307] width 20 height 18
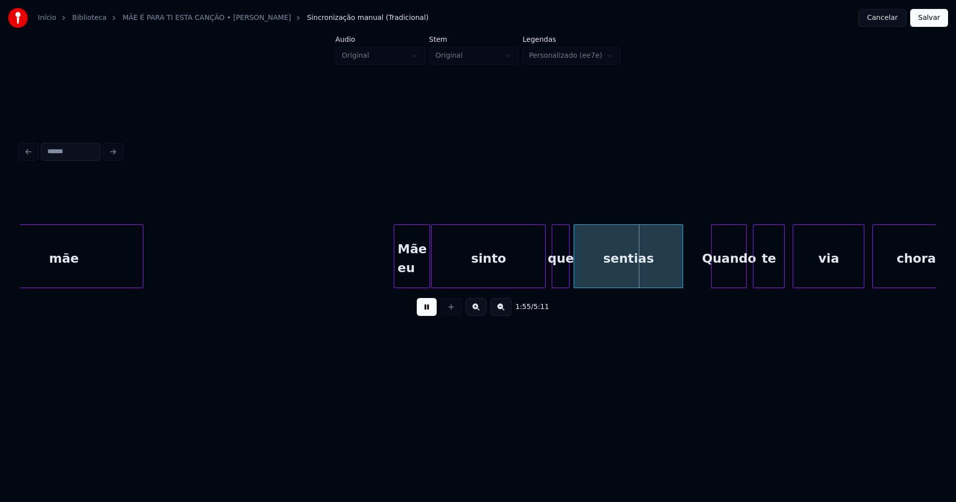
click at [428, 313] on button at bounding box center [427, 307] width 20 height 18
click at [434, 278] on div at bounding box center [435, 256] width 3 height 63
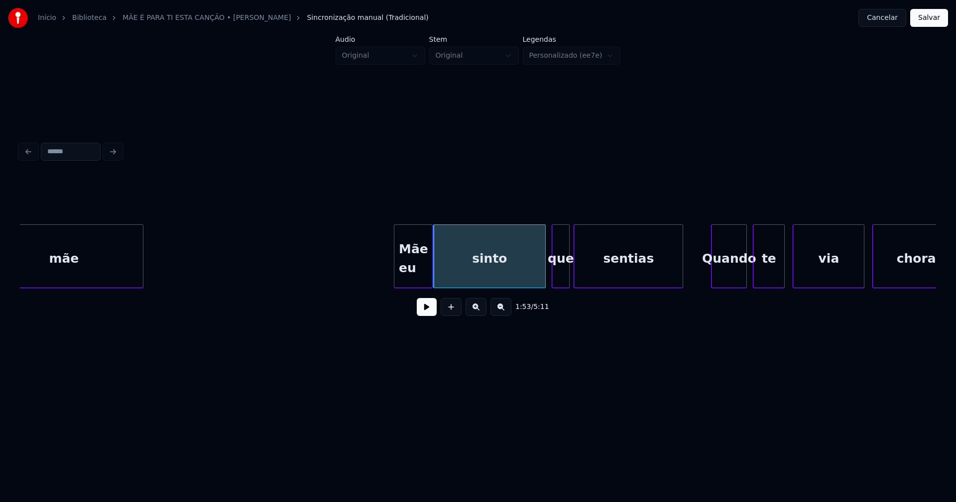
click at [432, 281] on div at bounding box center [430, 256] width 3 height 63
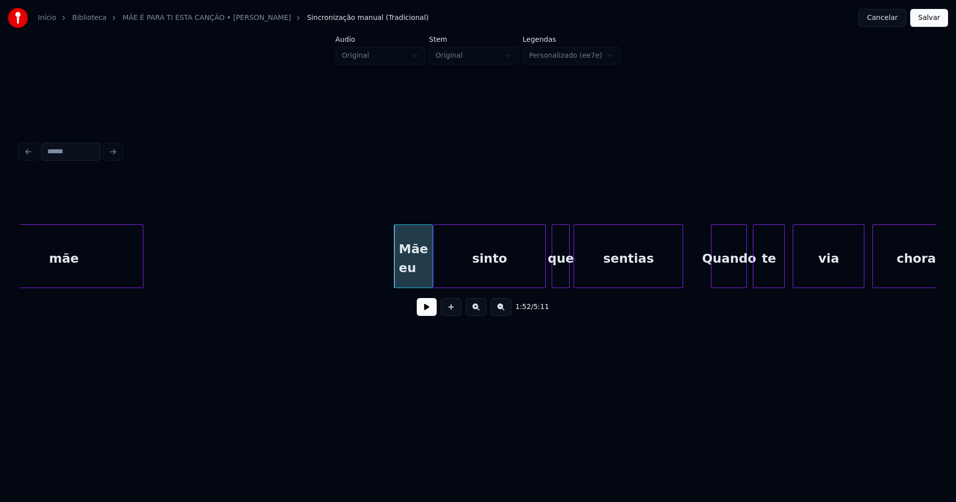
click at [925, 18] on button "Salvar" at bounding box center [929, 18] width 38 height 18
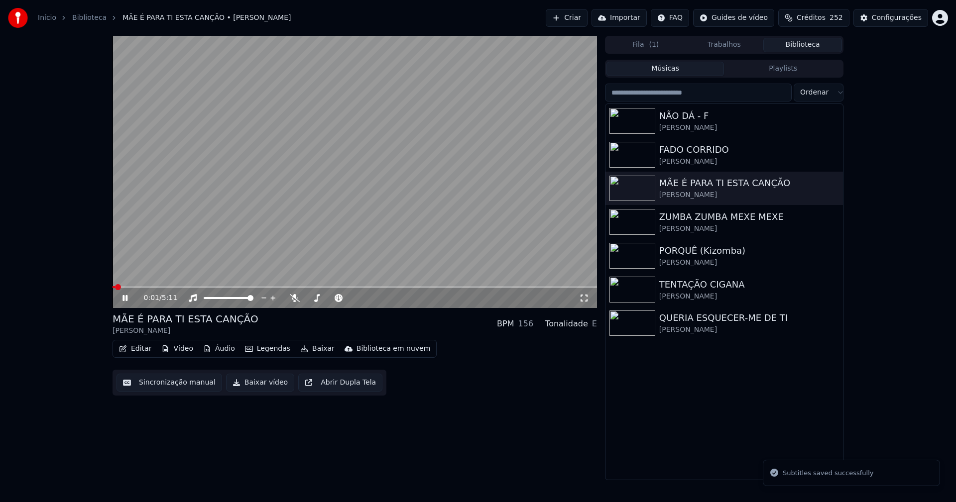
click at [248, 287] on span at bounding box center [355, 287] width 484 height 2
click at [584, 300] on icon at bounding box center [584, 298] width 10 height 8
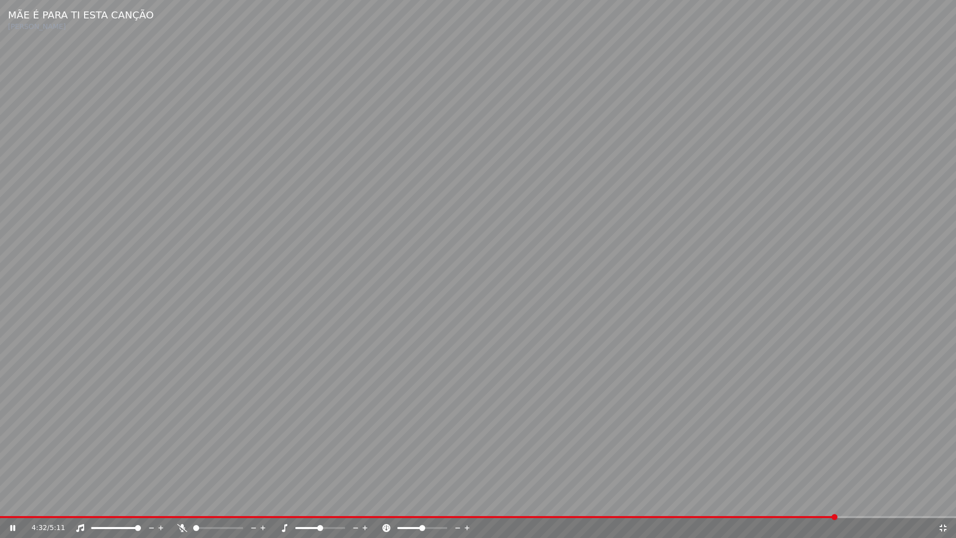
click at [942, 502] on div "4:32 / 5:11" at bounding box center [478, 528] width 948 height 10
click at [943, 502] on icon at bounding box center [943, 528] width 10 height 8
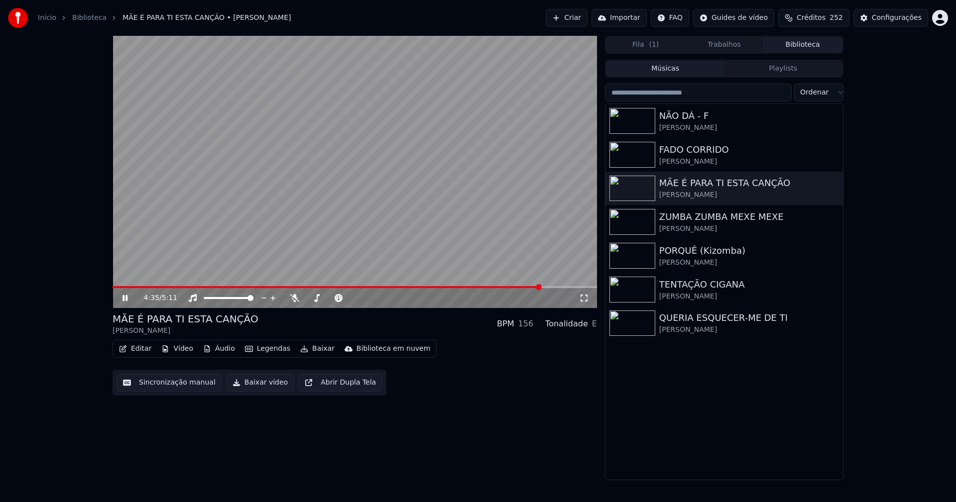
click at [125, 295] on icon at bounding box center [131, 298] width 23 height 8
click at [254, 384] on button "Baixar vídeo" at bounding box center [260, 383] width 68 height 18
